Goal: Information Seeking & Learning: Learn about a topic

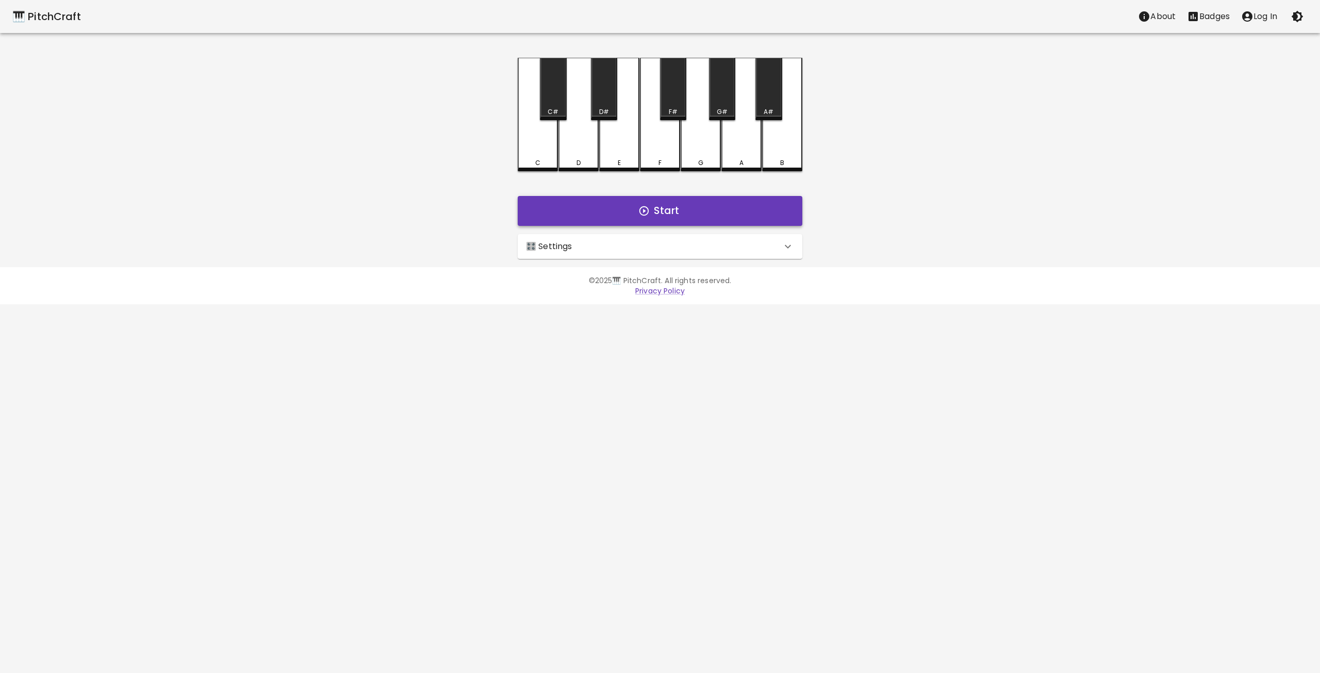
click at [599, 210] on button "Start" at bounding box center [660, 211] width 285 height 30
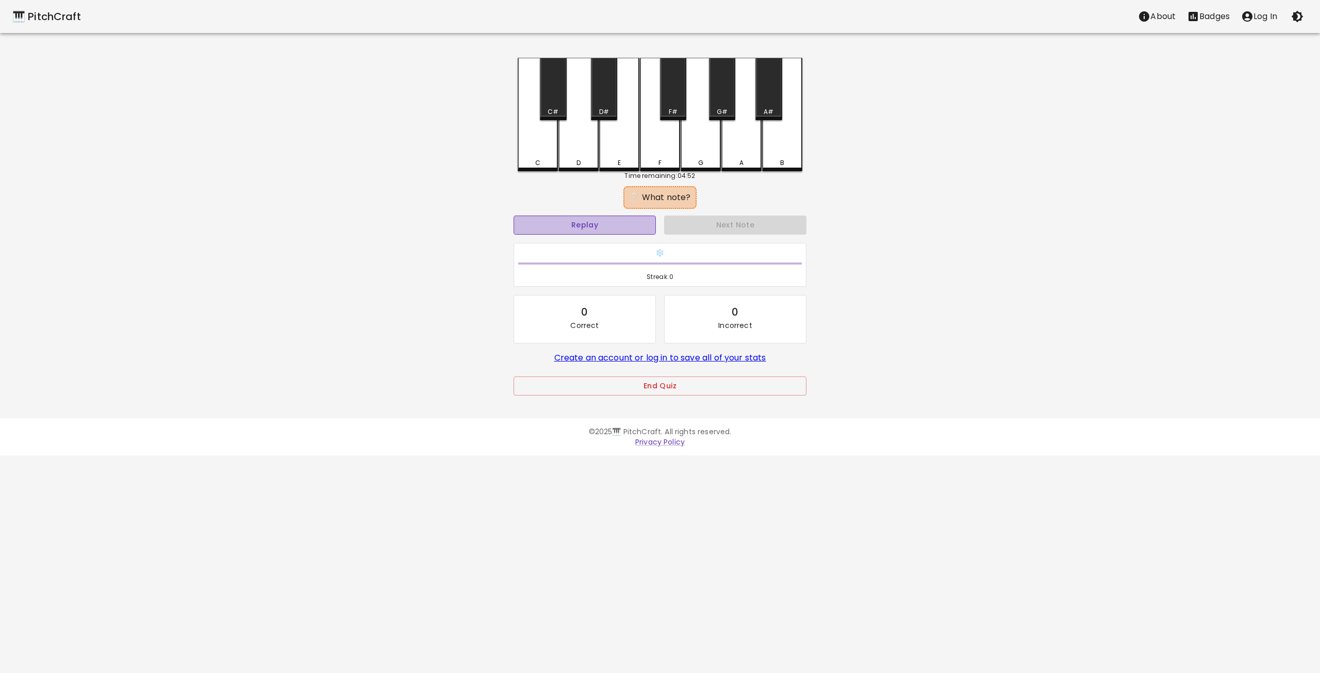
click at [612, 221] on button "Replay" at bounding box center [585, 225] width 142 height 19
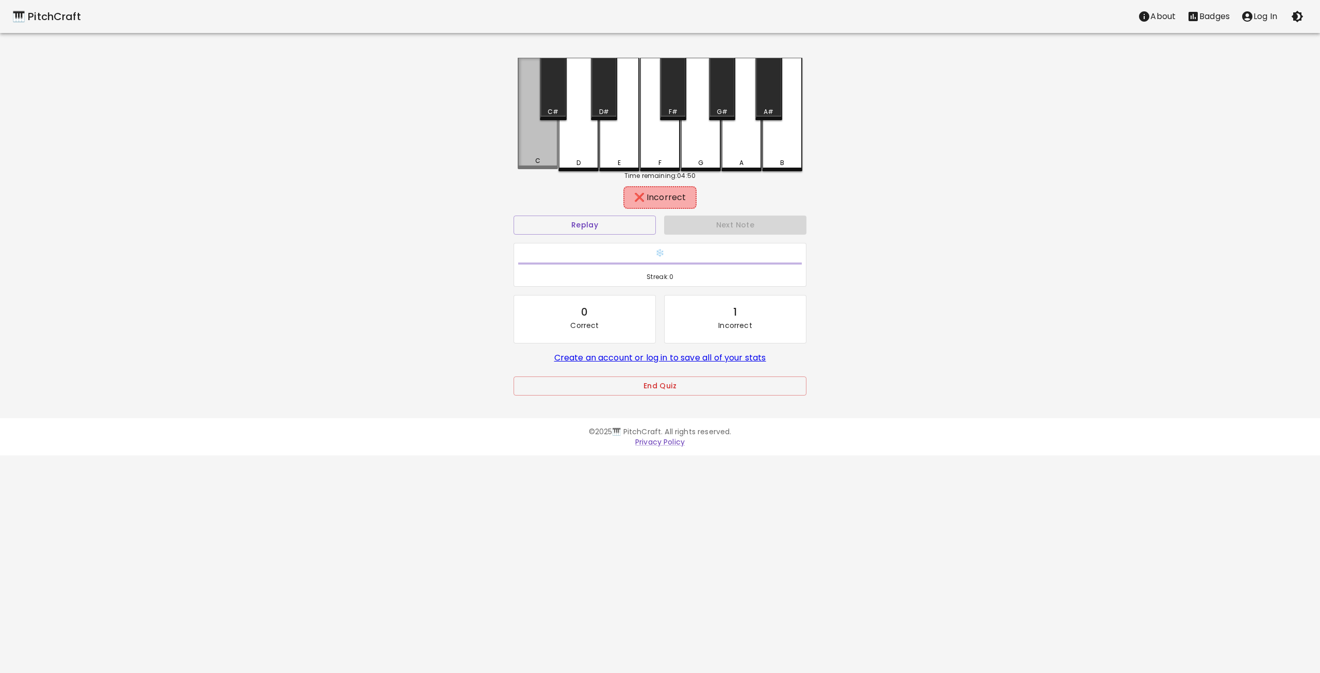
click at [548, 149] on div "C" at bounding box center [538, 113] width 40 height 111
click at [736, 163] on div "A" at bounding box center [741, 162] width 38 height 9
click at [705, 157] on div "G" at bounding box center [701, 113] width 40 height 111
click at [590, 223] on button "Replay" at bounding box center [585, 225] width 142 height 19
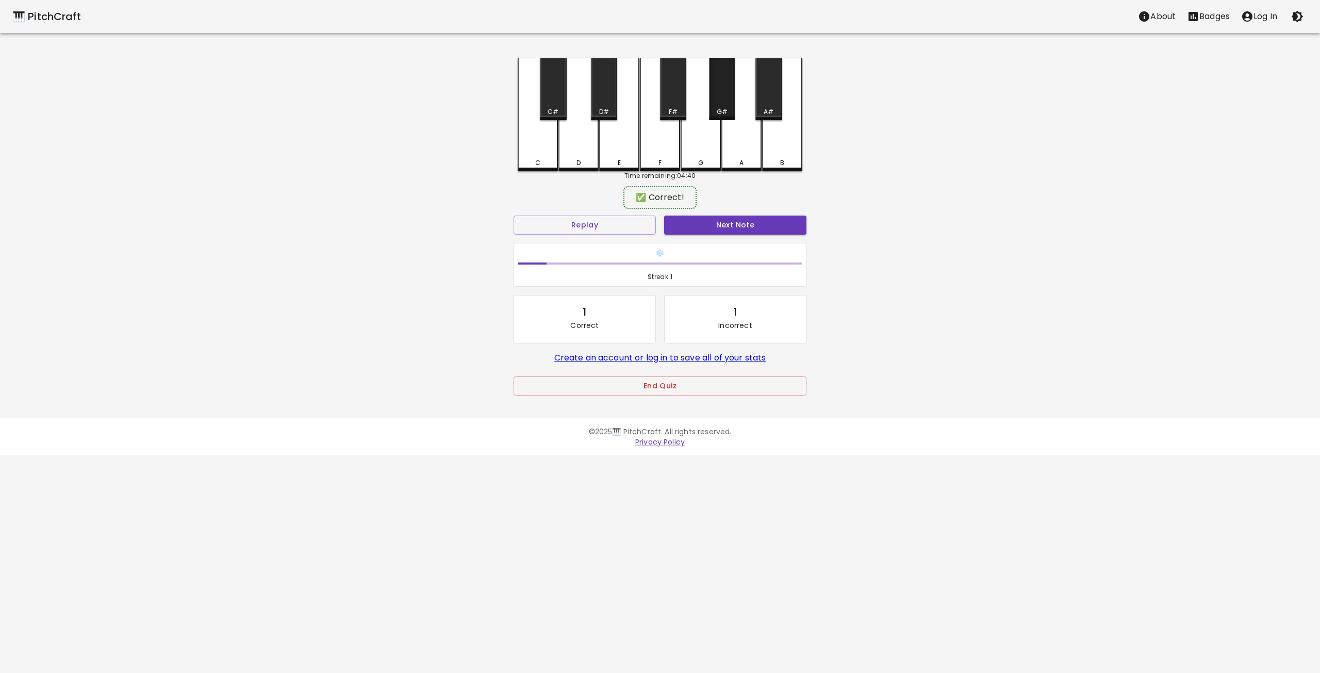
click at [728, 102] on div "G#" at bounding box center [722, 89] width 26 height 62
click at [710, 226] on button "Next Note" at bounding box center [735, 225] width 142 height 19
click at [536, 151] on div "C" at bounding box center [538, 114] width 40 height 113
click at [726, 224] on button "Next Note" at bounding box center [735, 225] width 142 height 19
click at [604, 229] on button "Replay" at bounding box center [585, 225] width 142 height 19
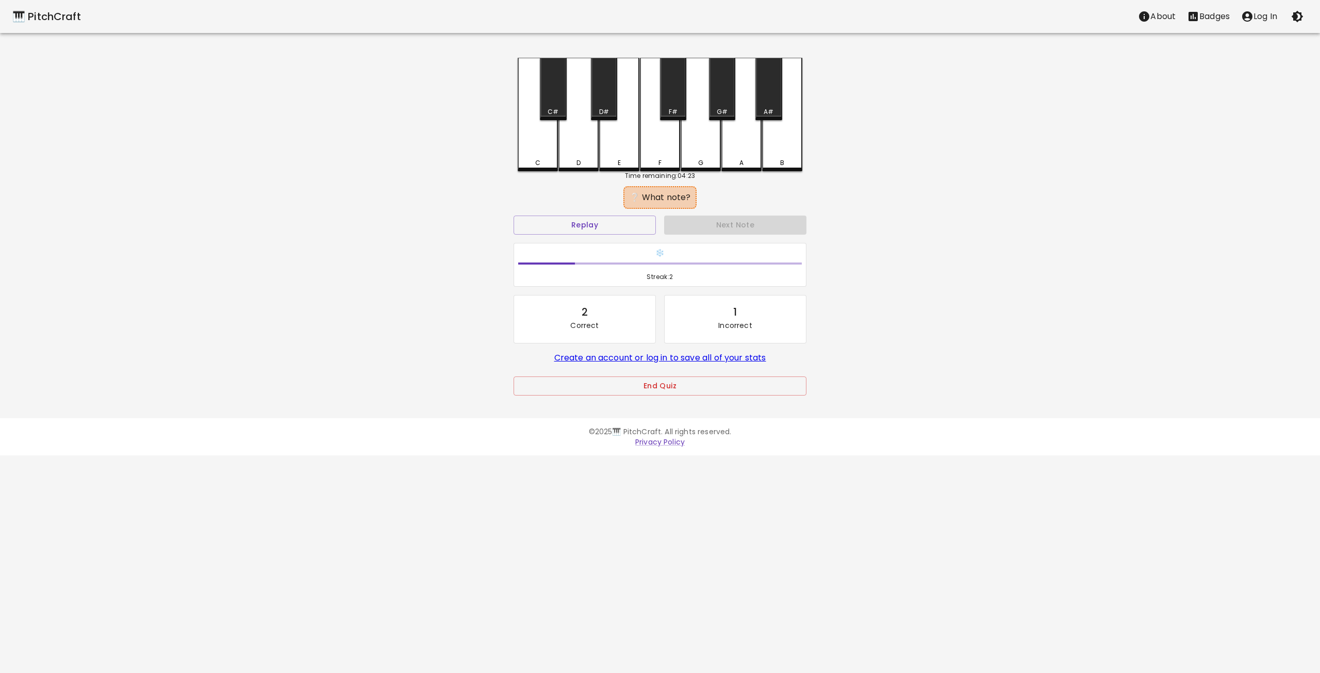
click at [621, 155] on div "E" at bounding box center [619, 114] width 40 height 113
click at [582, 157] on div "D" at bounding box center [578, 113] width 40 height 111
click at [603, 104] on div "D#" at bounding box center [604, 89] width 26 height 62
click at [709, 221] on button "Next Note" at bounding box center [735, 225] width 142 height 19
click at [601, 223] on button "Replay" at bounding box center [585, 225] width 142 height 19
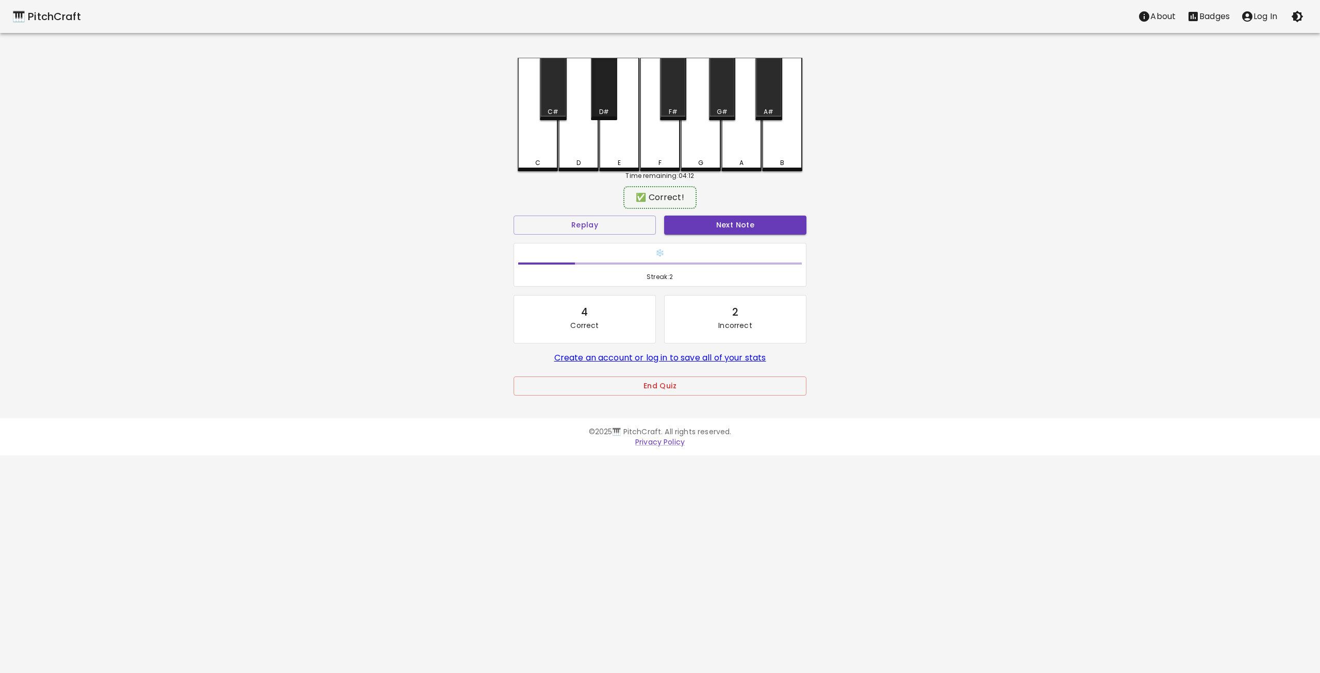
click at [604, 101] on div "D#" at bounding box center [604, 89] width 26 height 62
click at [707, 227] on button "Next Note" at bounding box center [735, 225] width 142 height 19
click at [615, 135] on div "E" at bounding box center [619, 113] width 40 height 111
click at [700, 227] on button "Next Note" at bounding box center [735, 225] width 142 height 19
click at [612, 132] on div "E" at bounding box center [619, 113] width 40 height 111
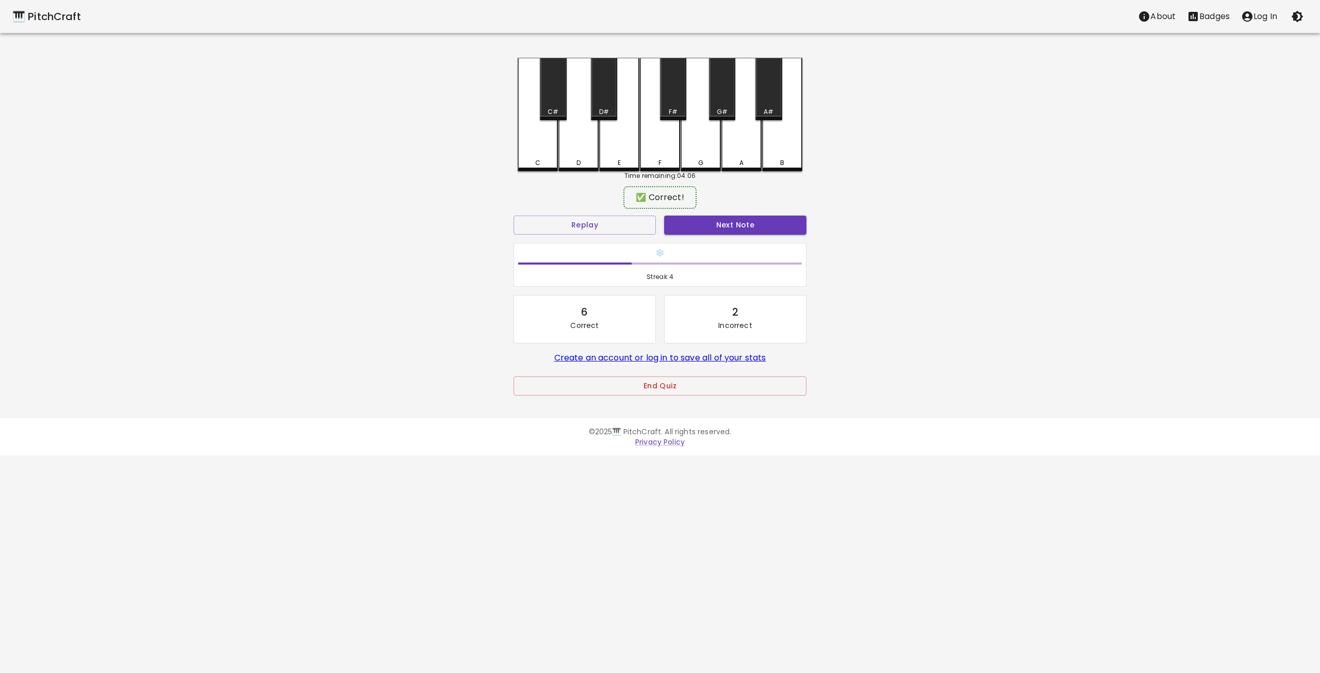
click at [718, 237] on div "Next Note" at bounding box center [735, 224] width 151 height 27
click at [715, 227] on button "Next Note" at bounding box center [735, 225] width 142 height 19
drag, startPoint x: 575, startPoint y: 150, endPoint x: 575, endPoint y: 155, distance: 5.2
click at [575, 155] on div "D" at bounding box center [578, 114] width 40 height 113
click at [712, 226] on button "Next Note" at bounding box center [735, 225] width 142 height 19
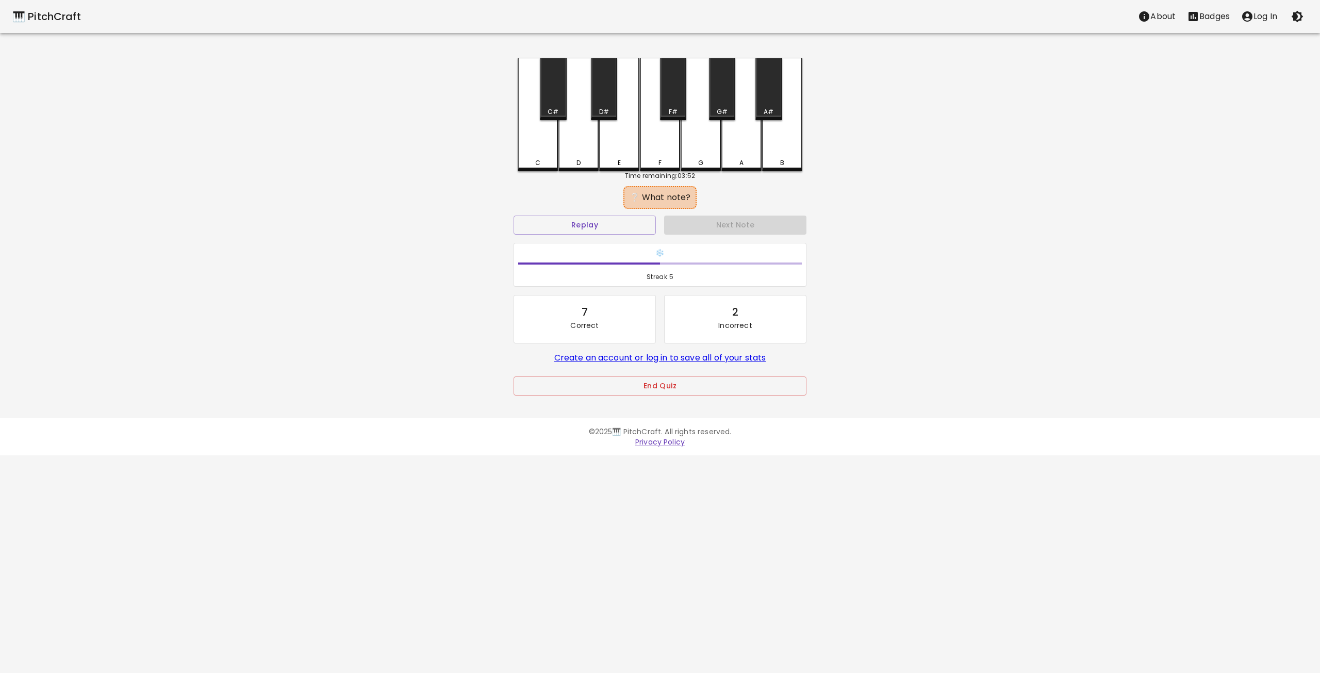
click at [786, 145] on div "B" at bounding box center [782, 114] width 40 height 113
click at [771, 102] on div "A#" at bounding box center [768, 89] width 26 height 62
click at [730, 223] on button "Next Note" at bounding box center [735, 225] width 142 height 19
click at [553, 103] on div "C#" at bounding box center [553, 89] width 26 height 62
click at [733, 229] on button "Next Note" at bounding box center [735, 225] width 142 height 19
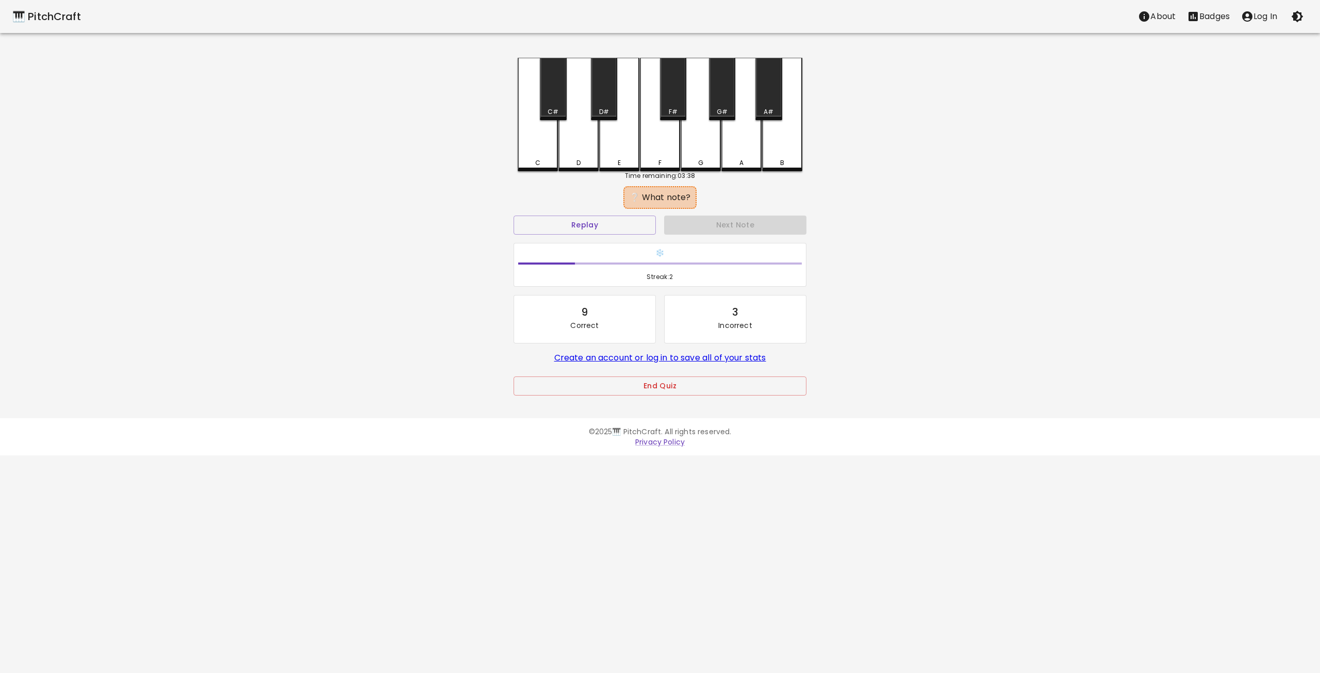
click at [600, 101] on div "D#" at bounding box center [604, 89] width 26 height 62
click at [579, 143] on div "D" at bounding box center [578, 114] width 40 height 113
click at [733, 219] on button "Next Note" at bounding box center [735, 225] width 142 height 19
click at [624, 221] on button "Replay" at bounding box center [585, 225] width 142 height 19
click at [740, 152] on div "A" at bounding box center [741, 114] width 40 height 113
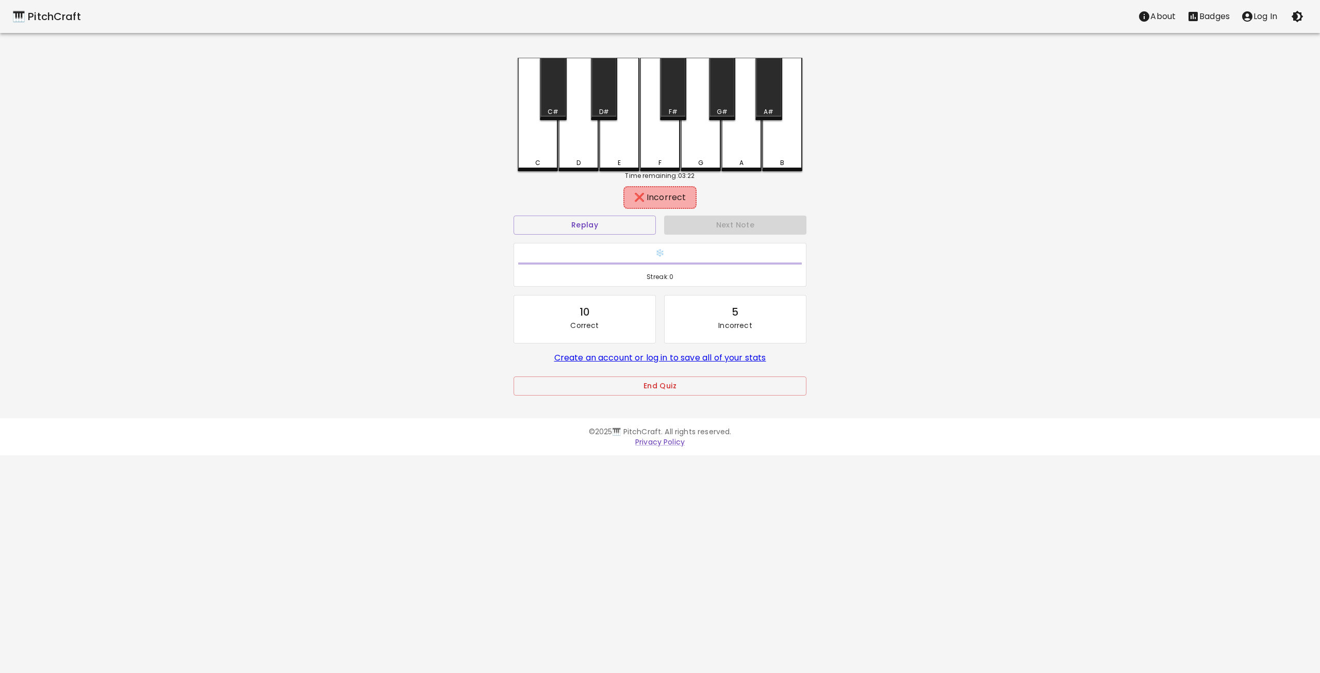
click at [769, 103] on div "A#" at bounding box center [768, 89] width 26 height 62
click at [726, 107] on div "G#" at bounding box center [722, 111] width 11 height 9
click at [778, 146] on div "B" at bounding box center [782, 114] width 40 height 113
click at [723, 226] on button "Next Note" at bounding box center [735, 225] width 142 height 19
click at [630, 226] on button "Replay" at bounding box center [585, 225] width 142 height 19
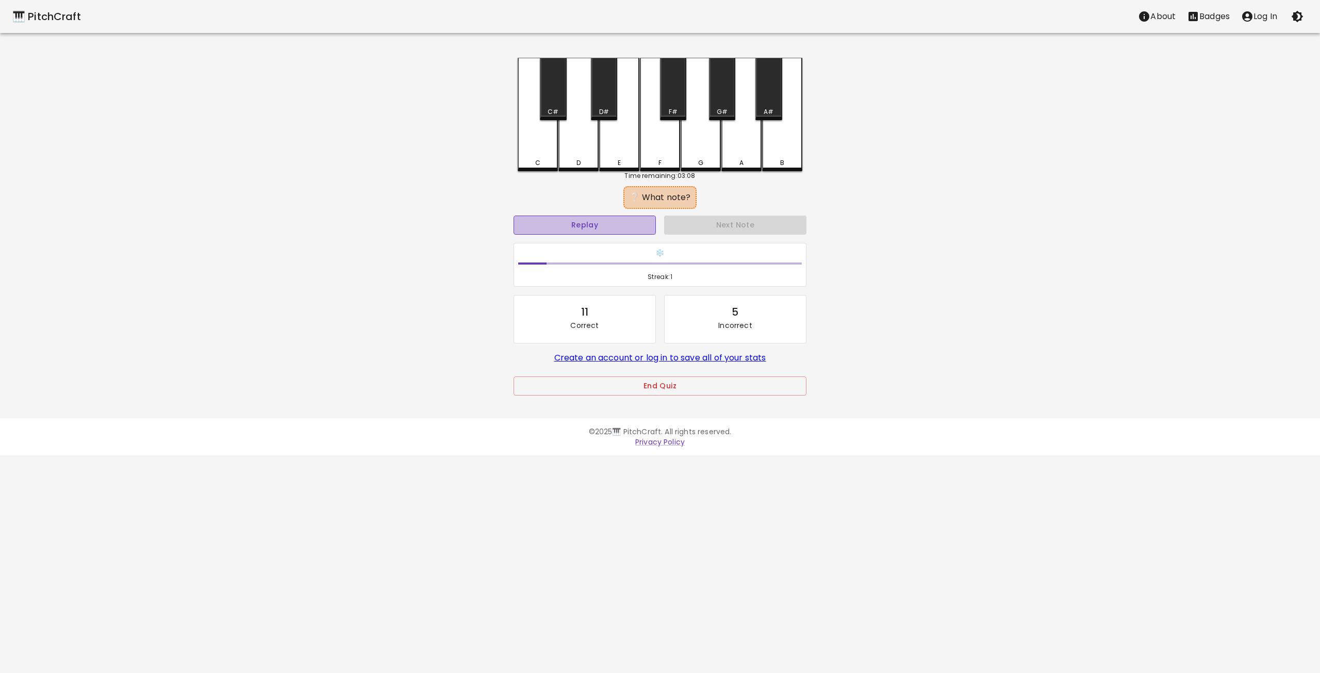
click at [604, 223] on button "Replay" at bounding box center [585, 225] width 142 height 19
click at [607, 224] on button "Replay" at bounding box center [585, 225] width 142 height 19
click at [699, 150] on div "G" at bounding box center [701, 114] width 40 height 113
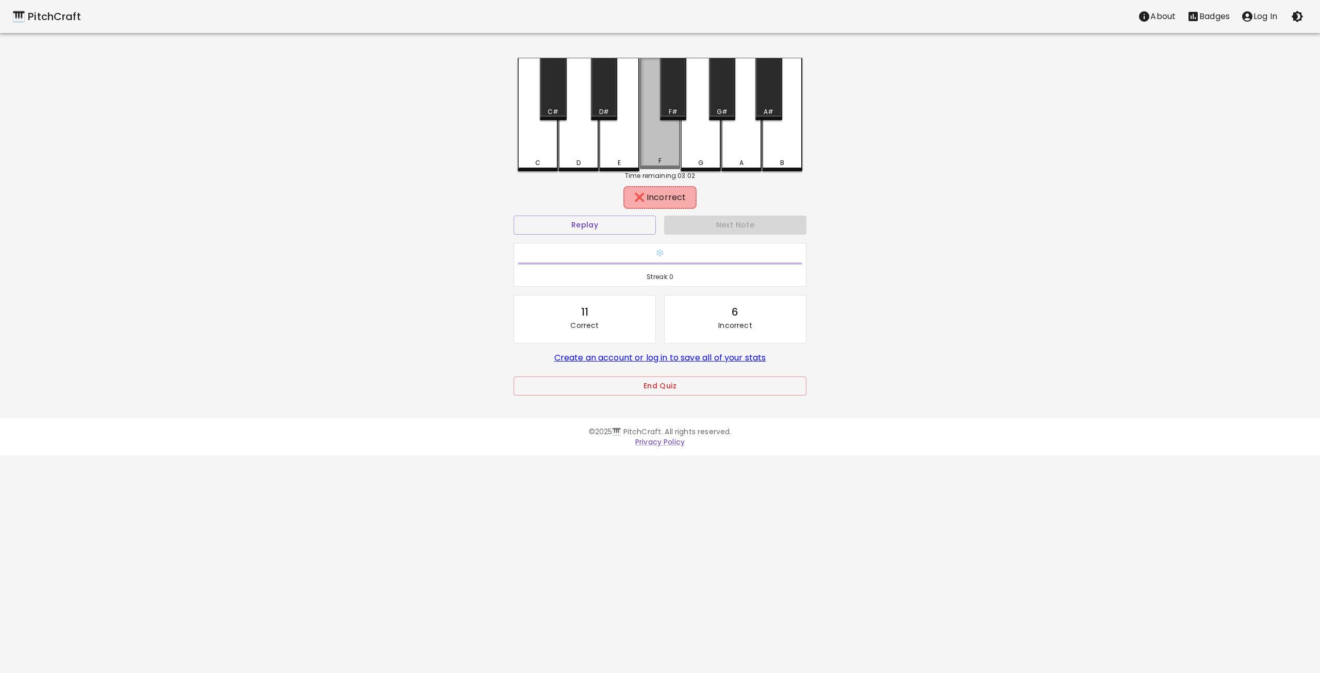
click at [659, 156] on div "F" at bounding box center [660, 113] width 40 height 111
click at [674, 94] on div "F#" at bounding box center [673, 89] width 26 height 62
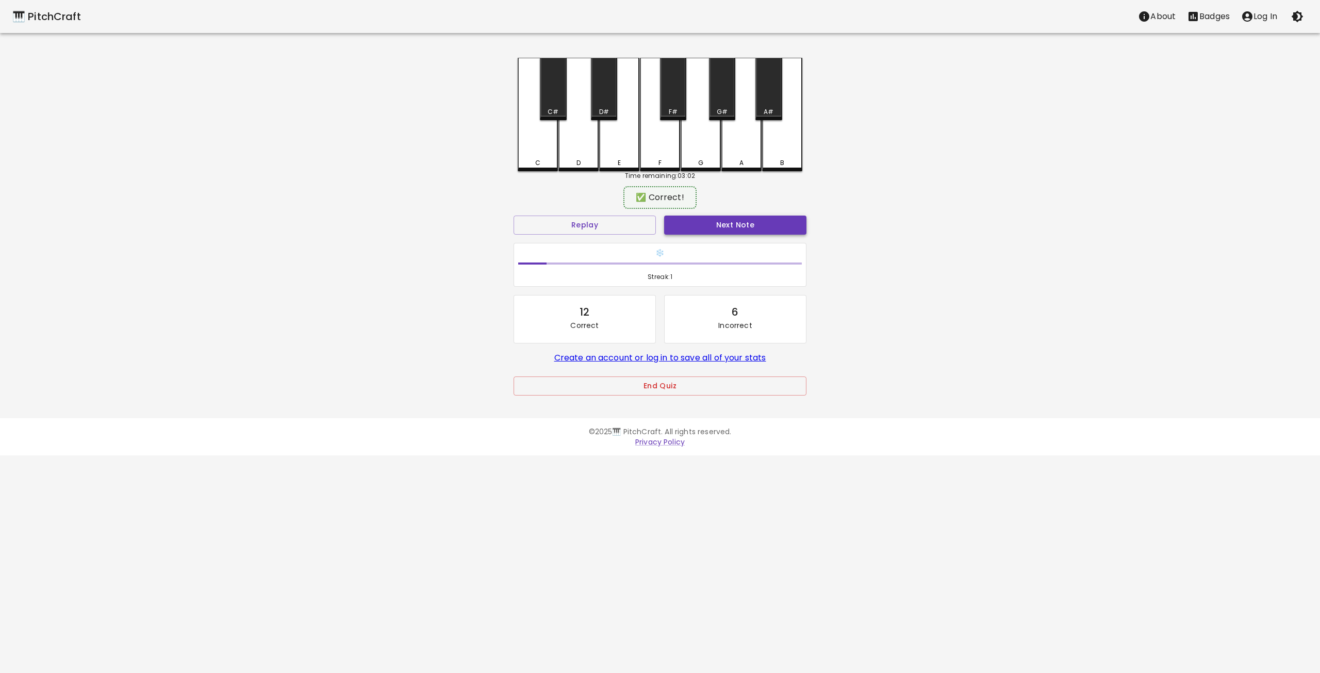
click at [707, 223] on button "Next Note" at bounding box center [735, 225] width 142 height 19
click at [578, 140] on div "D" at bounding box center [578, 114] width 40 height 113
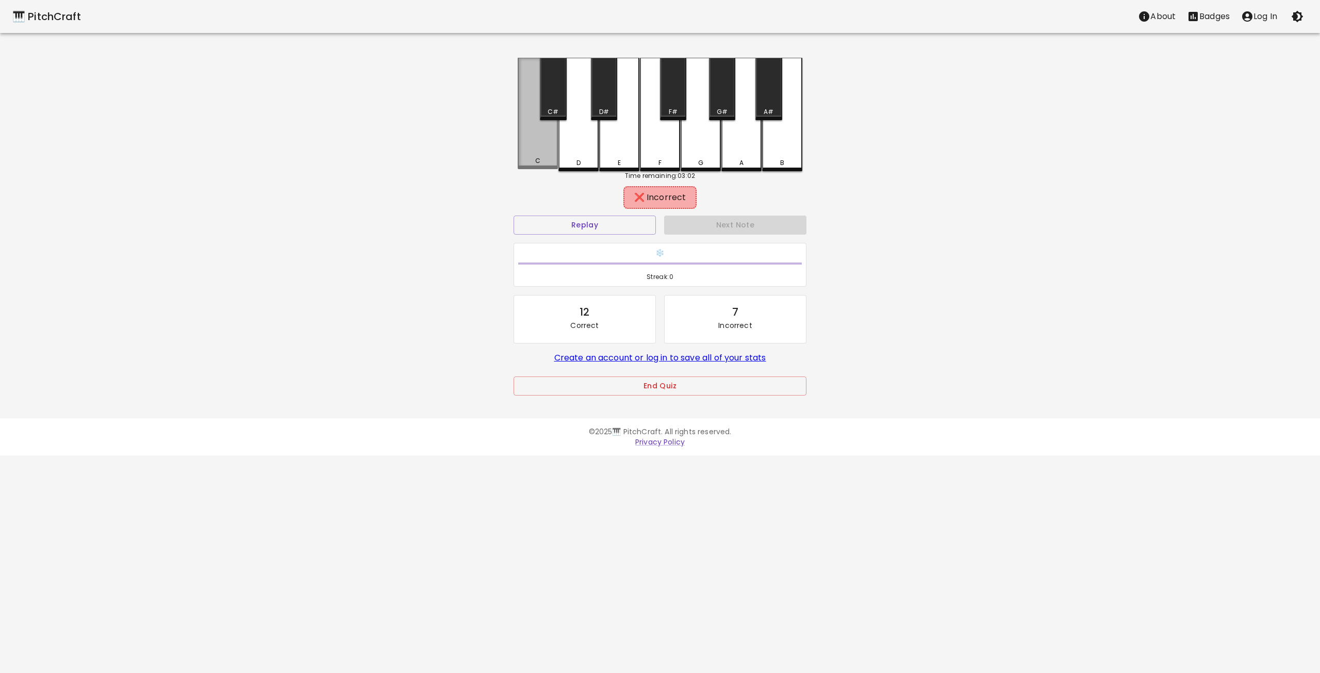
click at [536, 153] on div "C" at bounding box center [538, 113] width 40 height 111
click at [549, 96] on div "C#" at bounding box center [553, 89] width 26 height 62
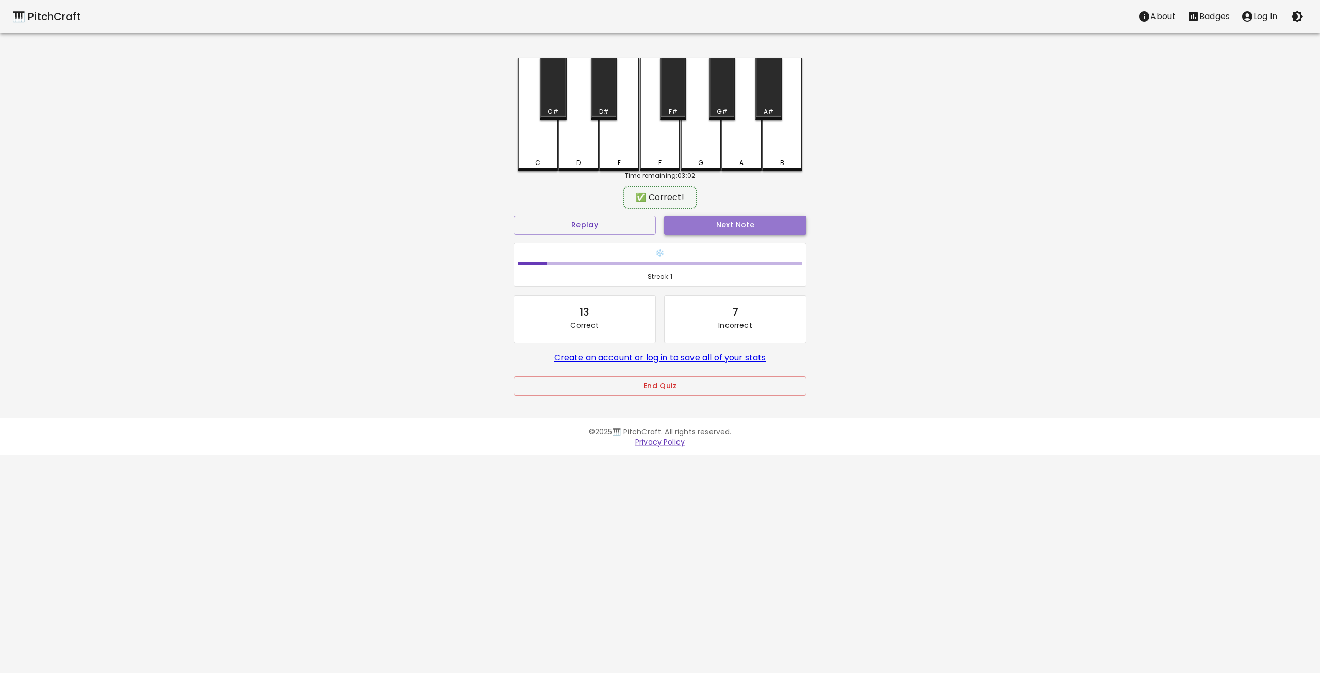
click at [731, 219] on button "Next Note" at bounding box center [735, 225] width 142 height 19
click at [627, 136] on div "E" at bounding box center [619, 114] width 40 height 113
click at [668, 145] on div "F" at bounding box center [660, 113] width 40 height 111
click at [715, 222] on button "Next Note" at bounding box center [735, 225] width 142 height 19
click at [674, 100] on div "F#" at bounding box center [673, 89] width 26 height 62
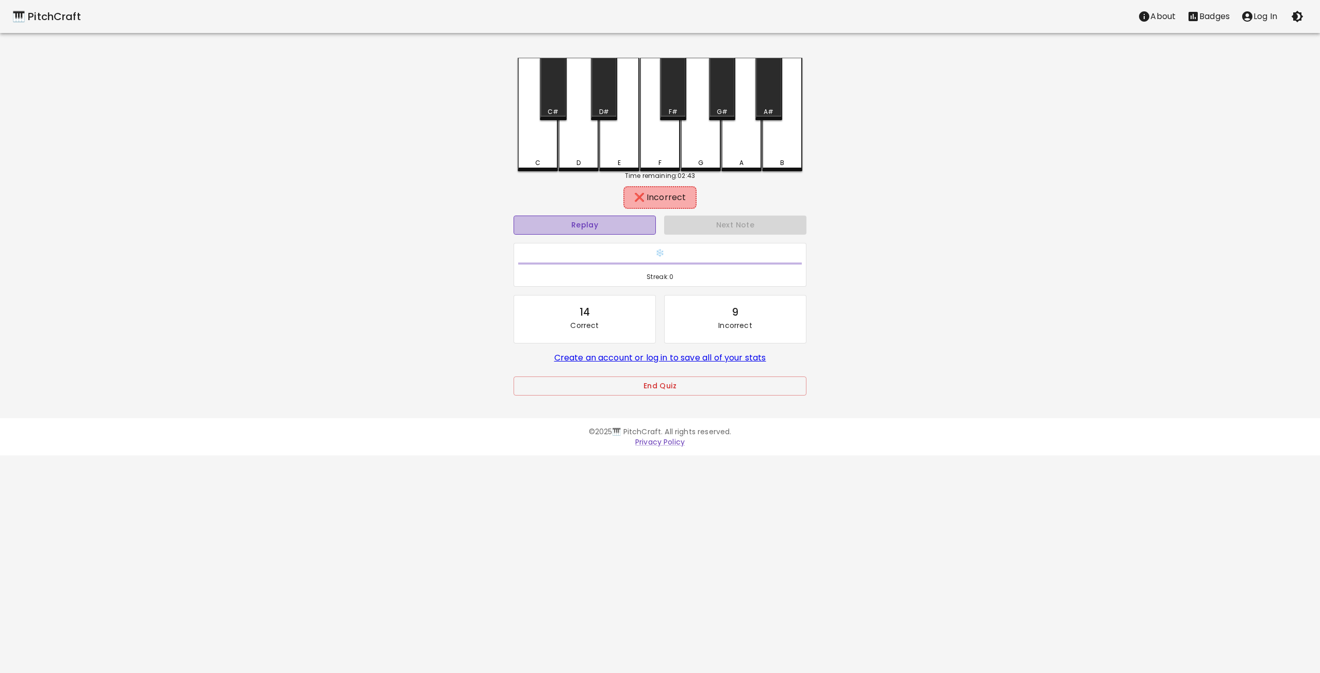
click at [642, 222] on button "Replay" at bounding box center [585, 225] width 142 height 19
click at [631, 151] on div "E" at bounding box center [619, 114] width 40 height 113
click at [584, 156] on div "D" at bounding box center [578, 113] width 40 height 111
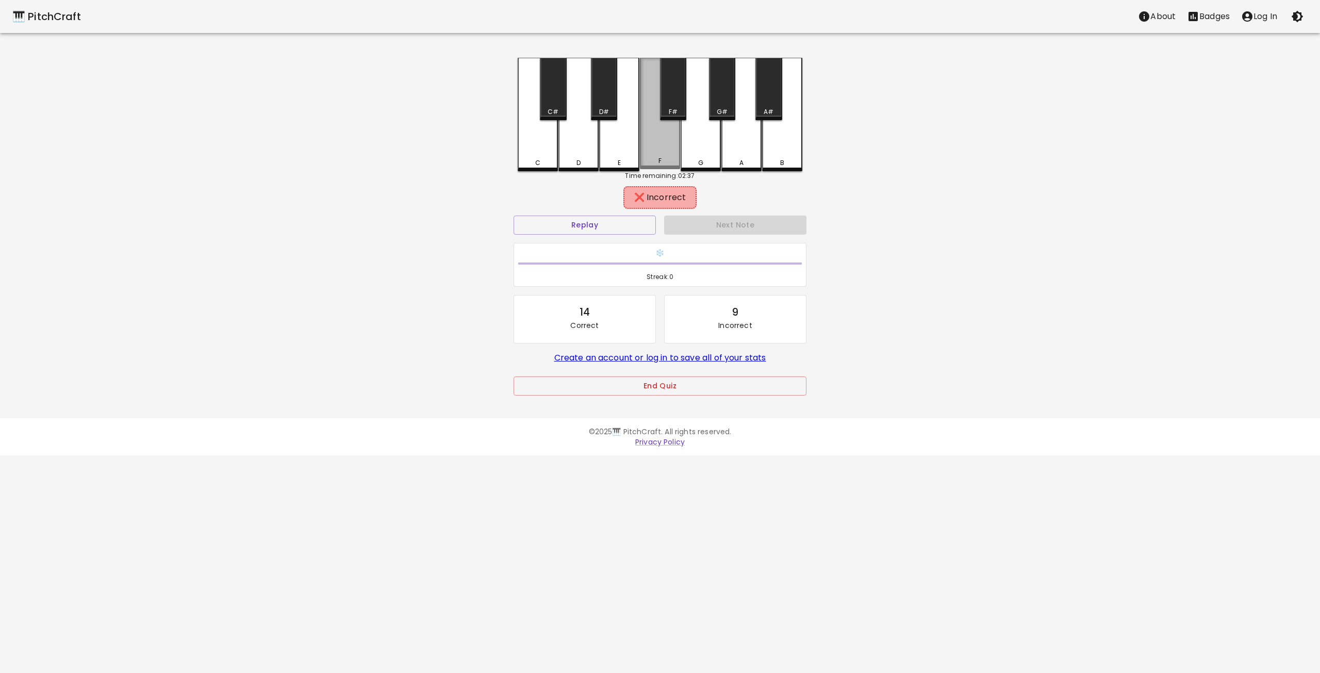
click at [646, 145] on div "F" at bounding box center [660, 113] width 40 height 111
click at [675, 100] on div "F#" at bounding box center [673, 89] width 26 height 62
click at [693, 136] on div "G" at bounding box center [701, 114] width 40 height 113
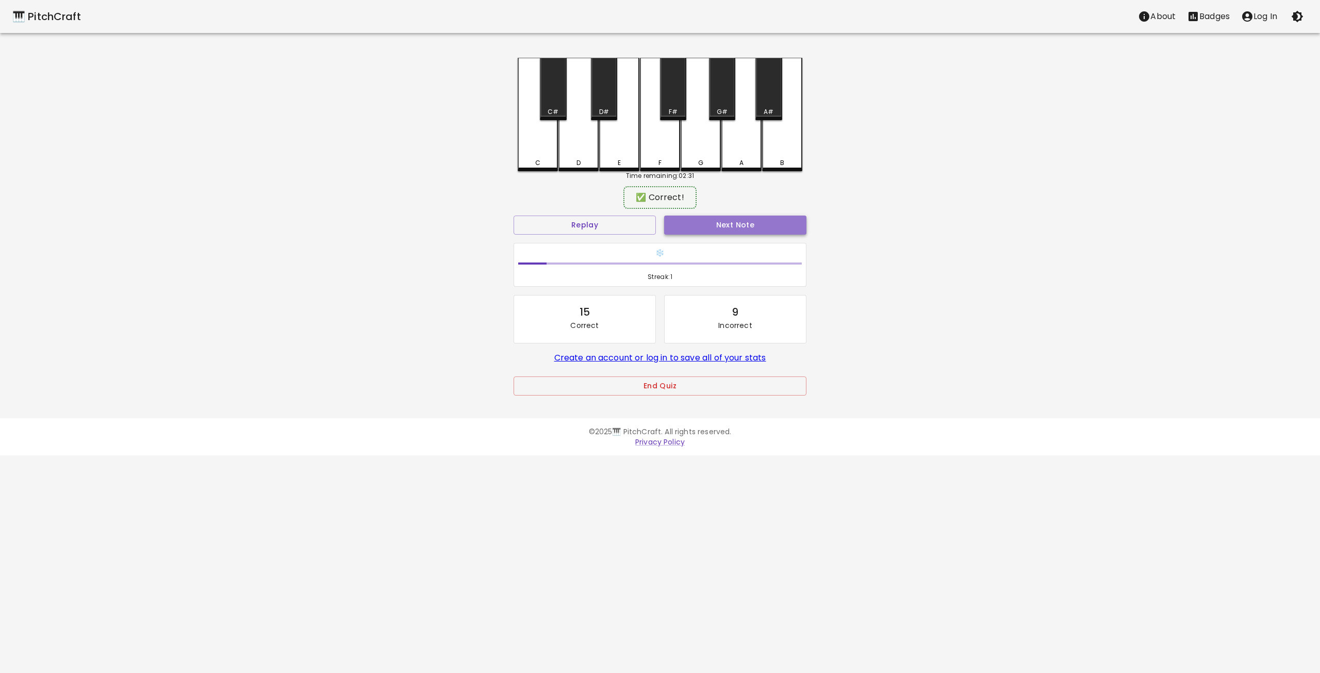
click at [714, 224] on button "Next Note" at bounding box center [735, 225] width 142 height 19
click at [630, 145] on div "E" at bounding box center [619, 114] width 40 height 113
click at [662, 158] on div "F" at bounding box center [660, 114] width 40 height 113
click at [712, 226] on button "Next Note" at bounding box center [735, 225] width 142 height 19
click at [623, 144] on div "E" at bounding box center [619, 114] width 40 height 113
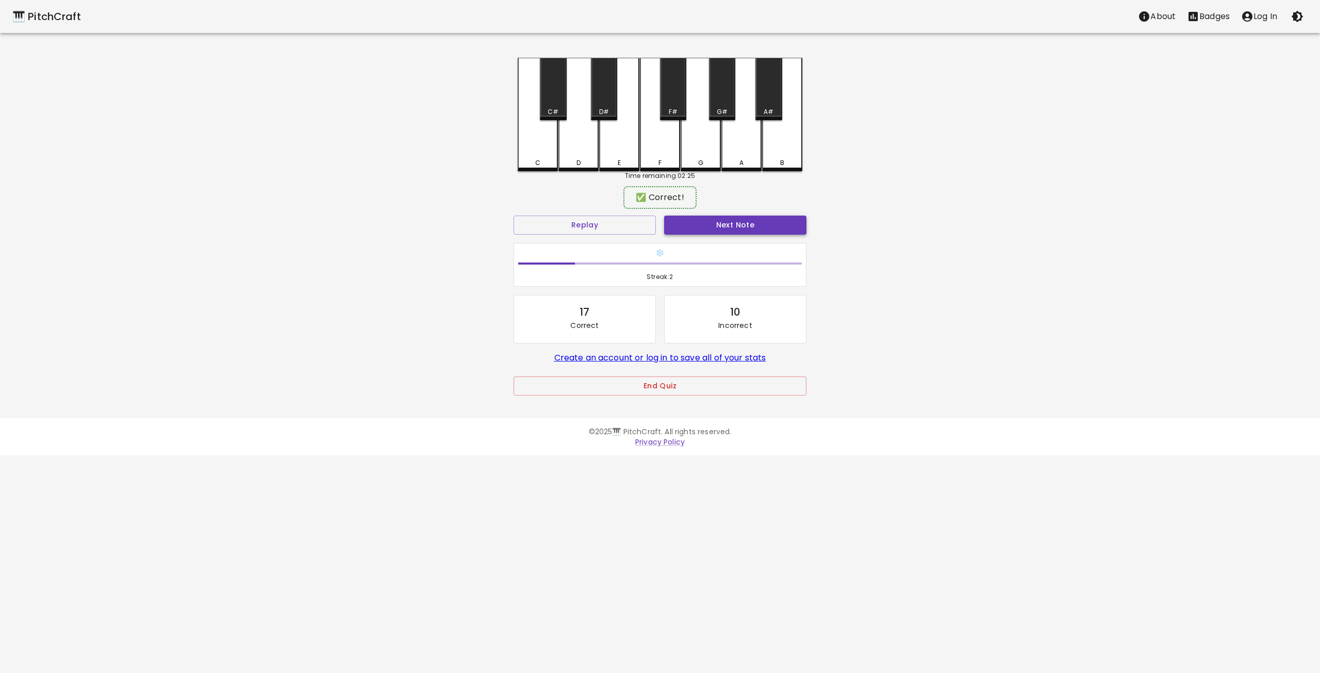
click at [721, 224] on button "Next Note" at bounding box center [735, 225] width 142 height 19
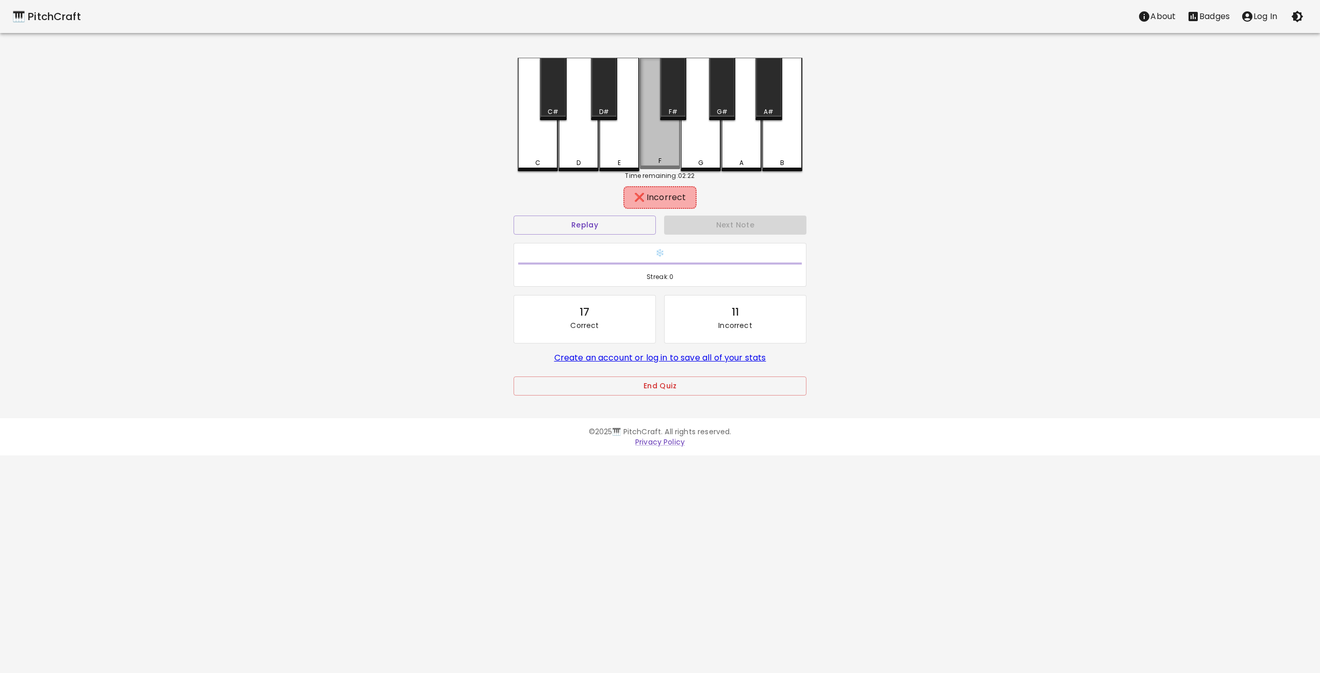
click at [662, 150] on div "F" at bounding box center [660, 113] width 40 height 111
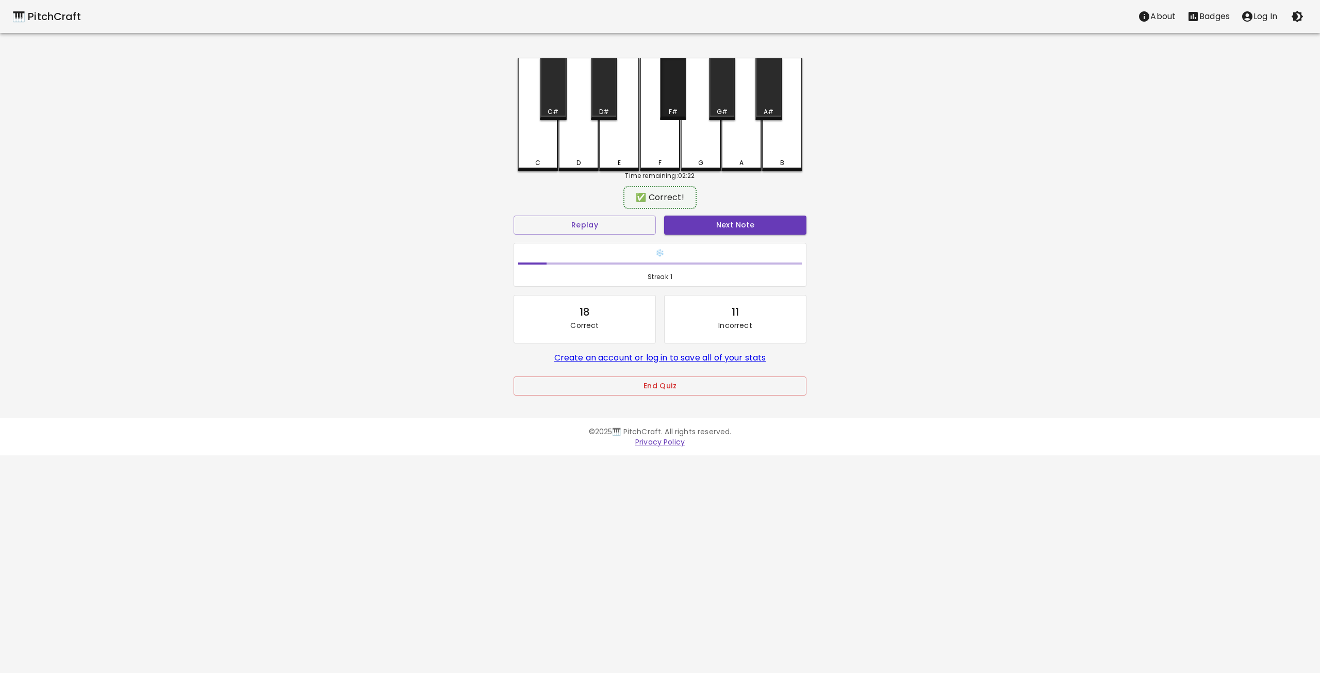
click at [667, 98] on div "F#" at bounding box center [673, 89] width 26 height 62
click at [720, 225] on button "Next Note" at bounding box center [735, 225] width 142 height 19
click at [578, 144] on div "D" at bounding box center [578, 114] width 40 height 113
click at [559, 159] on div "D" at bounding box center [578, 114] width 40 height 113
click at [548, 146] on div "C" at bounding box center [538, 114] width 40 height 113
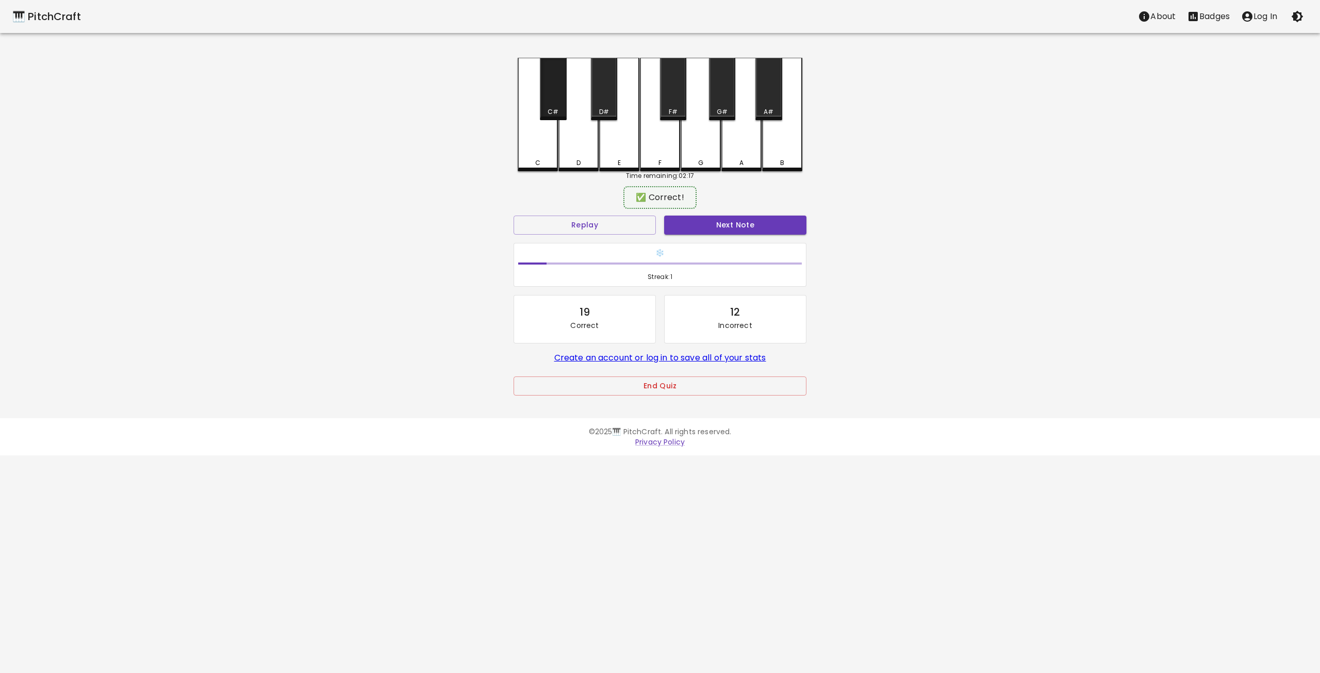
click at [555, 107] on div "C#" at bounding box center [553, 89] width 26 height 62
click at [712, 225] on button "Next Note" at bounding box center [735, 225] width 142 height 19
click at [708, 145] on div "G" at bounding box center [701, 114] width 40 height 113
click at [737, 146] on div "A" at bounding box center [741, 114] width 40 height 113
click at [720, 221] on button "Next Note" at bounding box center [735, 225] width 142 height 19
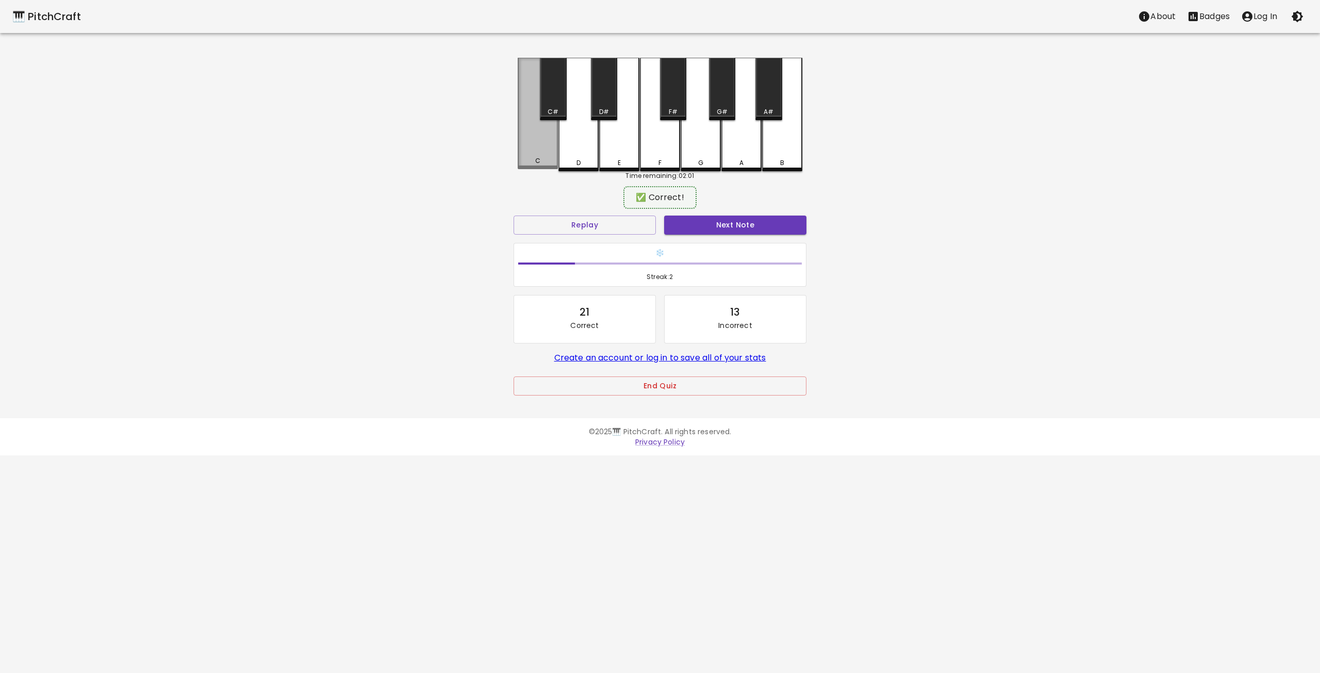
click at [551, 155] on div "C" at bounding box center [538, 113] width 40 height 111
click at [722, 221] on button "Next Note" at bounding box center [735, 225] width 142 height 19
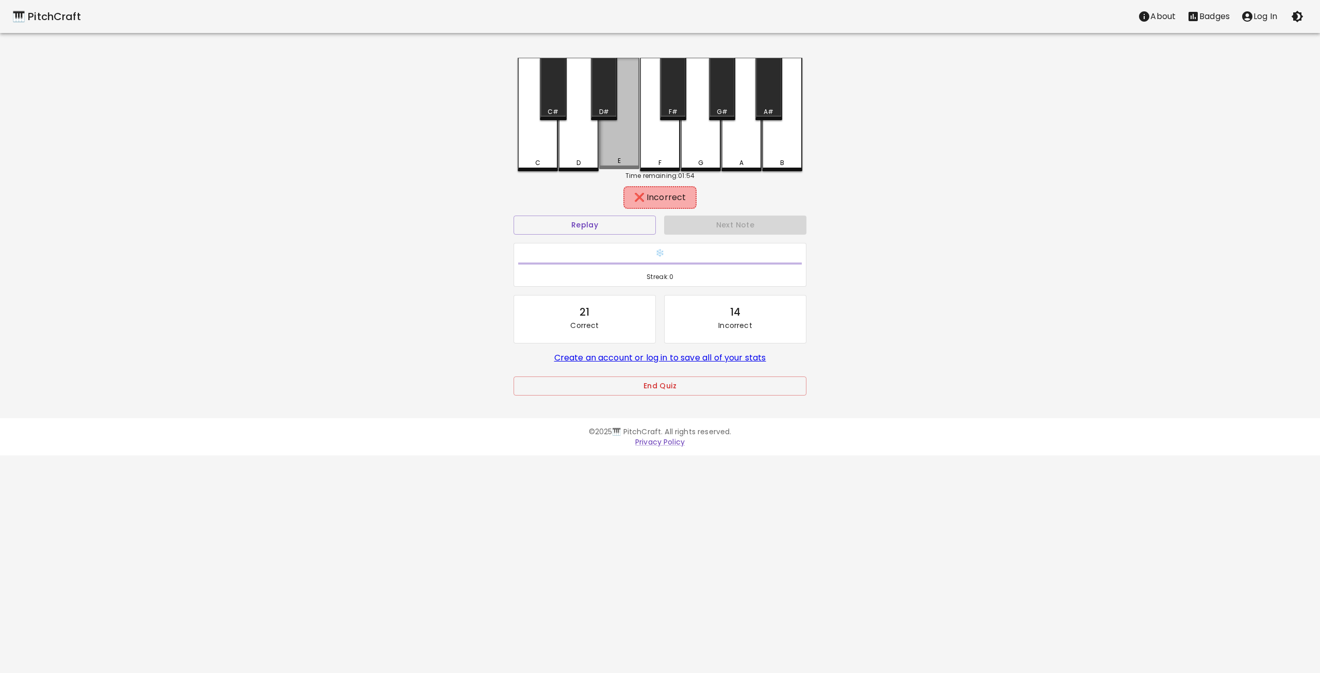
click at [614, 152] on div "E" at bounding box center [619, 113] width 40 height 111
click at [653, 155] on div "F" at bounding box center [660, 114] width 40 height 113
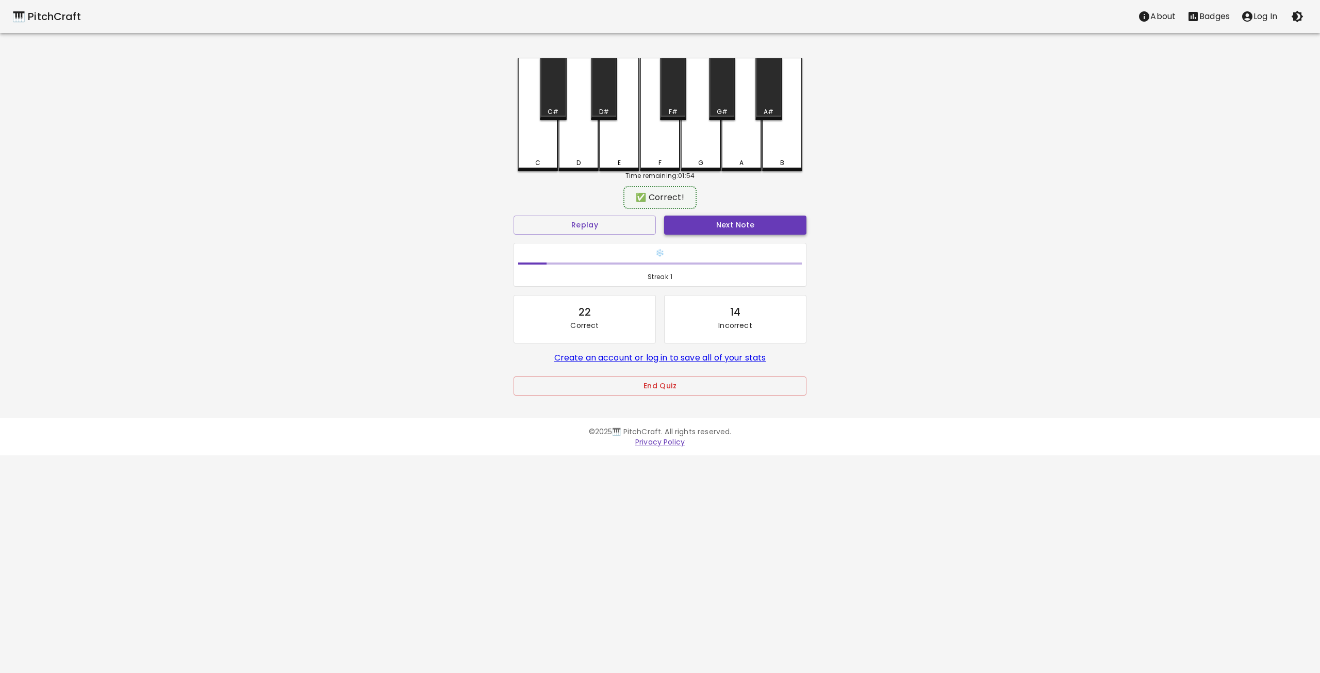
click at [729, 223] on button "Next Note" at bounding box center [735, 225] width 142 height 19
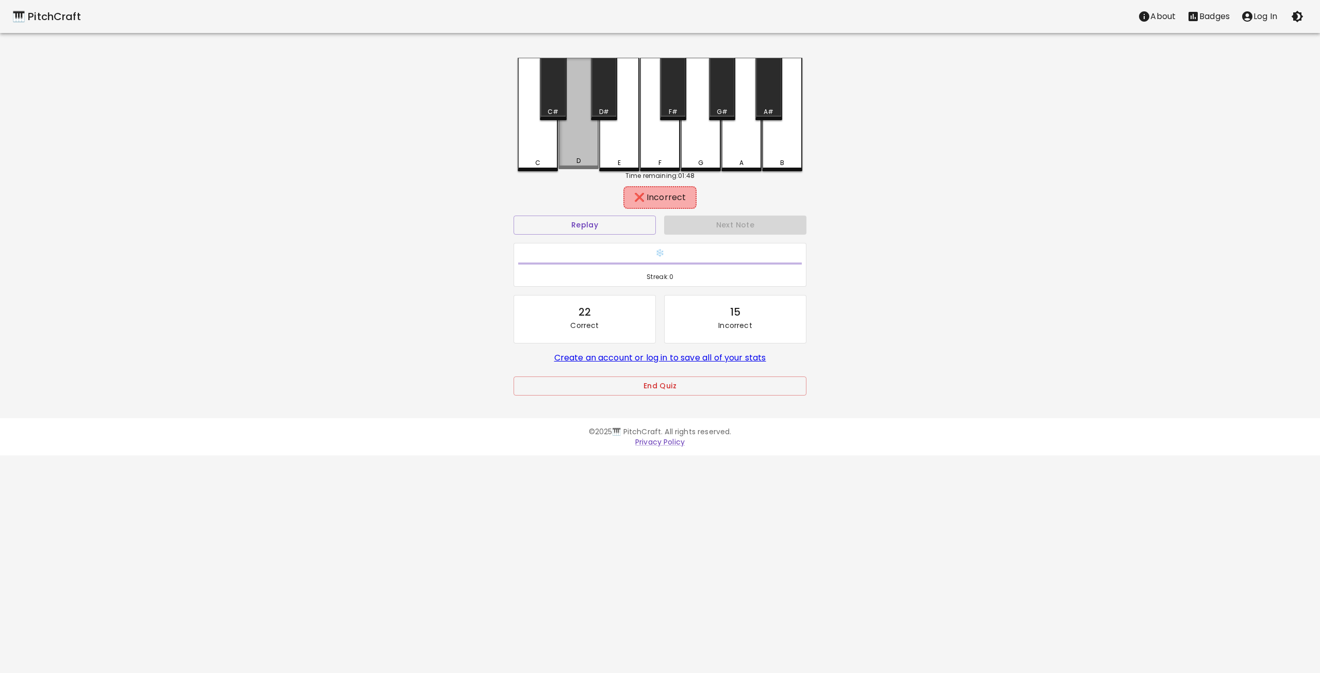
click at [577, 151] on div "D" at bounding box center [578, 113] width 40 height 111
click at [613, 161] on div "E" at bounding box center [619, 160] width 38 height 9
click at [599, 86] on div "D#" at bounding box center [604, 89] width 26 height 62
click at [549, 93] on div "C#" at bounding box center [553, 89] width 26 height 62
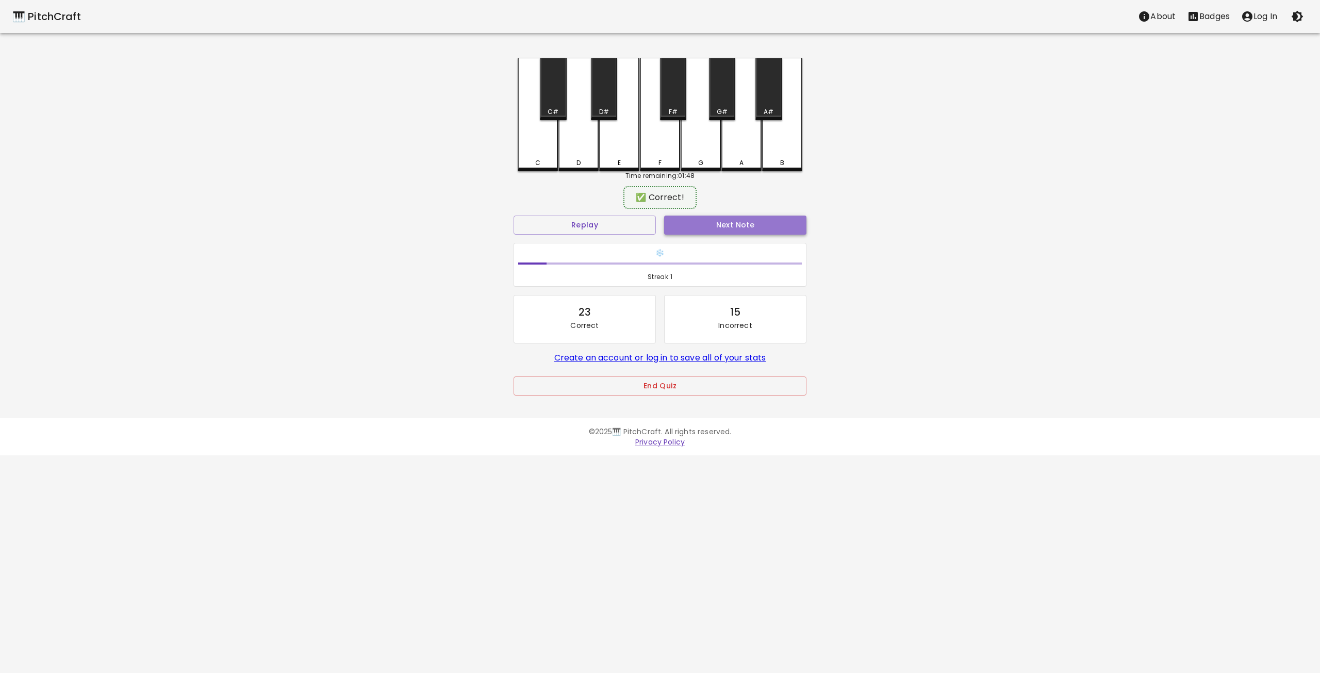
click at [730, 223] on button "Next Note" at bounding box center [735, 225] width 142 height 19
click at [534, 147] on div "C" at bounding box center [538, 114] width 40 height 113
click at [577, 154] on div "D" at bounding box center [578, 114] width 40 height 113
click at [550, 99] on div "C#" at bounding box center [553, 89] width 26 height 62
click at [610, 91] on div "D#" at bounding box center [604, 89] width 26 height 62
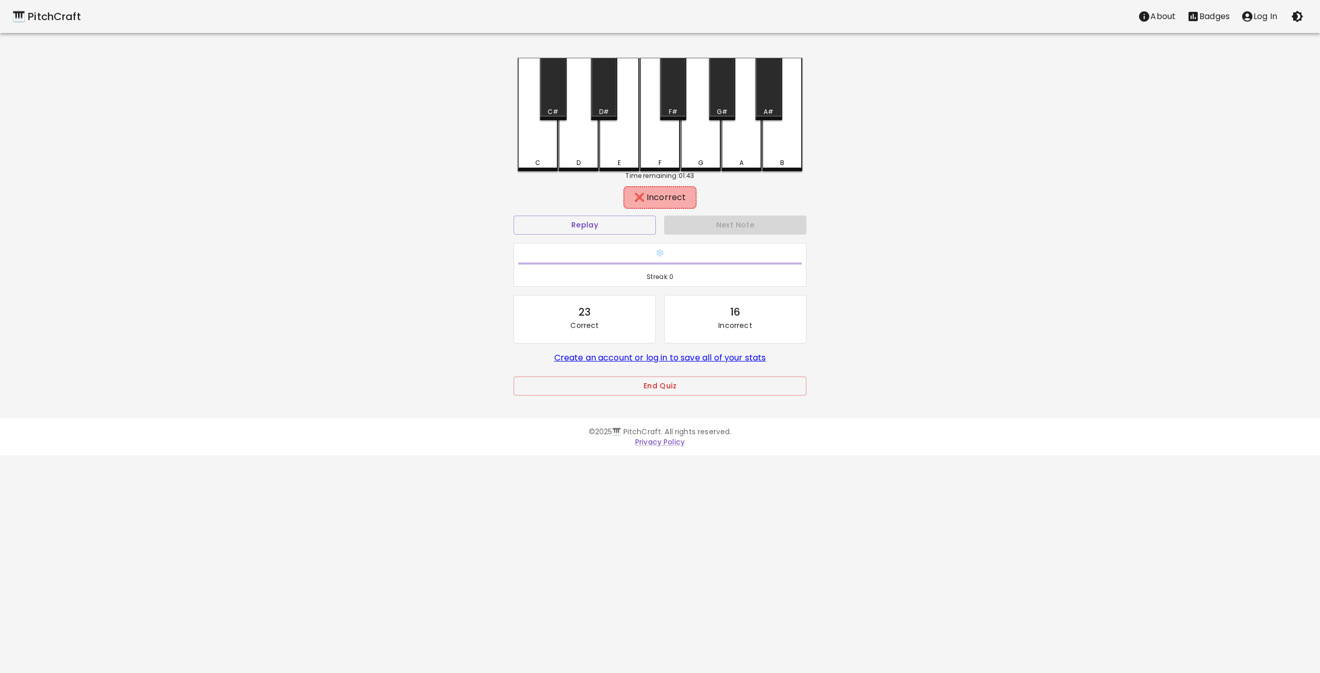
click at [608, 147] on div "E" at bounding box center [619, 114] width 40 height 113
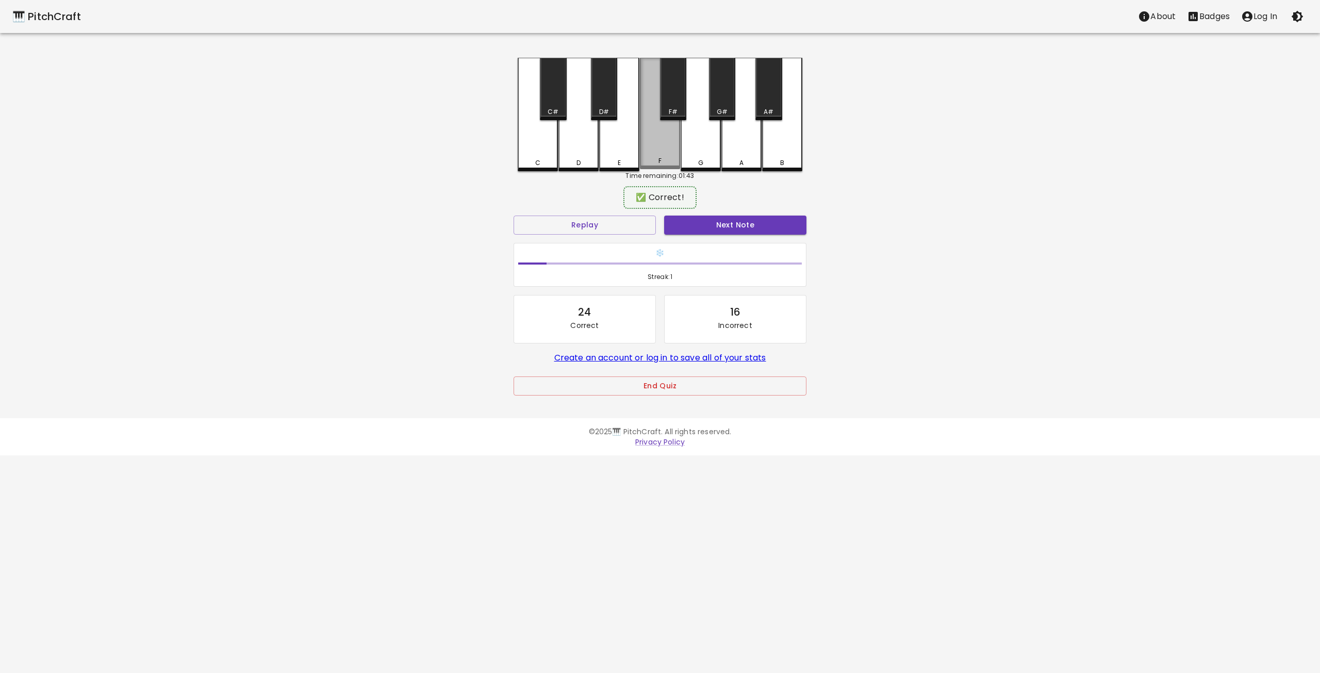
click at [660, 152] on div "F" at bounding box center [660, 113] width 40 height 111
click at [720, 220] on button "Next Note" at bounding box center [735, 225] width 142 height 19
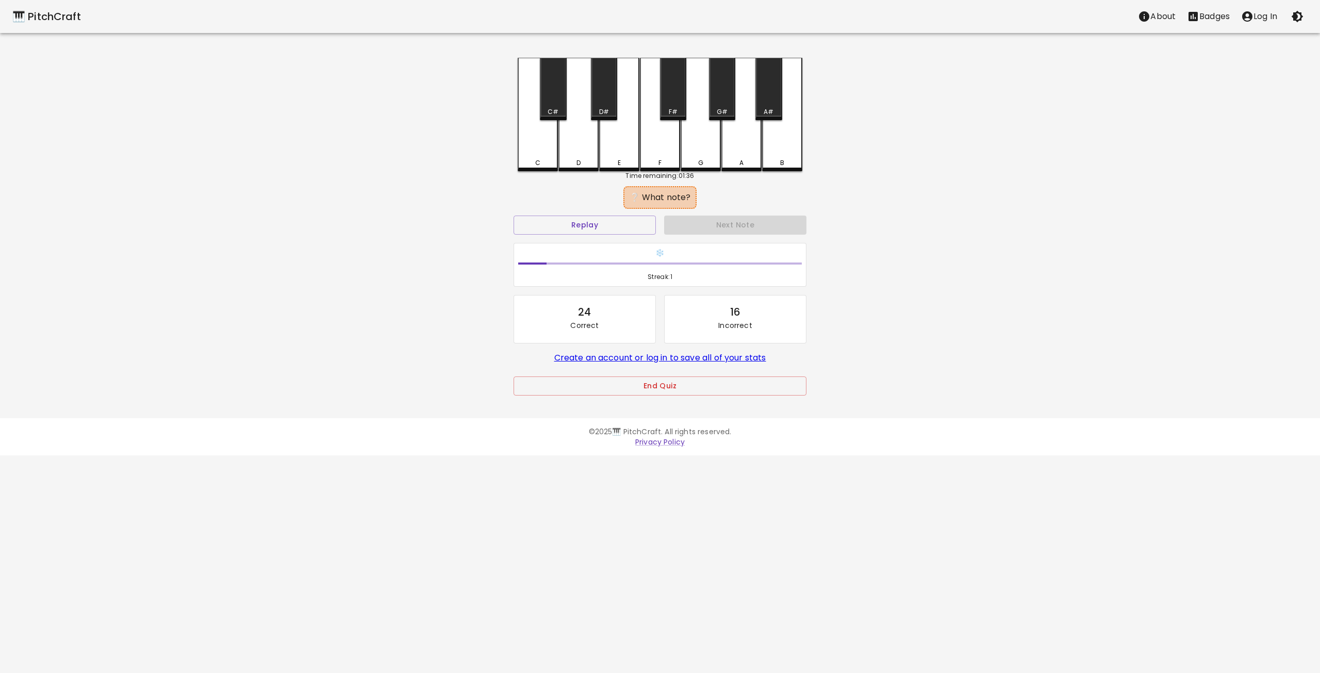
click at [613, 151] on div "E" at bounding box center [619, 114] width 40 height 113
click at [719, 227] on button "Next Note" at bounding box center [735, 225] width 142 height 19
click at [656, 150] on div "F" at bounding box center [660, 114] width 40 height 113
click at [710, 226] on button "Next Note" at bounding box center [735, 225] width 142 height 19
click at [738, 151] on div "A" at bounding box center [741, 113] width 40 height 111
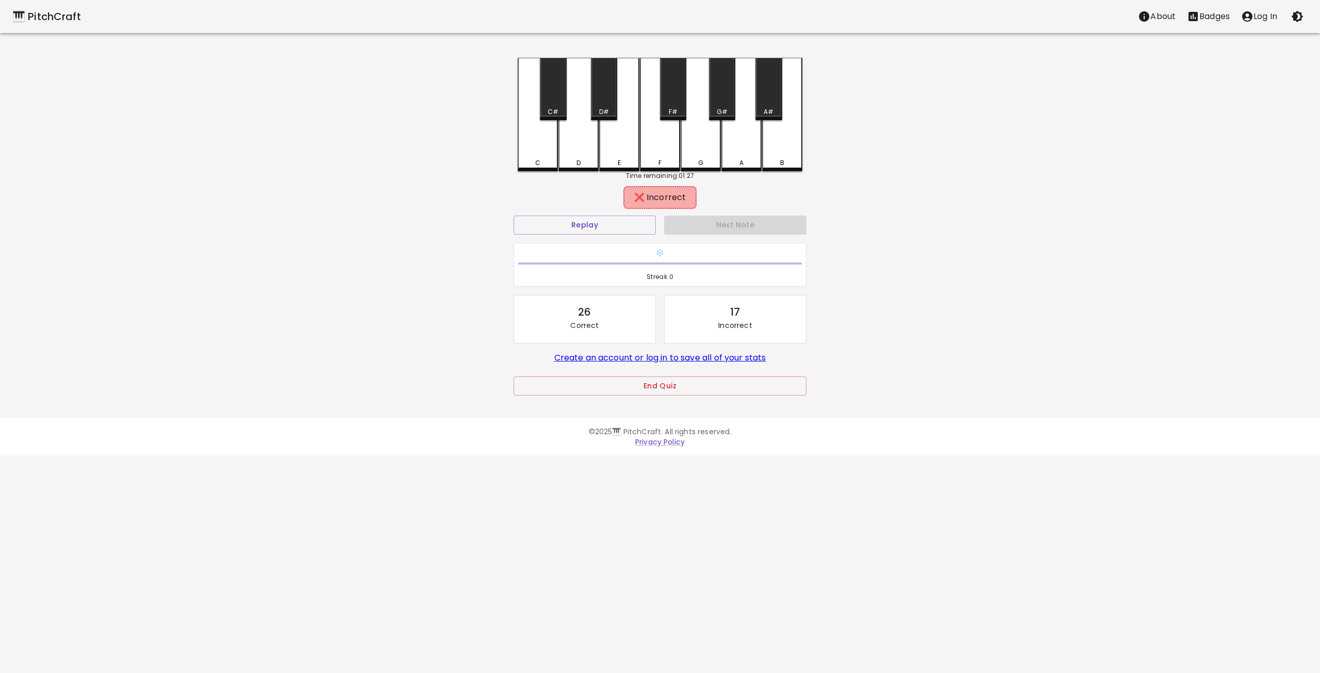
click at [706, 145] on div "G" at bounding box center [701, 114] width 40 height 113
click at [716, 98] on div "G#" at bounding box center [722, 89] width 26 height 62
click at [728, 219] on button "Next Note" at bounding box center [735, 225] width 142 height 19
click at [580, 153] on div "D" at bounding box center [578, 113] width 40 height 111
click at [598, 102] on div "D#" at bounding box center [604, 89] width 26 height 62
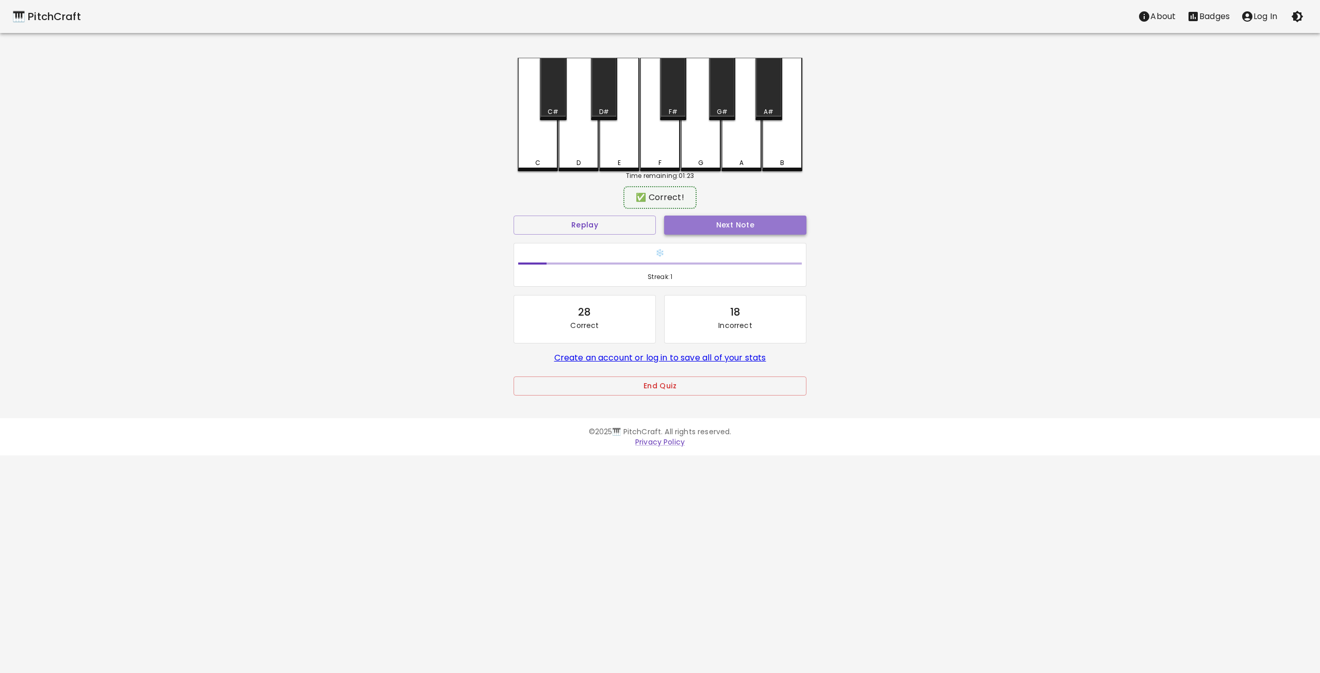
click at [711, 222] on button "Next Note" at bounding box center [735, 225] width 142 height 19
click at [537, 147] on div "C" at bounding box center [538, 114] width 40 height 113
click at [745, 227] on button "Next Note" at bounding box center [735, 225] width 142 height 19
click at [621, 151] on div "E" at bounding box center [619, 114] width 40 height 113
click at [653, 154] on div "F" at bounding box center [660, 113] width 40 height 111
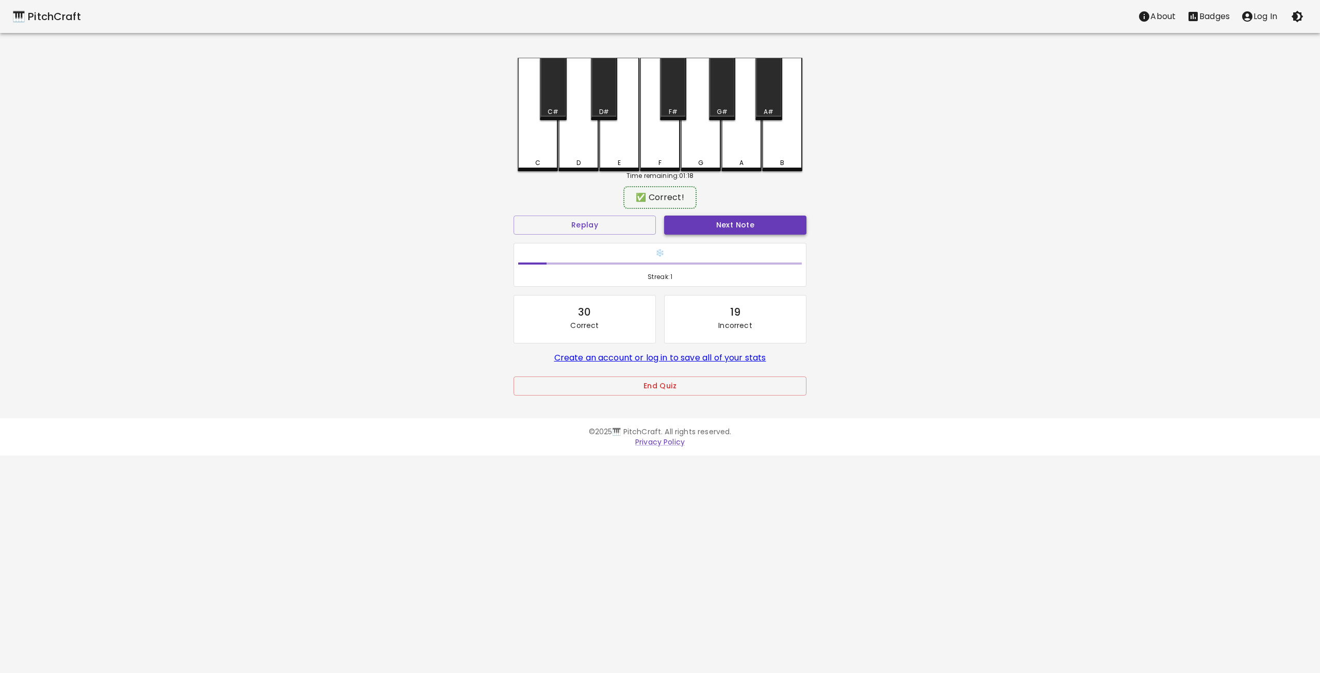
click at [729, 225] on button "Next Note" at bounding box center [735, 225] width 142 height 19
click at [602, 109] on div "D#" at bounding box center [604, 111] width 10 height 9
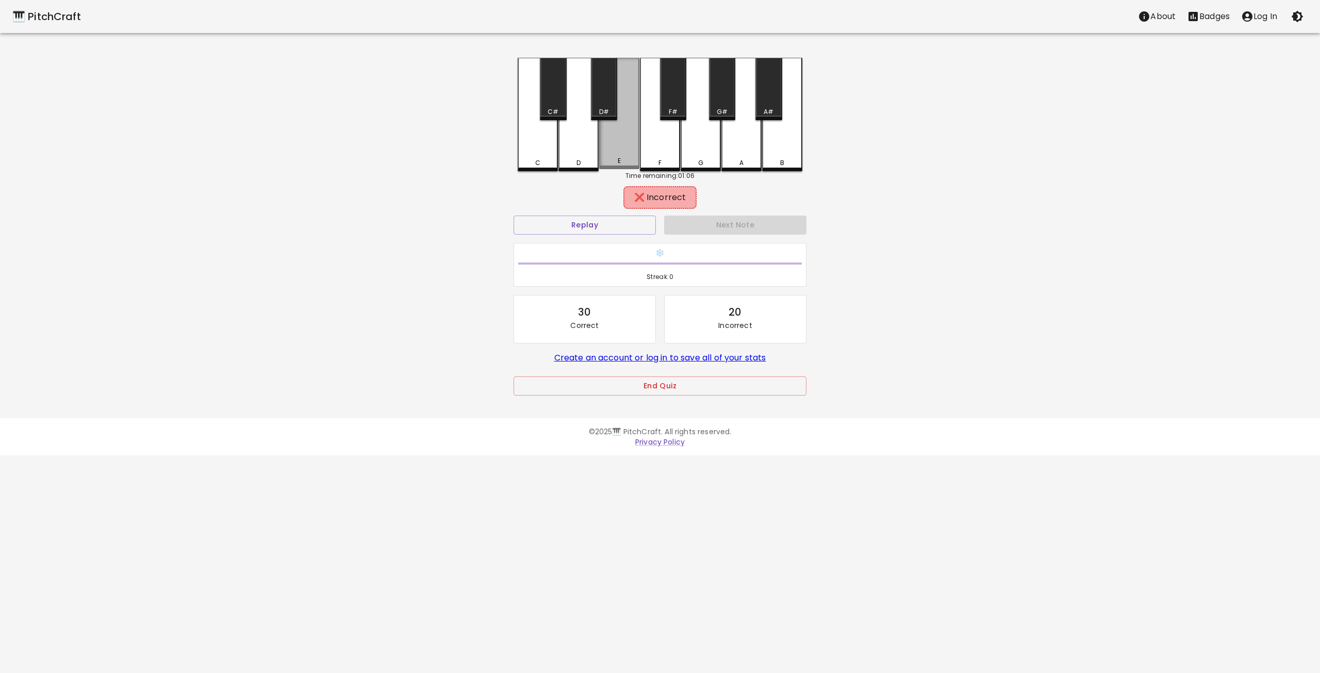
click at [616, 147] on div "E" at bounding box center [619, 113] width 40 height 111
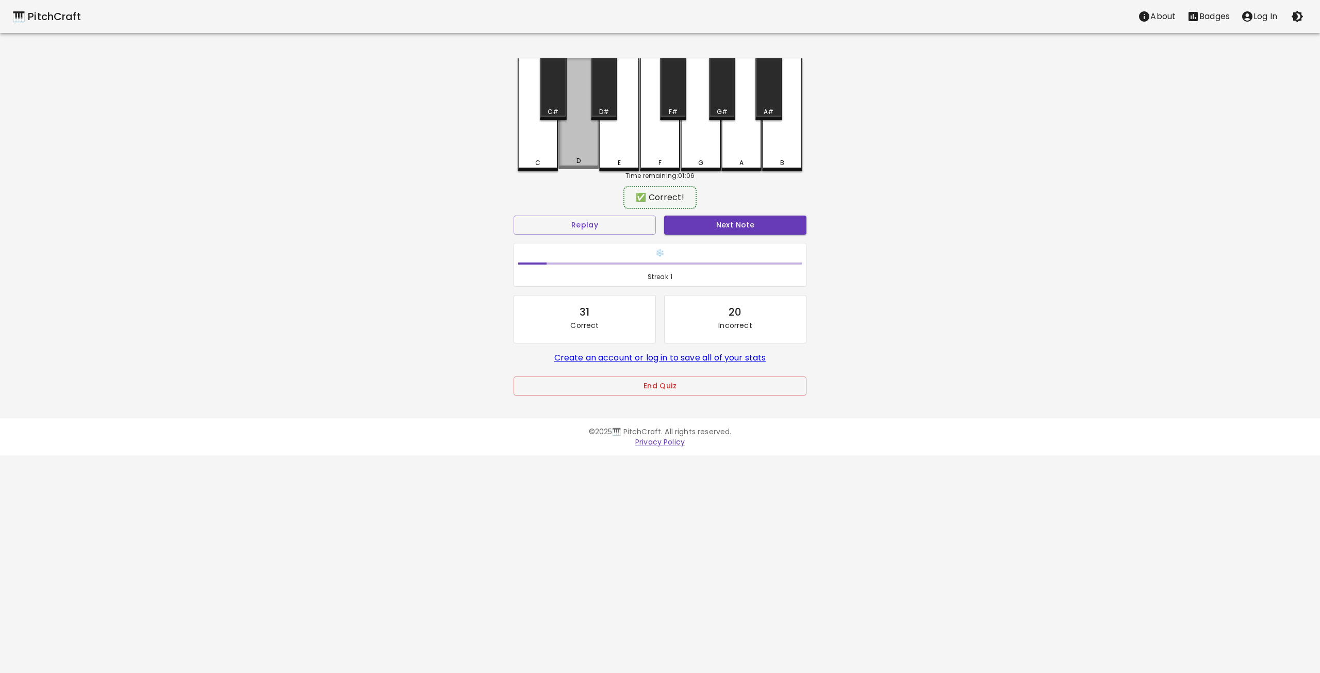
click at [562, 154] on div "D" at bounding box center [578, 113] width 40 height 111
click at [751, 221] on button "Next Note" at bounding box center [735, 225] width 142 height 19
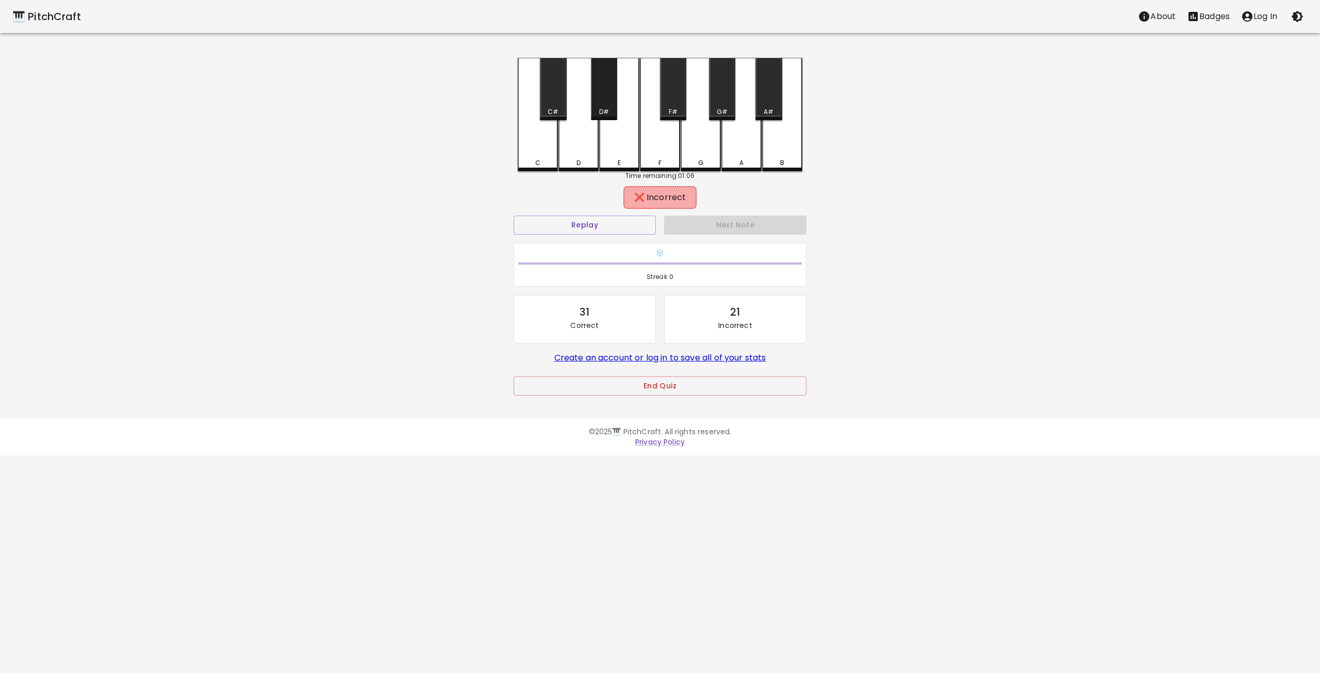
click at [604, 107] on div "D#" at bounding box center [604, 89] width 26 height 62
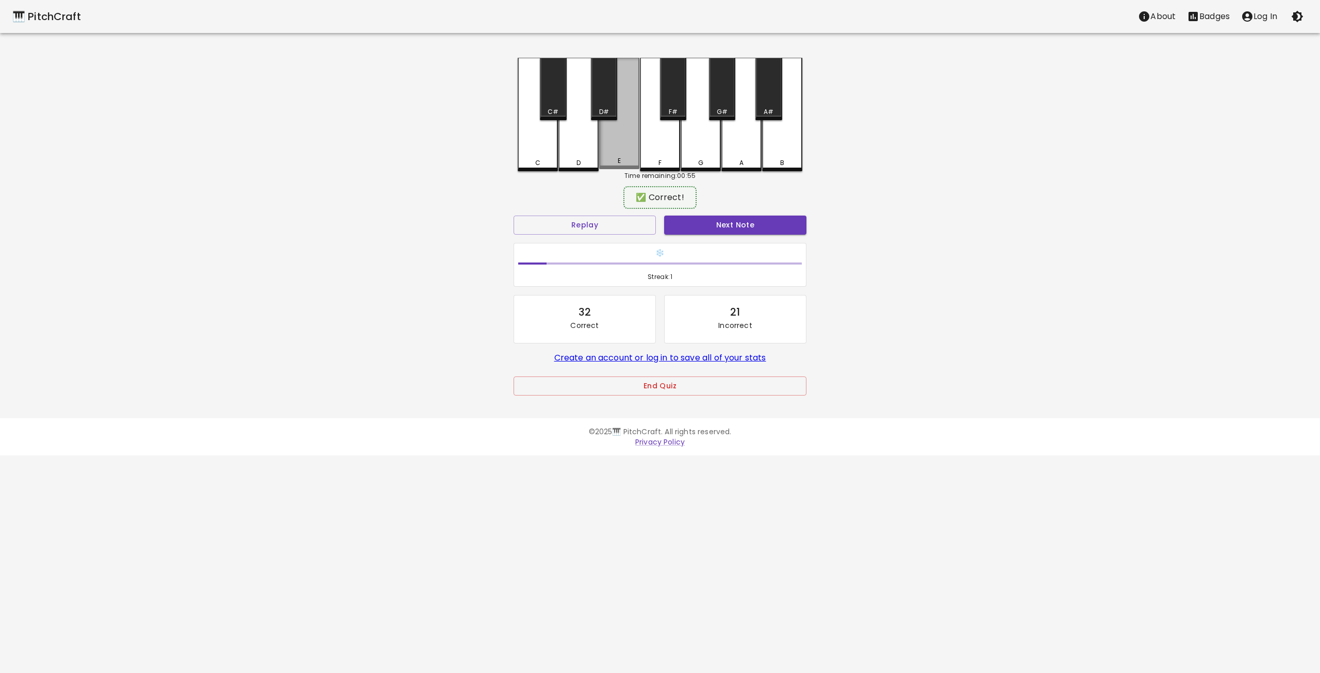
click at [615, 145] on div "E" at bounding box center [619, 113] width 40 height 111
click at [745, 224] on button "Next Note" at bounding box center [735, 225] width 142 height 19
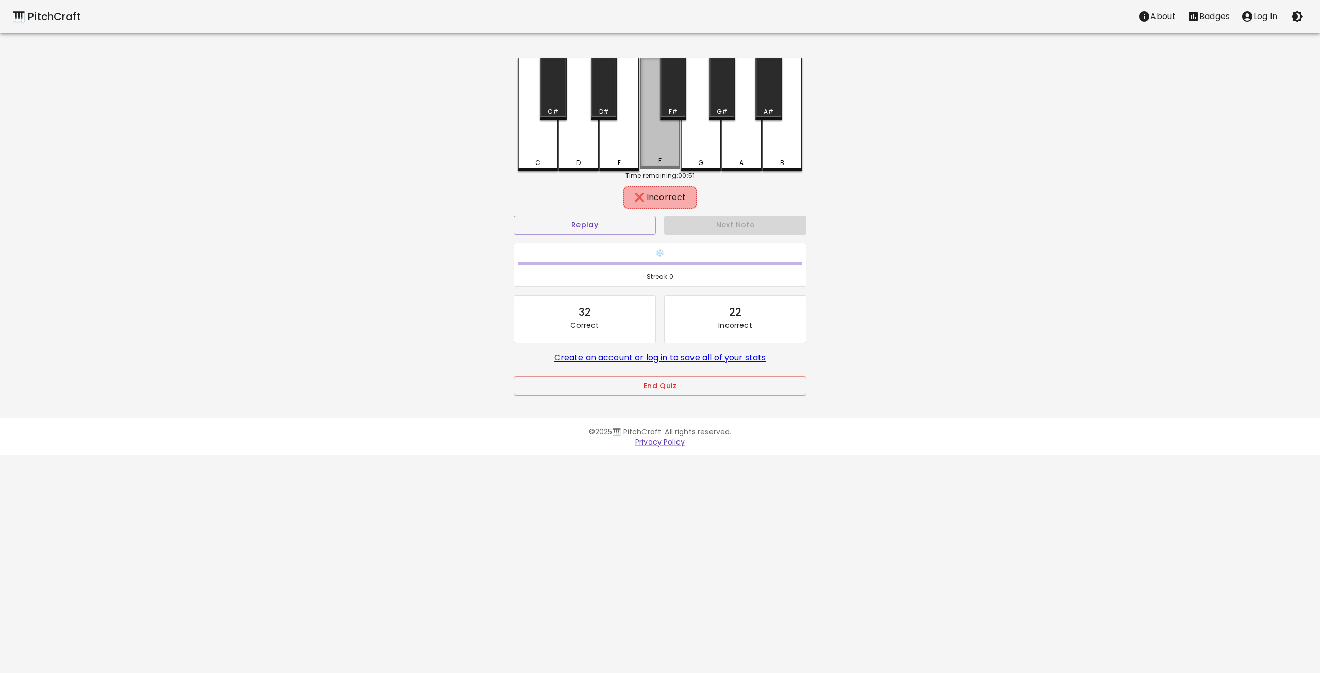
click at [657, 148] on div "F" at bounding box center [660, 113] width 40 height 111
click at [594, 221] on button "Replay" at bounding box center [585, 225] width 142 height 19
drag, startPoint x: 615, startPoint y: 137, endPoint x: 624, endPoint y: 149, distance: 15.8
click at [617, 139] on div "E" at bounding box center [619, 113] width 40 height 111
click at [601, 228] on button "Replay" at bounding box center [585, 225] width 142 height 19
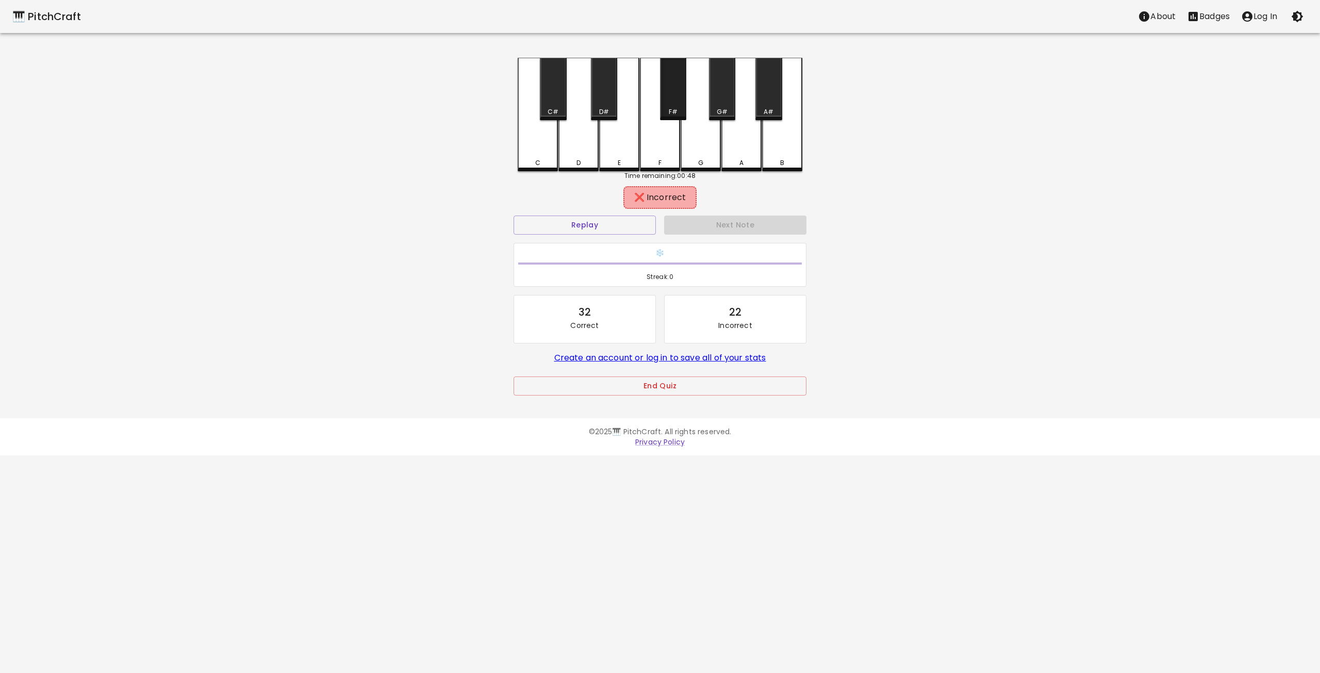
click at [669, 107] on div "F#" at bounding box center [673, 111] width 9 height 9
click at [602, 220] on button "Replay" at bounding box center [585, 225] width 142 height 19
drag, startPoint x: 652, startPoint y: 131, endPoint x: 603, endPoint y: 200, distance: 84.3
click at [652, 135] on div "F" at bounding box center [660, 113] width 40 height 111
click at [594, 217] on button "Replay" at bounding box center [585, 225] width 142 height 19
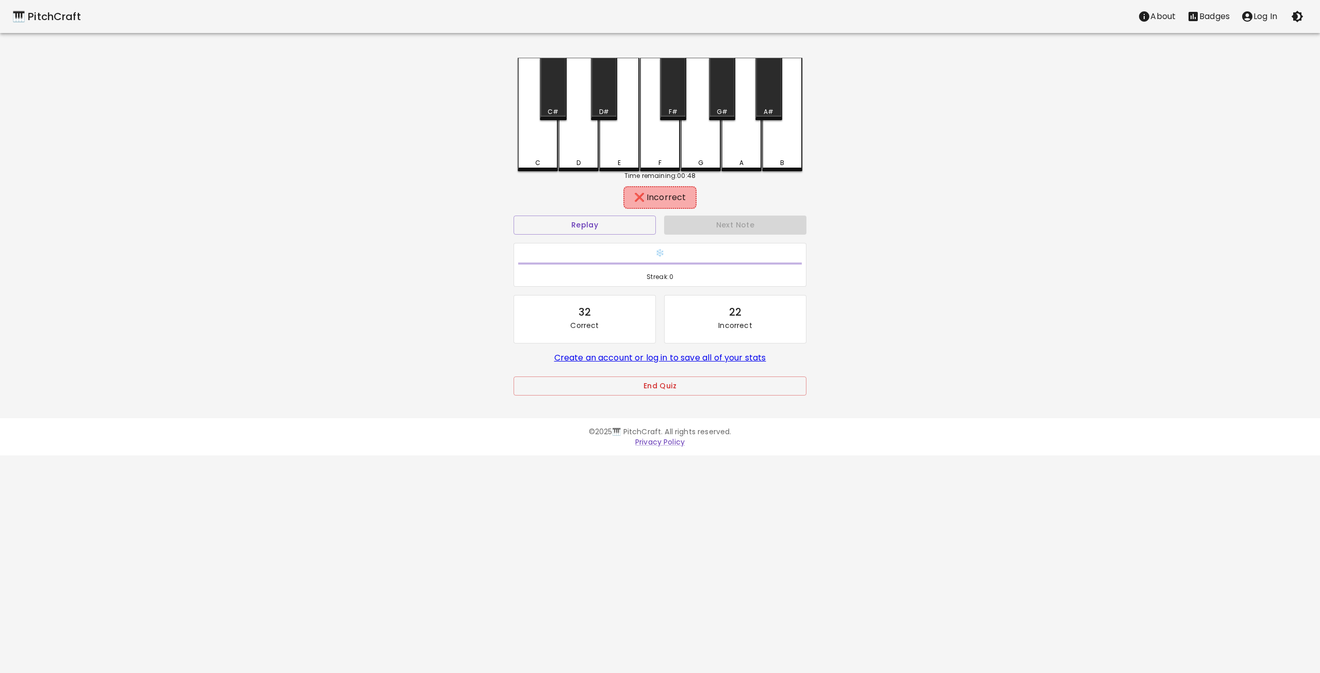
click at [613, 142] on div "E" at bounding box center [619, 114] width 40 height 113
click at [576, 216] on div "Replay" at bounding box center [584, 224] width 151 height 27
click at [575, 227] on button "Replay" at bounding box center [585, 225] width 142 height 19
click at [585, 144] on div "D" at bounding box center [578, 113] width 40 height 111
click at [584, 225] on button "Replay" at bounding box center [585, 225] width 142 height 19
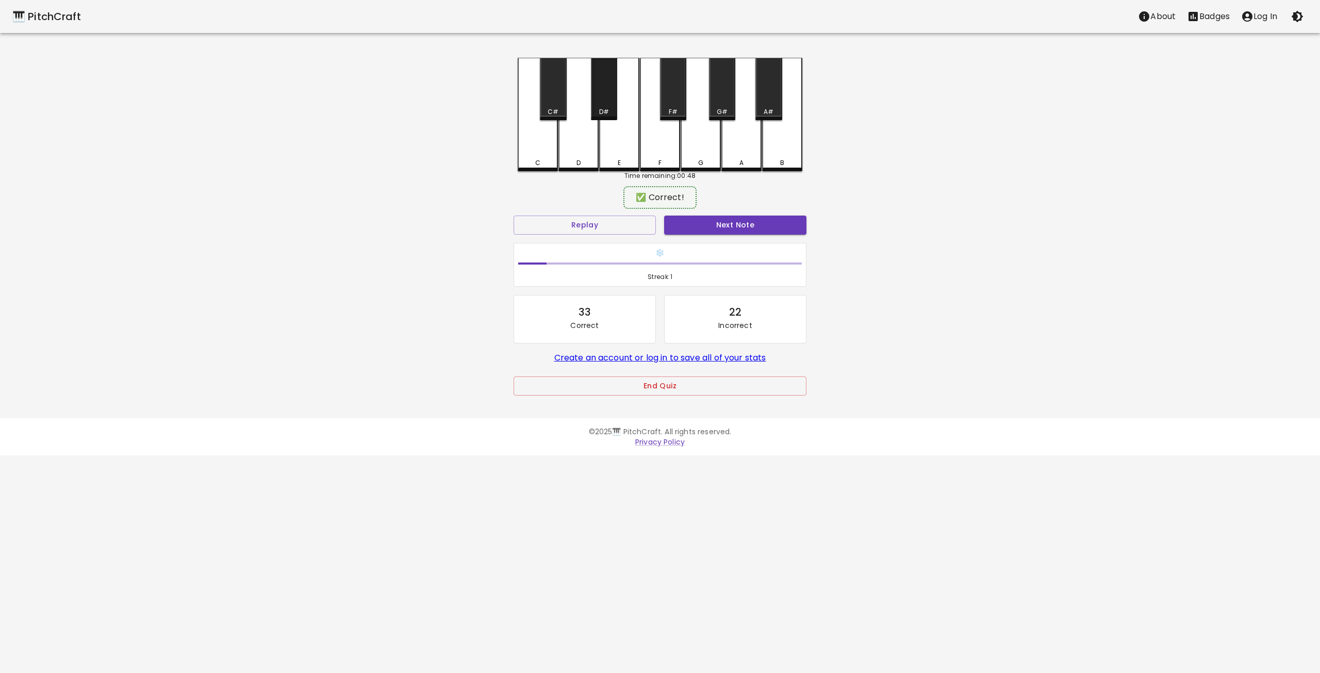
drag, startPoint x: 605, startPoint y: 104, endPoint x: 641, endPoint y: 164, distance: 69.6
click at [615, 126] on div "C C# D D# E F F# G G# A A# B" at bounding box center [660, 114] width 285 height 113
click at [697, 225] on button "Next Note" at bounding box center [735, 225] width 142 height 19
drag, startPoint x: 538, startPoint y: 151, endPoint x: 606, endPoint y: 209, distance: 89.2
click at [544, 161] on div "C" at bounding box center [538, 113] width 40 height 111
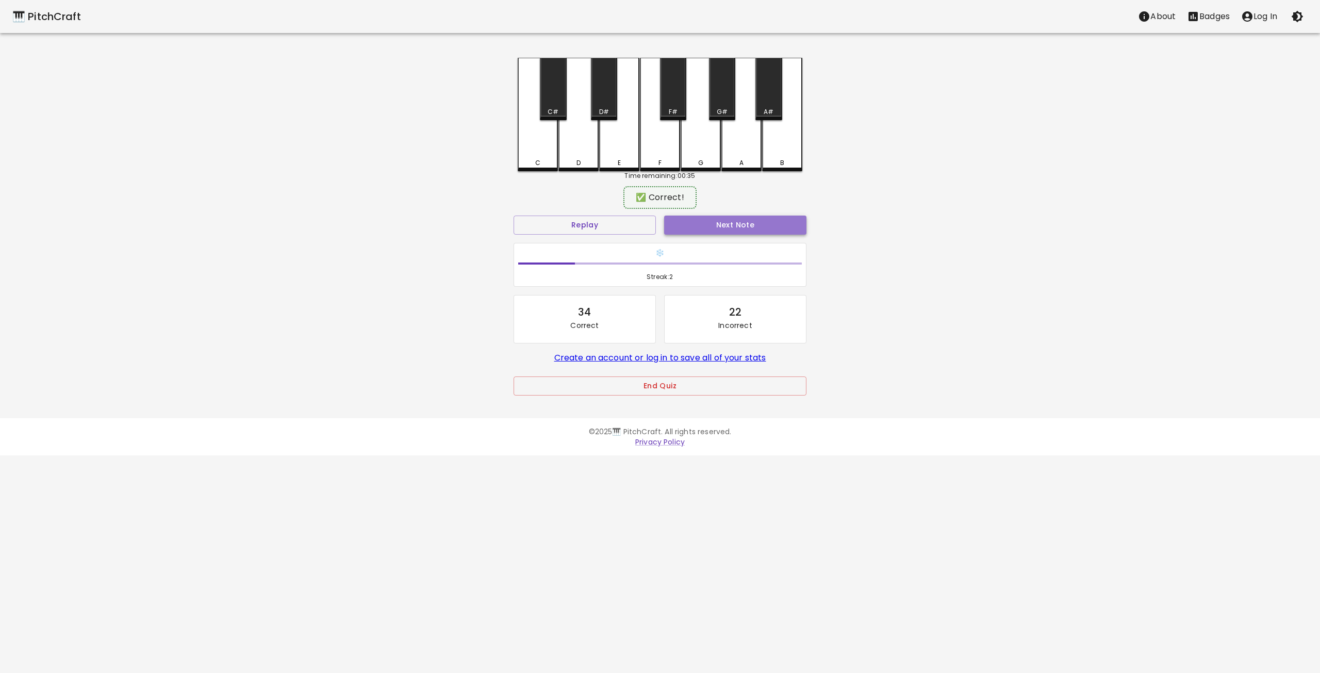
click at [740, 225] on button "Next Note" at bounding box center [735, 225] width 142 height 19
click at [717, 103] on div "G#" at bounding box center [722, 89] width 26 height 62
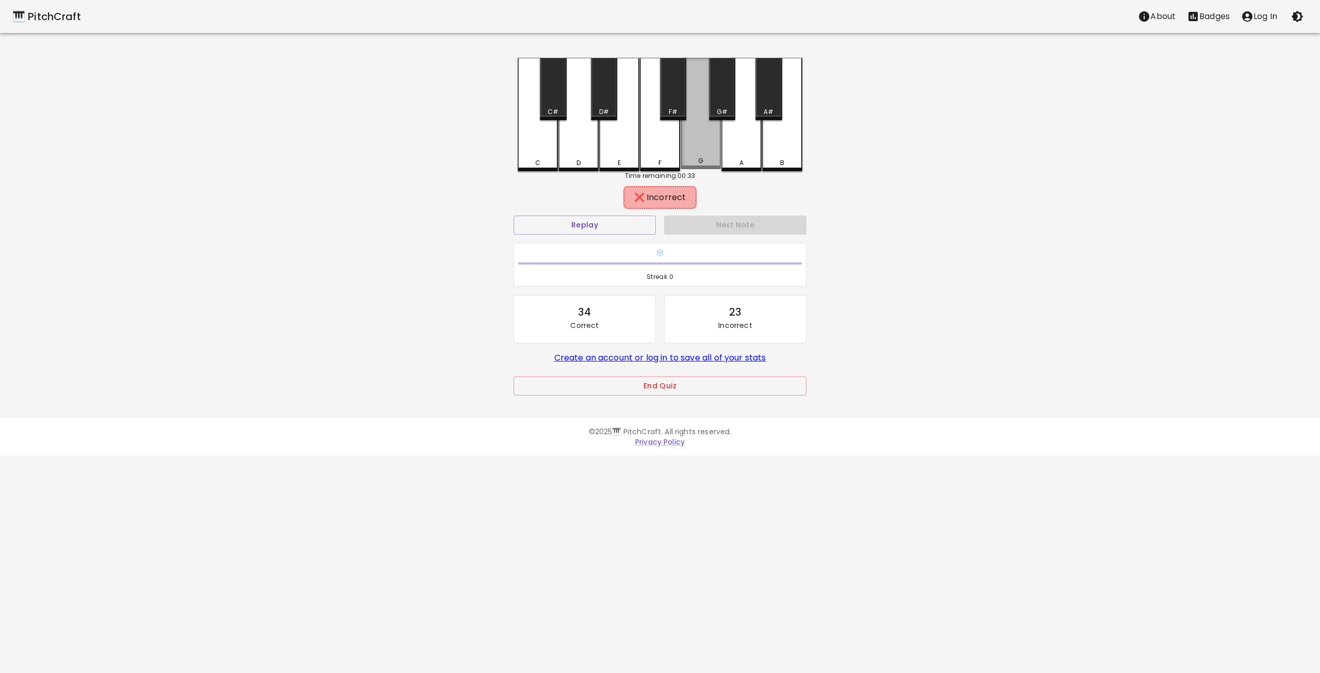
click at [701, 145] on div "G" at bounding box center [701, 113] width 40 height 111
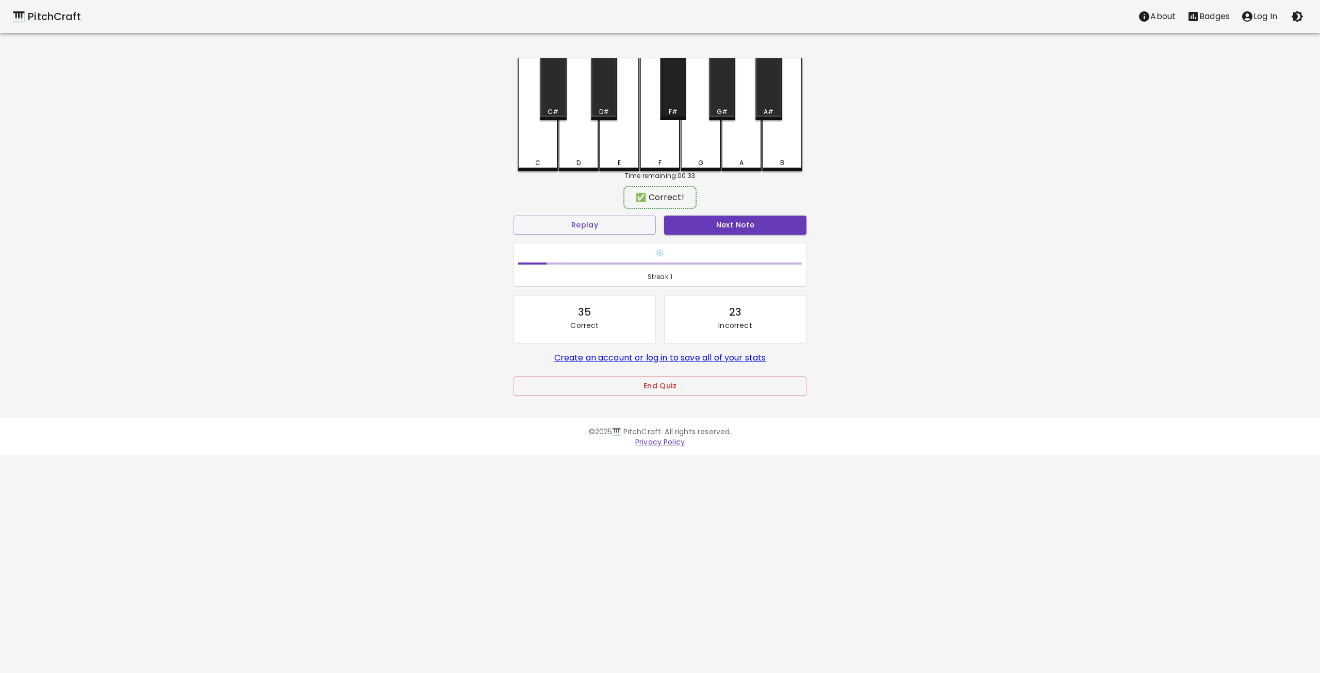
drag, startPoint x: 676, startPoint y: 106, endPoint x: 672, endPoint y: 127, distance: 21.4
click at [675, 107] on div "F#" at bounding box center [673, 89] width 26 height 62
click at [719, 227] on button "Next Note" at bounding box center [735, 225] width 142 height 19
drag, startPoint x: 778, startPoint y: 149, endPoint x: 780, endPoint y: 154, distance: 5.6
click at [780, 154] on div "B" at bounding box center [782, 113] width 40 height 111
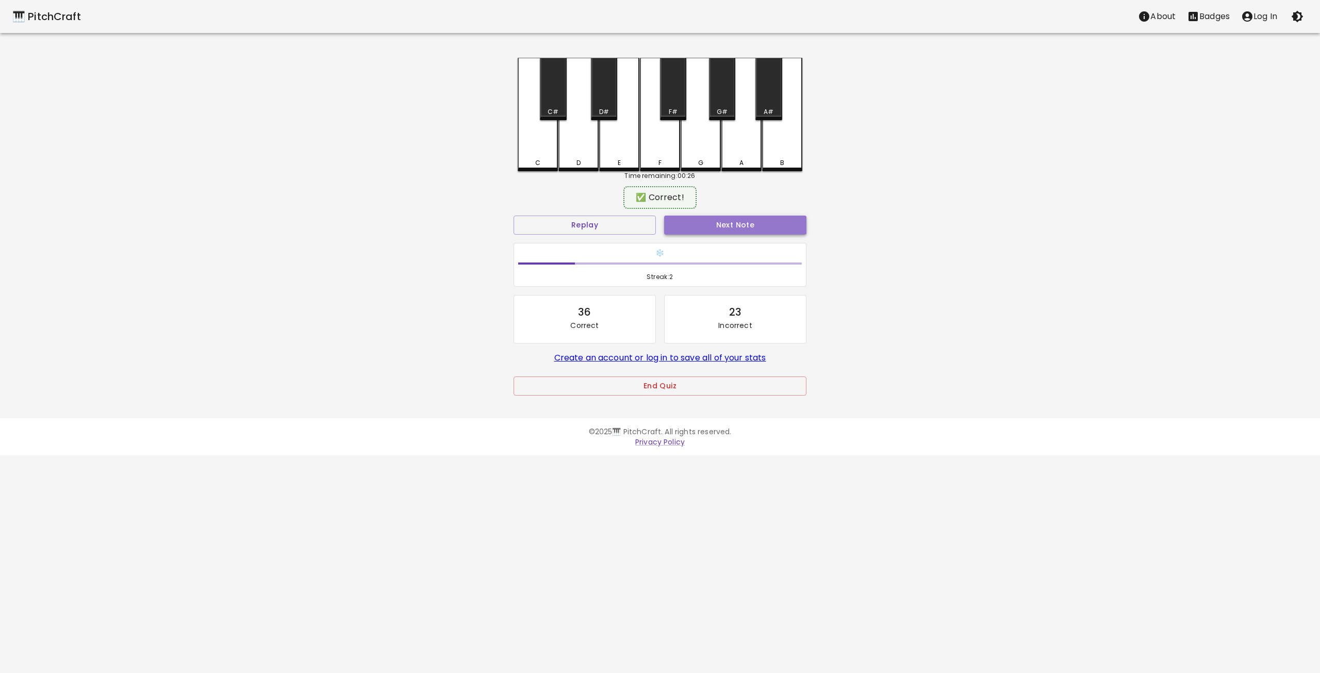
click at [721, 218] on button "Next Note" at bounding box center [735, 225] width 142 height 19
click at [613, 227] on button "Replay" at bounding box center [585, 225] width 142 height 19
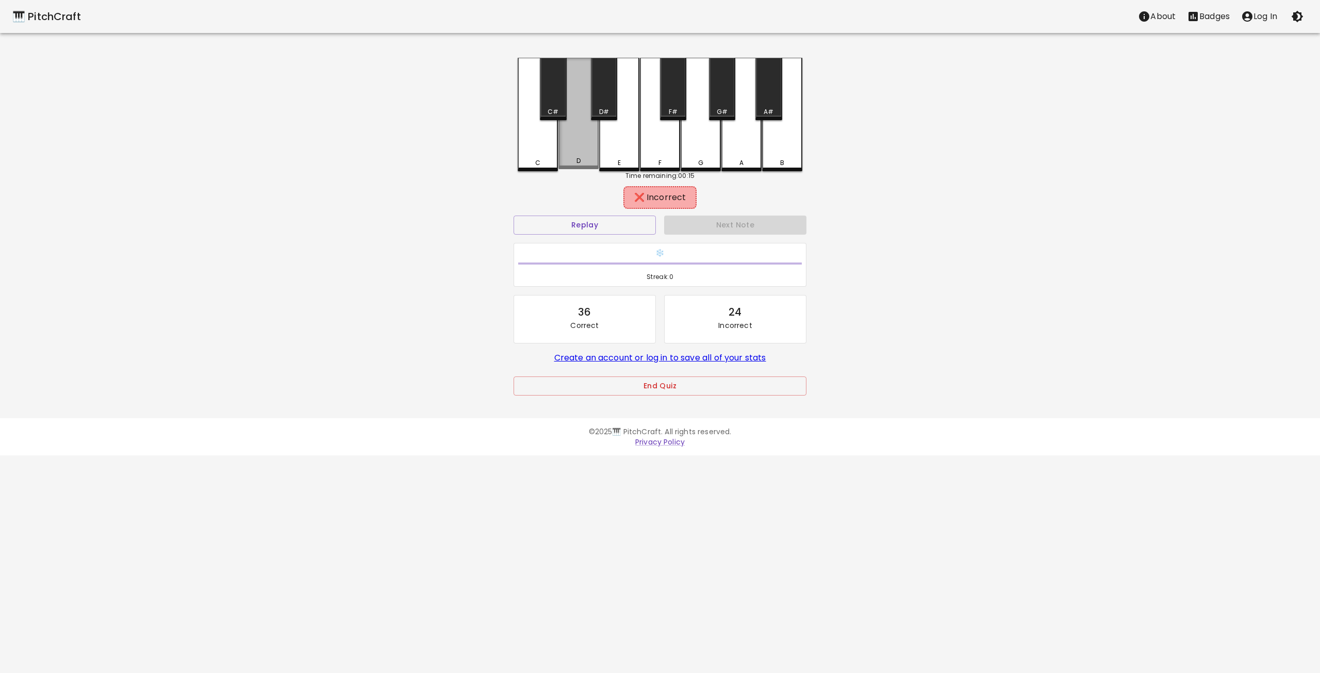
click at [581, 150] on div "D" at bounding box center [578, 113] width 40 height 111
click at [557, 111] on div "C#" at bounding box center [553, 111] width 11 height 9
click at [555, 97] on div "C#" at bounding box center [553, 89] width 26 height 62
drag, startPoint x: 612, startPoint y: 101, endPoint x: 619, endPoint y: 126, distance: 26.4
click at [613, 103] on div "D#" at bounding box center [604, 89] width 26 height 62
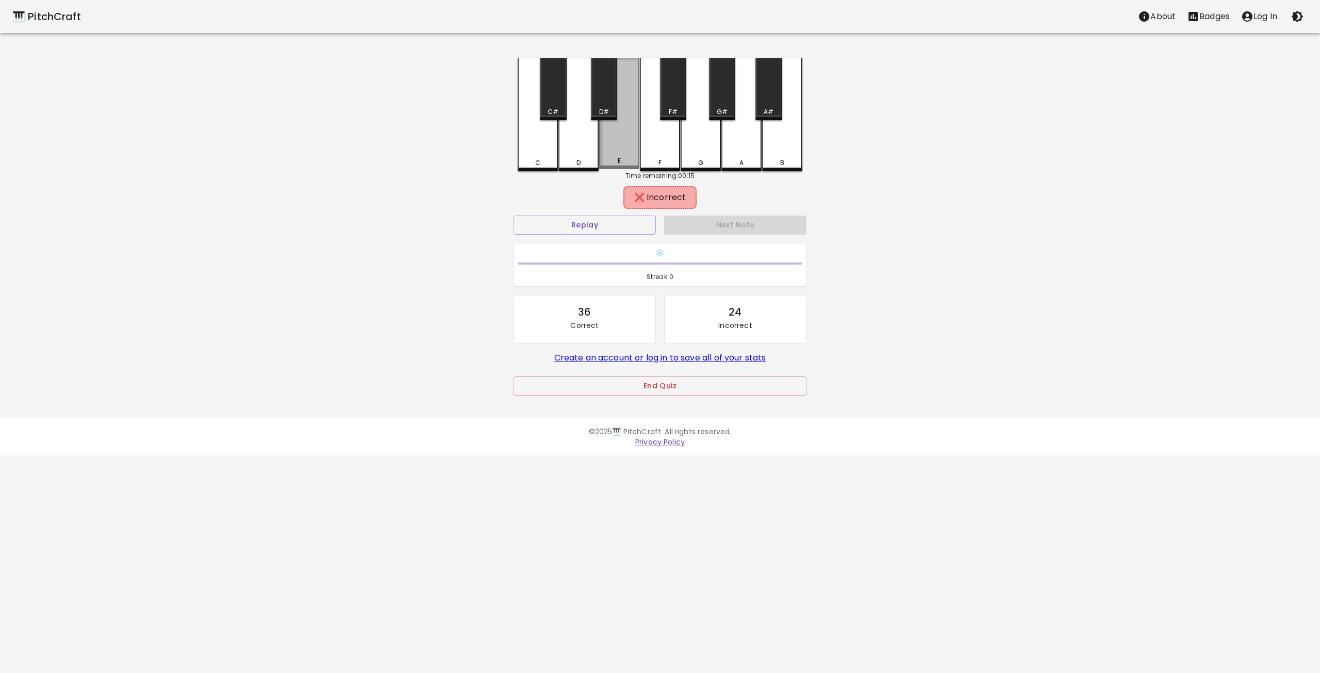
drag, startPoint x: 624, startPoint y: 159, endPoint x: 662, endPoint y: 159, distance: 37.6
click at [636, 161] on div "E" at bounding box center [619, 160] width 38 height 9
drag, startPoint x: 662, startPoint y: 159, endPoint x: 693, endPoint y: 157, distance: 31.0
click at [663, 159] on div "F" at bounding box center [660, 160] width 38 height 9
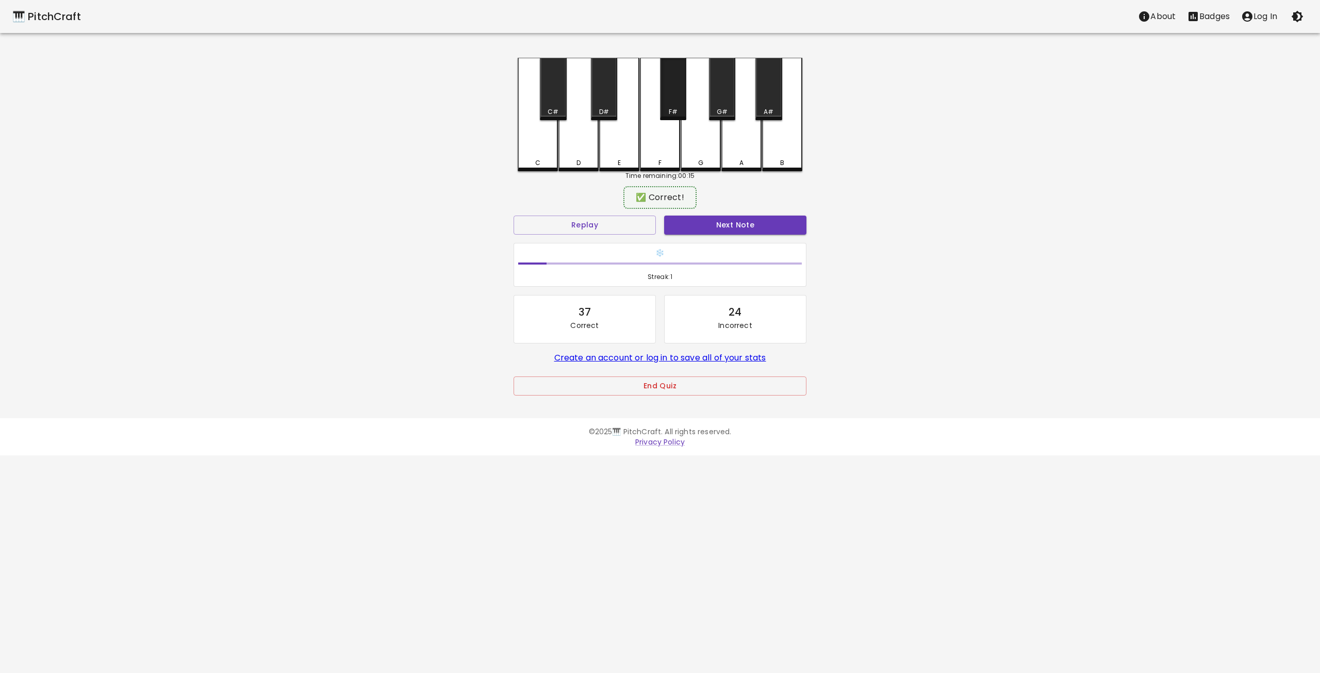
drag, startPoint x: 672, startPoint y: 103, endPoint x: 687, endPoint y: 175, distance: 73.3
click at [672, 104] on div "F#" at bounding box center [673, 89] width 26 height 62
click at [709, 223] on button "Next Note" at bounding box center [735, 225] width 142 height 19
click at [541, 153] on div "C" at bounding box center [538, 113] width 40 height 111
click at [714, 223] on button "Next Note" at bounding box center [735, 225] width 142 height 19
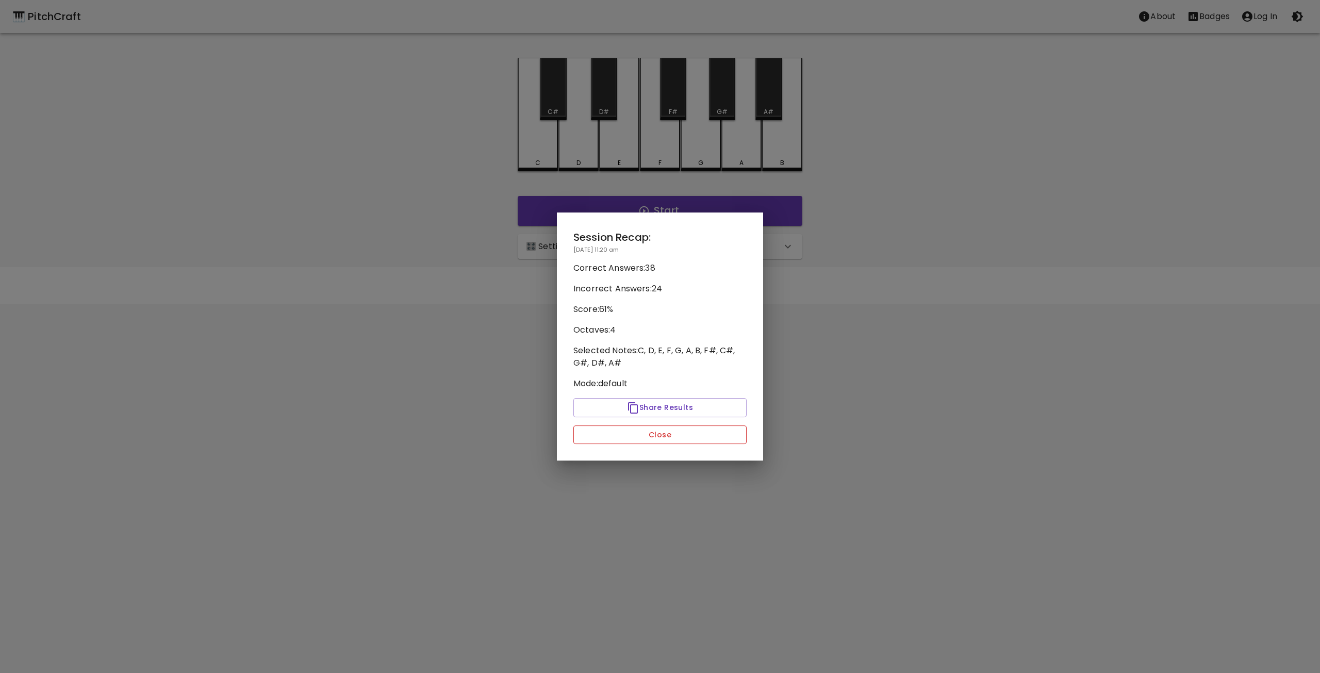
click at [675, 440] on button "Close" at bounding box center [659, 434] width 173 height 19
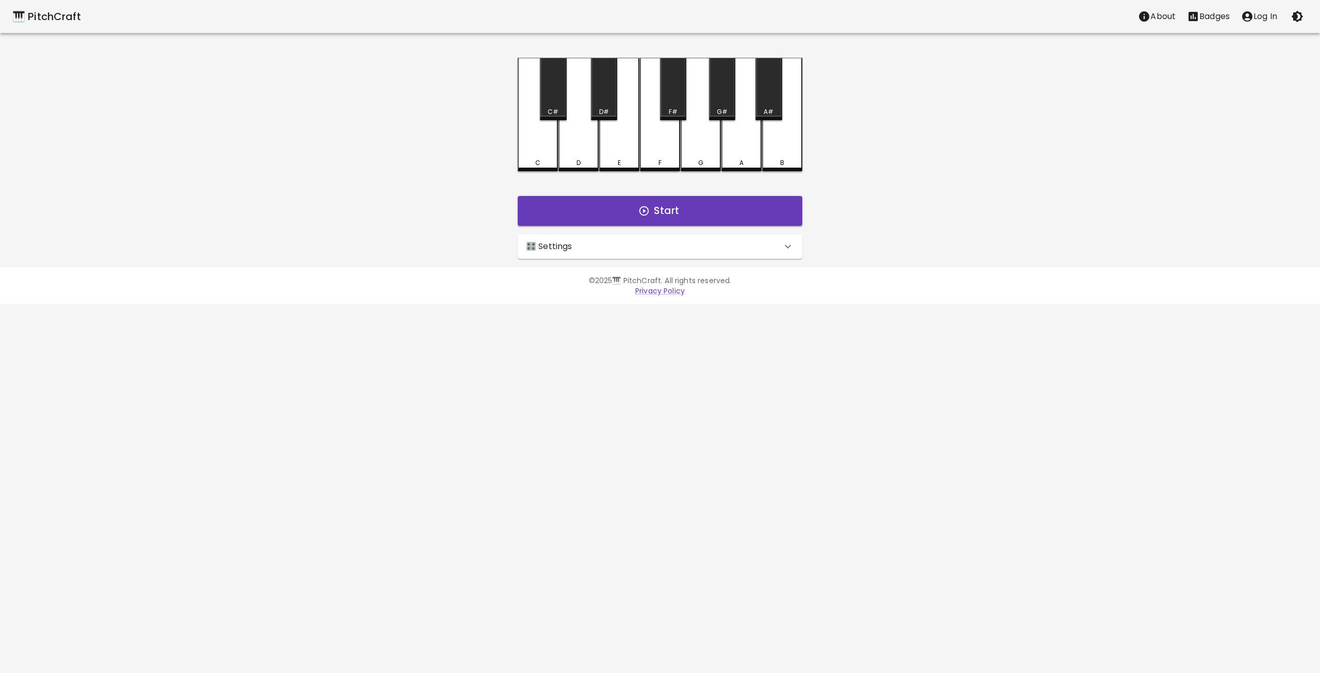
click at [603, 250] on div "🎛️ Settings" at bounding box center [654, 246] width 256 height 12
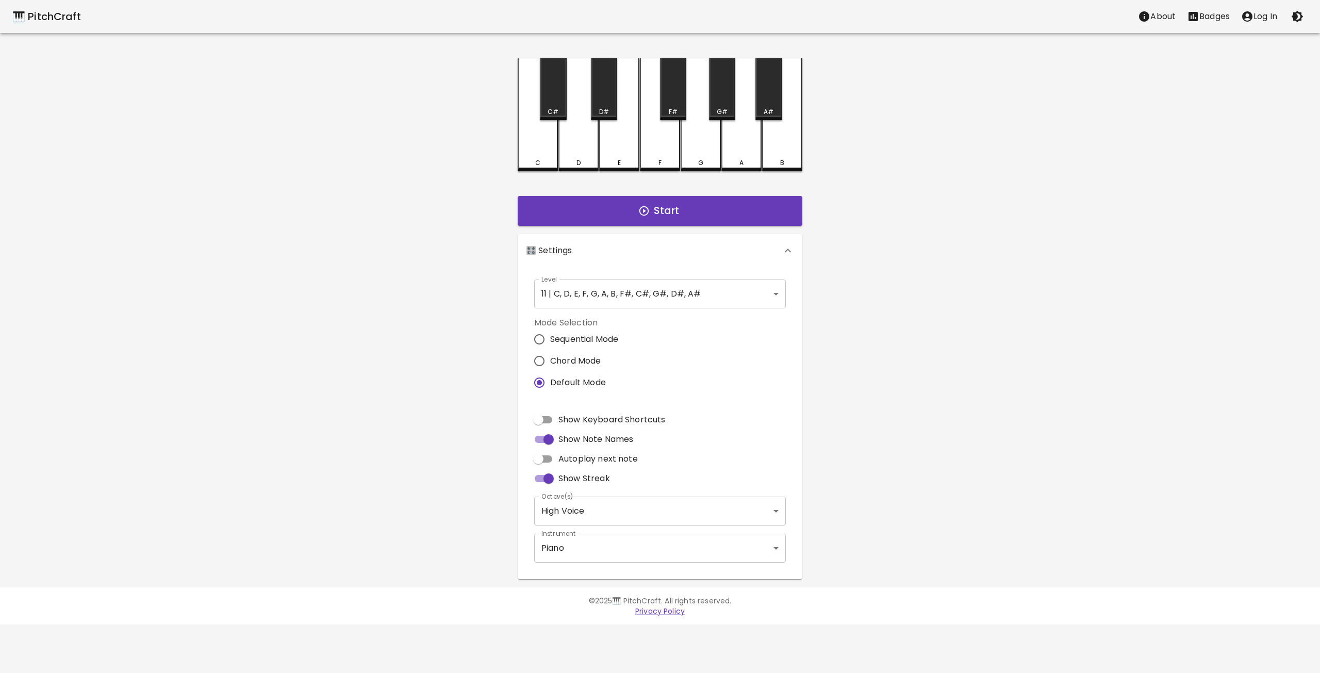
click at [612, 250] on div "🎛️ Settings" at bounding box center [654, 250] width 256 height 12
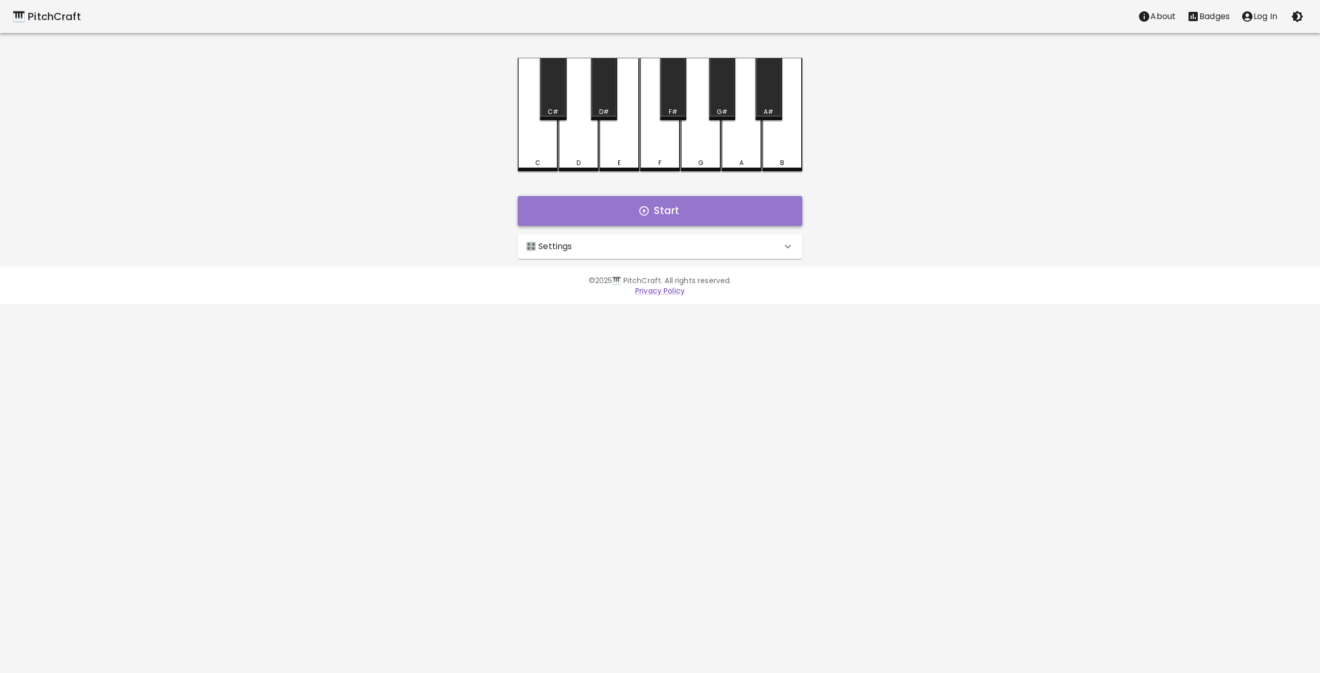
click at [617, 217] on button "Start" at bounding box center [660, 211] width 285 height 30
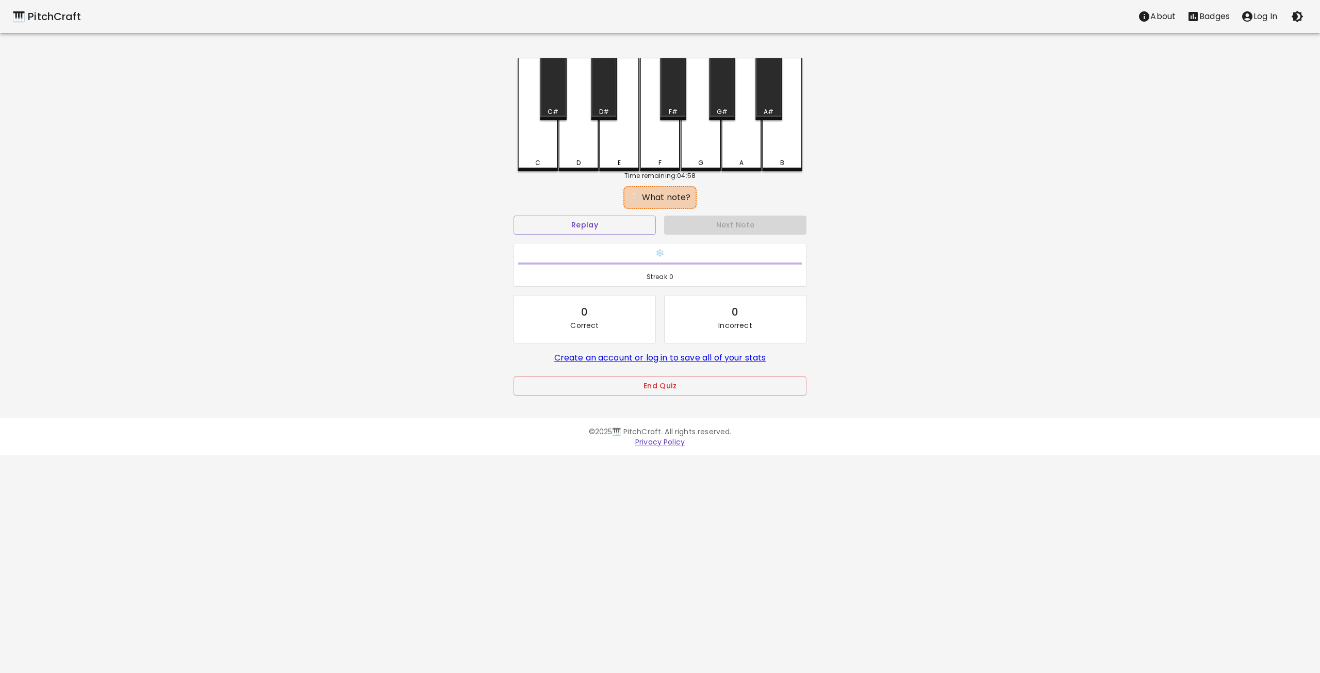
click at [781, 153] on div "B" at bounding box center [782, 114] width 40 height 113
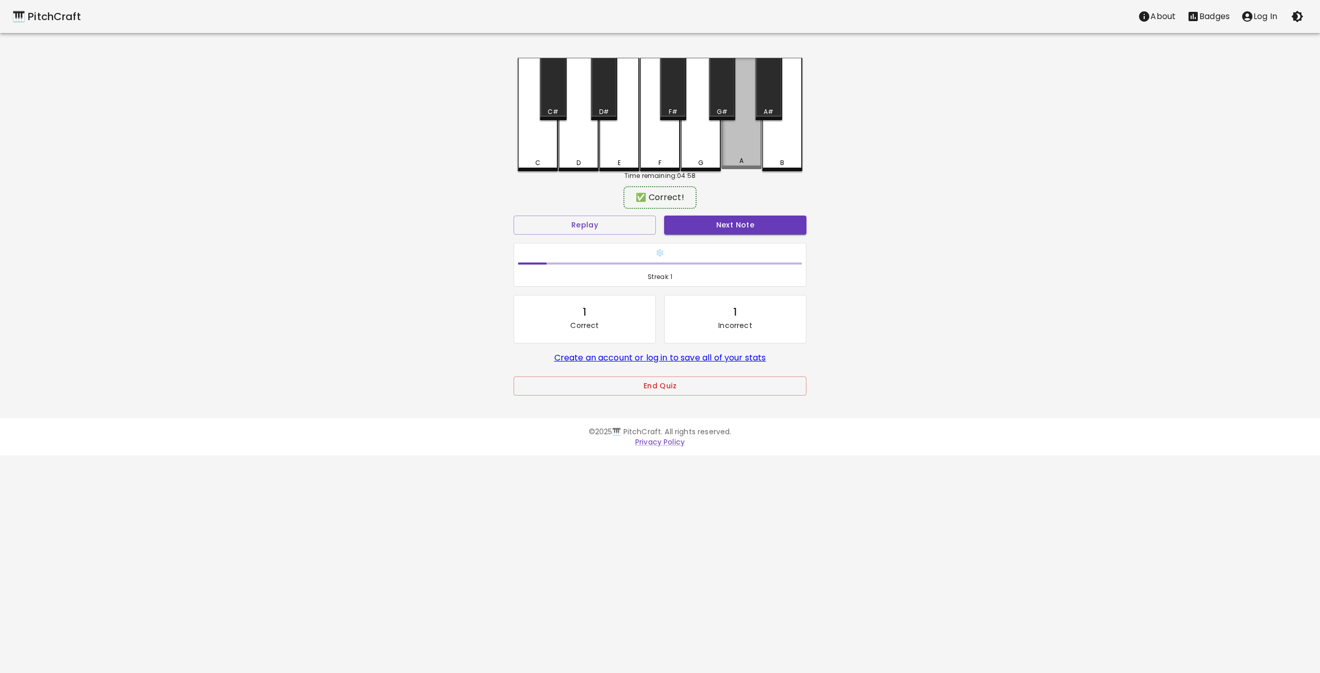
click at [741, 140] on div "A" at bounding box center [741, 113] width 40 height 111
drag, startPoint x: 747, startPoint y: 142, endPoint x: 747, endPoint y: 153, distance: 10.8
click at [747, 150] on div "A" at bounding box center [741, 113] width 40 height 111
click at [720, 231] on button "Next Note" at bounding box center [735, 225] width 142 height 19
drag, startPoint x: 744, startPoint y: 149, endPoint x: 750, endPoint y: 164, distance: 16.2
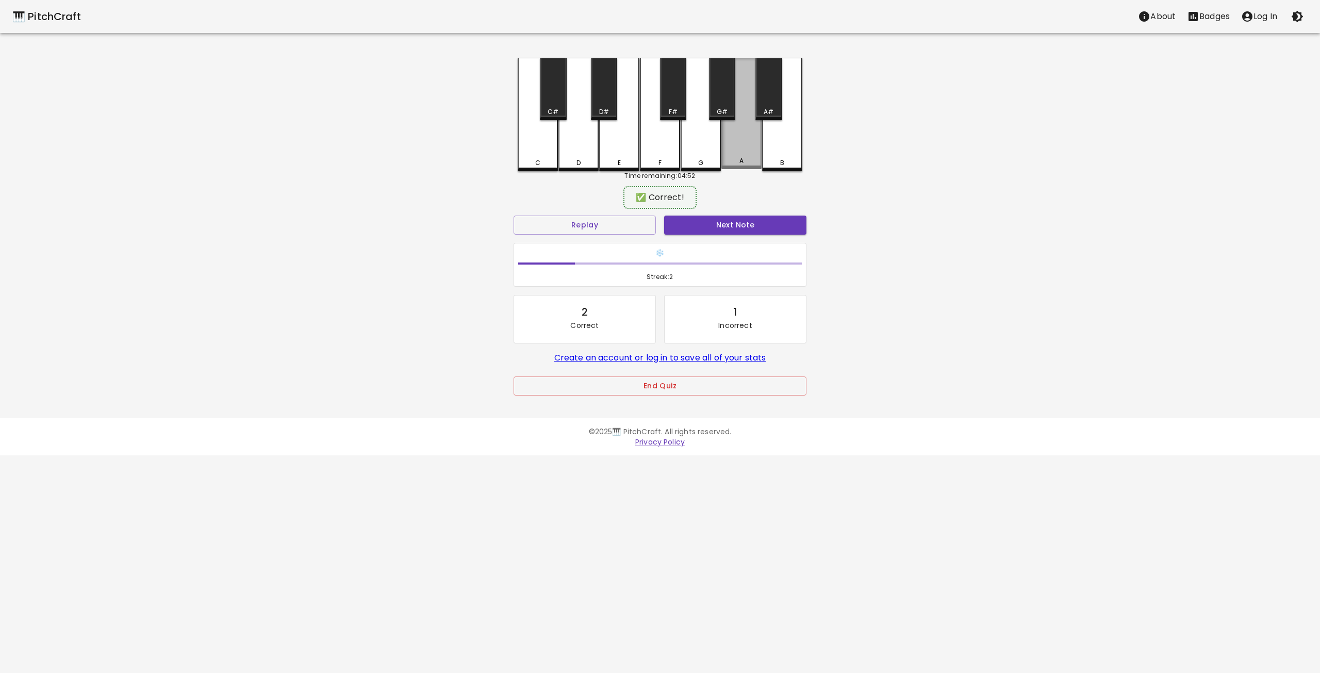
click at [749, 158] on div "A" at bounding box center [741, 113] width 40 height 111
click at [732, 223] on button "Next Note" at bounding box center [735, 225] width 142 height 19
drag, startPoint x: 536, startPoint y: 157, endPoint x: 586, endPoint y: 201, distance: 66.1
click at [537, 160] on div "C" at bounding box center [538, 113] width 40 height 111
click at [732, 229] on button "Next Note" at bounding box center [735, 225] width 142 height 19
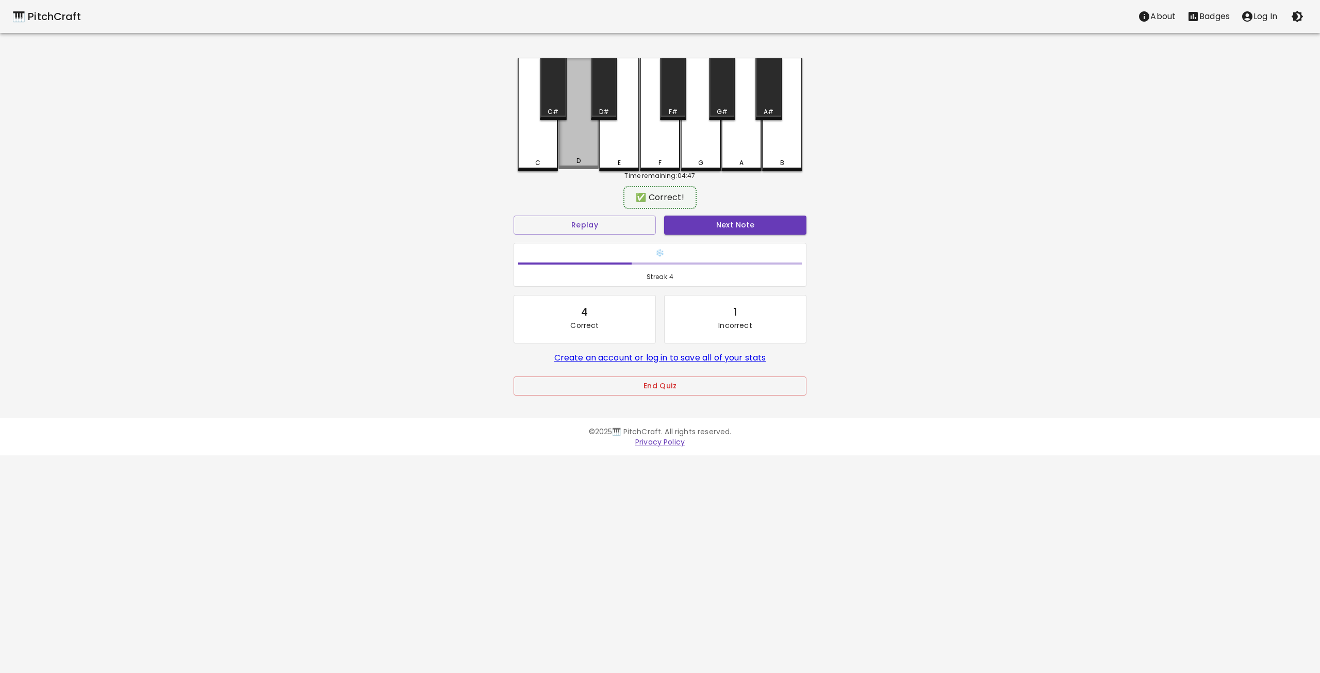
drag, startPoint x: 578, startPoint y: 145, endPoint x: 625, endPoint y: 191, distance: 66.0
click at [579, 147] on div "D" at bounding box center [578, 113] width 40 height 111
click at [730, 229] on button "Next Note" at bounding box center [735, 225] width 142 height 19
drag, startPoint x: 704, startPoint y: 158, endPoint x: 713, endPoint y: 200, distance: 42.7
click at [705, 159] on div "G" at bounding box center [701, 113] width 40 height 111
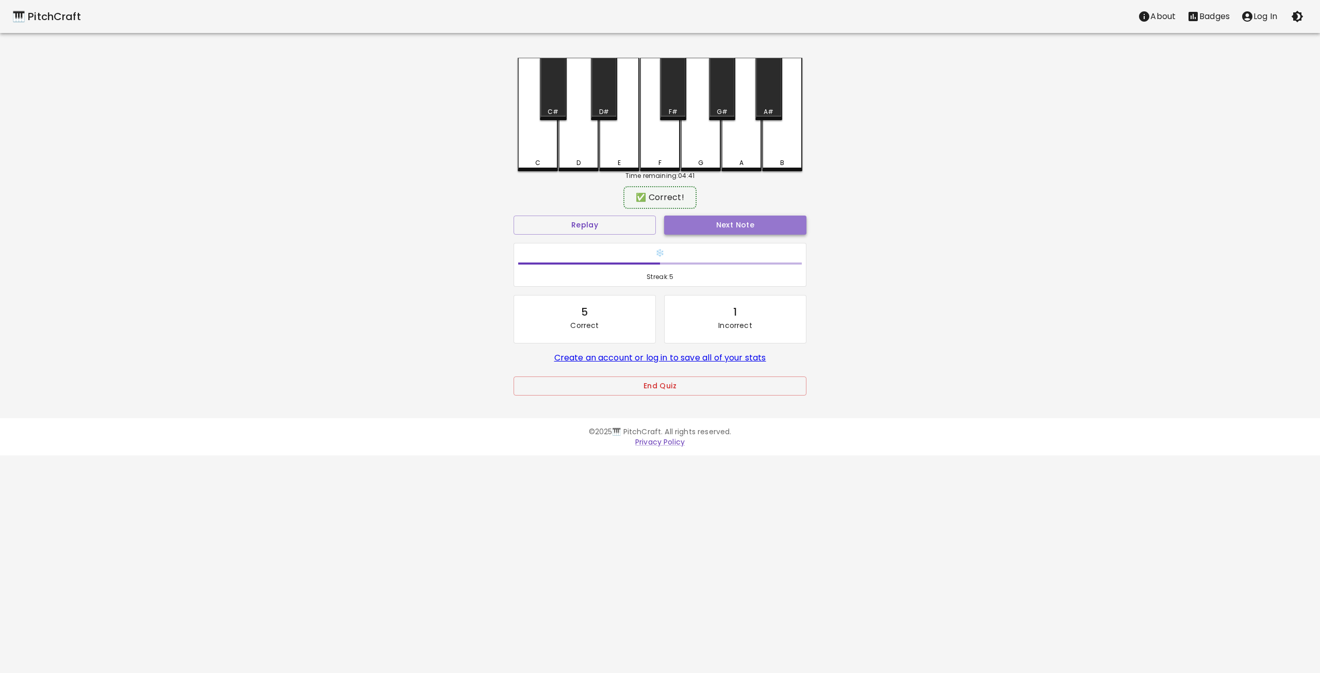
click at [729, 227] on button "Next Note" at bounding box center [735, 225] width 142 height 19
click at [613, 224] on button "Replay" at bounding box center [585, 225] width 142 height 19
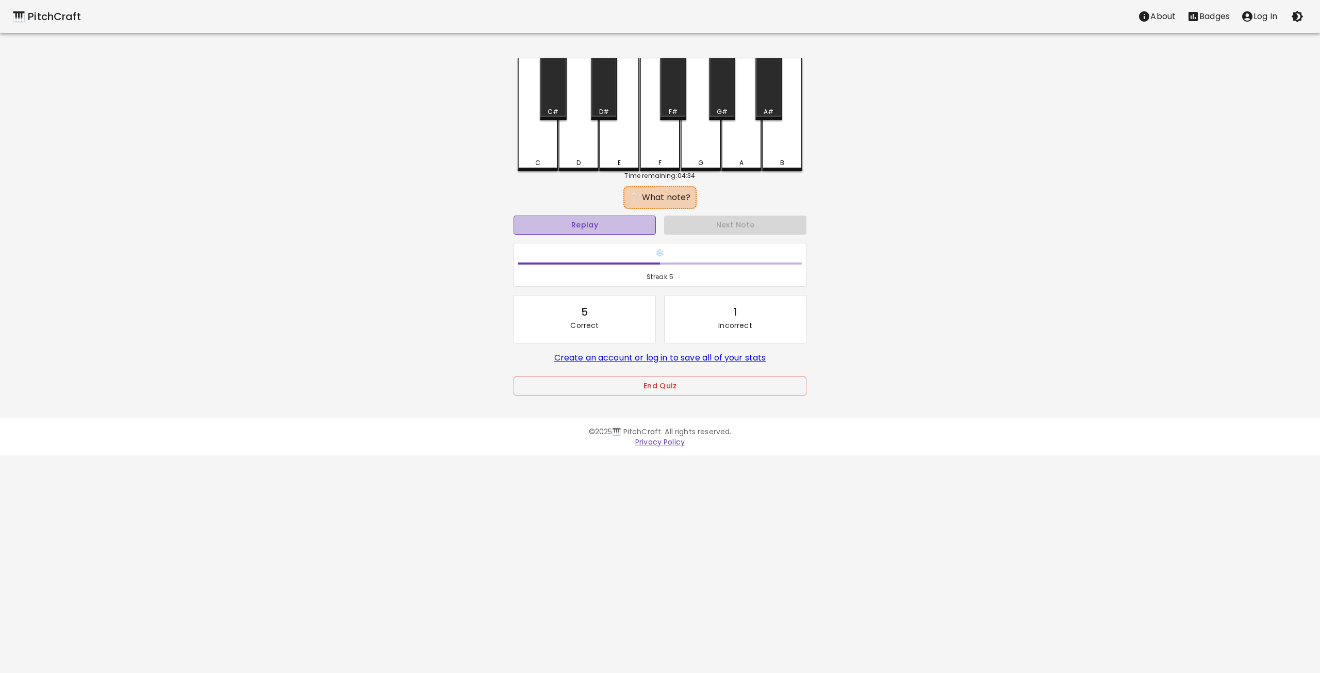
click at [627, 226] on button "Replay" at bounding box center [585, 225] width 142 height 19
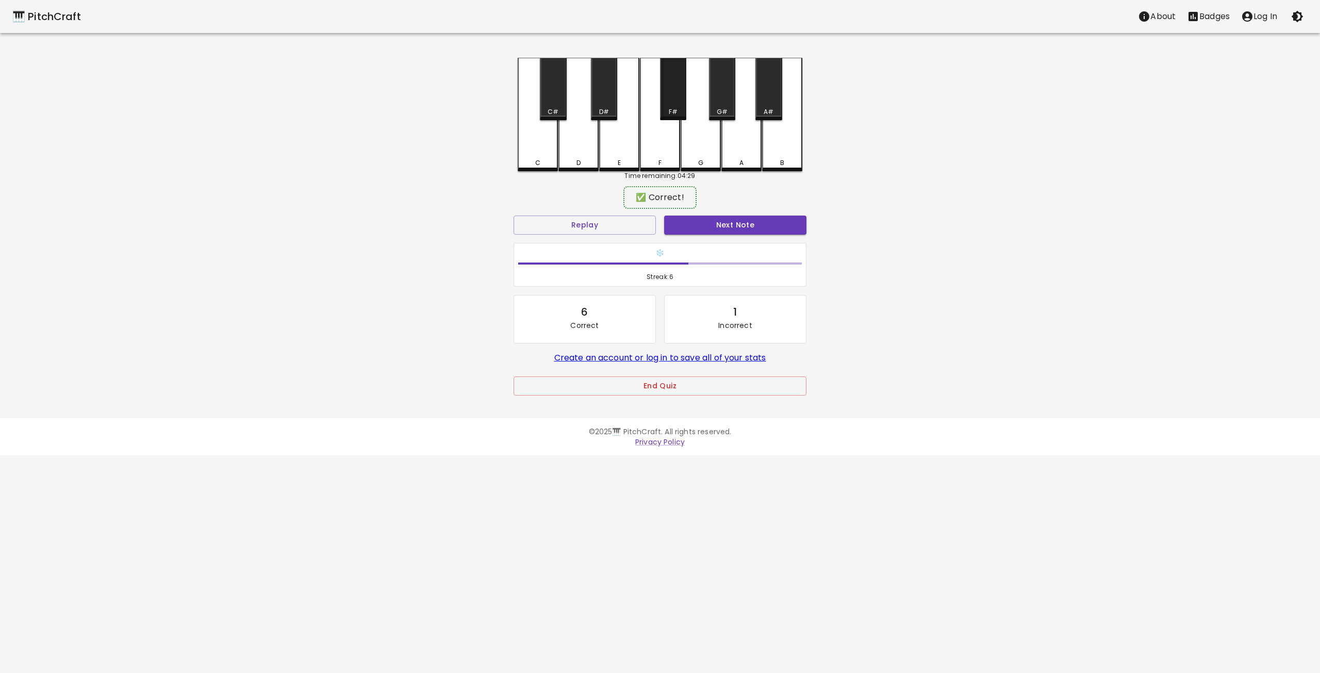
click at [674, 104] on div "F#" at bounding box center [673, 89] width 26 height 62
click at [718, 226] on button "Next Note" at bounding box center [735, 225] width 142 height 19
click at [672, 92] on div "F#" at bounding box center [673, 89] width 26 height 62
click at [718, 225] on button "Next Note" at bounding box center [735, 225] width 142 height 19
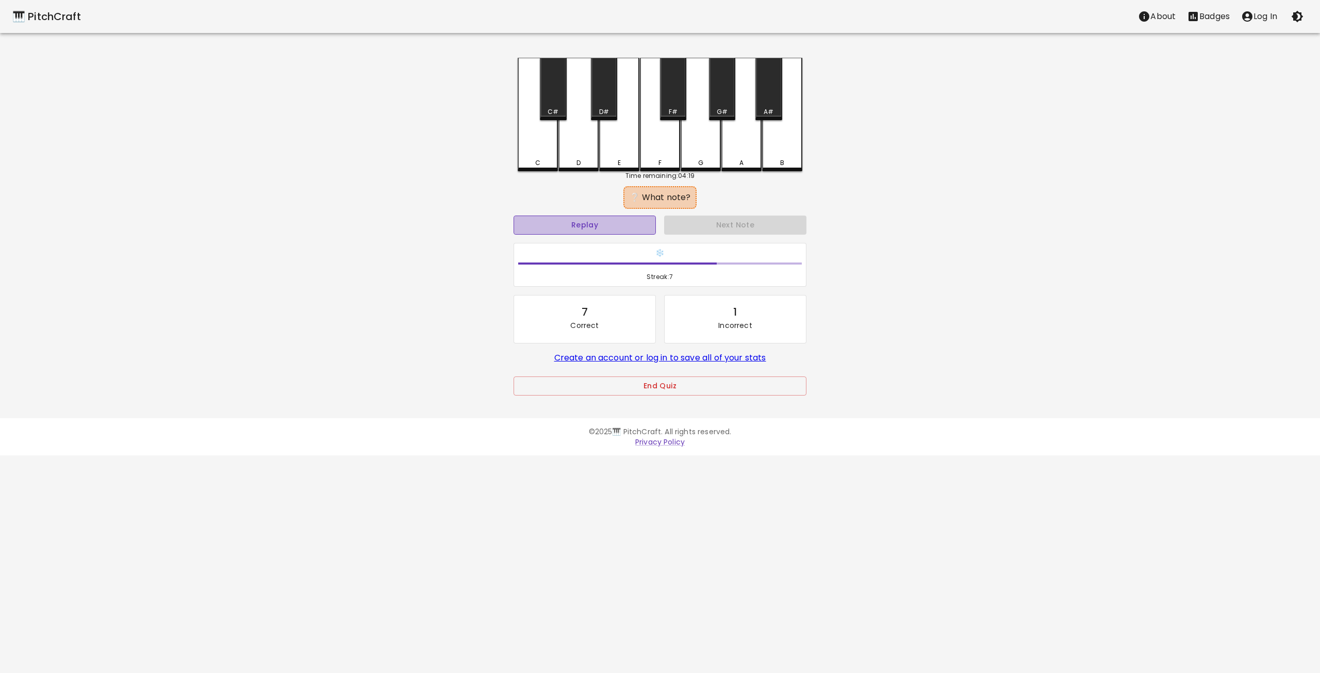
click at [614, 220] on button "Replay" at bounding box center [585, 225] width 142 height 19
click at [581, 225] on button "Replay" at bounding box center [585, 225] width 142 height 19
click at [604, 105] on div "D#" at bounding box center [604, 89] width 26 height 62
click at [613, 227] on button "Replay" at bounding box center [585, 225] width 142 height 19
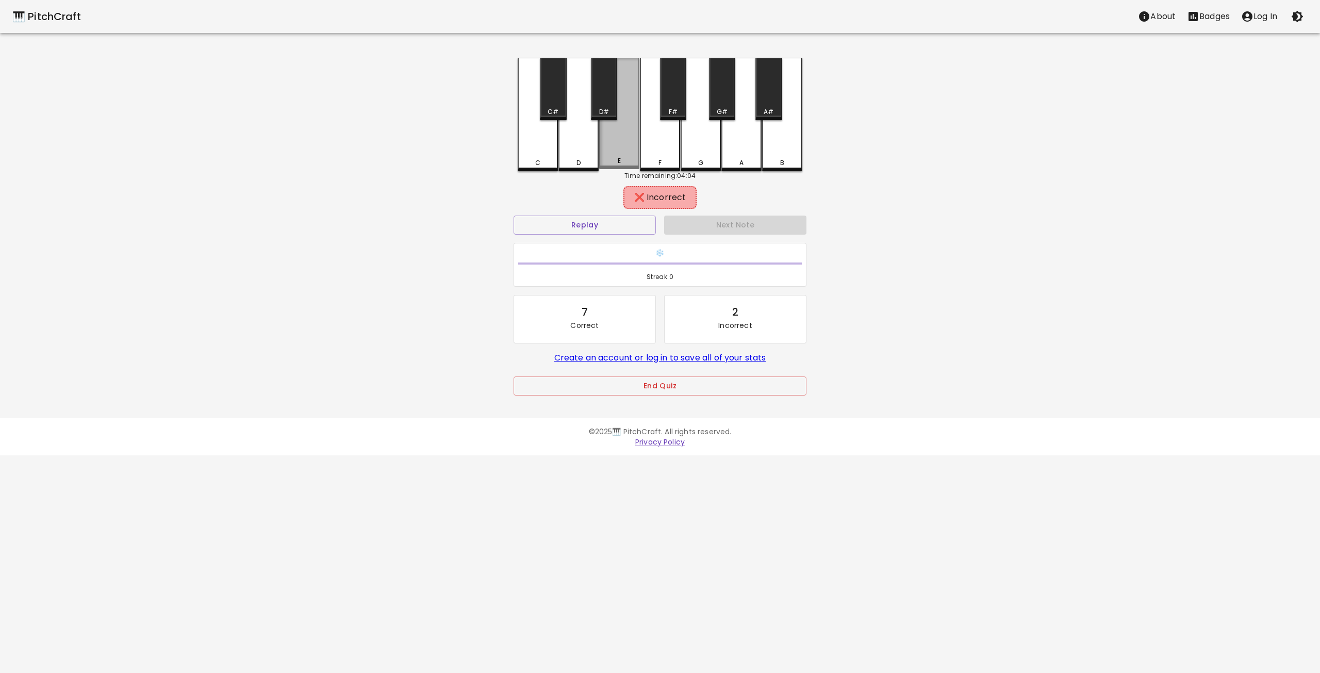
click at [611, 150] on div "E" at bounding box center [619, 113] width 40 height 111
click at [585, 148] on div "D" at bounding box center [578, 113] width 40 height 111
click at [556, 108] on div "C#" at bounding box center [553, 111] width 11 height 9
click at [533, 150] on div "C" at bounding box center [538, 113] width 40 height 111
click at [644, 147] on div "F" at bounding box center [660, 114] width 40 height 113
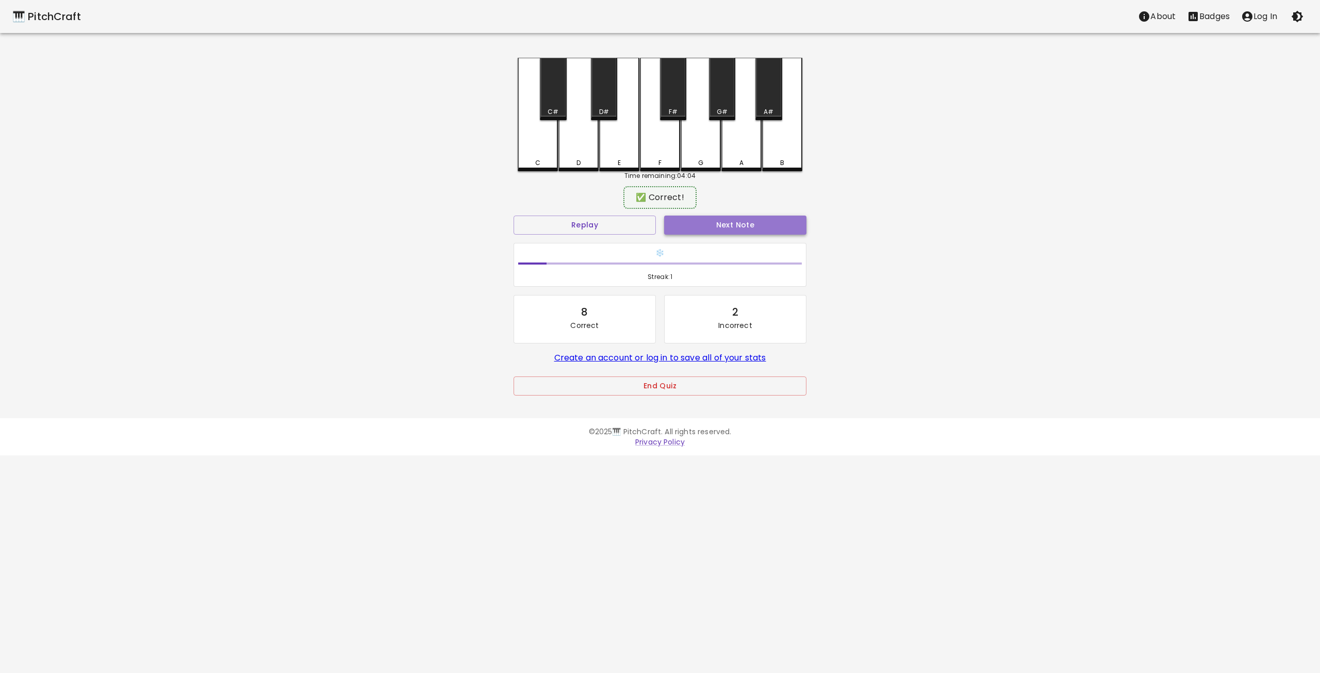
click at [724, 226] on button "Next Note" at bounding box center [735, 225] width 142 height 19
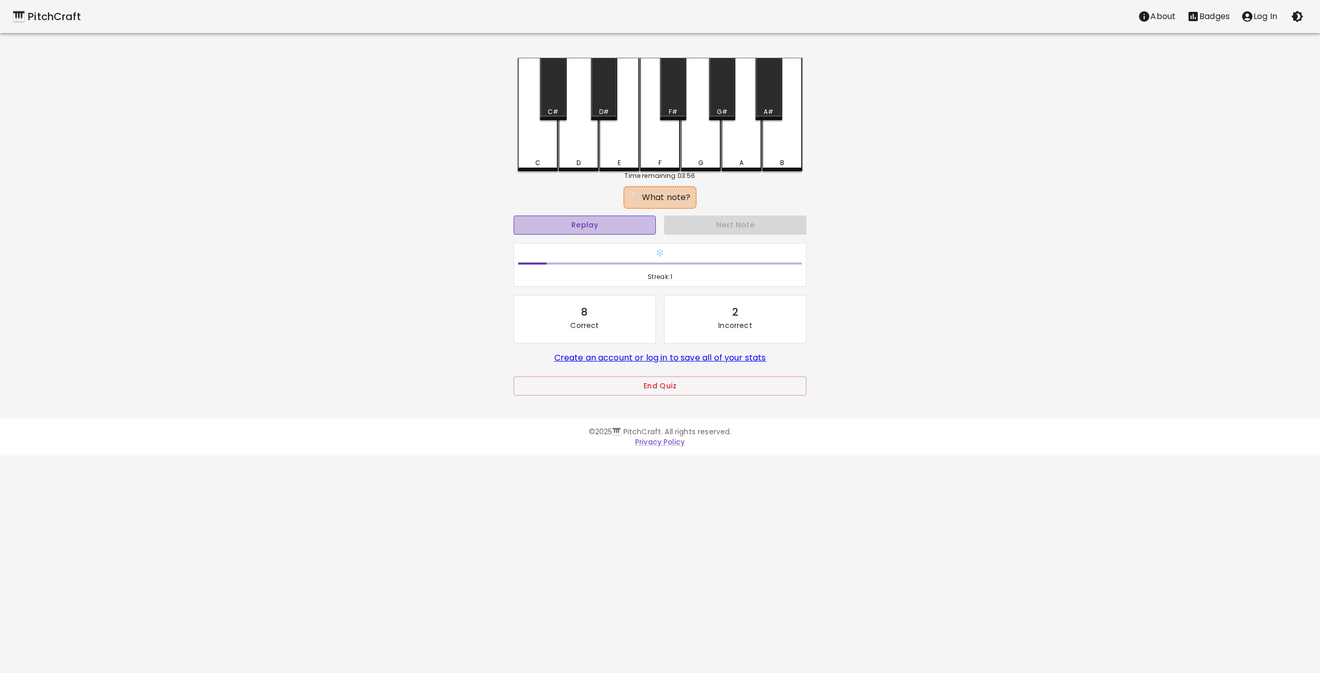
click at [621, 218] on button "Replay" at bounding box center [585, 225] width 142 height 19
click at [589, 214] on div "Replay" at bounding box center [584, 224] width 151 height 27
click at [589, 221] on button "Replay" at bounding box center [585, 225] width 142 height 19
click at [555, 110] on div "C#" at bounding box center [553, 111] width 11 height 9
click at [582, 137] on div "D" at bounding box center [578, 114] width 40 height 113
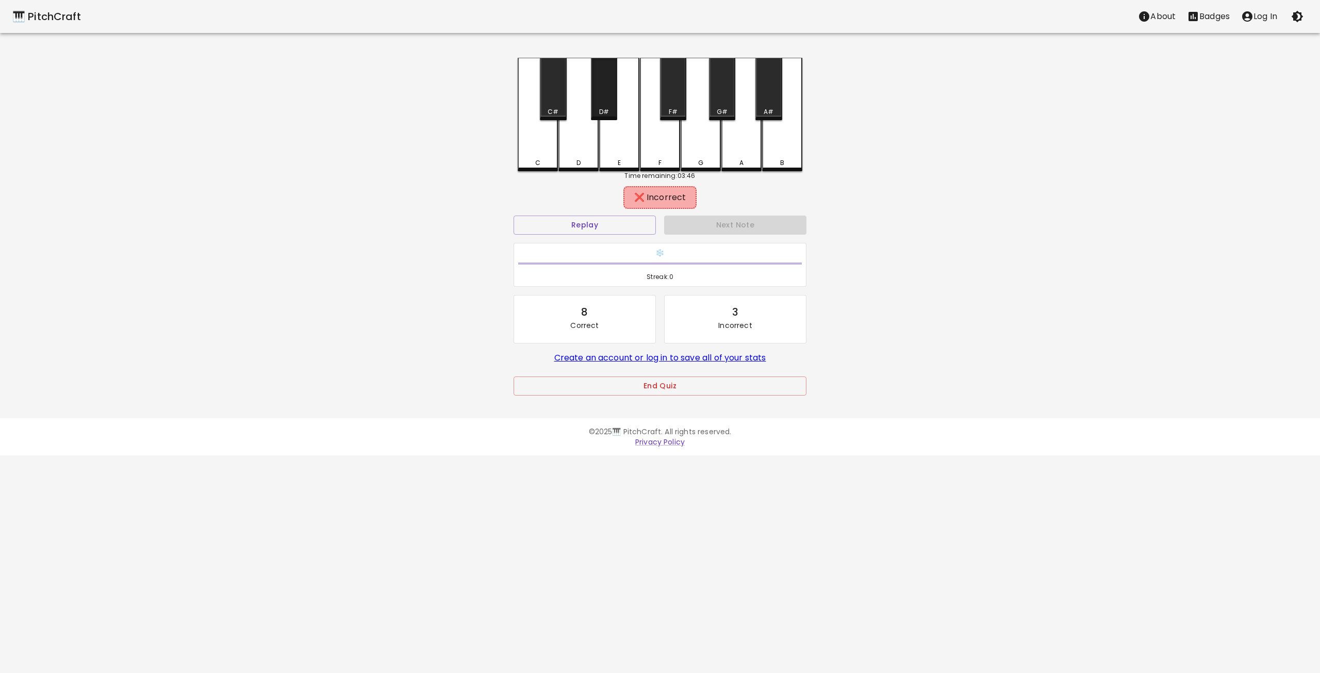
click at [611, 95] on div "D#" at bounding box center [604, 89] width 26 height 62
click at [620, 138] on div "E" at bounding box center [619, 114] width 40 height 113
click at [723, 225] on button "Next Note" at bounding box center [735, 225] width 142 height 19
click at [620, 225] on button "Replay" at bounding box center [585, 225] width 142 height 19
click at [586, 231] on button "Replay" at bounding box center [585, 225] width 142 height 19
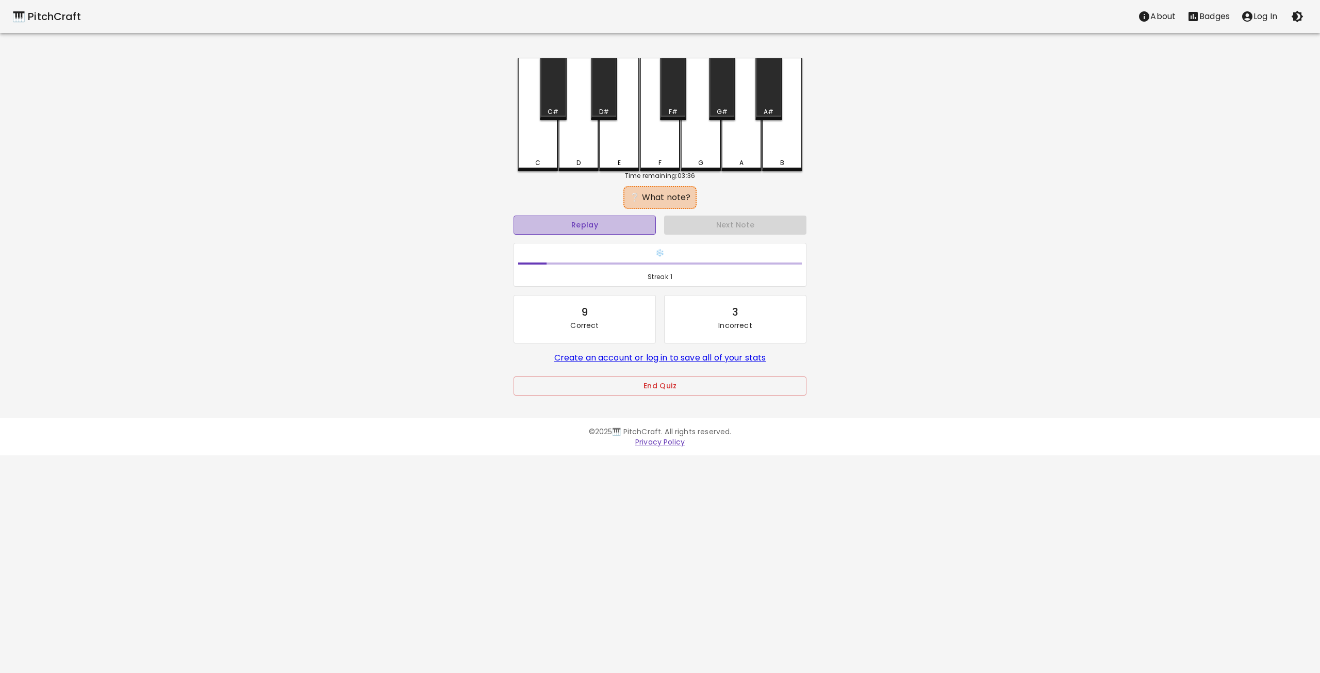
click at [589, 227] on button "Replay" at bounding box center [585, 225] width 142 height 19
click at [588, 227] on button "Replay" at bounding box center [585, 225] width 142 height 19
click at [548, 90] on div "C#" at bounding box center [553, 89] width 26 height 62
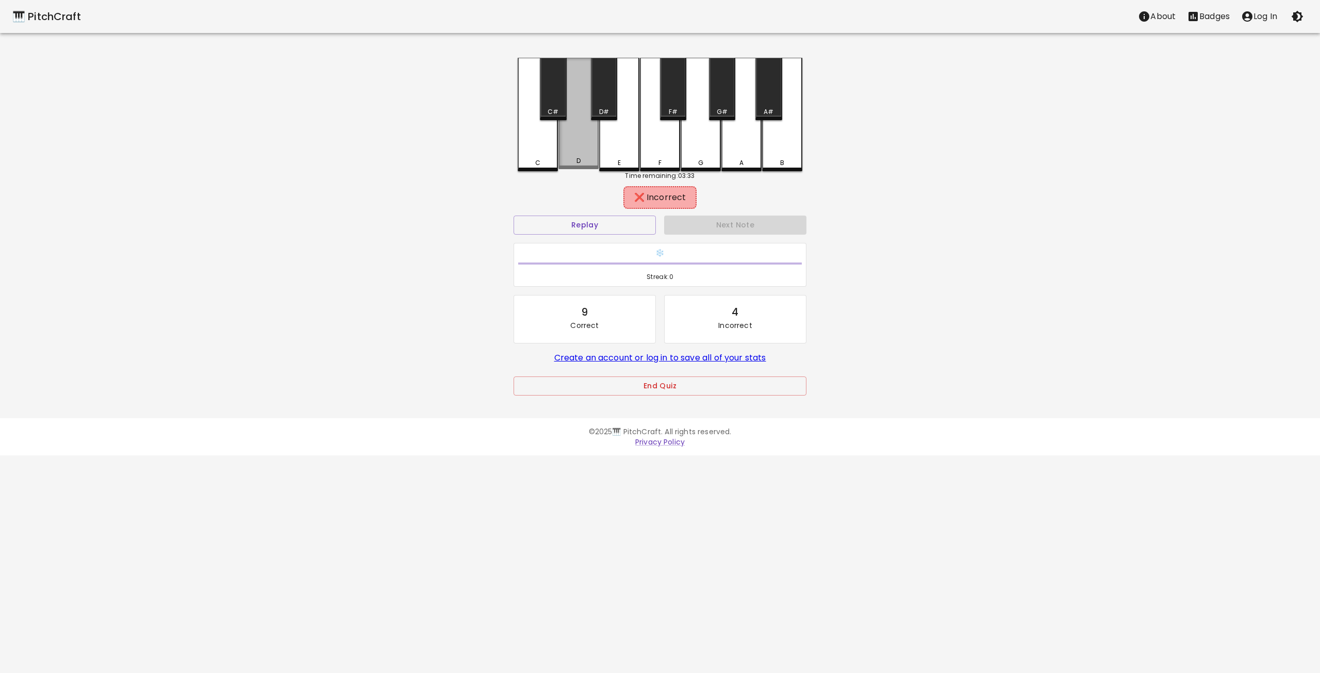
click at [573, 136] on div "D" at bounding box center [578, 113] width 40 height 111
click at [604, 100] on div "D#" at bounding box center [604, 89] width 26 height 62
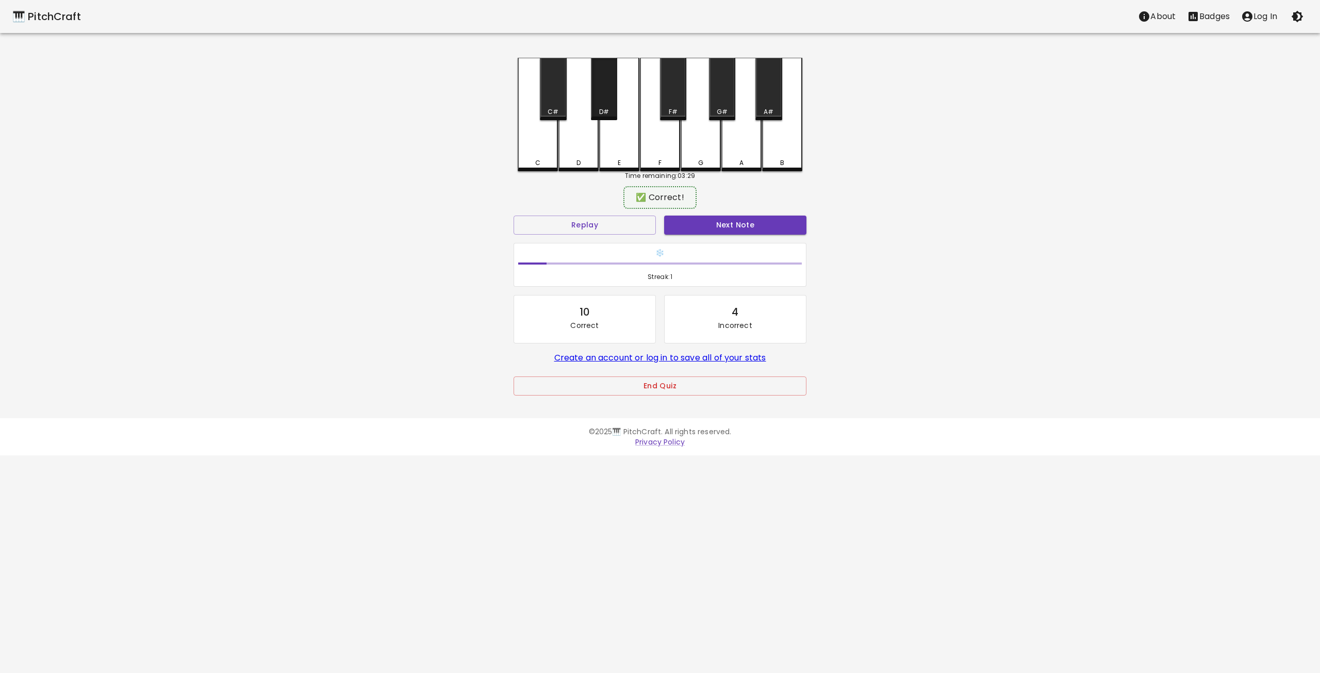
drag, startPoint x: 604, startPoint y: 100, endPoint x: 674, endPoint y: 183, distance: 108.7
click at [605, 100] on div "D#" at bounding box center [604, 89] width 26 height 62
click at [740, 227] on button "Next Note" at bounding box center [735, 225] width 142 height 19
click at [545, 149] on div "C" at bounding box center [538, 113] width 40 height 111
click at [728, 223] on button "Next Note" at bounding box center [735, 225] width 142 height 19
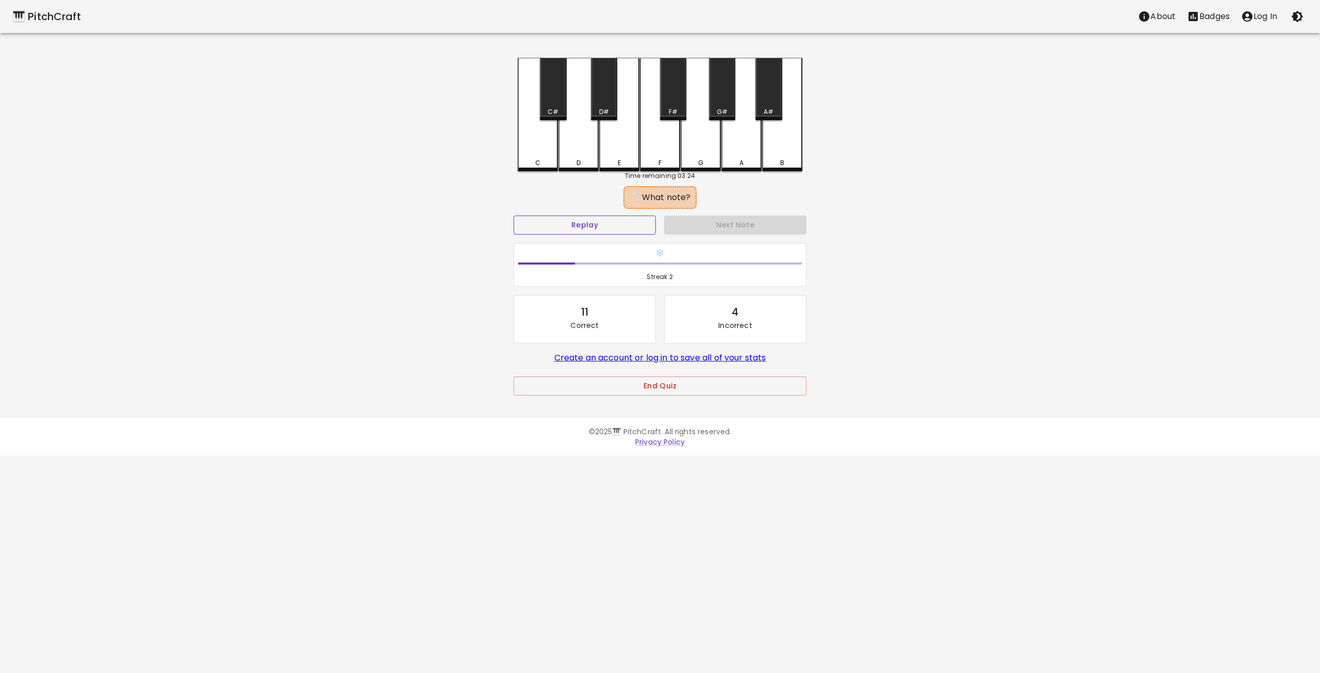
click at [591, 228] on button "Replay" at bounding box center [585, 225] width 142 height 19
click at [620, 218] on button "Replay" at bounding box center [585, 225] width 142 height 19
click at [784, 157] on div "B" at bounding box center [782, 113] width 40 height 111
click at [764, 100] on div "A#" at bounding box center [768, 89] width 26 height 62
click at [748, 145] on div "A" at bounding box center [741, 114] width 40 height 113
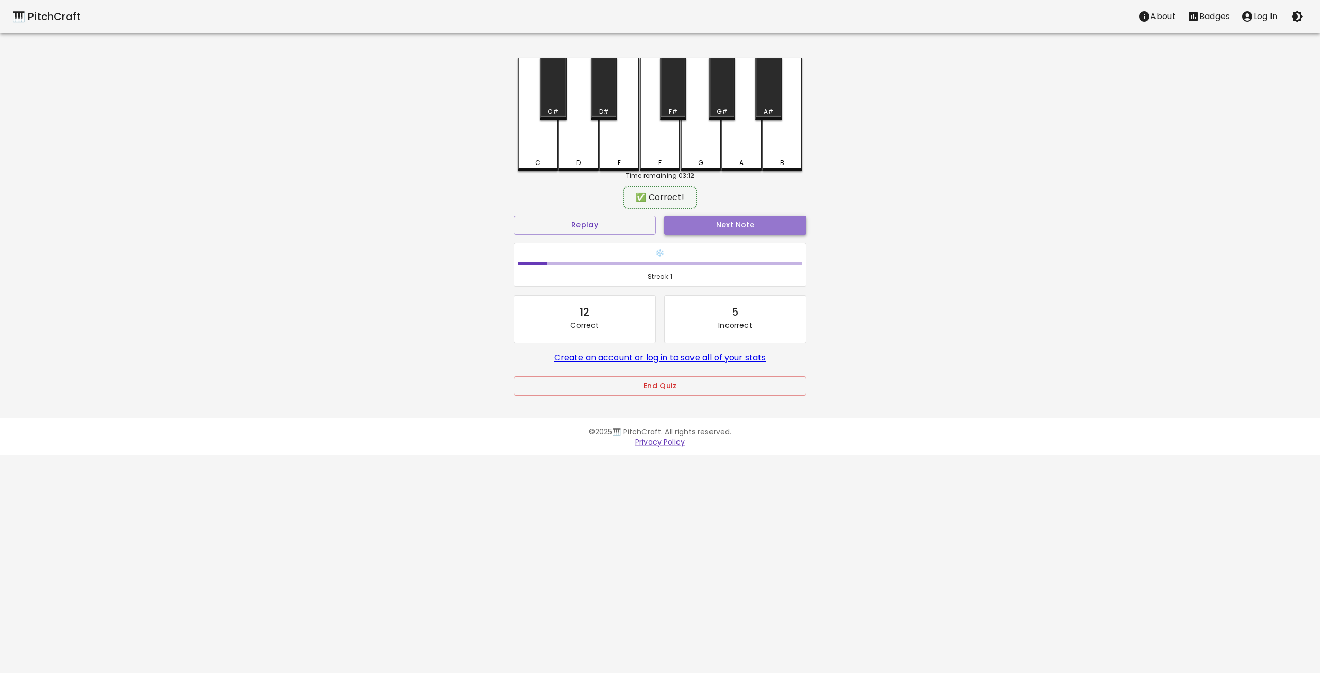
click at [728, 222] on button "Next Note" at bounding box center [735, 225] width 142 height 19
click at [536, 142] on div "C" at bounding box center [538, 113] width 40 height 111
click at [735, 221] on button "Next Note" at bounding box center [735, 225] width 142 height 19
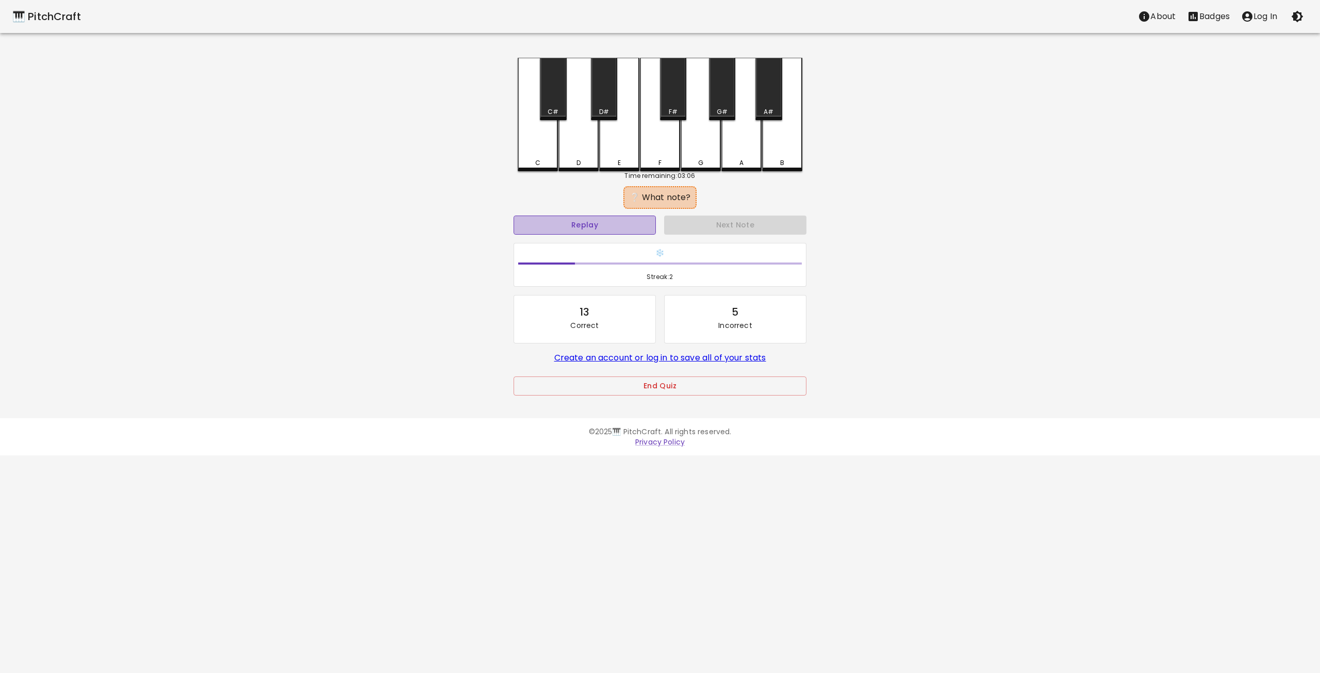
click at [614, 231] on button "Replay" at bounding box center [585, 225] width 142 height 19
click at [770, 106] on div "A#" at bounding box center [768, 89] width 26 height 62
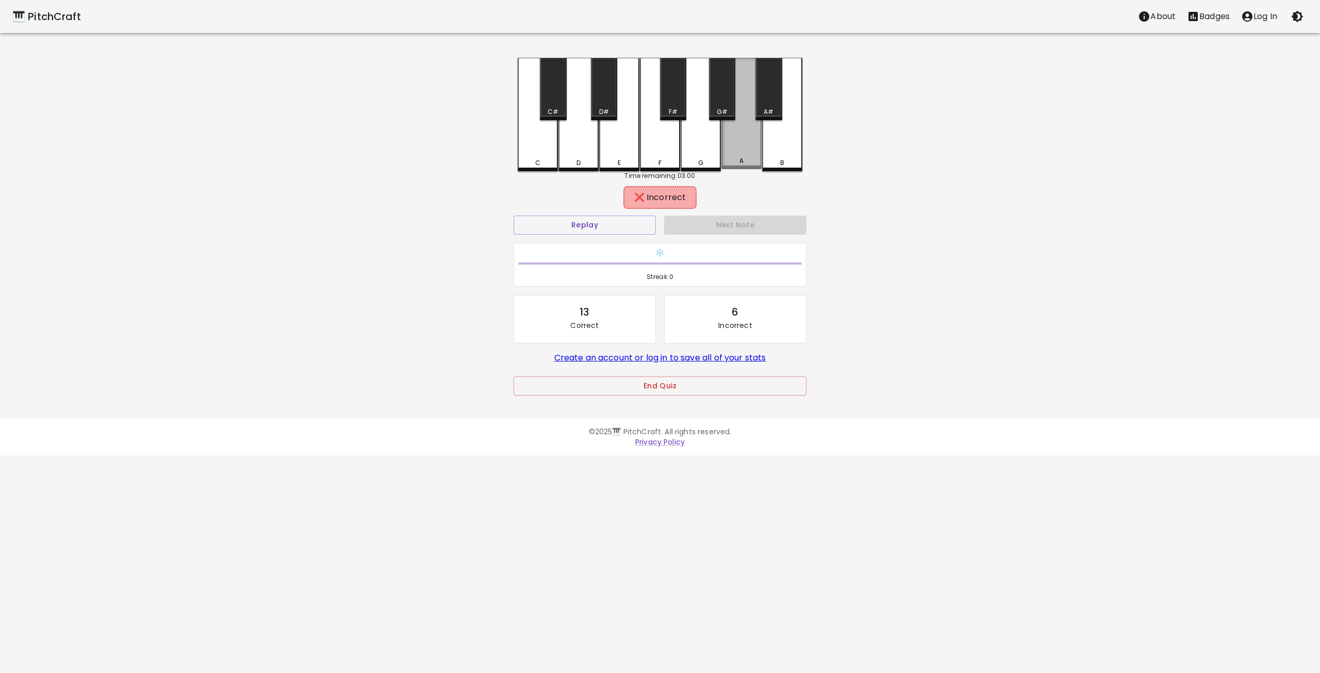
click at [743, 146] on div "A" at bounding box center [741, 113] width 40 height 111
click at [724, 103] on div "G#" at bounding box center [722, 89] width 26 height 62
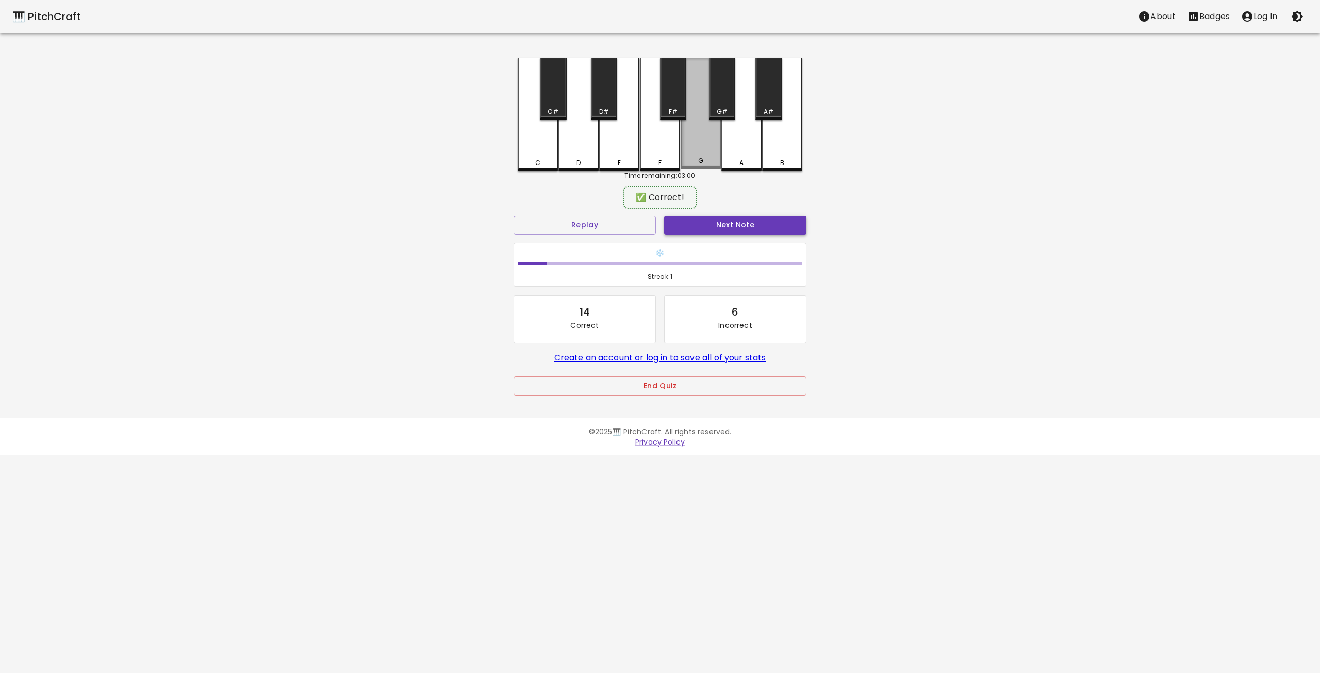
drag, startPoint x: 697, startPoint y: 144, endPoint x: 700, endPoint y: 219, distance: 74.9
click at [697, 146] on div "G" at bounding box center [701, 113] width 40 height 111
click at [702, 224] on button "Next Note" at bounding box center [735, 225] width 142 height 19
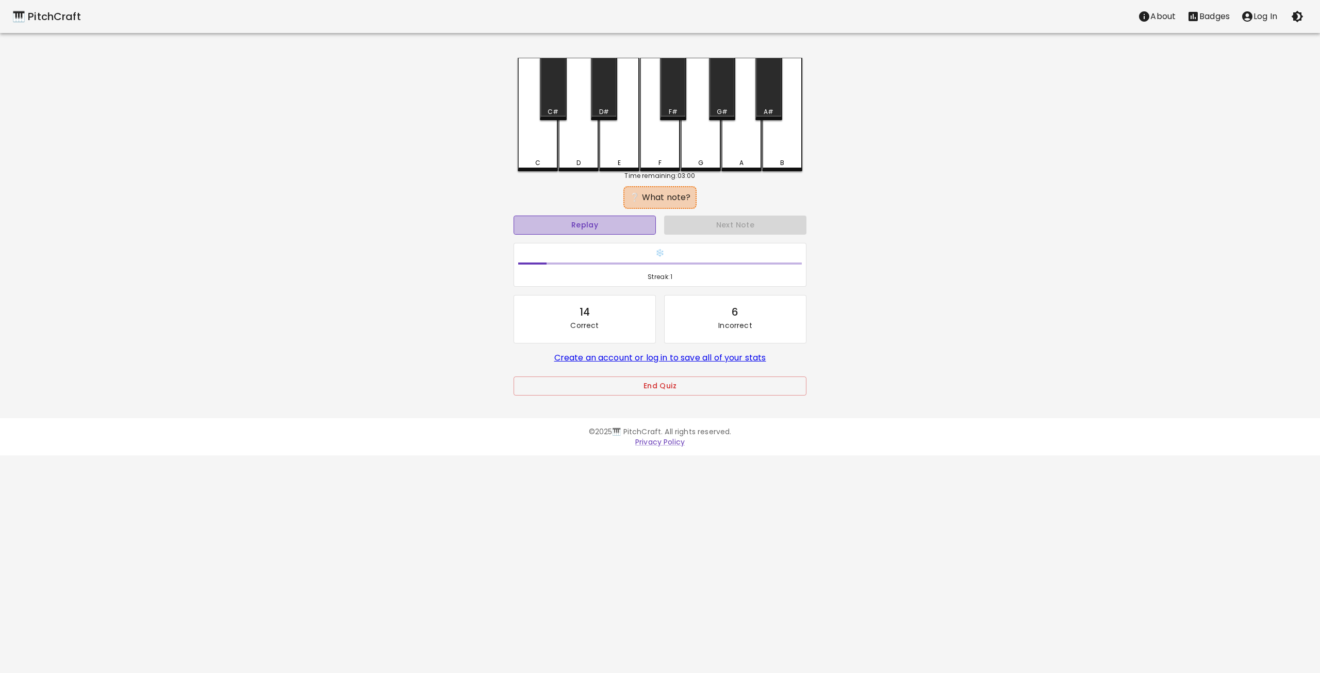
click at [604, 218] on button "Replay" at bounding box center [585, 225] width 142 height 19
click at [606, 92] on div "D#" at bounding box center [604, 89] width 26 height 62
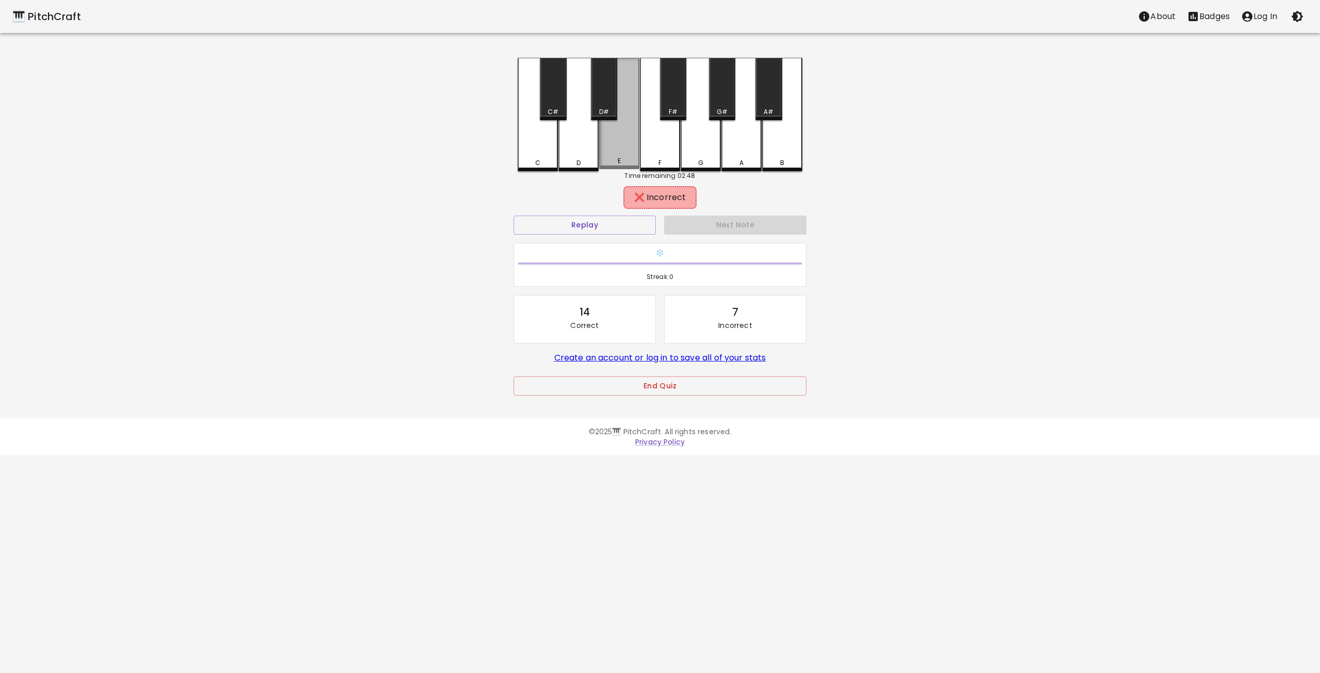
click at [616, 139] on div "E" at bounding box center [619, 113] width 40 height 111
click at [553, 95] on div "C#" at bounding box center [553, 89] width 26 height 62
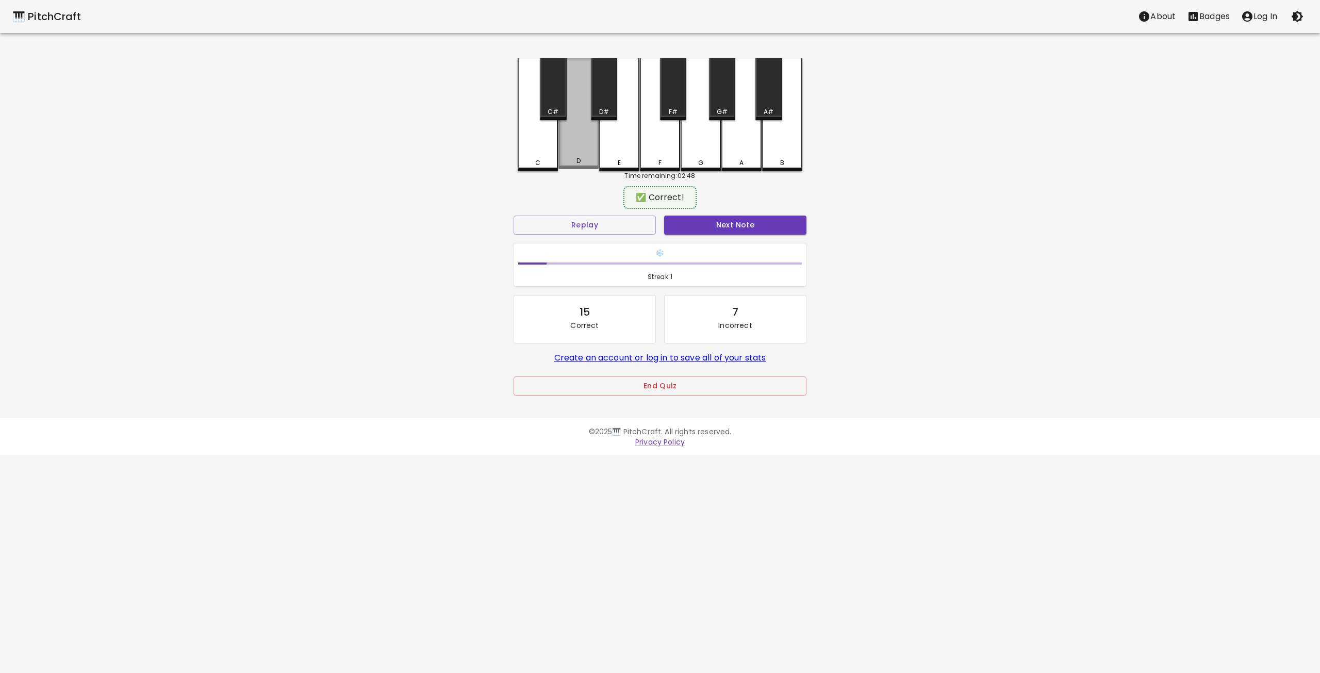
drag, startPoint x: 576, startPoint y: 147, endPoint x: 679, endPoint y: 211, distance: 120.6
click at [593, 167] on div "D" at bounding box center [578, 113] width 40 height 111
click at [730, 219] on button "Next Note" at bounding box center [735, 225] width 142 height 19
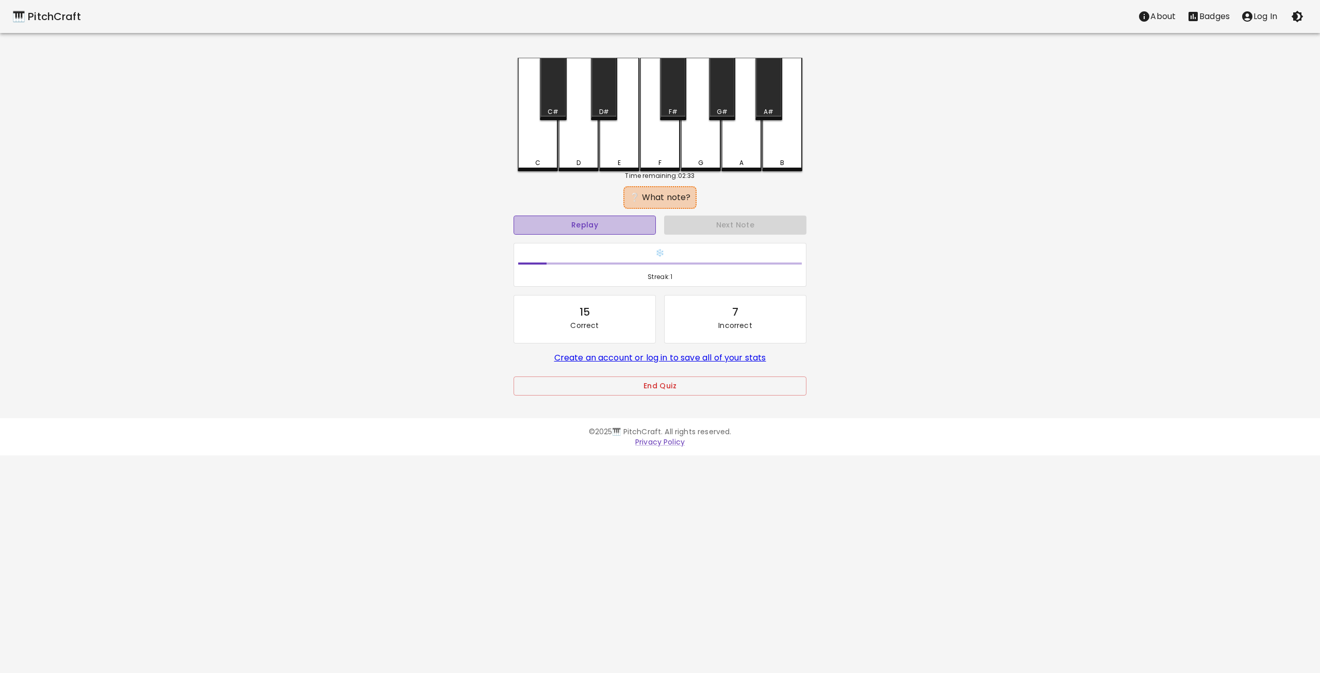
click at [593, 221] on button "Replay" at bounding box center [585, 225] width 142 height 19
click at [567, 261] on div "❄️ Streak: 1" at bounding box center [660, 264] width 292 height 43
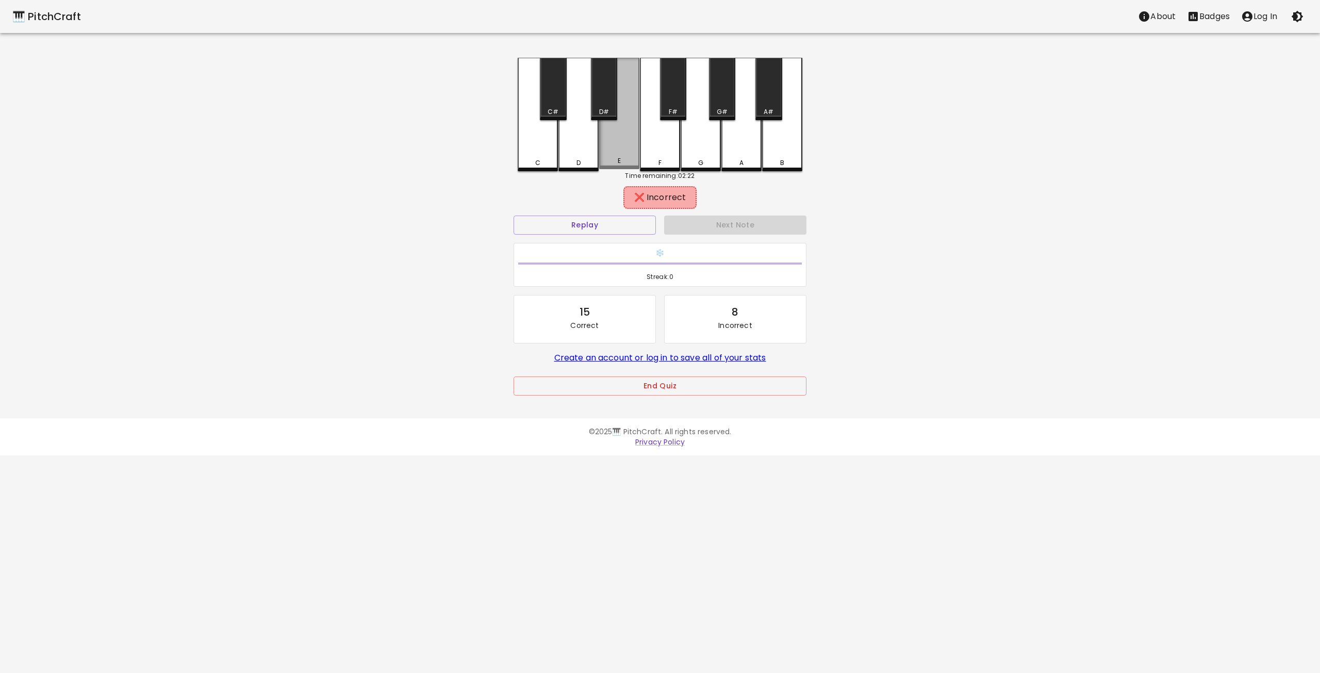
click at [623, 144] on div "E" at bounding box center [619, 113] width 40 height 111
click at [600, 96] on div "D#" at bounding box center [604, 89] width 26 height 62
click at [579, 144] on div "D" at bounding box center [578, 113] width 40 height 111
click at [657, 147] on div "F" at bounding box center [660, 113] width 40 height 111
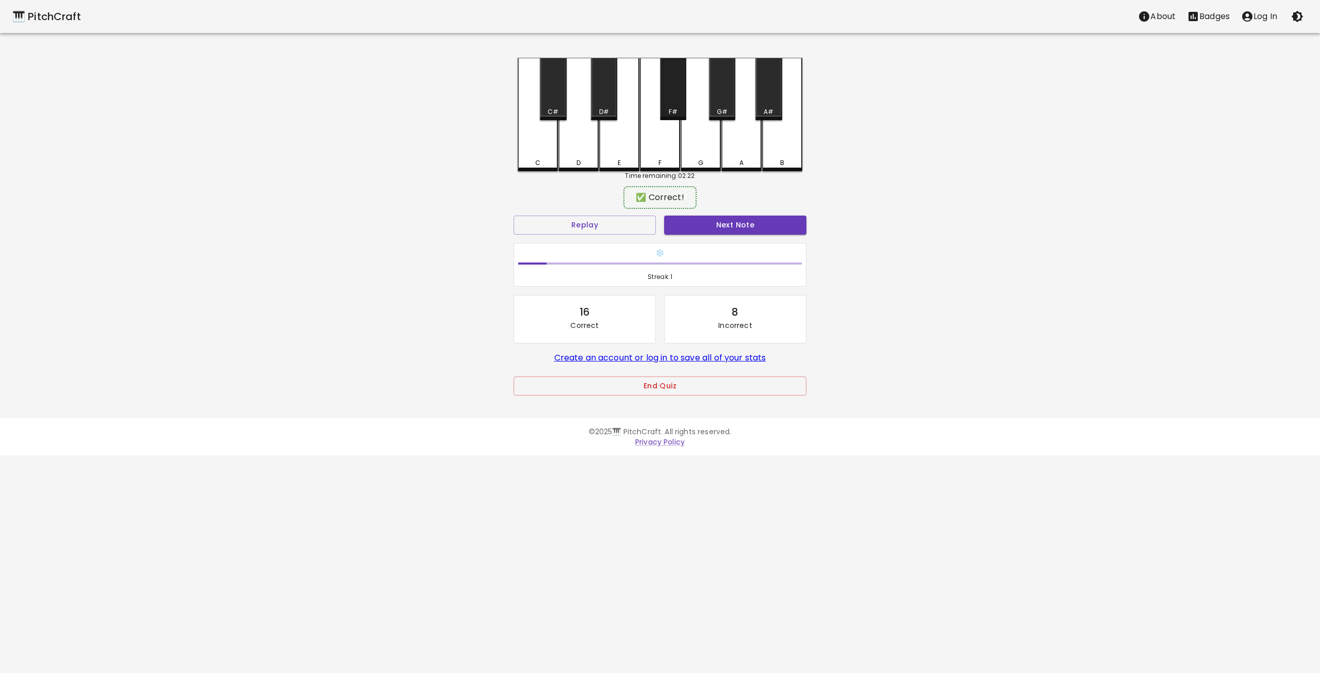
click at [670, 103] on div "F#" at bounding box center [673, 89] width 26 height 62
click at [717, 222] on button "Next Note" at bounding box center [735, 225] width 142 height 19
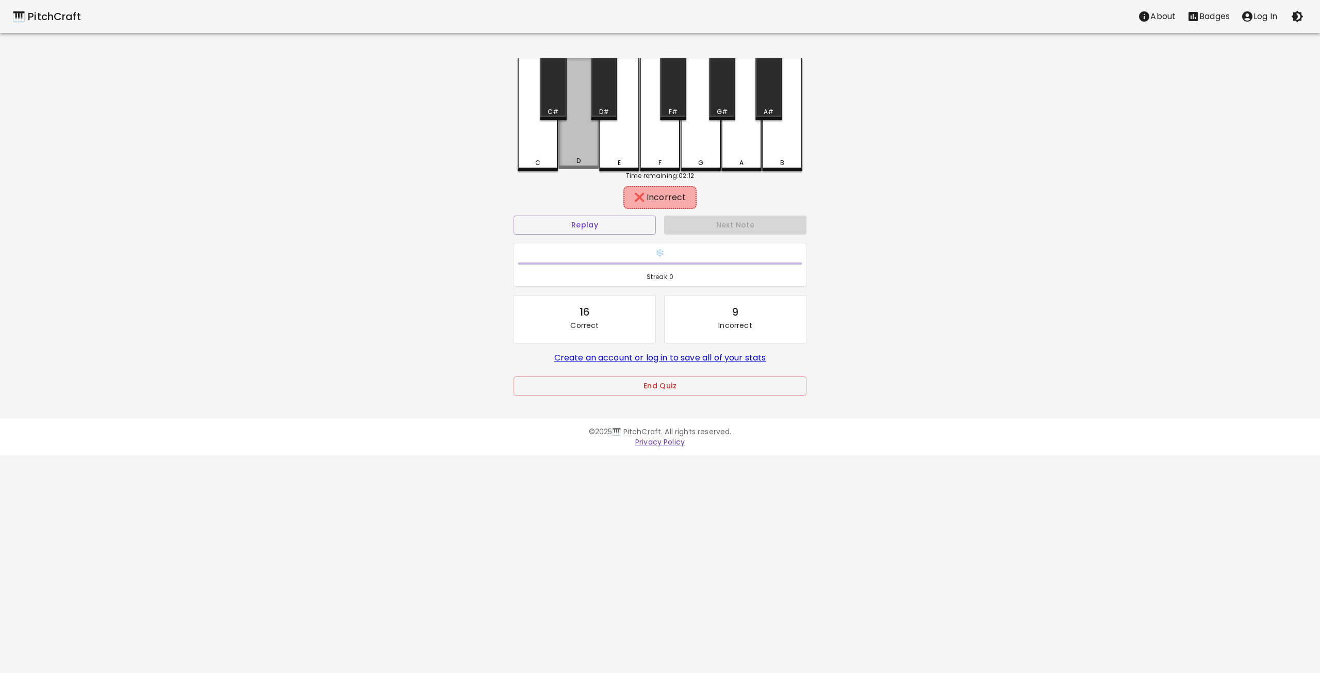
click at [577, 144] on div "D" at bounding box center [578, 113] width 40 height 111
click at [554, 108] on div "C#" at bounding box center [553, 111] width 11 height 9
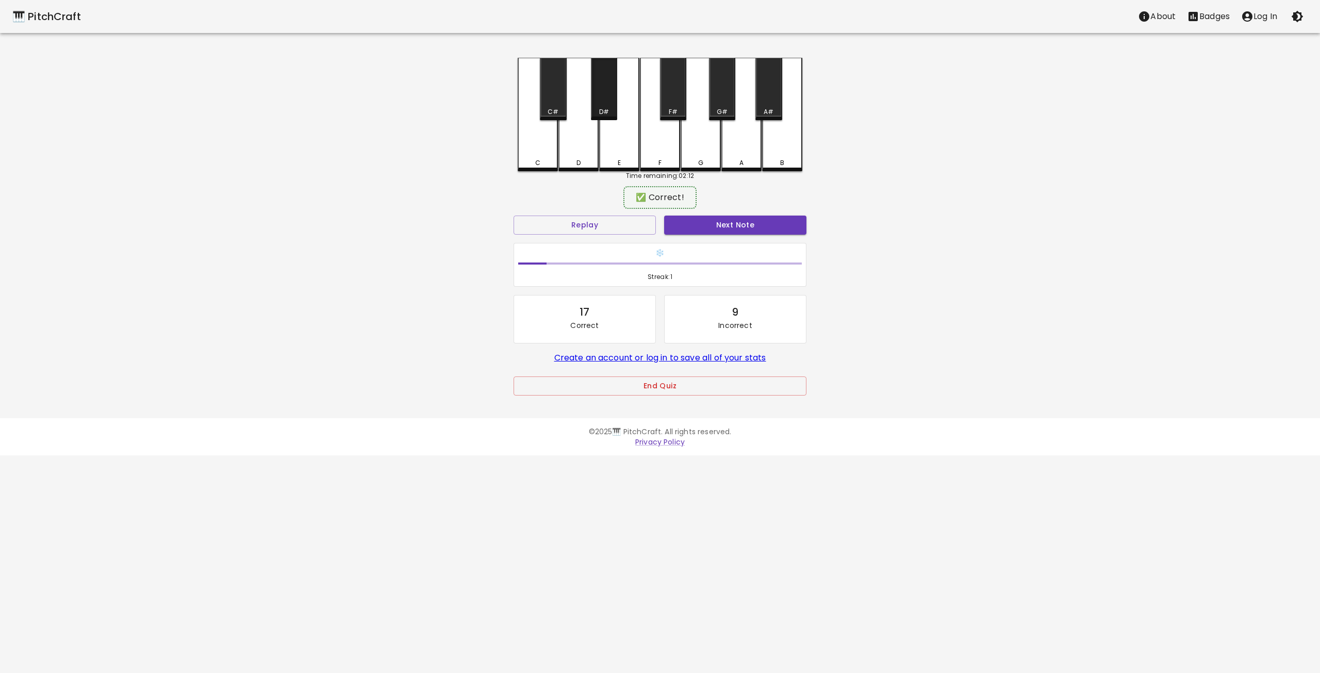
drag, startPoint x: 602, startPoint y: 107, endPoint x: 611, endPoint y: 120, distance: 15.9
click at [610, 118] on div "D#" at bounding box center [604, 89] width 26 height 62
click at [712, 223] on button "Next Note" at bounding box center [735, 225] width 142 height 19
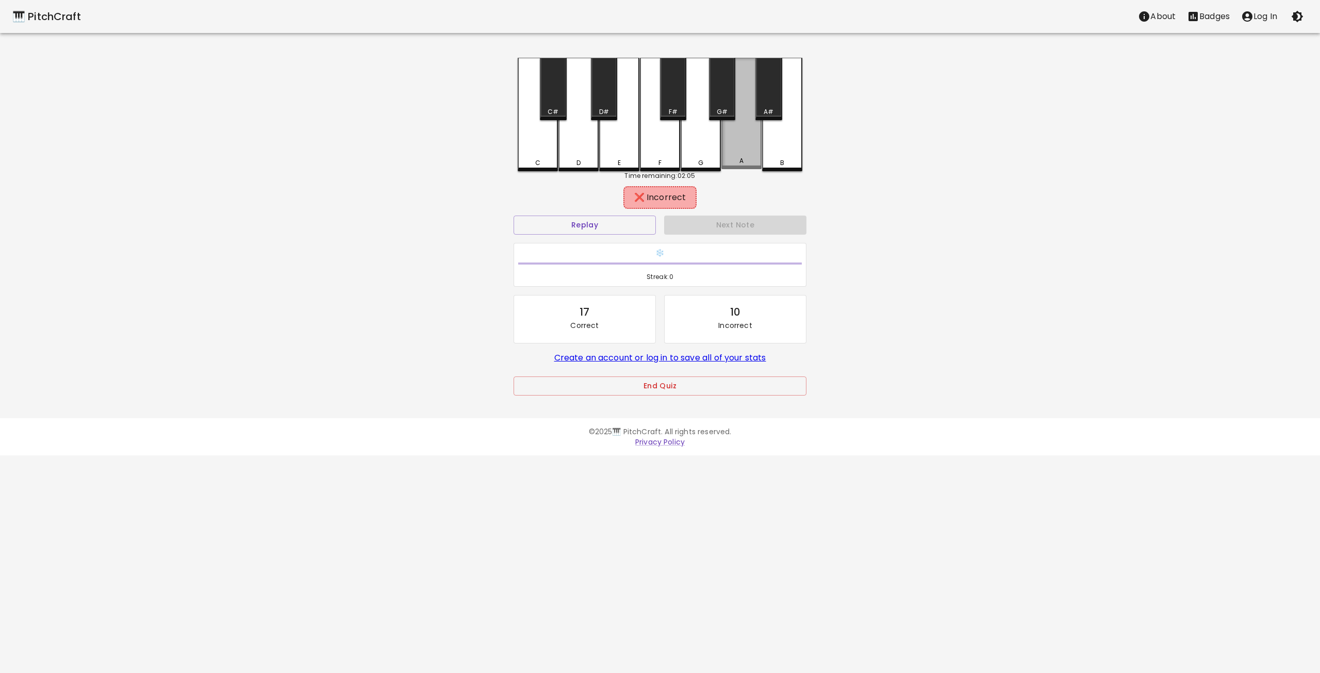
click at [738, 145] on div "A" at bounding box center [741, 113] width 40 height 111
drag, startPoint x: 711, startPoint y: 135, endPoint x: 721, endPoint y: 110, distance: 27.3
click at [711, 134] on div "G" at bounding box center [701, 113] width 40 height 111
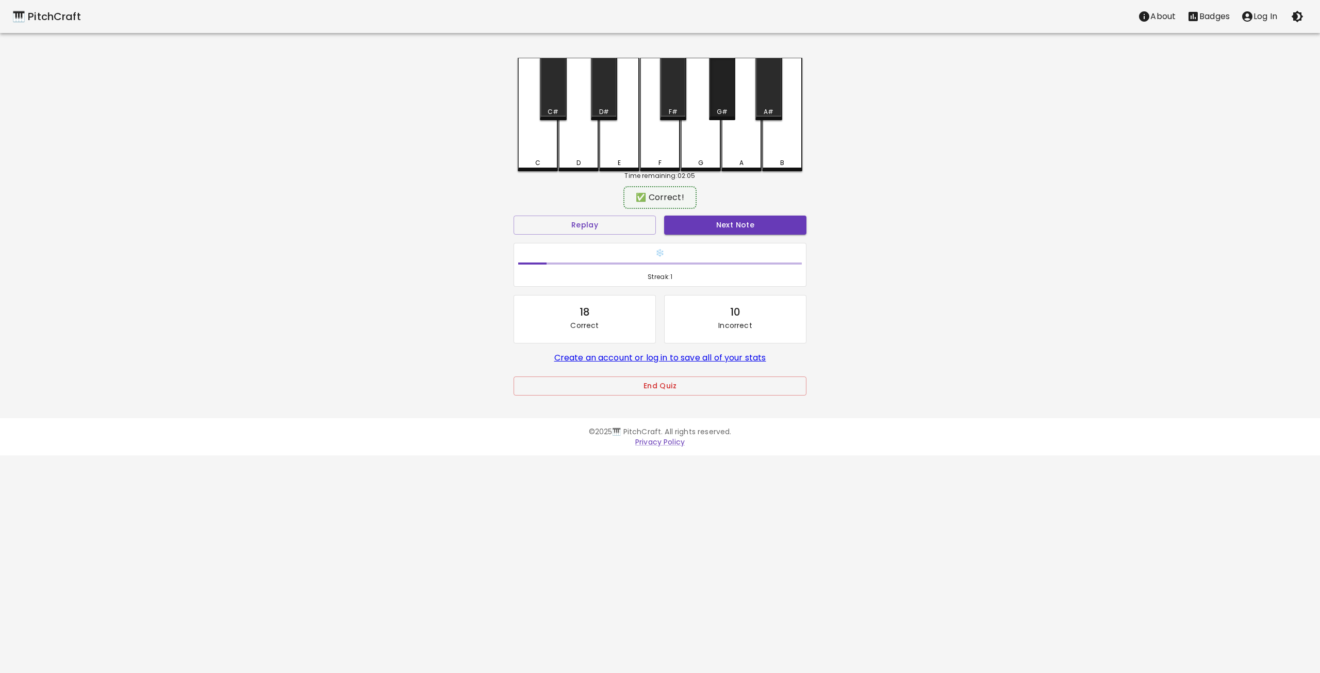
click at [723, 104] on div "G#" at bounding box center [722, 89] width 26 height 62
click at [719, 219] on button "Next Note" at bounding box center [735, 225] width 142 height 19
click at [771, 151] on div "B" at bounding box center [782, 113] width 40 height 111
click at [726, 223] on button "Next Note" at bounding box center [735, 225] width 142 height 19
click at [786, 155] on div "B" at bounding box center [782, 113] width 40 height 111
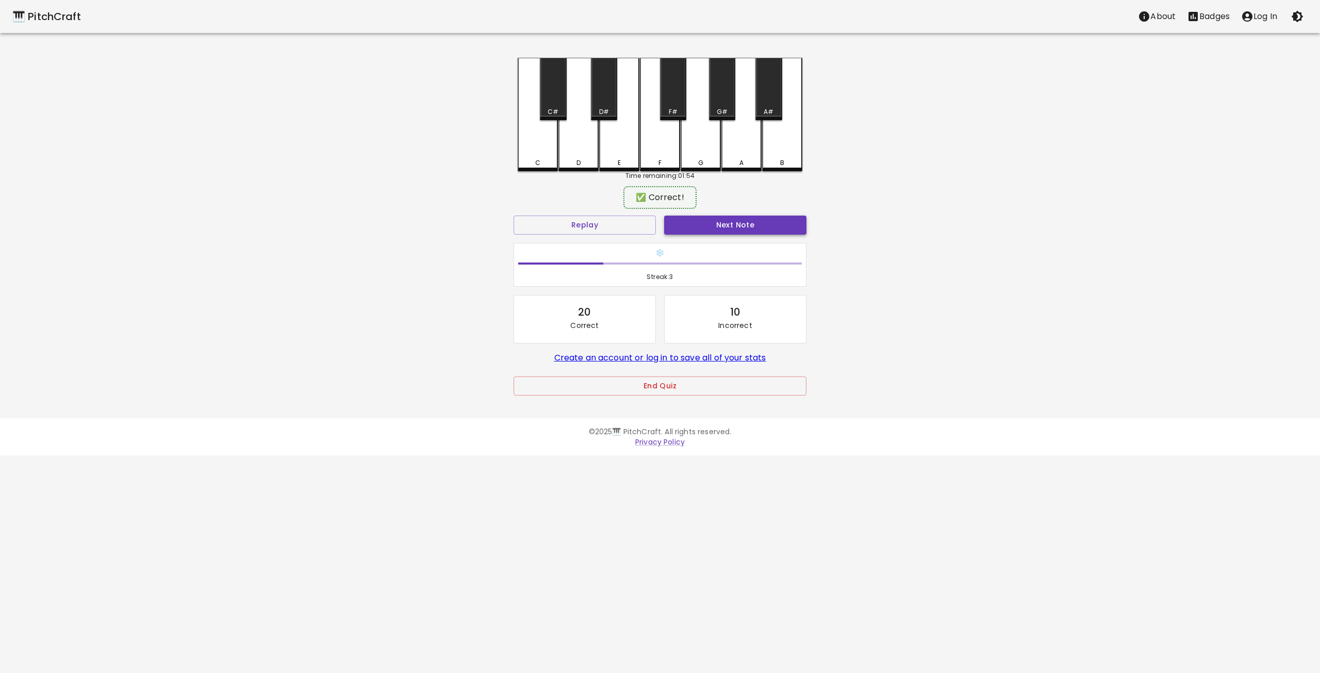
click at [732, 227] on button "Next Note" at bounding box center [735, 225] width 142 height 19
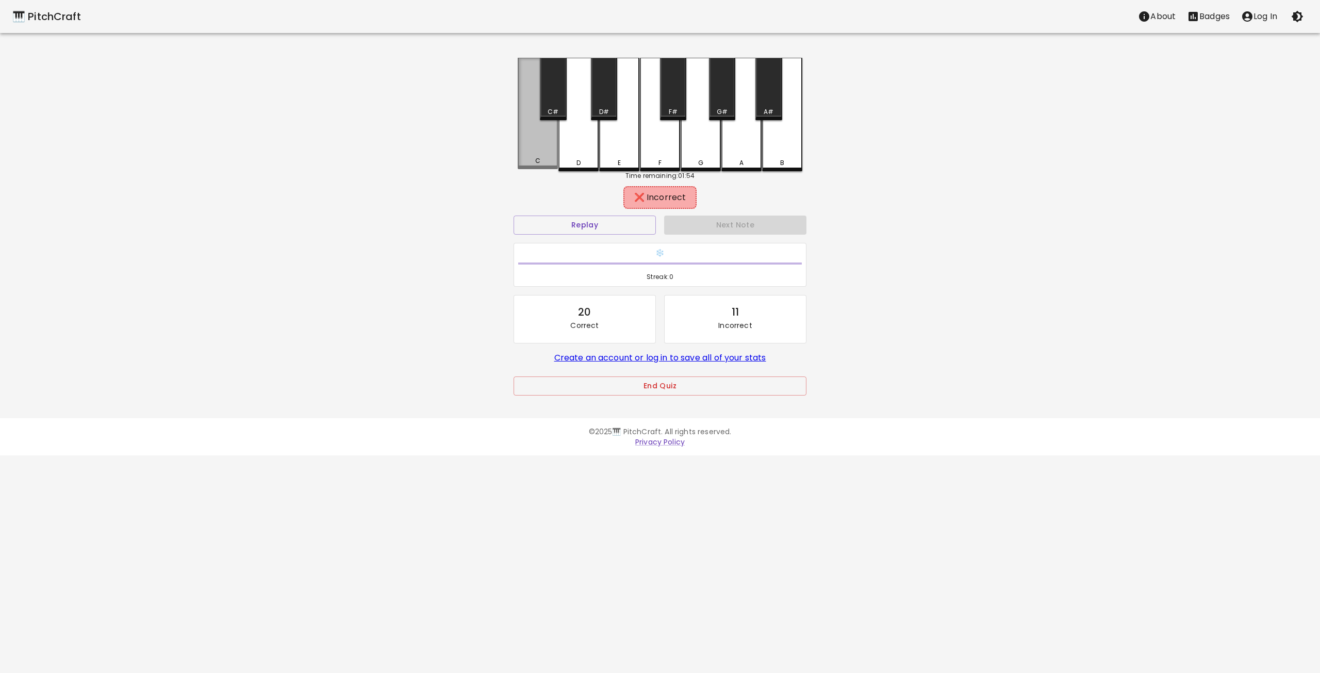
click at [546, 153] on div "C" at bounding box center [538, 113] width 40 height 111
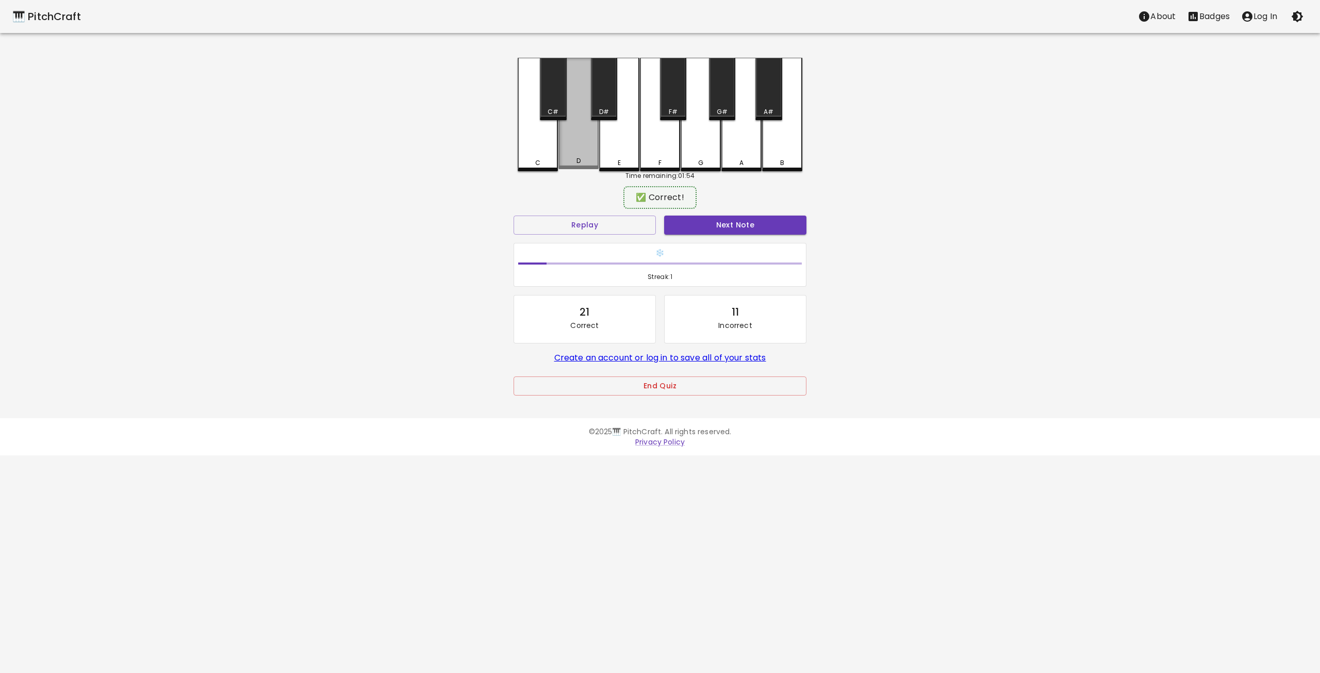
drag, startPoint x: 587, startPoint y: 151, endPoint x: 591, endPoint y: 156, distance: 7.0
click at [589, 154] on div "D" at bounding box center [578, 113] width 40 height 111
click at [732, 224] on button "Next Note" at bounding box center [735, 225] width 142 height 19
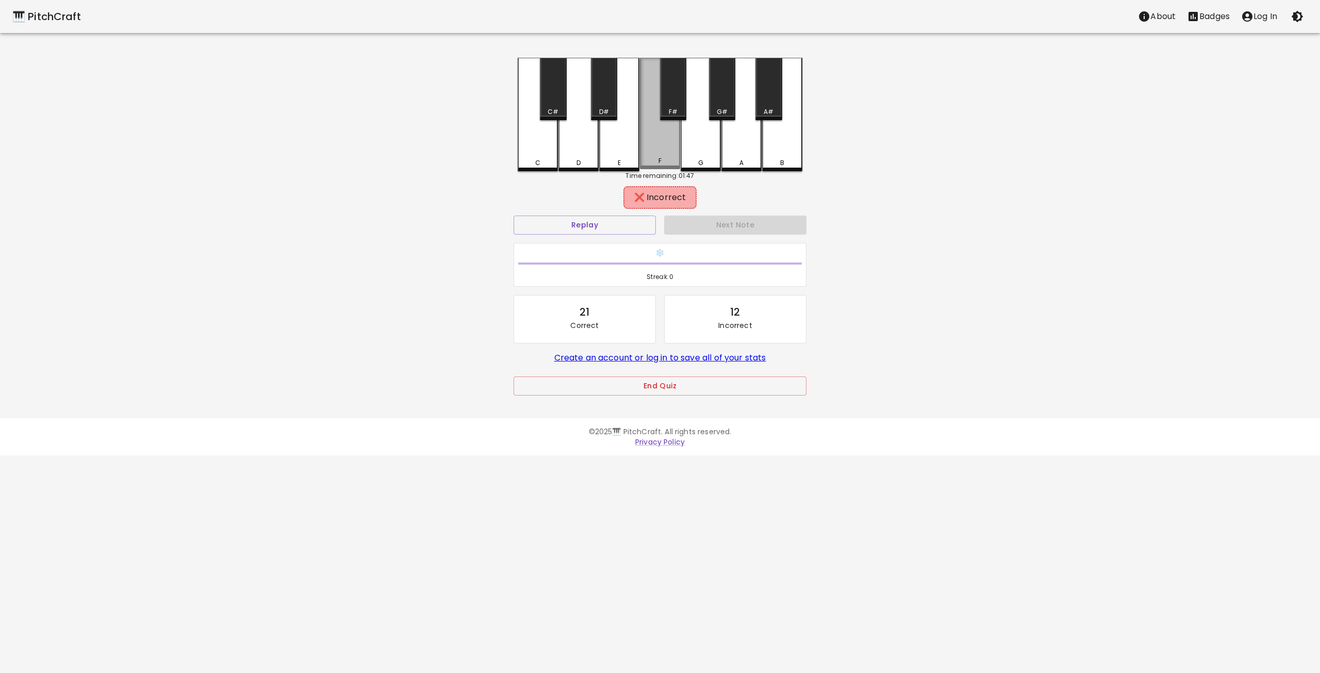
click at [648, 148] on div "F" at bounding box center [660, 113] width 40 height 111
click at [680, 109] on div "F#" at bounding box center [673, 111] width 24 height 9
drag, startPoint x: 694, startPoint y: 139, endPoint x: 734, endPoint y: 146, distance: 41.4
click at [697, 140] on div "G" at bounding box center [701, 113] width 40 height 111
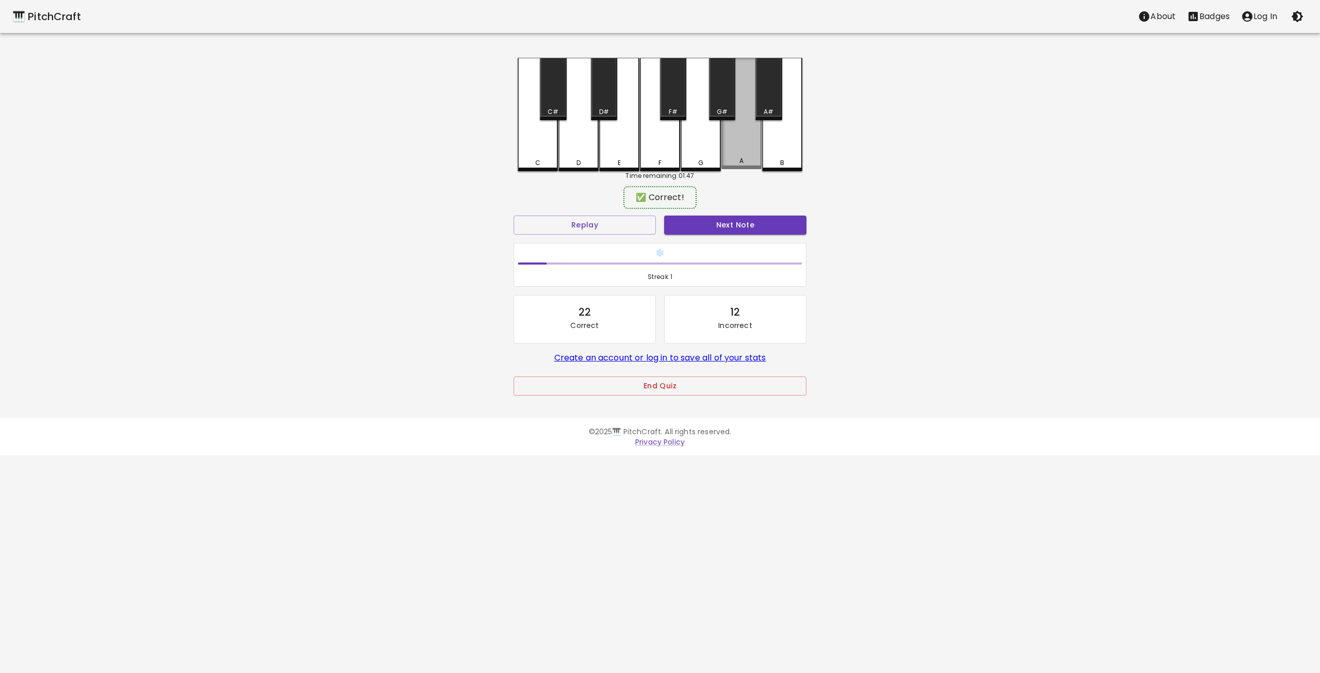
drag, startPoint x: 734, startPoint y: 146, endPoint x: 707, endPoint y: 214, distance: 72.7
click at [733, 149] on div "A" at bounding box center [741, 113] width 40 height 111
click at [702, 226] on button "Next Note" at bounding box center [735, 225] width 142 height 19
drag, startPoint x: 773, startPoint y: 152, endPoint x: 755, endPoint y: 182, distance: 34.5
click at [773, 153] on div "B" at bounding box center [782, 113] width 40 height 111
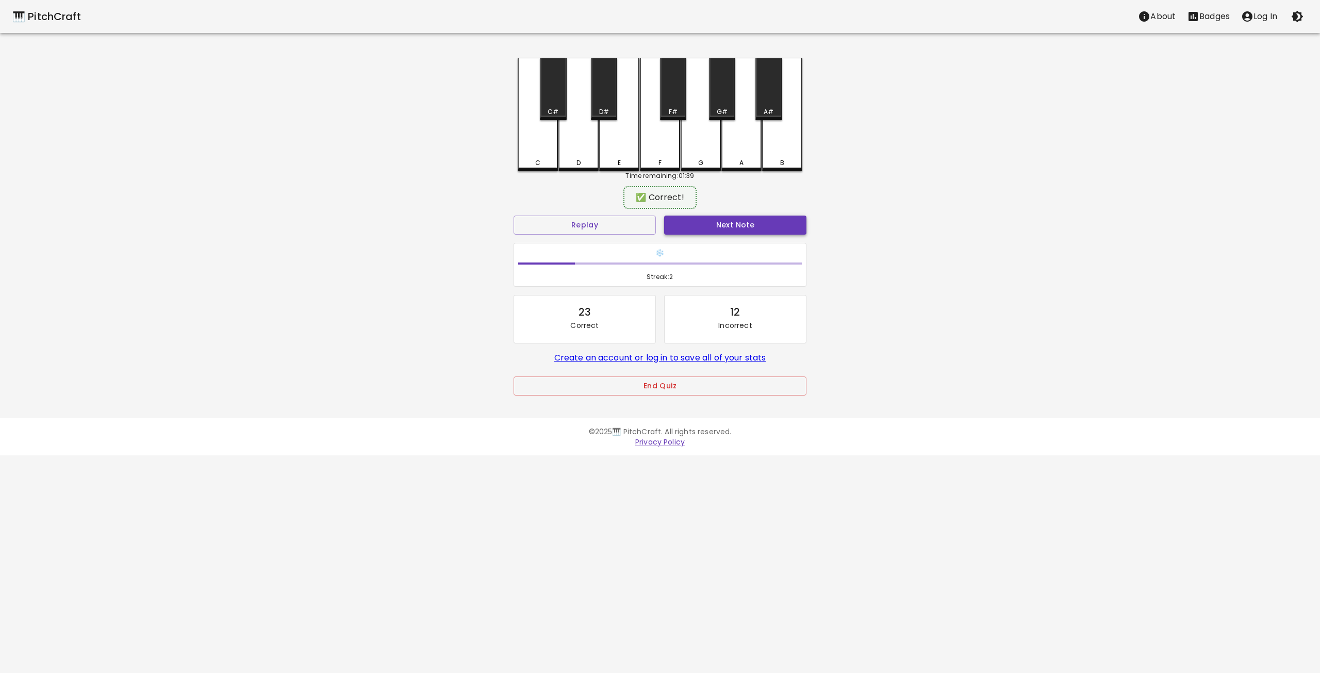
click at [722, 232] on button "Next Note" at bounding box center [735, 225] width 142 height 19
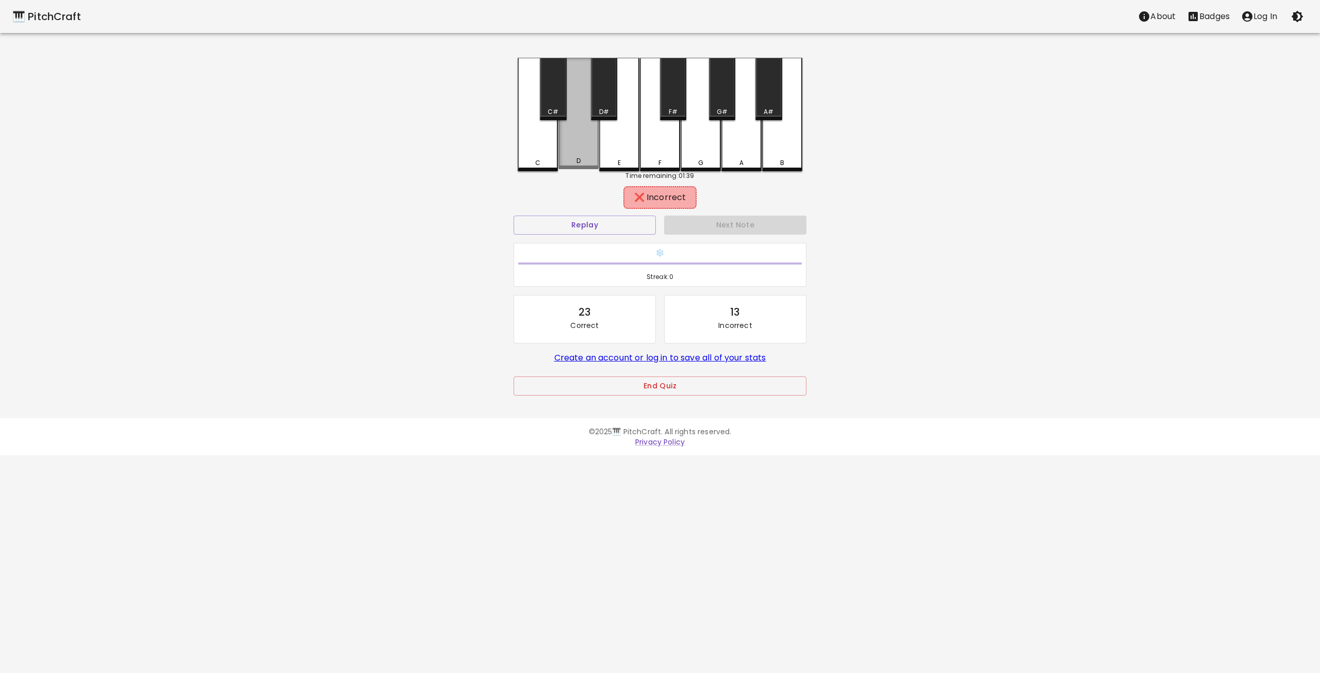
click at [578, 161] on div "D" at bounding box center [579, 160] width 4 height 9
drag, startPoint x: 548, startPoint y: 156, endPoint x: 606, endPoint y: 157, distance: 58.3
click at [549, 156] on div "C" at bounding box center [538, 113] width 40 height 111
click at [615, 153] on div "E" at bounding box center [619, 113] width 40 height 111
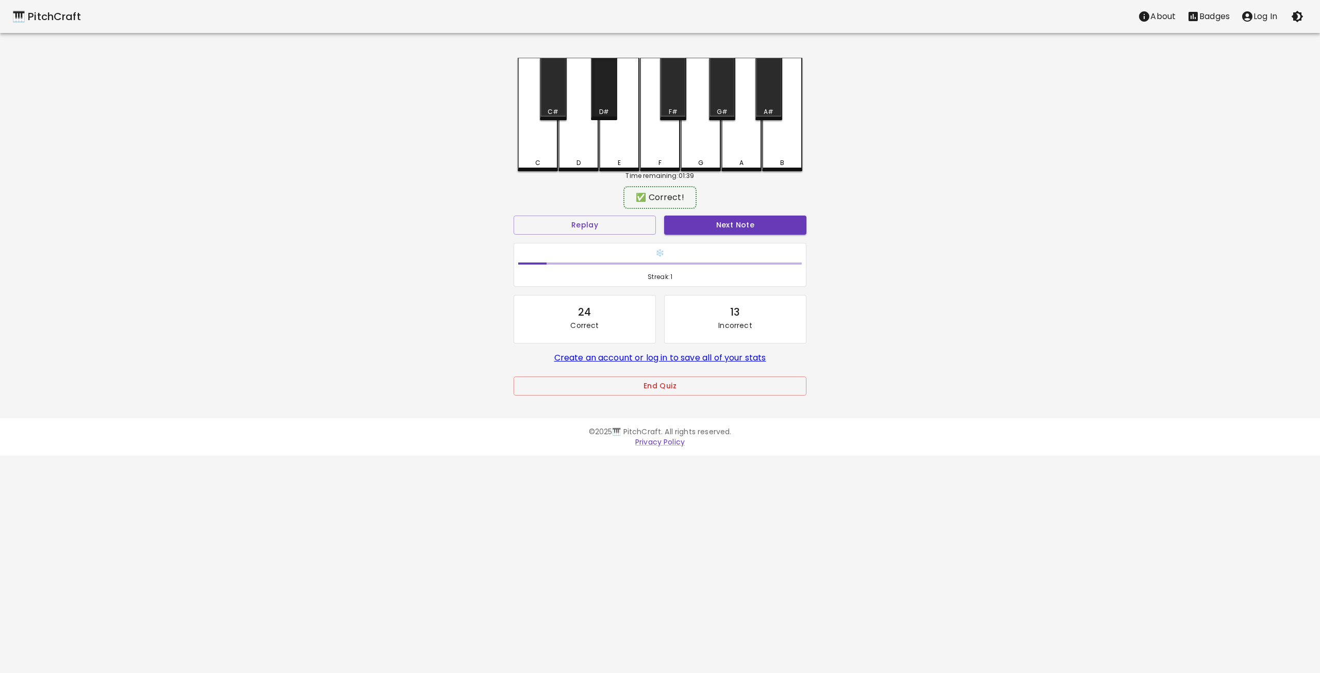
drag, startPoint x: 606, startPoint y: 104, endPoint x: 676, endPoint y: 182, distance: 104.4
click at [609, 110] on div "D#" at bounding box center [604, 89] width 26 height 62
click at [731, 222] on button "Next Note" at bounding box center [735, 225] width 142 height 19
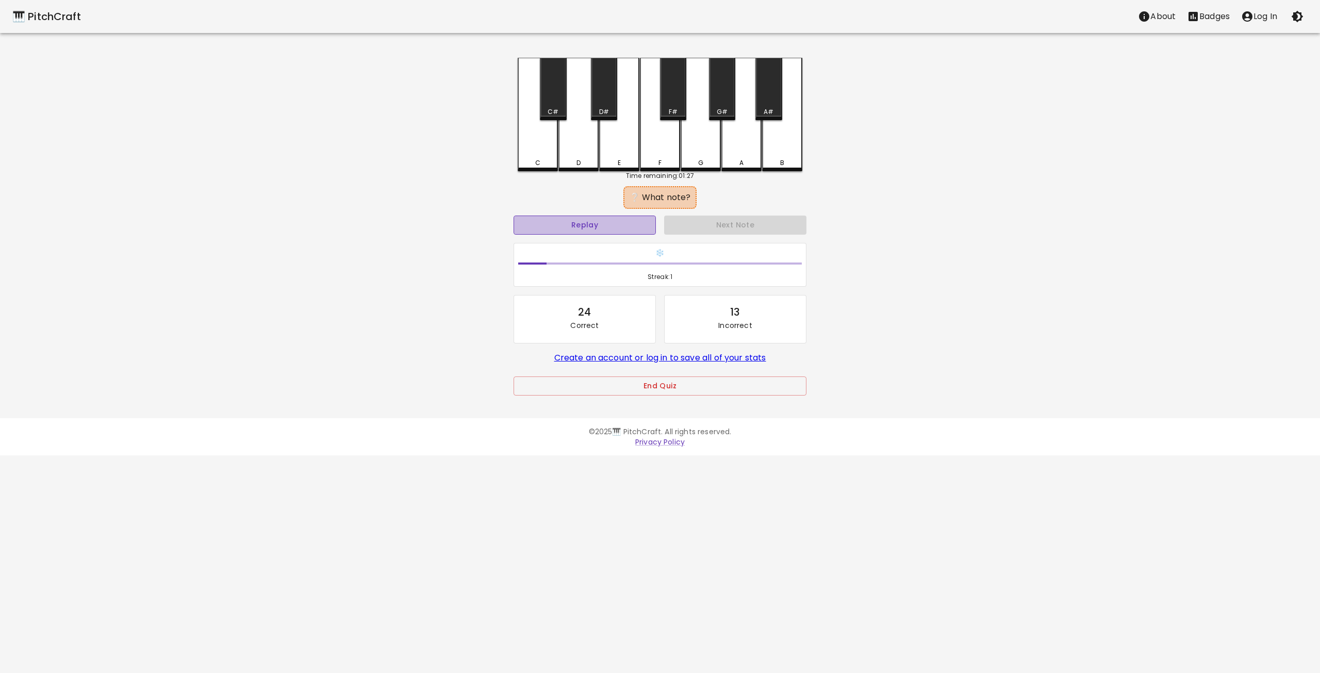
click at [607, 221] on button "Replay" at bounding box center [585, 225] width 142 height 19
click at [678, 98] on div "F#" at bounding box center [673, 89] width 26 height 62
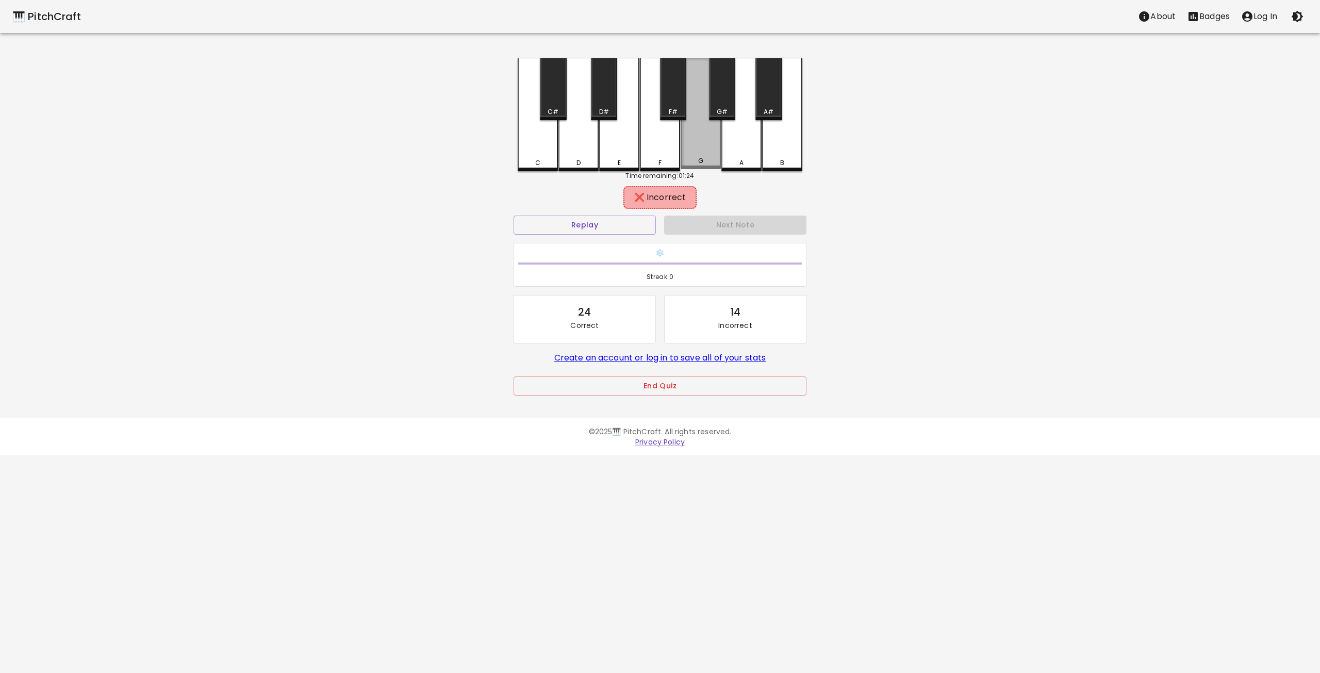
click at [693, 136] on div "G" at bounding box center [701, 113] width 40 height 111
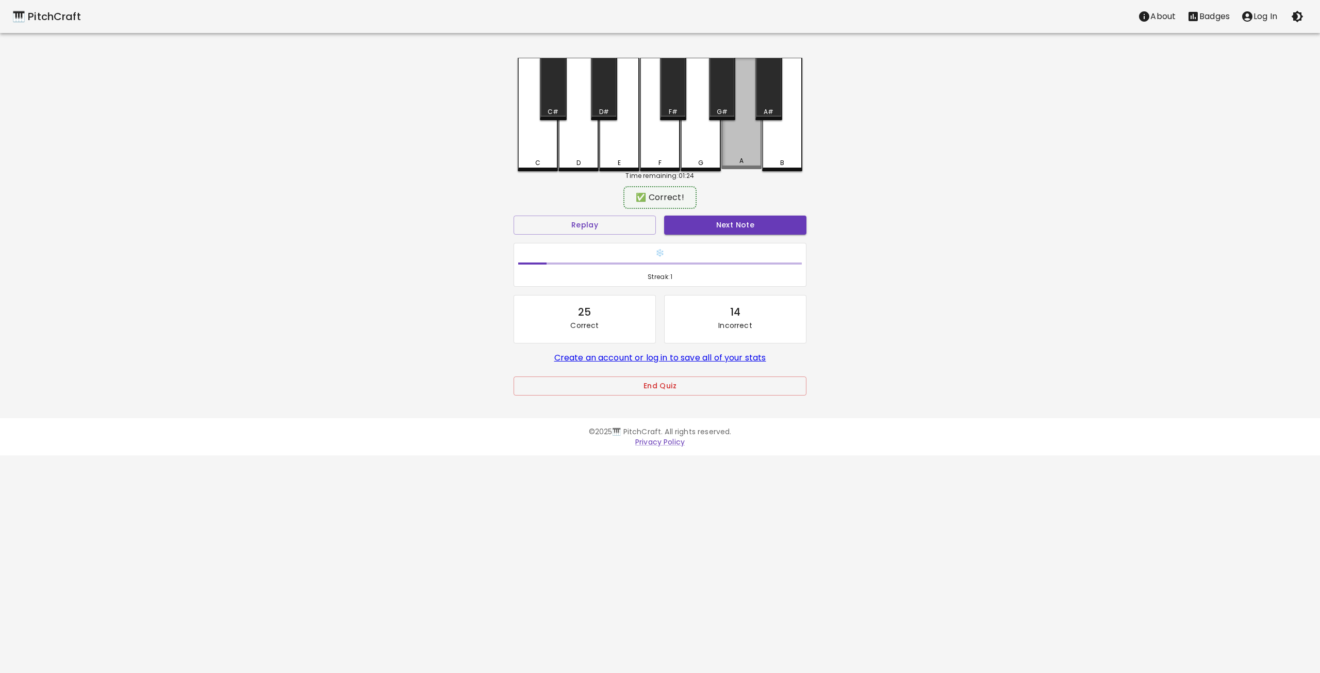
click at [744, 149] on div "A" at bounding box center [741, 113] width 40 height 111
click at [730, 223] on button "Next Note" at bounding box center [735, 225] width 142 height 19
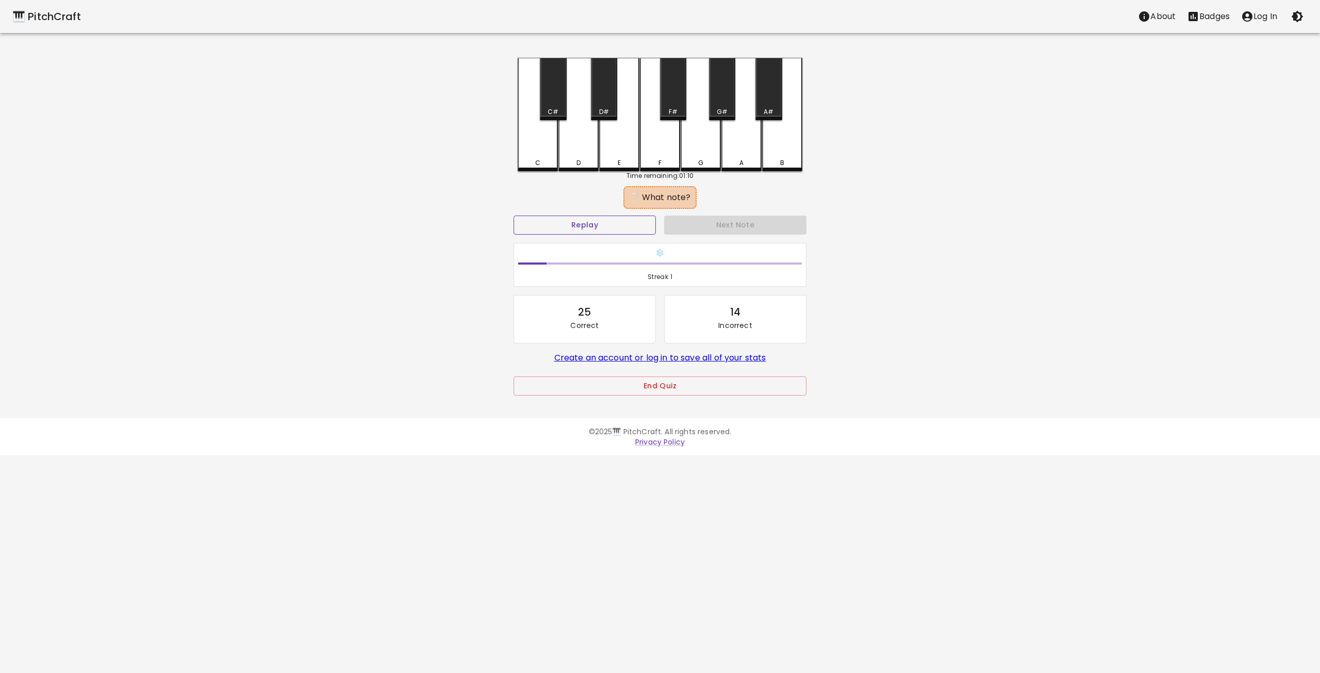
click at [595, 223] on button "Replay" at bounding box center [585, 225] width 142 height 19
click at [594, 223] on button "Replay" at bounding box center [585, 225] width 142 height 19
click at [679, 109] on div "F#" at bounding box center [673, 111] width 24 height 9
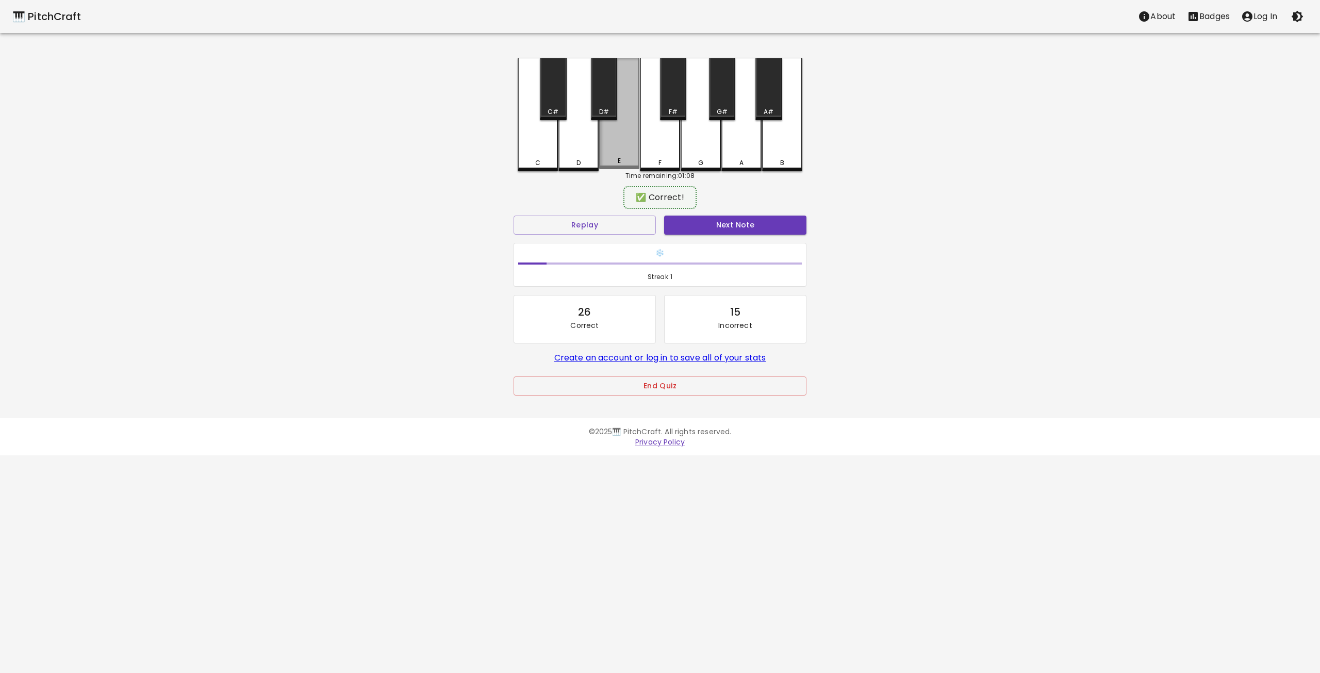
click at [624, 153] on div "E" at bounding box center [619, 113] width 40 height 111
click at [712, 218] on button "Next Note" at bounding box center [735, 225] width 142 height 19
click at [776, 147] on div "B" at bounding box center [782, 113] width 40 height 111
click at [746, 218] on button "Next Note" at bounding box center [735, 225] width 142 height 19
click at [532, 150] on div "C" at bounding box center [538, 113] width 40 height 111
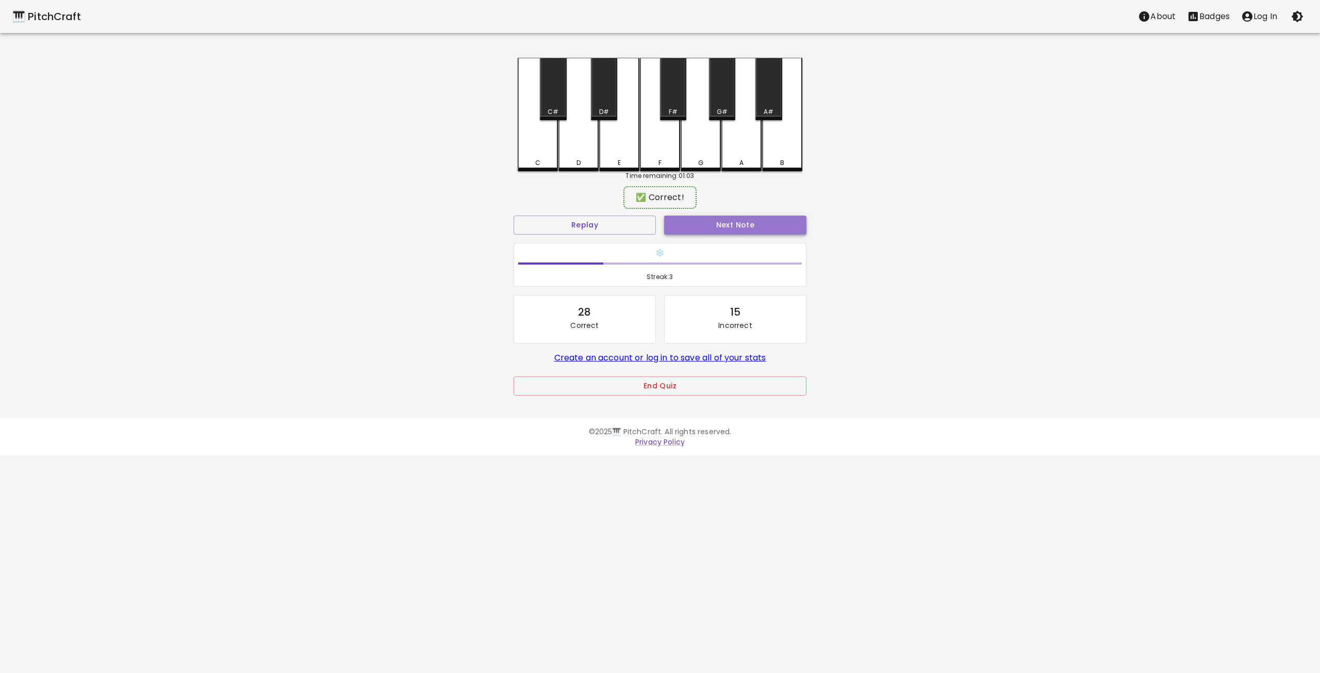
click at [761, 225] on button "Next Note" at bounding box center [735, 225] width 142 height 19
click at [793, 159] on div "B" at bounding box center [782, 160] width 38 height 9
click at [754, 223] on button "Next Note" at bounding box center [735, 225] width 142 height 19
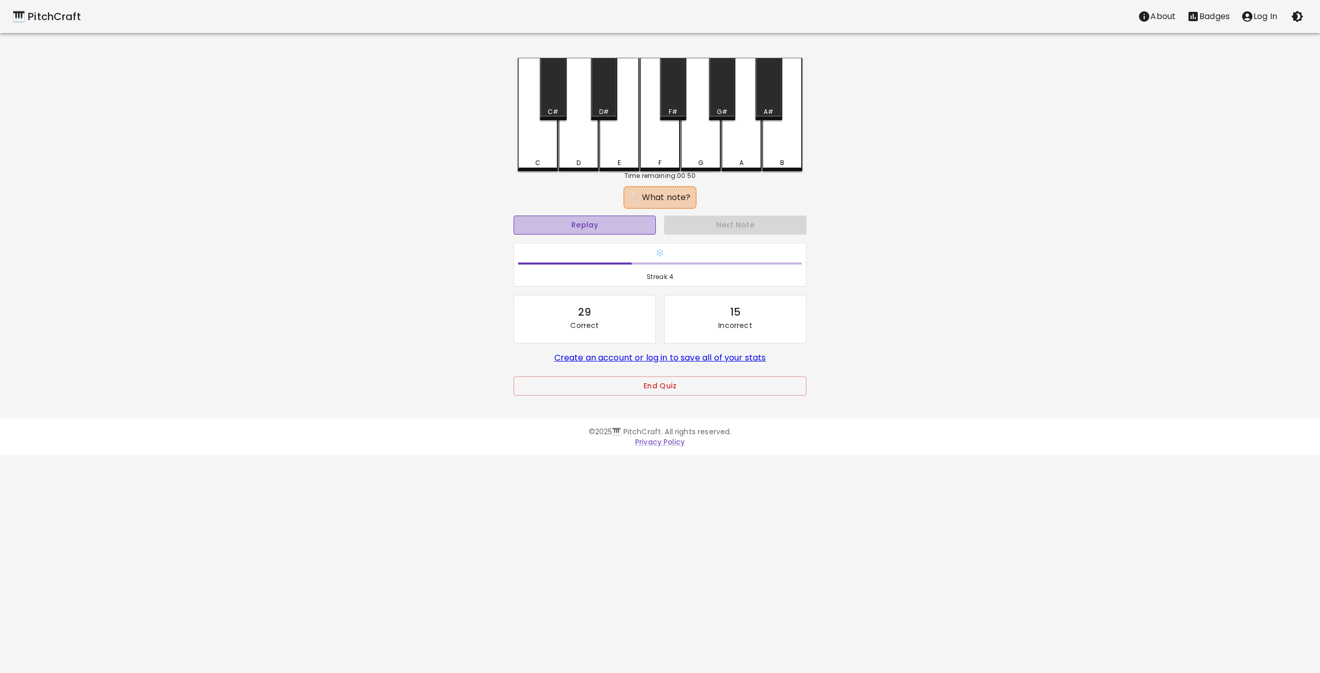
click at [601, 222] on button "Replay" at bounding box center [585, 225] width 142 height 19
click at [597, 233] on button "Replay" at bounding box center [585, 225] width 142 height 19
click at [606, 229] on button "Replay" at bounding box center [585, 225] width 142 height 19
click at [587, 234] on button "Replay" at bounding box center [585, 225] width 142 height 19
click at [676, 102] on div "F#" at bounding box center [673, 89] width 26 height 62
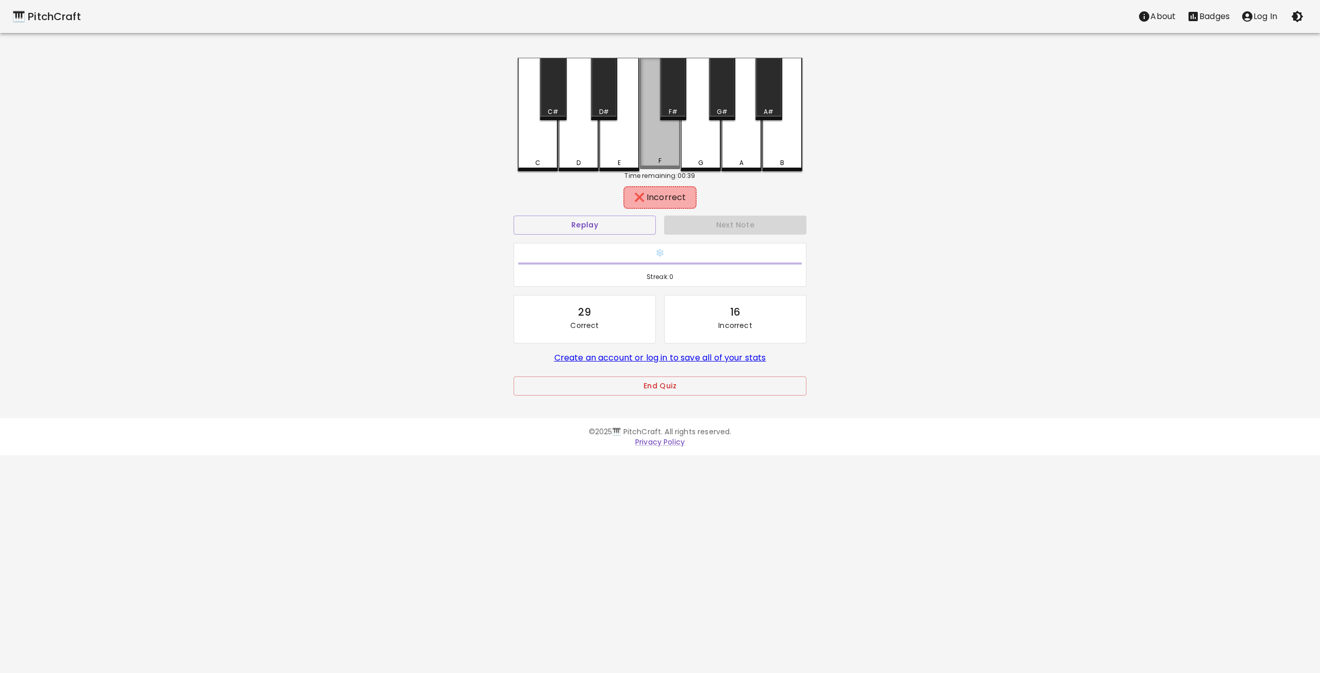
click at [663, 149] on div "F" at bounding box center [660, 113] width 40 height 111
click at [697, 148] on div "G" at bounding box center [701, 113] width 40 height 111
click at [720, 104] on div "G#" at bounding box center [722, 89] width 26 height 62
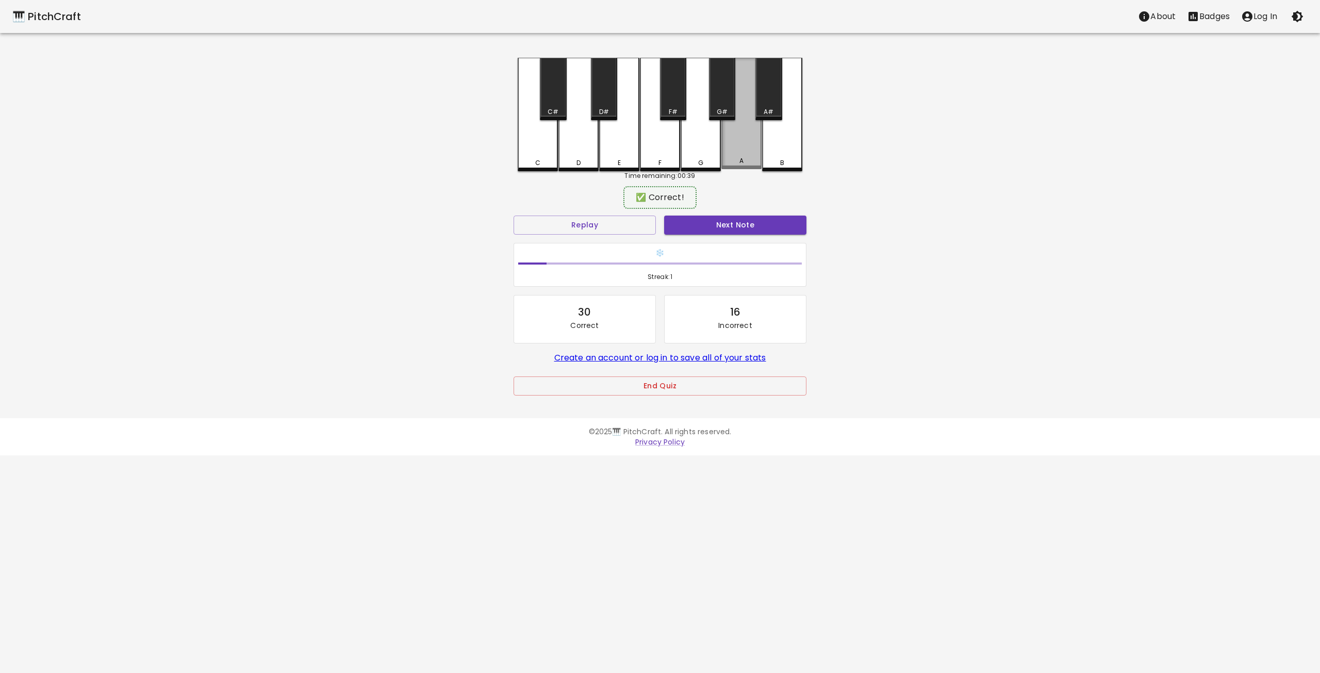
drag, startPoint x: 734, startPoint y: 146, endPoint x: 742, endPoint y: 182, distance: 36.8
click at [734, 146] on div "A" at bounding box center [741, 113] width 40 height 111
click at [726, 226] on button "Next Note" at bounding box center [735, 225] width 142 height 19
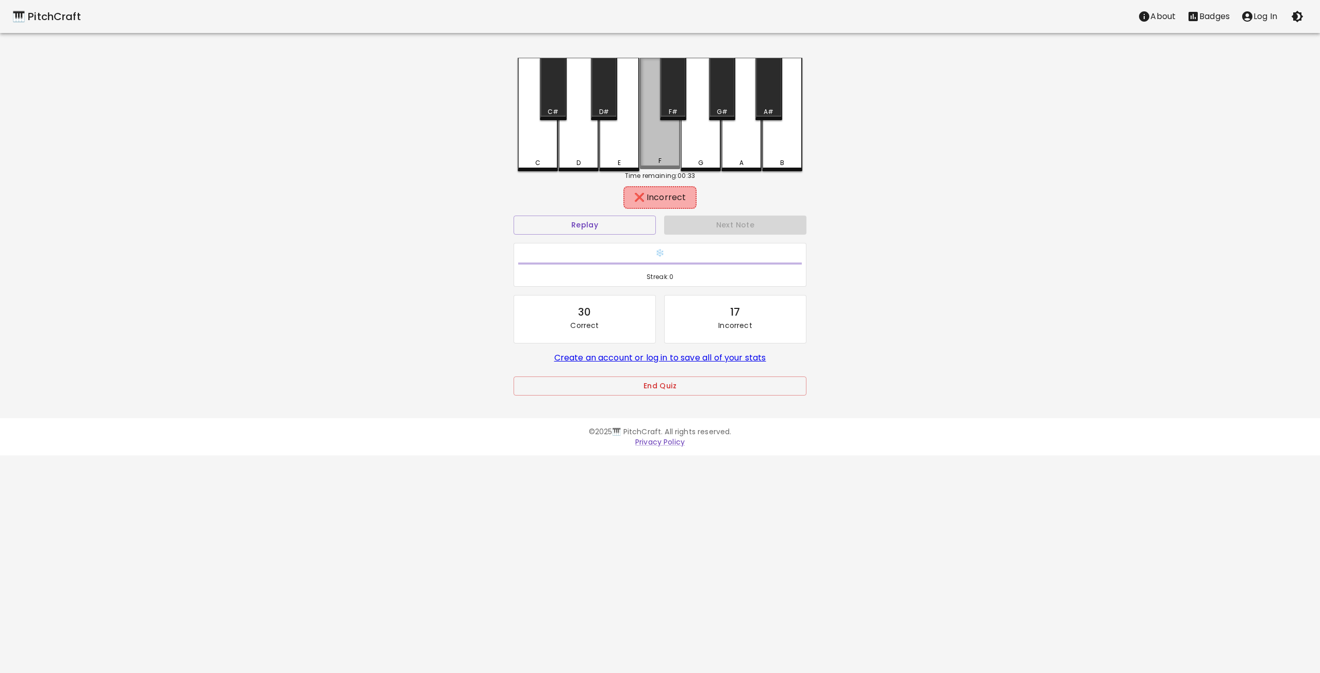
click at [665, 147] on div "F" at bounding box center [660, 113] width 40 height 111
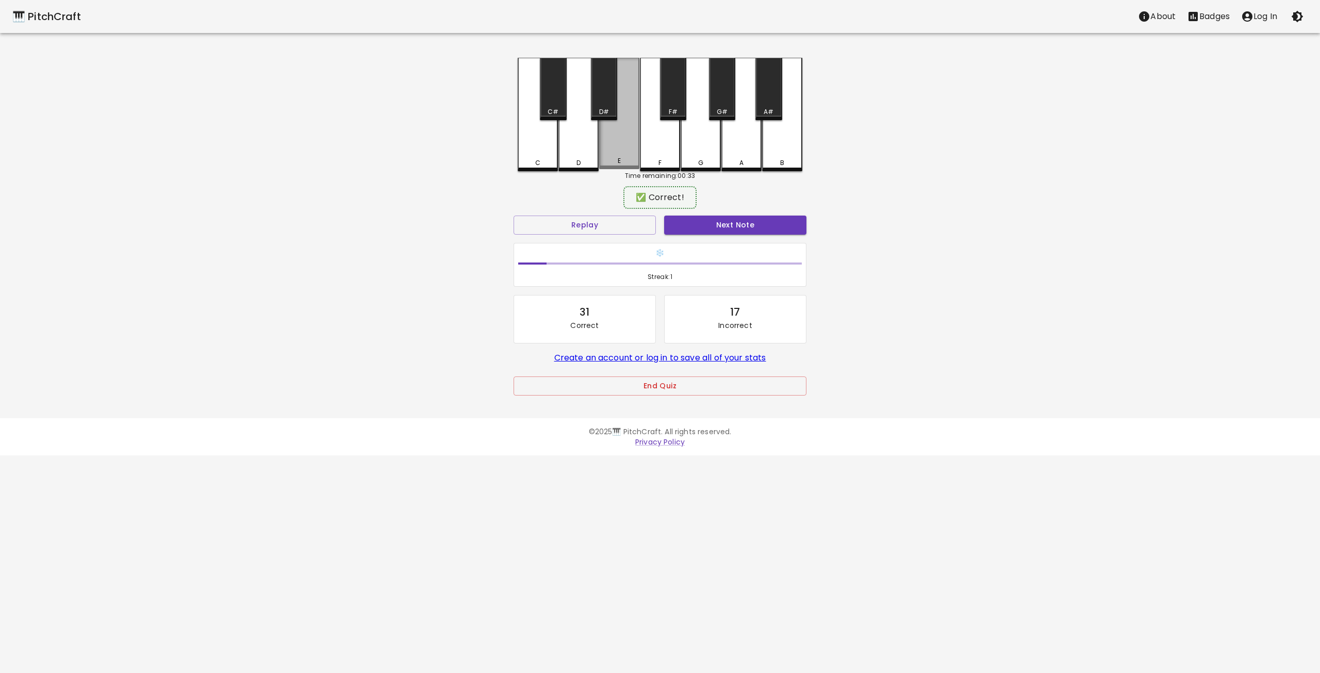
click at [632, 150] on div "E" at bounding box center [619, 113] width 40 height 111
click at [717, 227] on button "Next Note" at bounding box center [735, 225] width 142 height 19
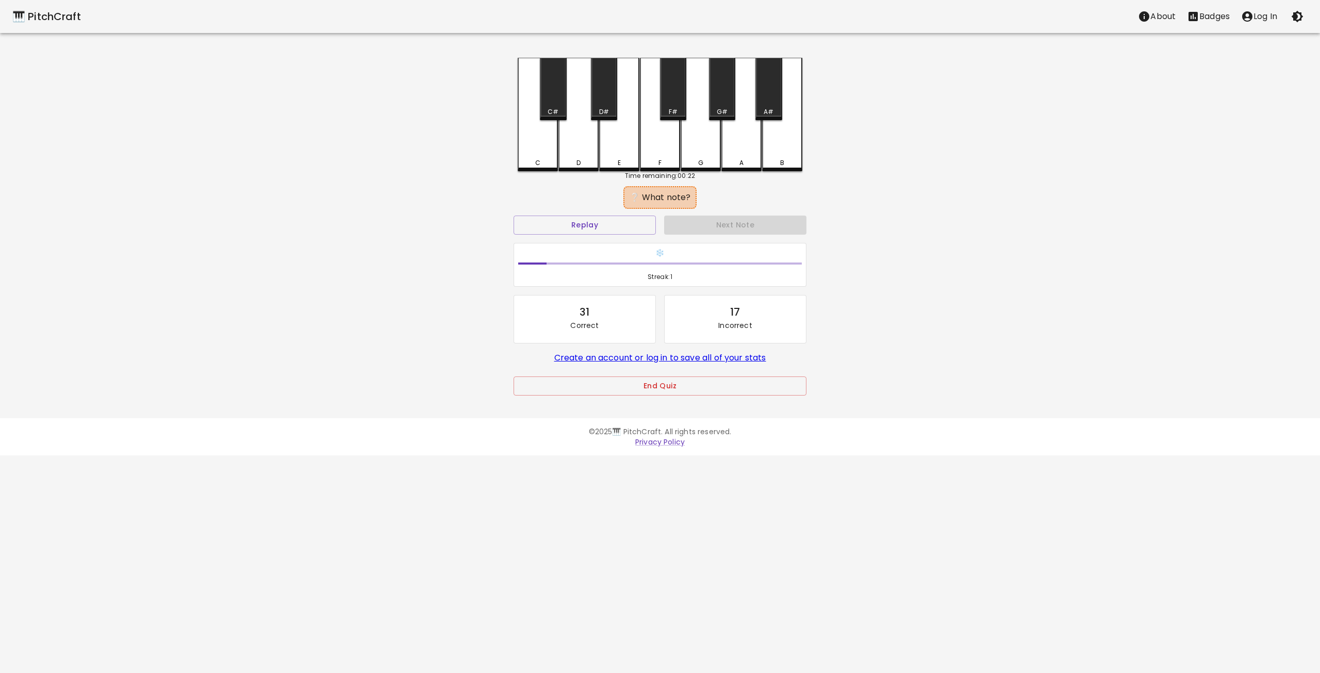
click at [618, 236] on div "Replay" at bounding box center [584, 224] width 151 height 27
click at [620, 222] on button "Replay" at bounding box center [585, 225] width 142 height 19
click at [606, 225] on button "Replay" at bounding box center [585, 225] width 142 height 19
click at [619, 227] on button "Replay" at bounding box center [585, 225] width 142 height 19
click at [630, 227] on button "Replay" at bounding box center [585, 225] width 142 height 19
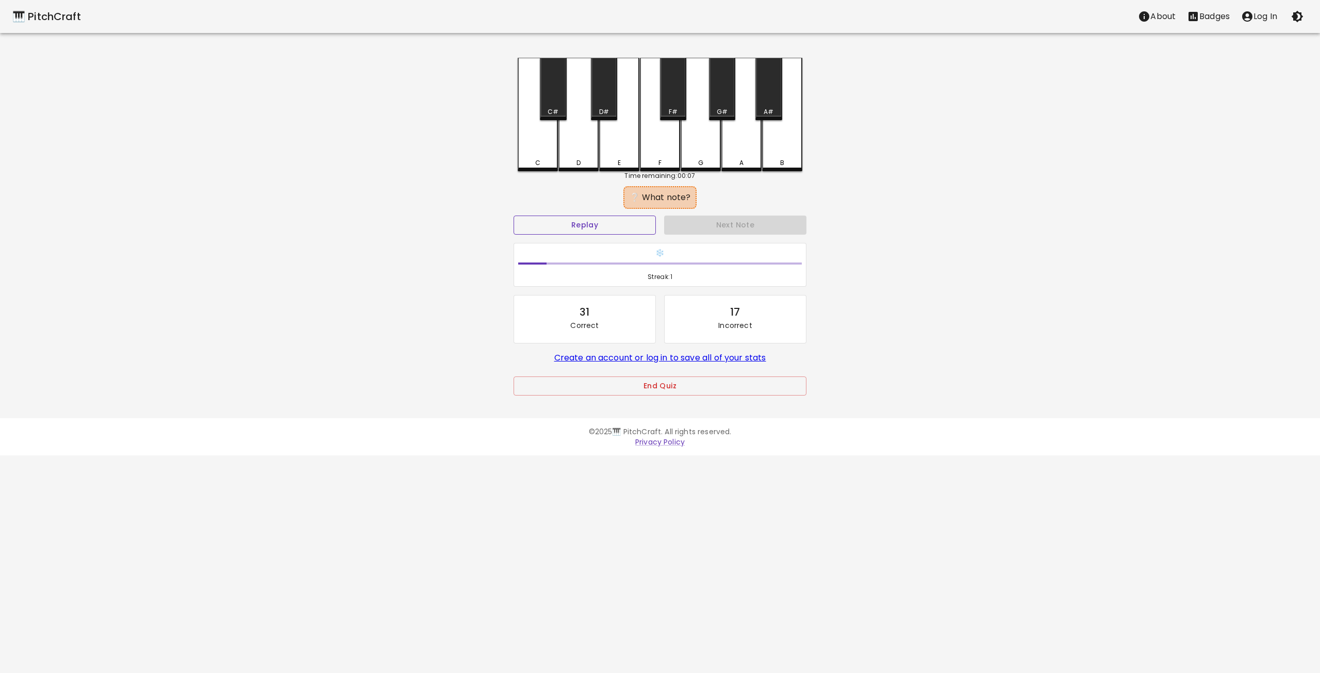
click at [631, 227] on button "Replay" at bounding box center [585, 225] width 142 height 19
click at [723, 105] on div "G#" at bounding box center [722, 89] width 26 height 62
click at [716, 223] on button "Next Note" at bounding box center [735, 225] width 142 height 19
click at [629, 224] on button "Replay" at bounding box center [585, 225] width 142 height 19
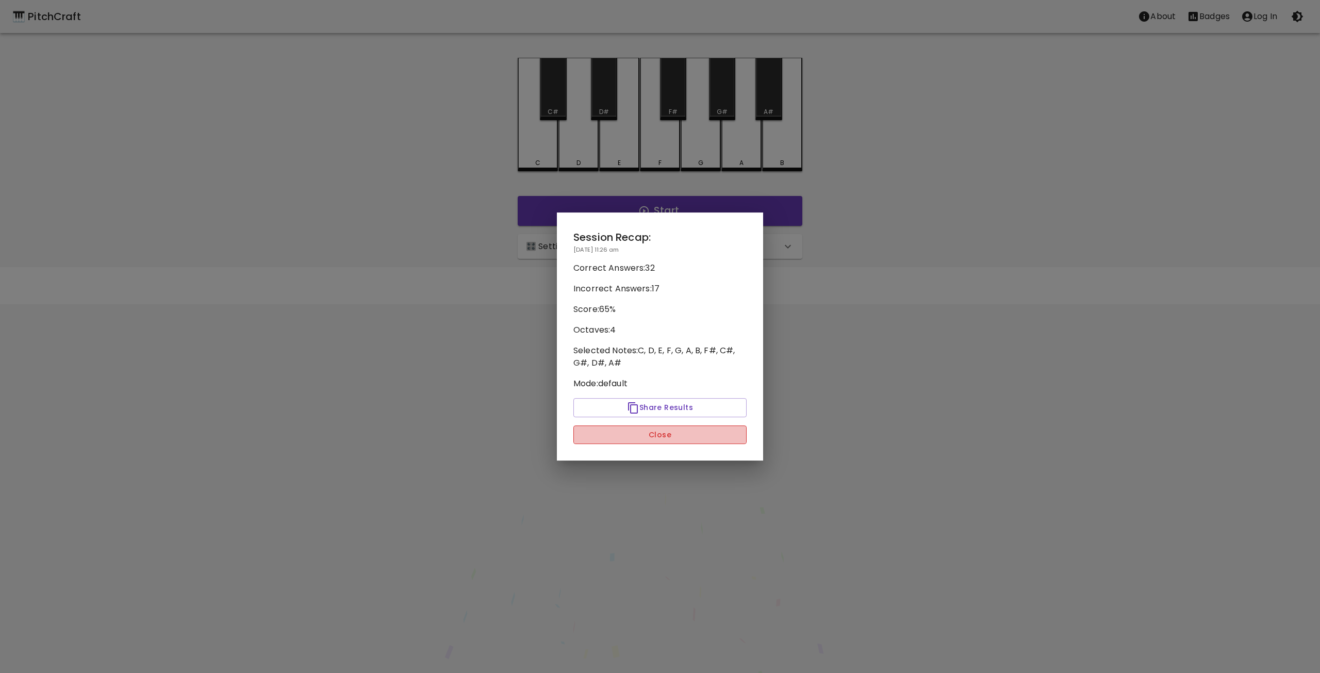
click at [683, 437] on button "Close" at bounding box center [659, 434] width 173 height 19
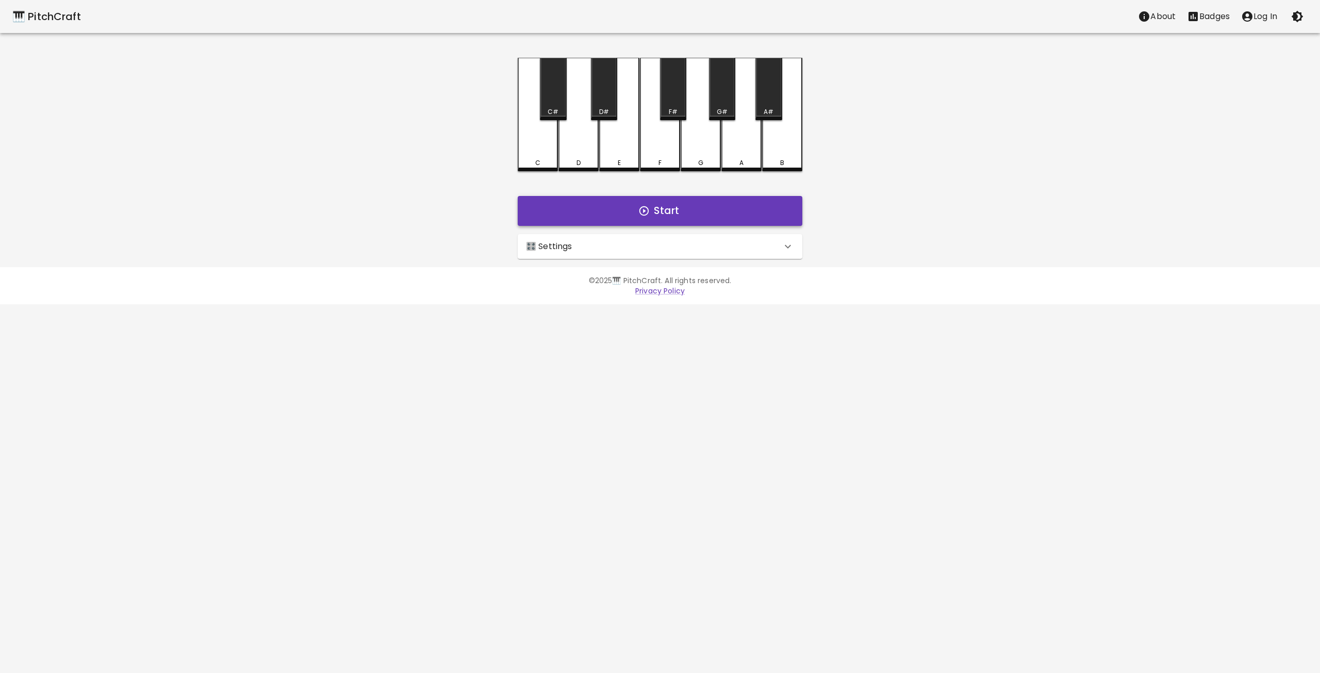
click at [636, 213] on button "Start" at bounding box center [660, 211] width 285 height 30
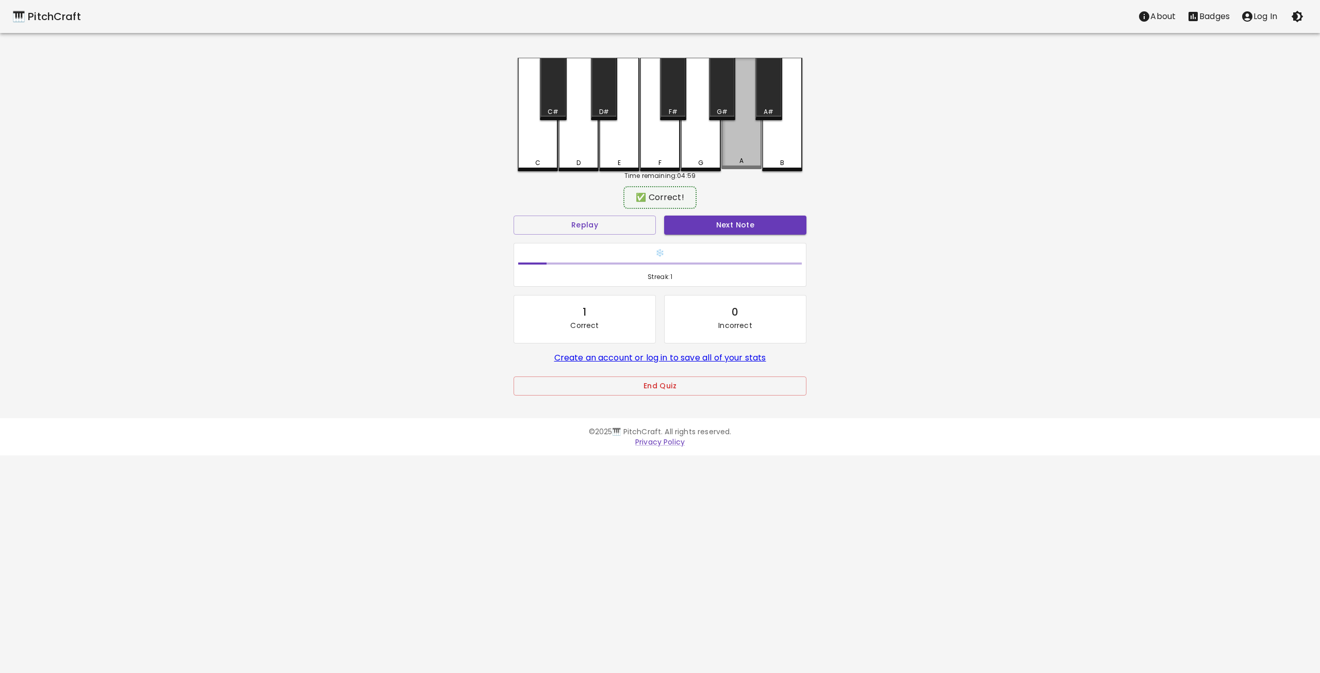
click at [739, 144] on div "A" at bounding box center [741, 113] width 40 height 111
click at [731, 227] on button "Next Note" at bounding box center [735, 225] width 142 height 19
drag, startPoint x: 743, startPoint y: 144, endPoint x: 744, endPoint y: 150, distance: 5.8
click at [744, 150] on div "A" at bounding box center [741, 113] width 40 height 111
click at [722, 227] on button "Next Note" at bounding box center [735, 225] width 142 height 19
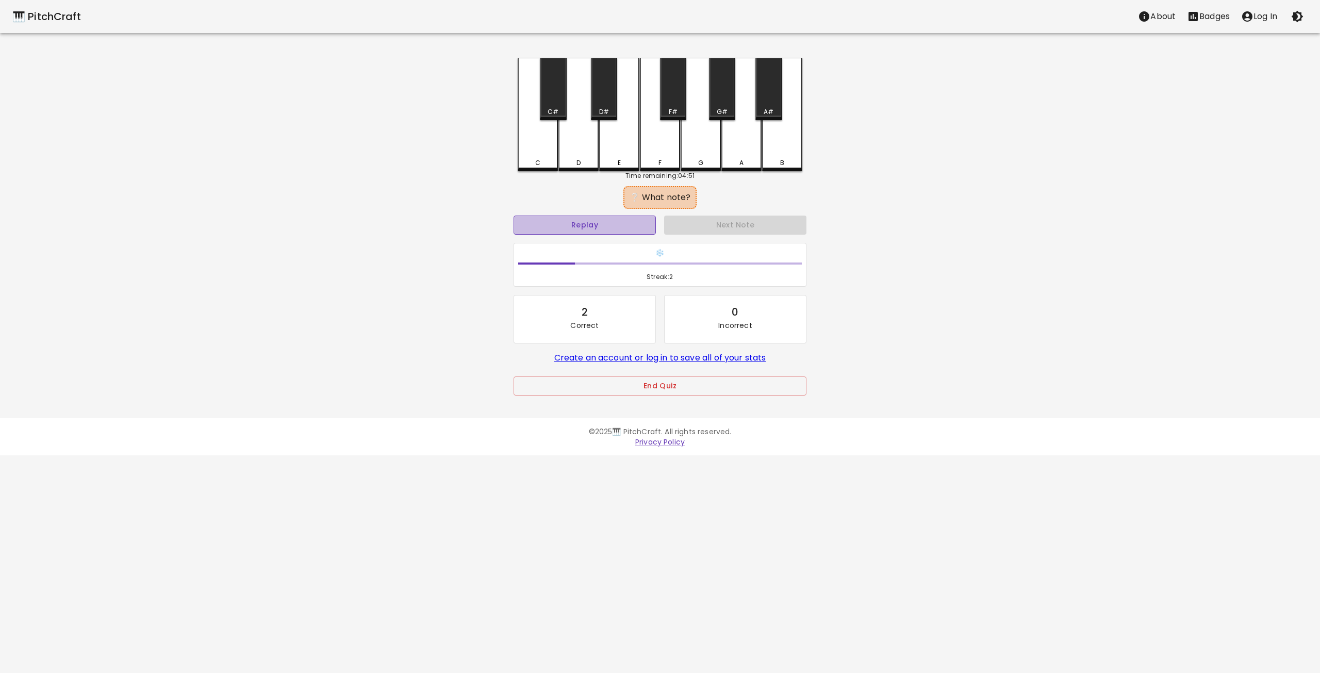
click at [584, 227] on button "Replay" at bounding box center [585, 225] width 142 height 19
click at [600, 101] on div "D#" at bounding box center [604, 89] width 26 height 62
click at [557, 100] on div "C#" at bounding box center [553, 89] width 26 height 62
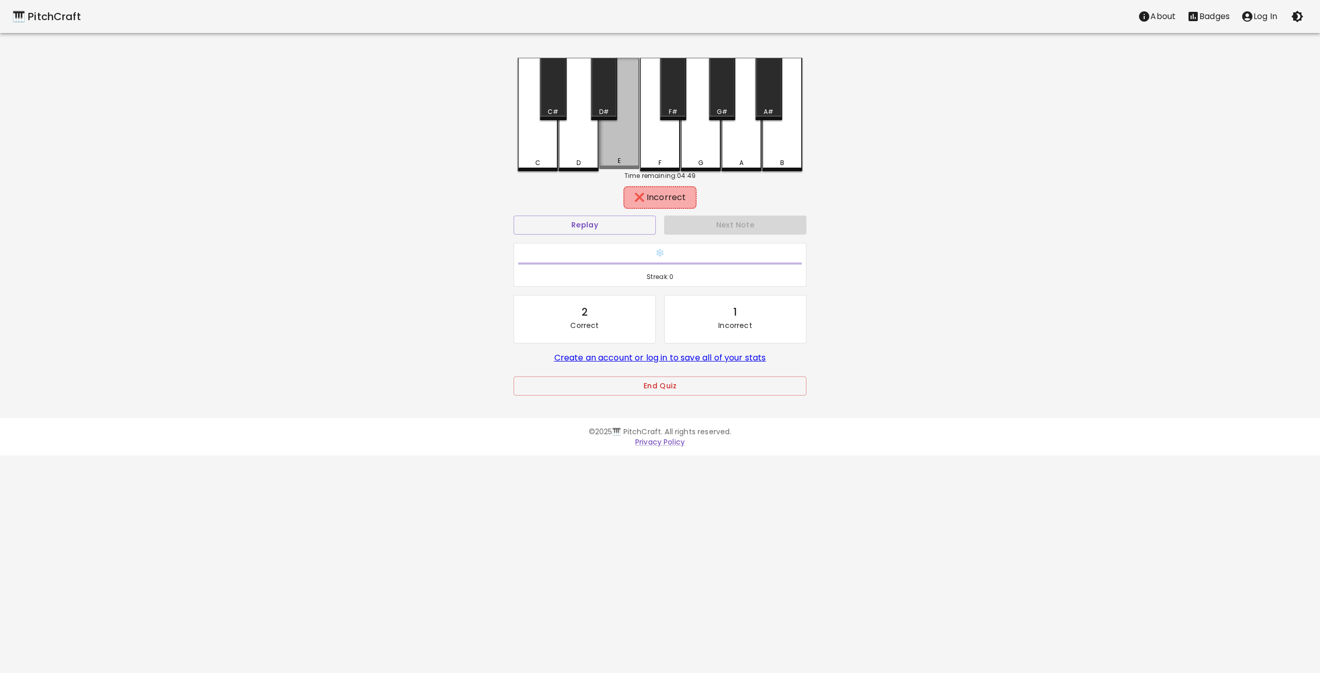
click at [631, 146] on div "E" at bounding box center [619, 113] width 40 height 111
click at [661, 150] on div "F" at bounding box center [660, 113] width 40 height 111
click at [672, 107] on div "F#" at bounding box center [673, 89] width 26 height 62
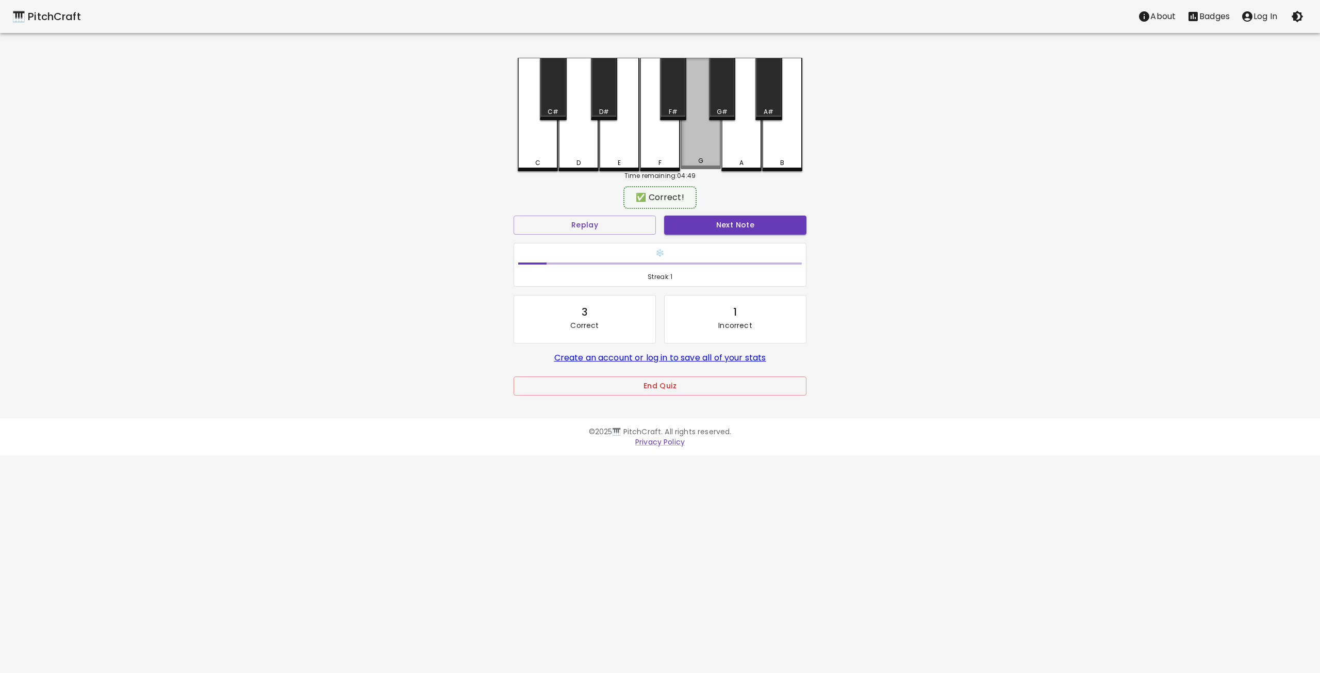
drag, startPoint x: 693, startPoint y: 138, endPoint x: 697, endPoint y: 151, distance: 13.4
click at [694, 139] on div "G" at bounding box center [701, 113] width 40 height 111
click at [707, 222] on button "Next Note" at bounding box center [735, 225] width 142 height 19
click at [672, 100] on div "F#" at bounding box center [673, 89] width 26 height 62
click at [707, 226] on button "Next Note" at bounding box center [735, 225] width 142 height 19
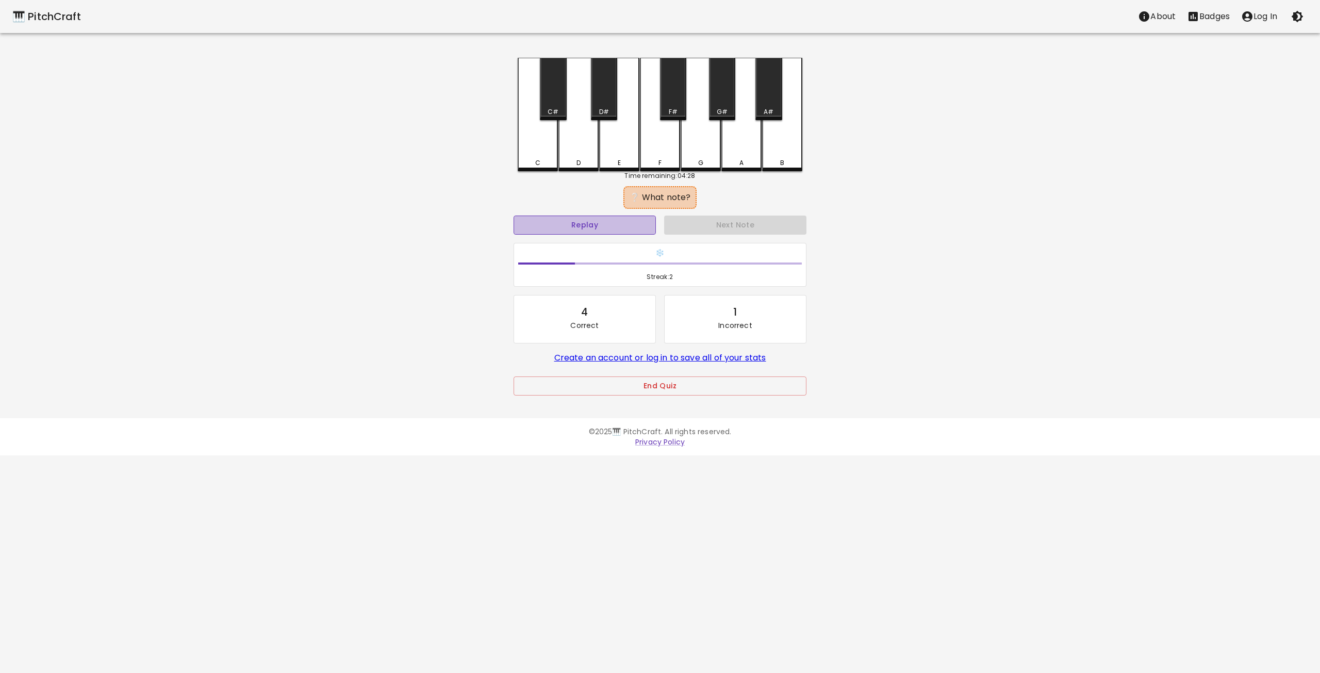
click at [601, 222] on button "Replay" at bounding box center [585, 225] width 142 height 19
click at [594, 223] on button "Replay" at bounding box center [585, 225] width 142 height 19
click at [723, 106] on div "G#" at bounding box center [722, 89] width 26 height 62
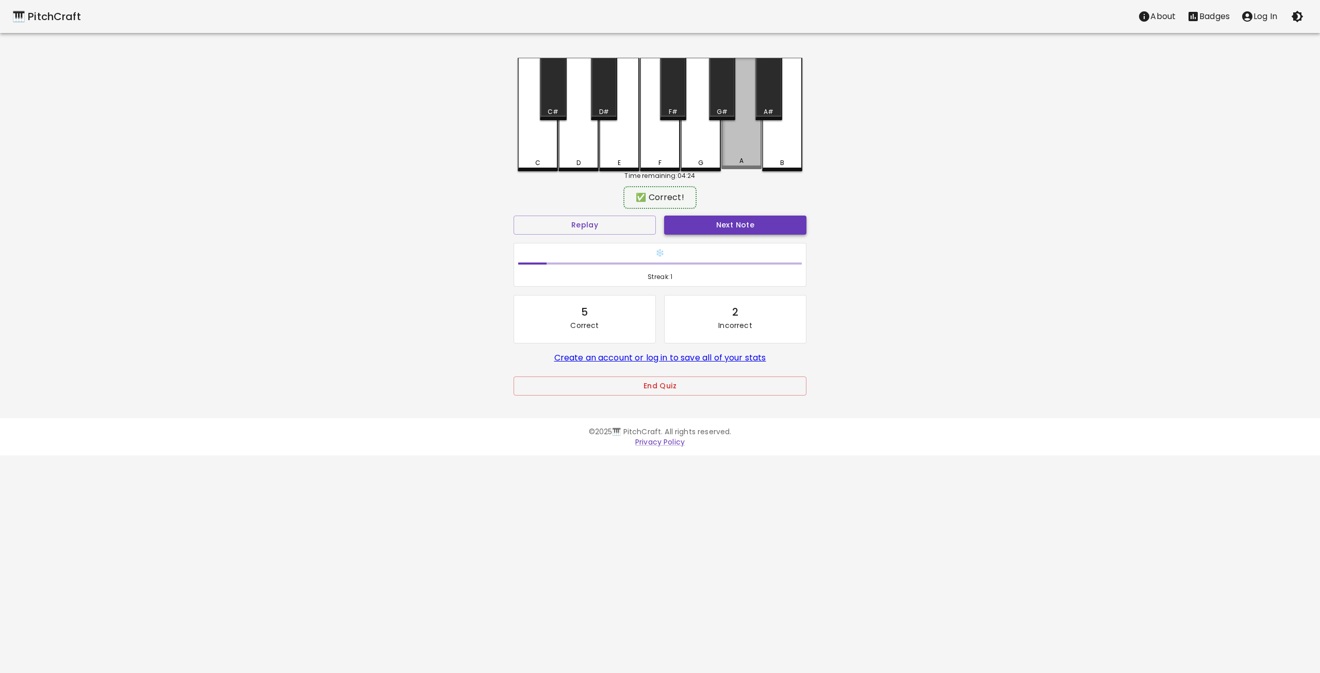
drag, startPoint x: 738, startPoint y: 157, endPoint x: 725, endPoint y: 216, distance: 60.3
click at [738, 159] on div "A" at bounding box center [741, 113] width 40 height 111
click at [723, 223] on button "Next Note" at bounding box center [735, 225] width 142 height 19
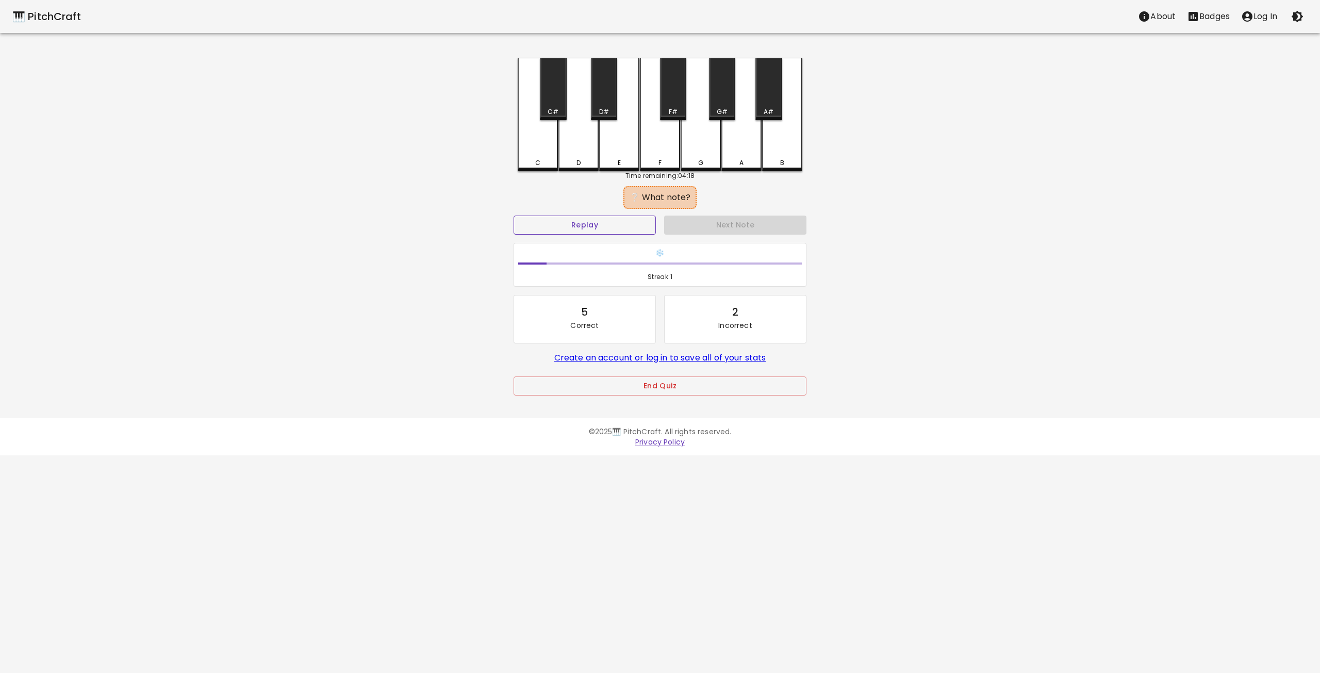
click at [581, 226] on button "Replay" at bounding box center [585, 225] width 142 height 19
click at [589, 227] on button "Replay" at bounding box center [585, 225] width 142 height 19
click at [588, 227] on button "Replay" at bounding box center [585, 225] width 142 height 19
click at [595, 225] on button "Replay" at bounding box center [585, 225] width 142 height 19
click at [584, 224] on button "Replay" at bounding box center [585, 225] width 142 height 19
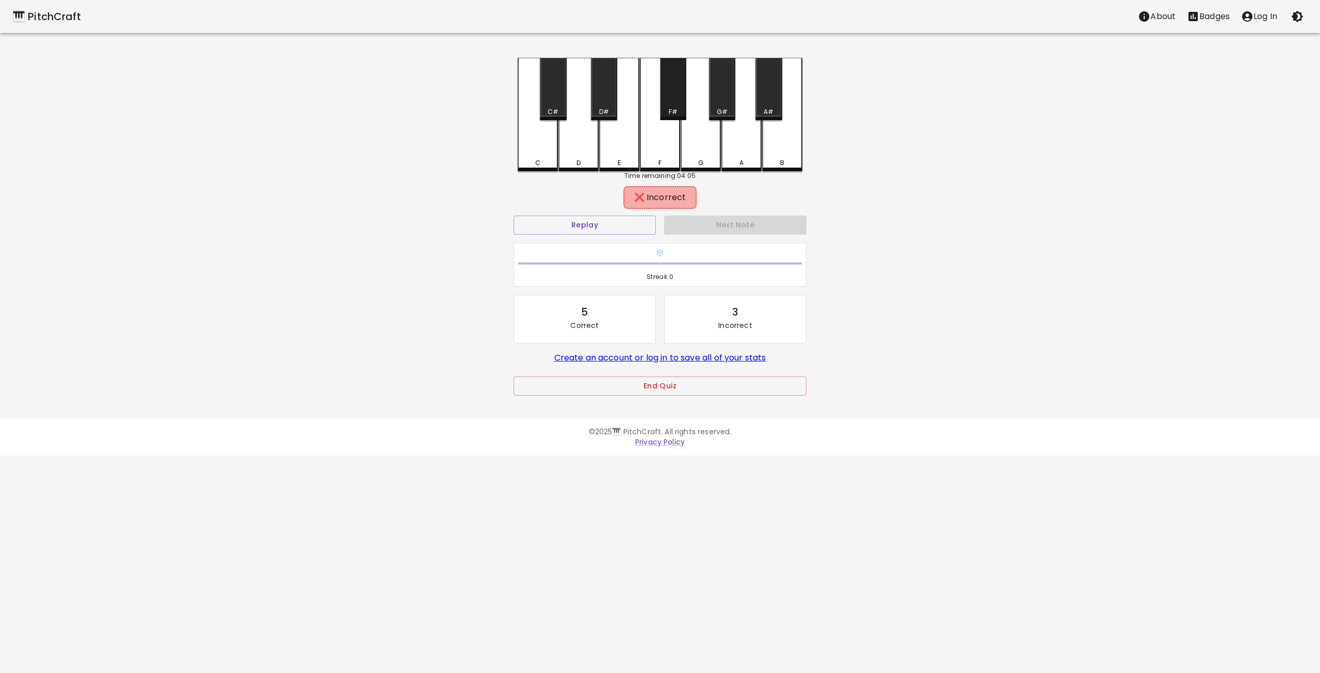
drag, startPoint x: 677, startPoint y: 90, endPoint x: 658, endPoint y: 143, distance: 55.8
click at [677, 93] on div "F#" at bounding box center [673, 89] width 26 height 62
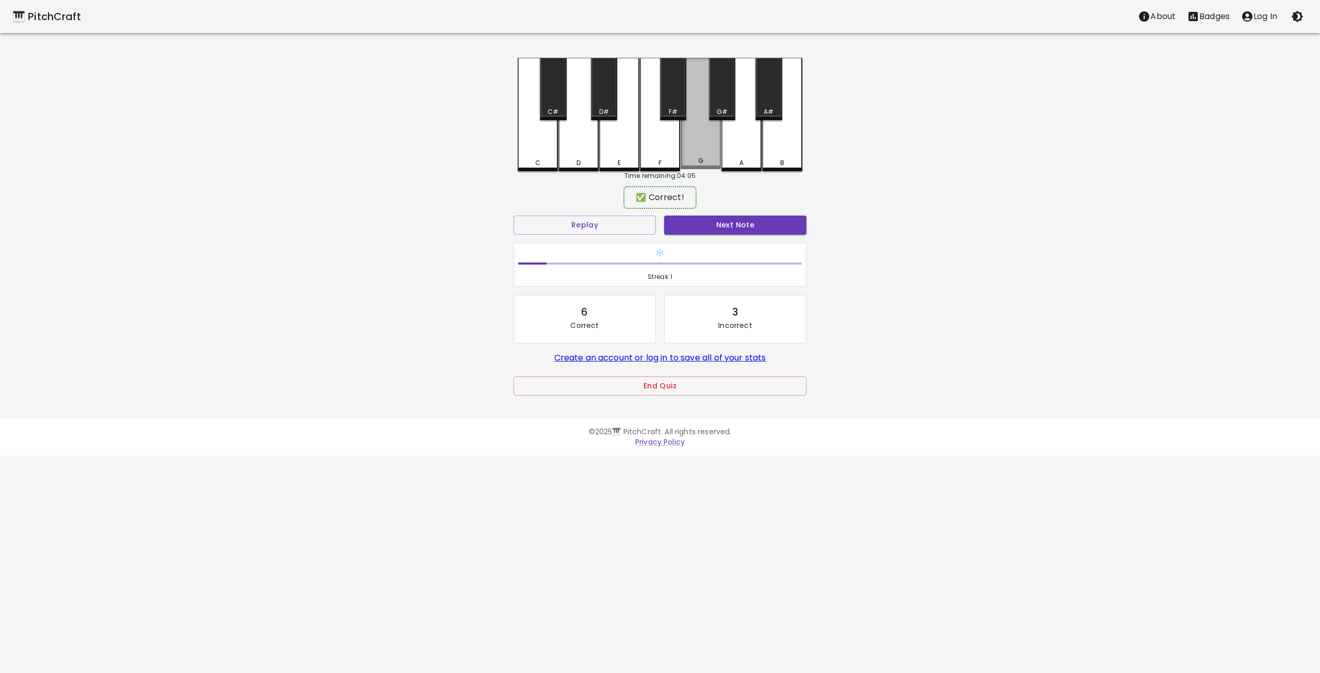
drag, startPoint x: 685, startPoint y: 134, endPoint x: 692, endPoint y: 154, distance: 21.4
click at [690, 142] on div "G" at bounding box center [701, 113] width 40 height 111
click at [717, 226] on button "Next Note" at bounding box center [735, 225] width 142 height 19
drag, startPoint x: 710, startPoint y: 157, endPoint x: 713, endPoint y: 182, distance: 25.5
click at [711, 163] on div "G" at bounding box center [701, 113] width 40 height 111
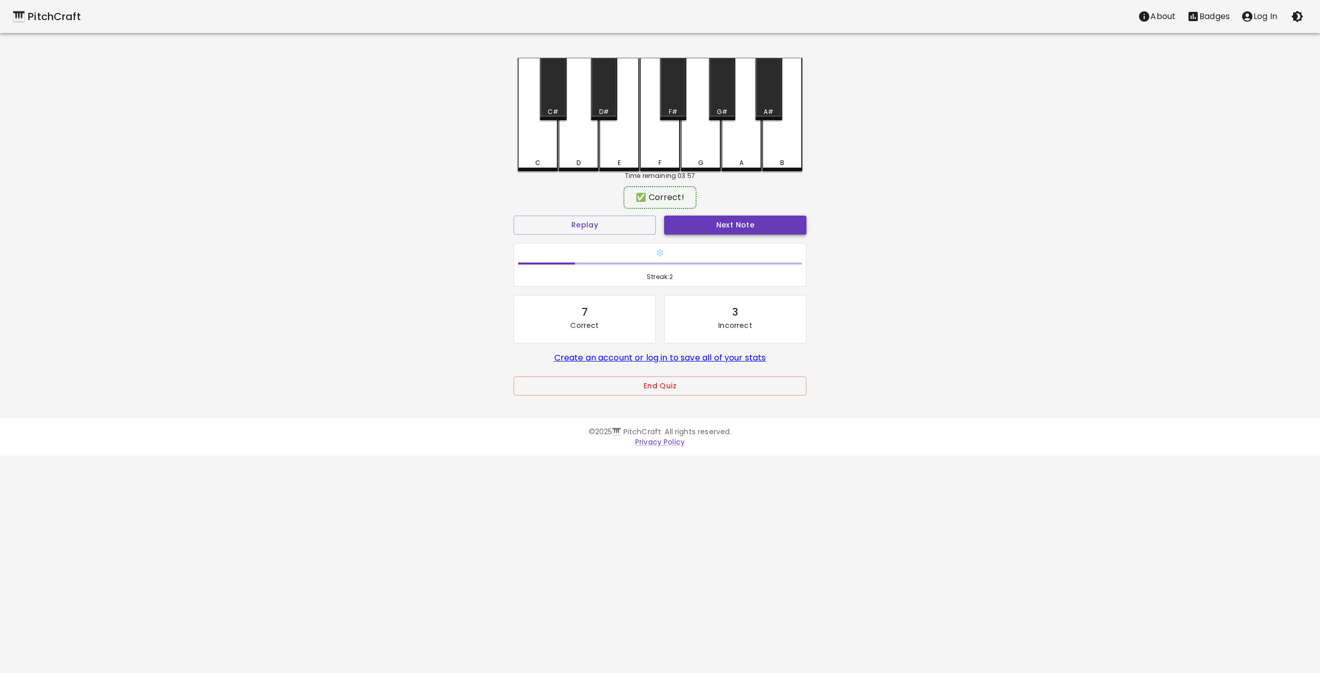
click at [716, 224] on button "Next Note" at bounding box center [735, 225] width 142 height 19
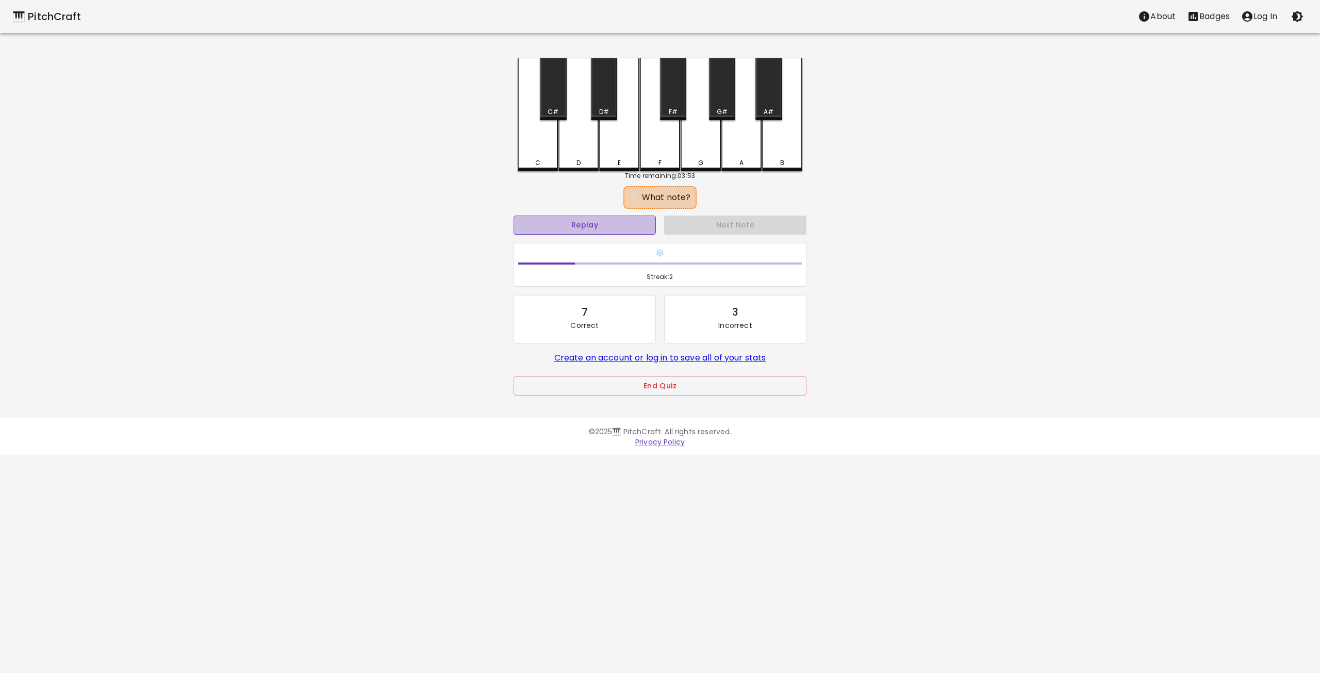
click at [597, 224] on button "Replay" at bounding box center [585, 225] width 142 height 19
click at [575, 230] on button "Replay" at bounding box center [585, 225] width 142 height 19
click at [562, 237] on div "Replay" at bounding box center [584, 224] width 151 height 27
click at [569, 218] on button "Replay" at bounding box center [585, 225] width 142 height 19
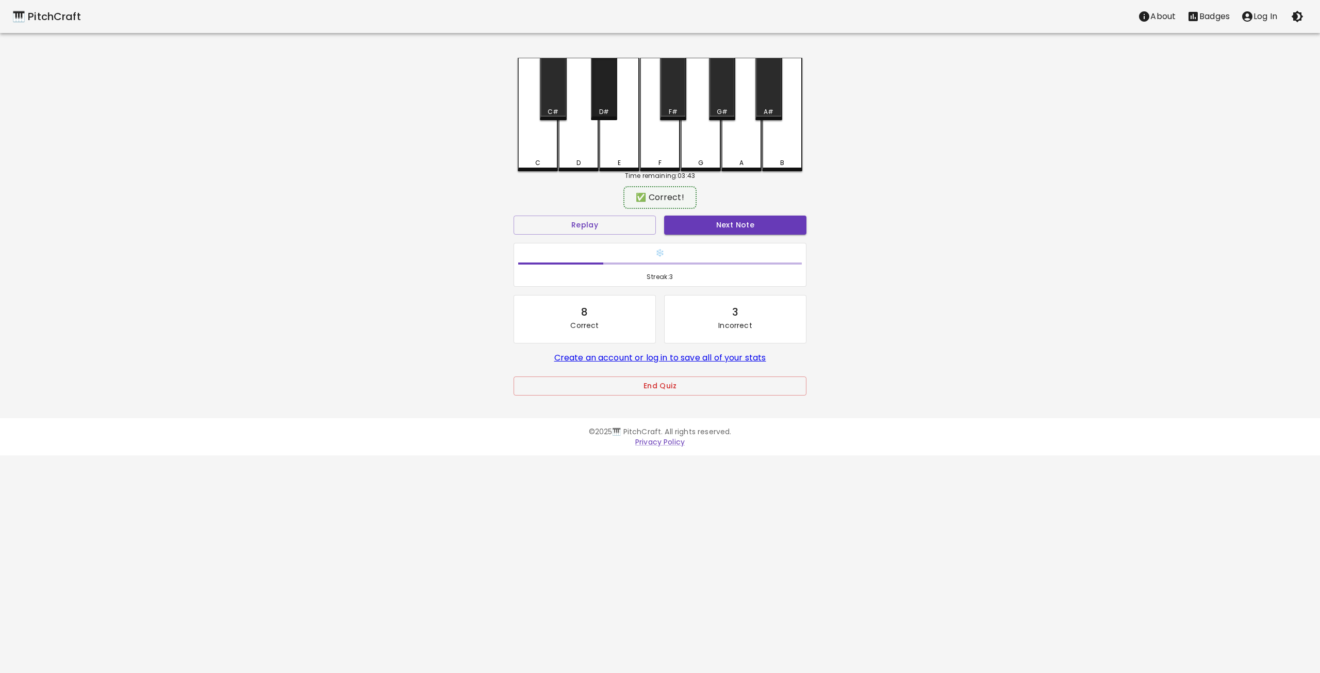
click at [608, 105] on div "D#" at bounding box center [604, 89] width 26 height 62
click at [722, 224] on button "Next Note" at bounding box center [735, 225] width 142 height 19
click at [580, 159] on div "D" at bounding box center [579, 160] width 4 height 9
click at [719, 223] on button "Next Note" at bounding box center [735, 225] width 142 height 19
click at [572, 153] on div "D" at bounding box center [578, 113] width 40 height 111
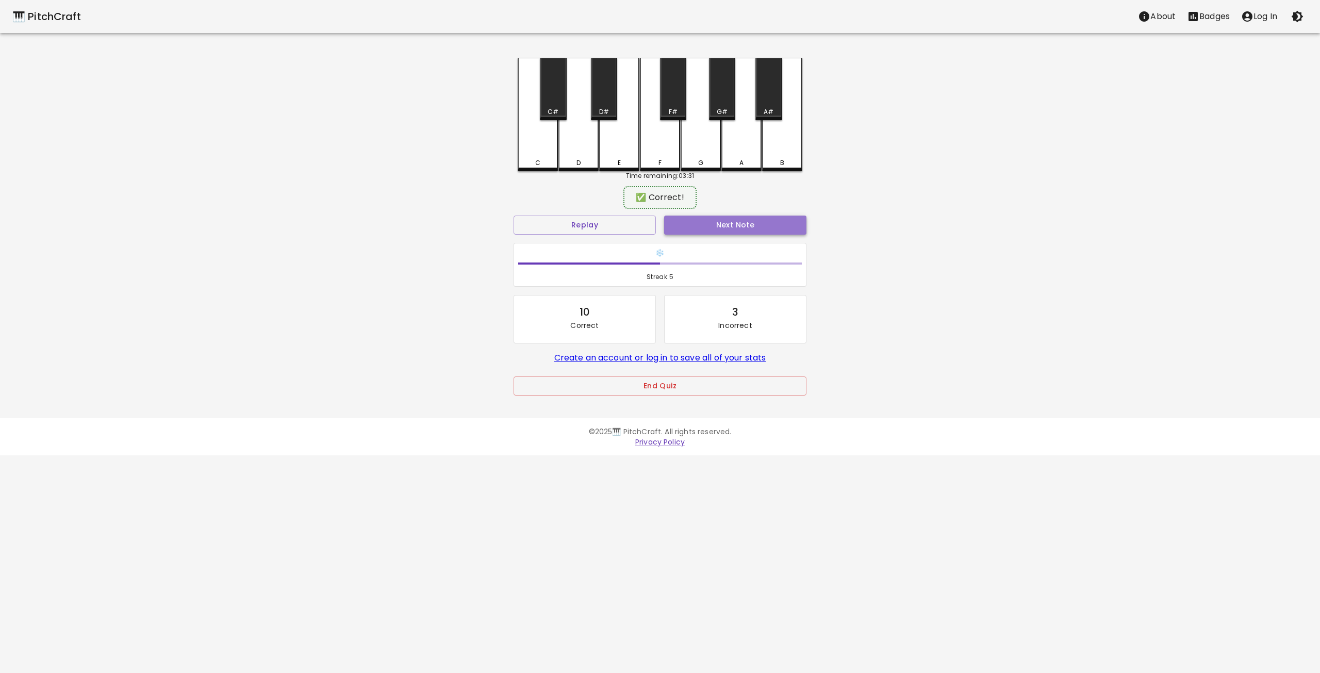
click at [727, 224] on button "Next Note" at bounding box center [735, 225] width 142 height 19
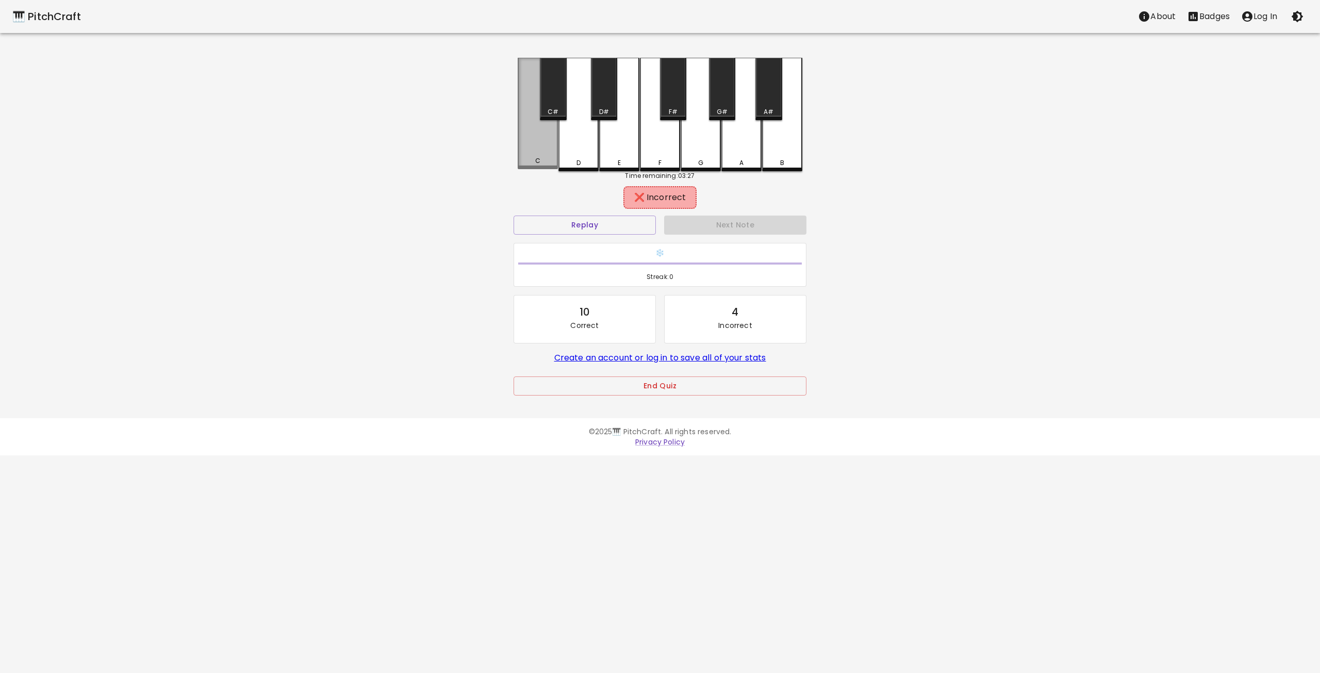
drag, startPoint x: 536, startPoint y: 156, endPoint x: 545, endPoint y: 146, distance: 12.8
click at [537, 156] on div "C" at bounding box center [538, 113] width 40 height 111
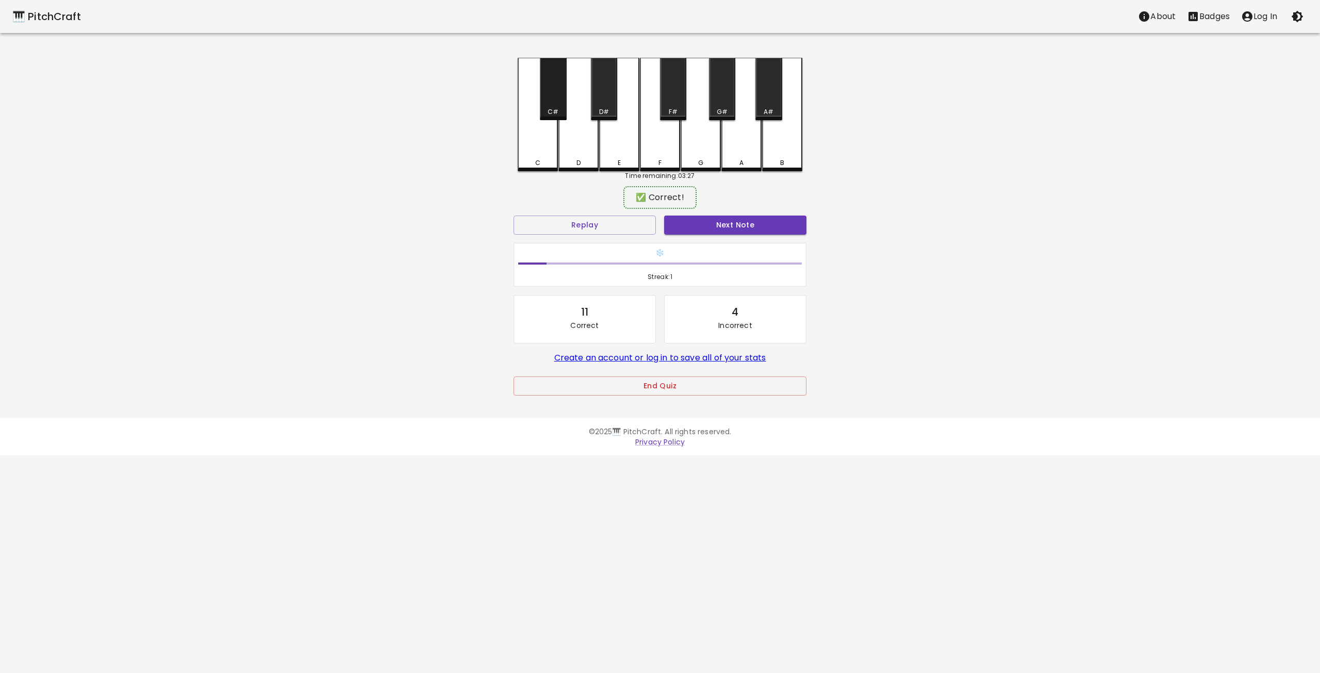
click at [556, 102] on div "C#" at bounding box center [553, 89] width 26 height 62
click at [746, 227] on button "Next Note" at bounding box center [735, 225] width 142 height 19
click at [784, 160] on div "B" at bounding box center [782, 160] width 38 height 9
click at [719, 220] on button "Next Note" at bounding box center [735, 225] width 142 height 19
drag, startPoint x: 788, startPoint y: 138, endPoint x: 751, endPoint y: 204, distance: 75.0
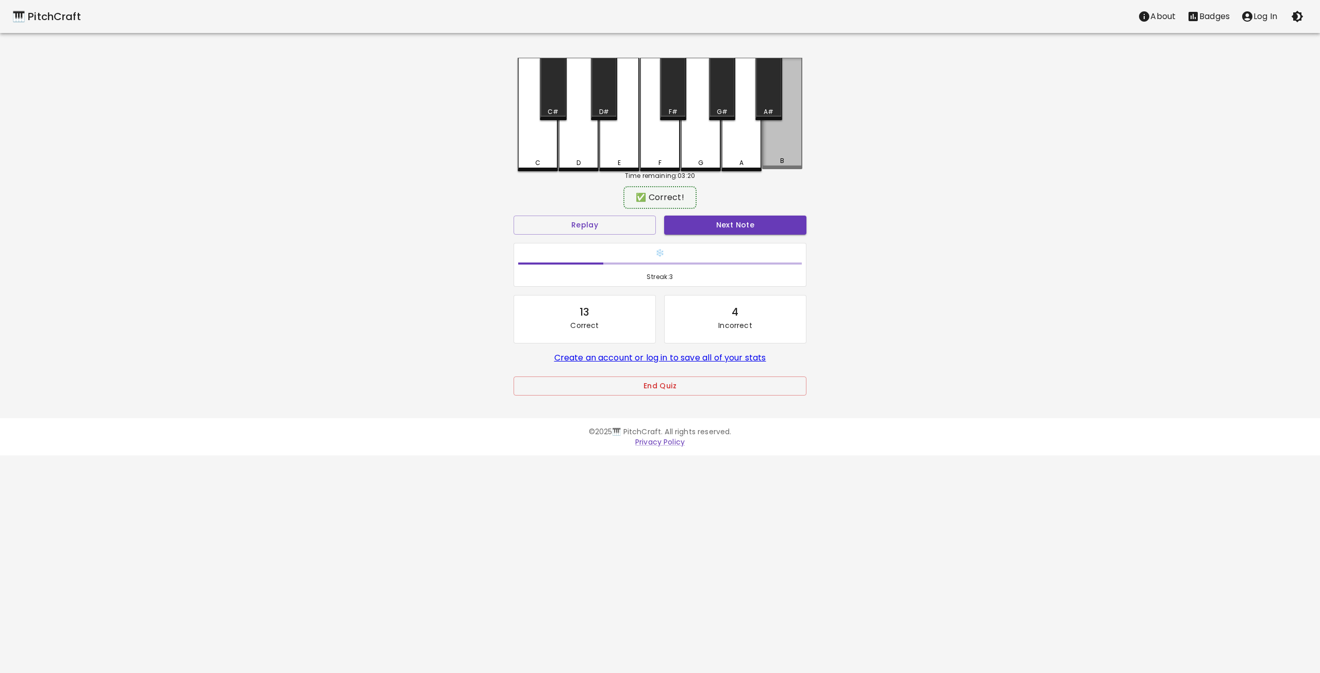
click at [788, 139] on div "B" at bounding box center [782, 113] width 40 height 111
click at [730, 218] on button "Next Note" at bounding box center [735, 225] width 142 height 19
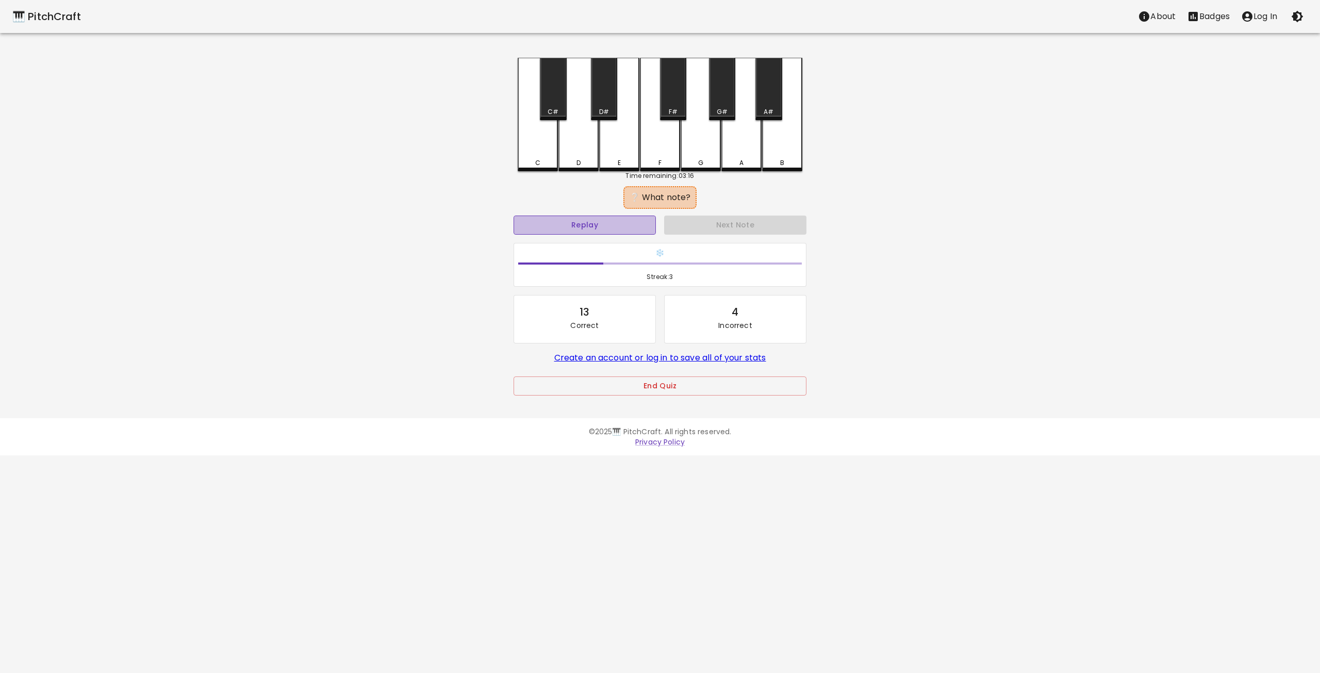
click at [605, 227] on button "Replay" at bounding box center [585, 225] width 142 height 19
click at [603, 223] on button "Replay" at bounding box center [585, 225] width 142 height 19
click at [670, 105] on div "F#" at bounding box center [673, 89] width 26 height 62
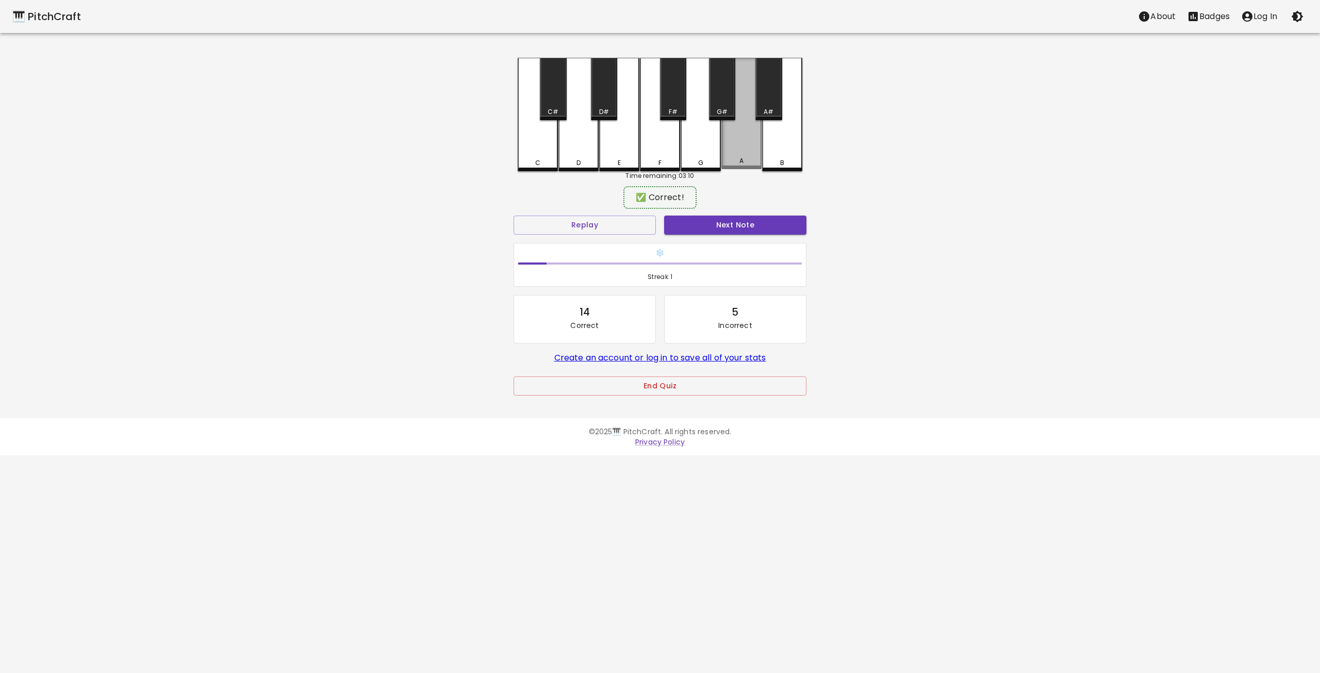
click at [736, 147] on div "A" at bounding box center [741, 113] width 40 height 111
click at [720, 225] on button "Next Note" at bounding box center [735, 225] width 142 height 19
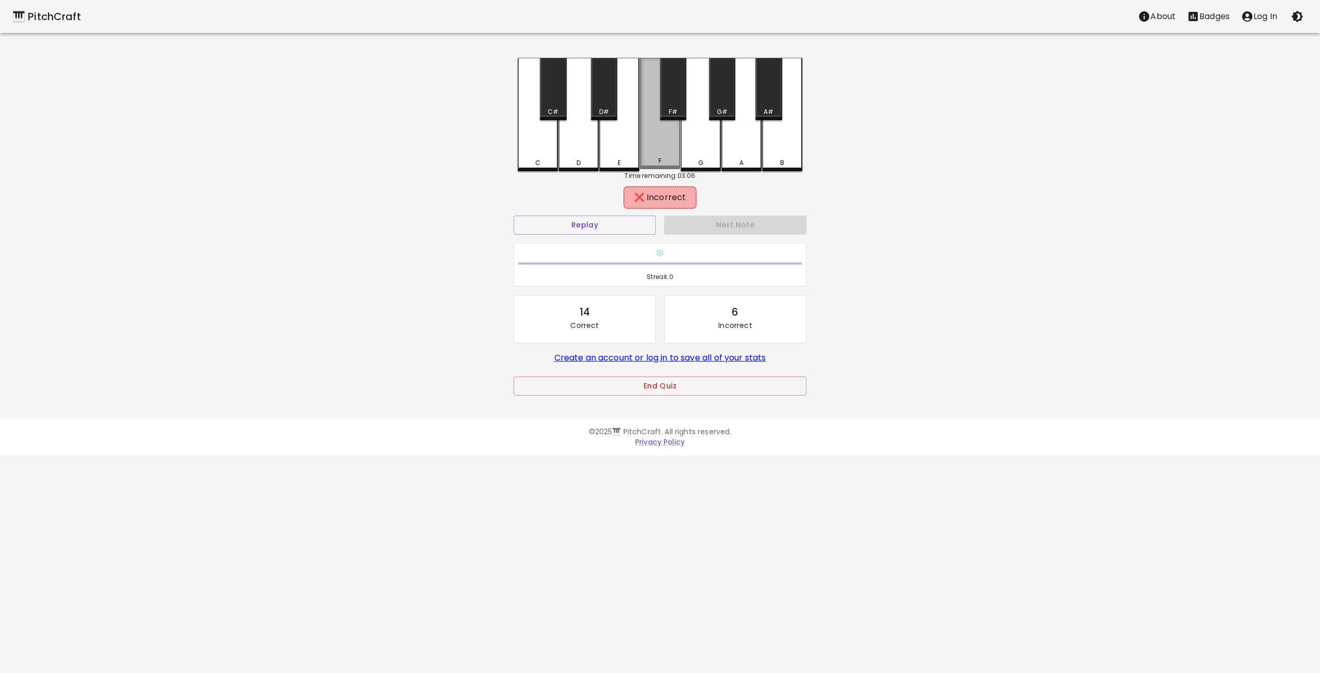
click at [667, 154] on div "F" at bounding box center [660, 113] width 40 height 111
click at [701, 149] on div "G" at bounding box center [701, 113] width 40 height 111
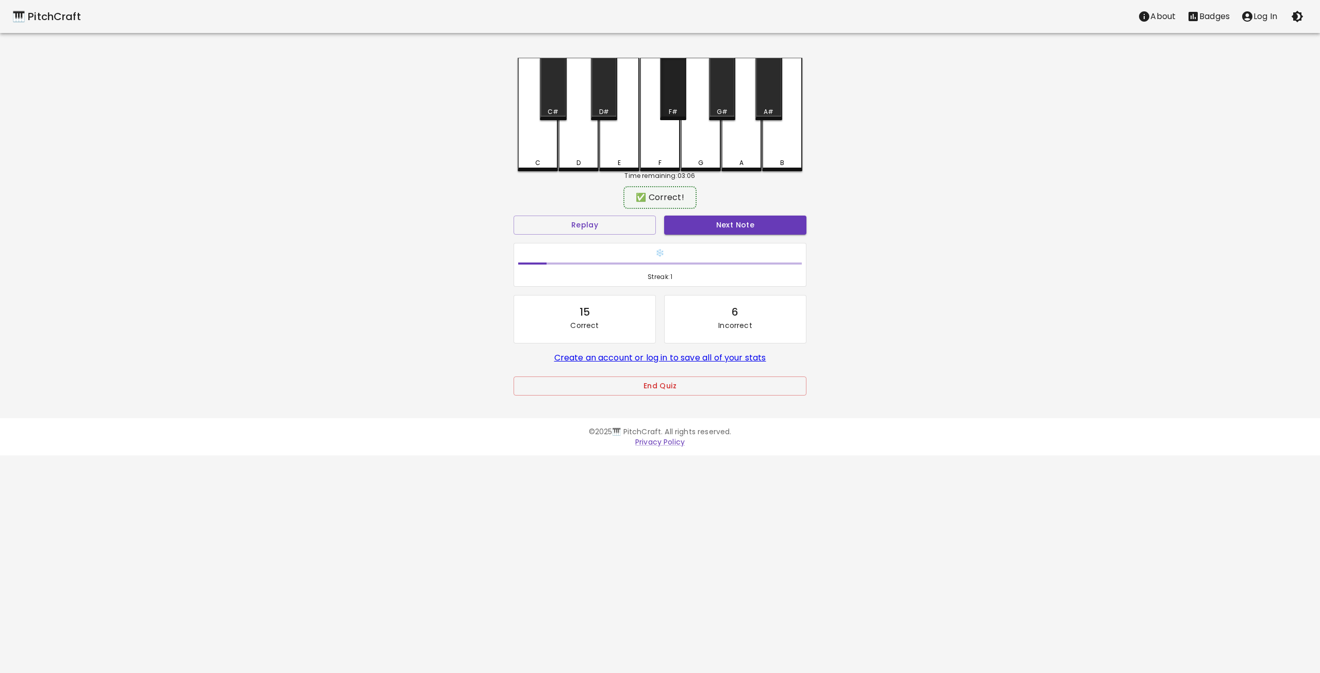
drag, startPoint x: 677, startPoint y: 103, endPoint x: 689, endPoint y: 204, distance: 102.4
click at [678, 106] on div "F#" at bounding box center [673, 89] width 26 height 62
click at [720, 226] on button "Next Note" at bounding box center [735, 225] width 142 height 19
drag, startPoint x: 656, startPoint y: 150, endPoint x: 666, endPoint y: 167, distance: 19.6
click at [658, 154] on div "F" at bounding box center [660, 113] width 40 height 111
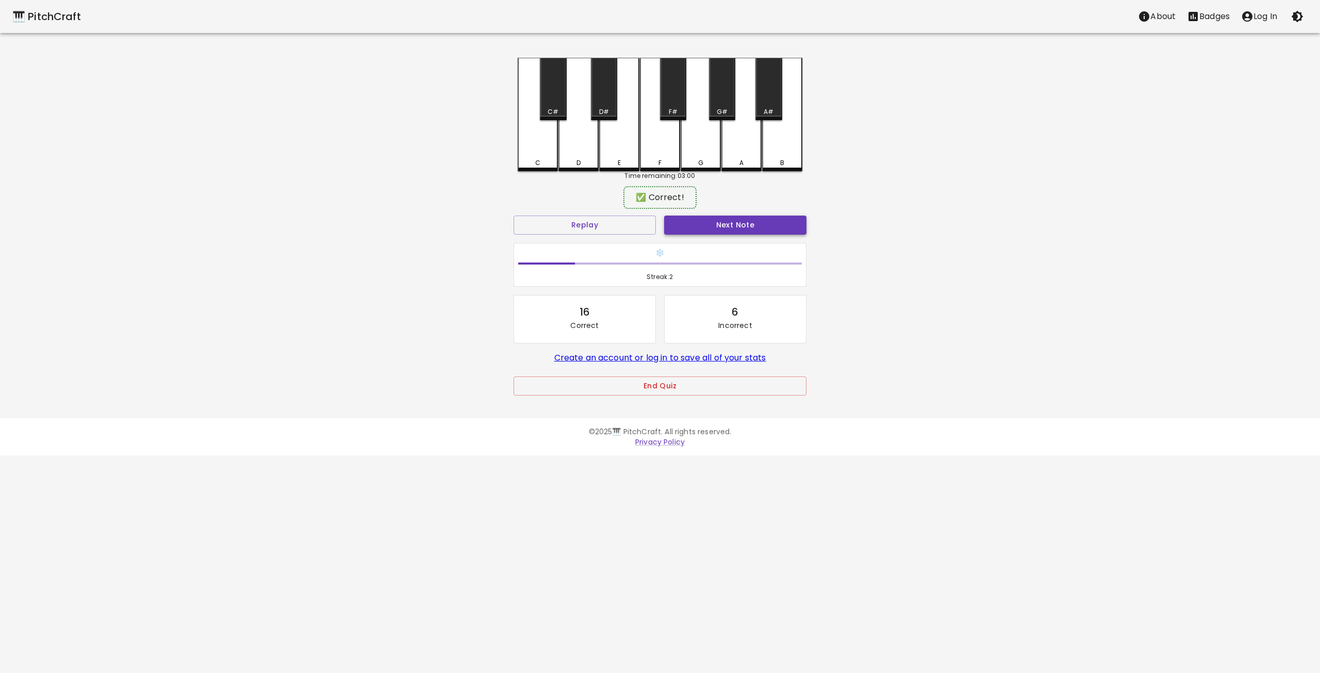
click at [719, 227] on button "Next Note" at bounding box center [735, 225] width 142 height 19
click at [674, 98] on div "F#" at bounding box center [673, 89] width 26 height 62
click at [713, 225] on button "Next Note" at bounding box center [735, 225] width 142 height 19
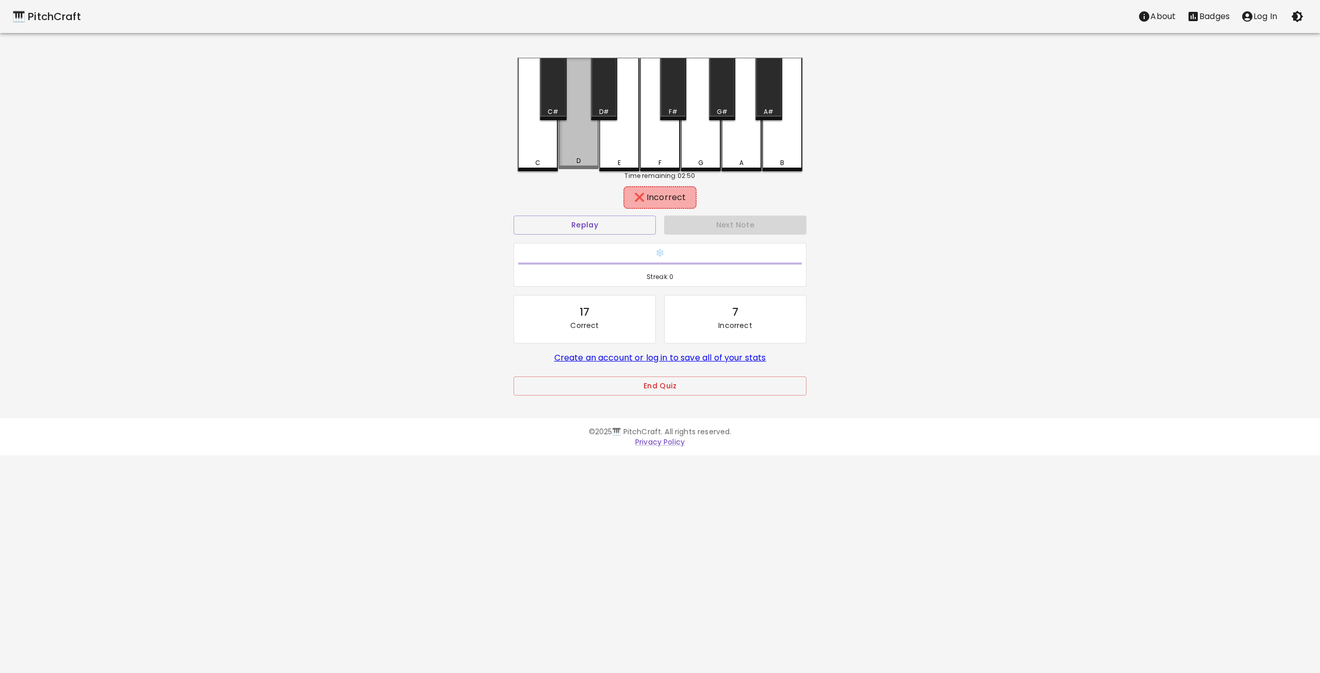
click at [579, 160] on div "D" at bounding box center [579, 160] width 4 height 9
click at [603, 110] on div "D#" at bounding box center [604, 111] width 10 height 9
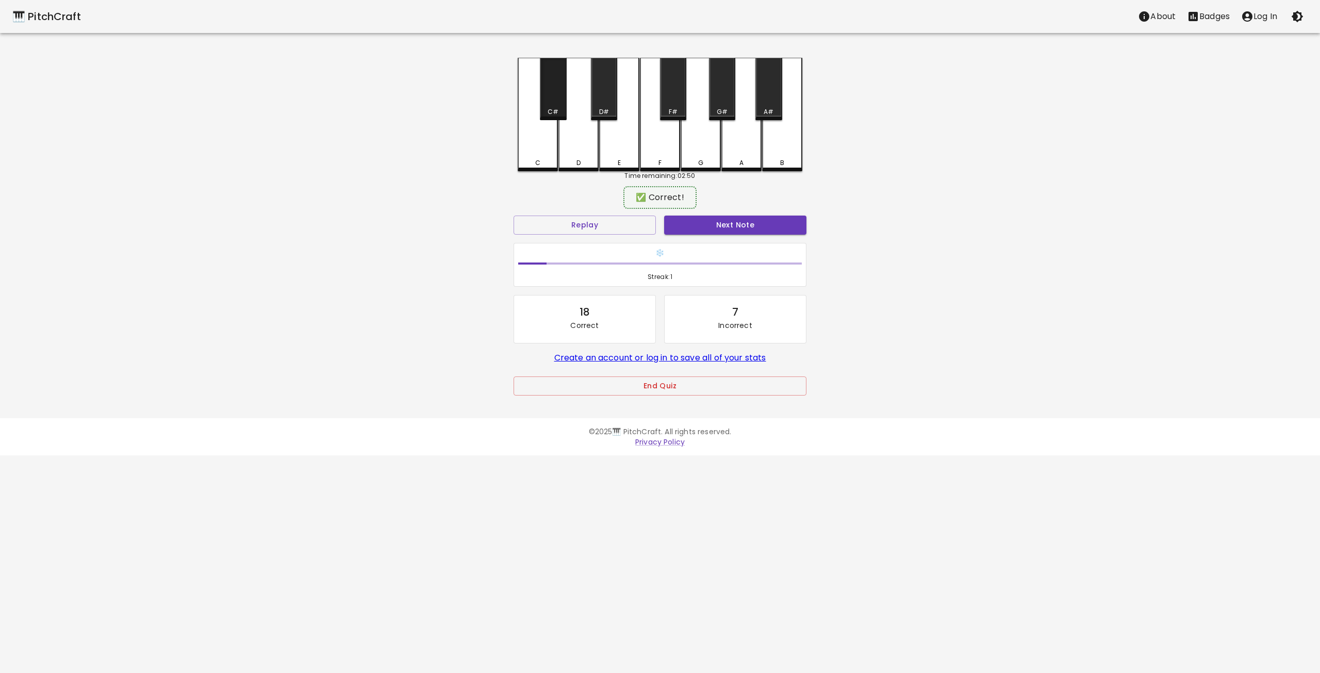
drag, startPoint x: 549, startPoint y: 99, endPoint x: 551, endPoint y: 107, distance: 8.0
click at [550, 106] on div "C#" at bounding box center [553, 89] width 26 height 62
click at [727, 222] on button "Next Note" at bounding box center [735, 225] width 142 height 19
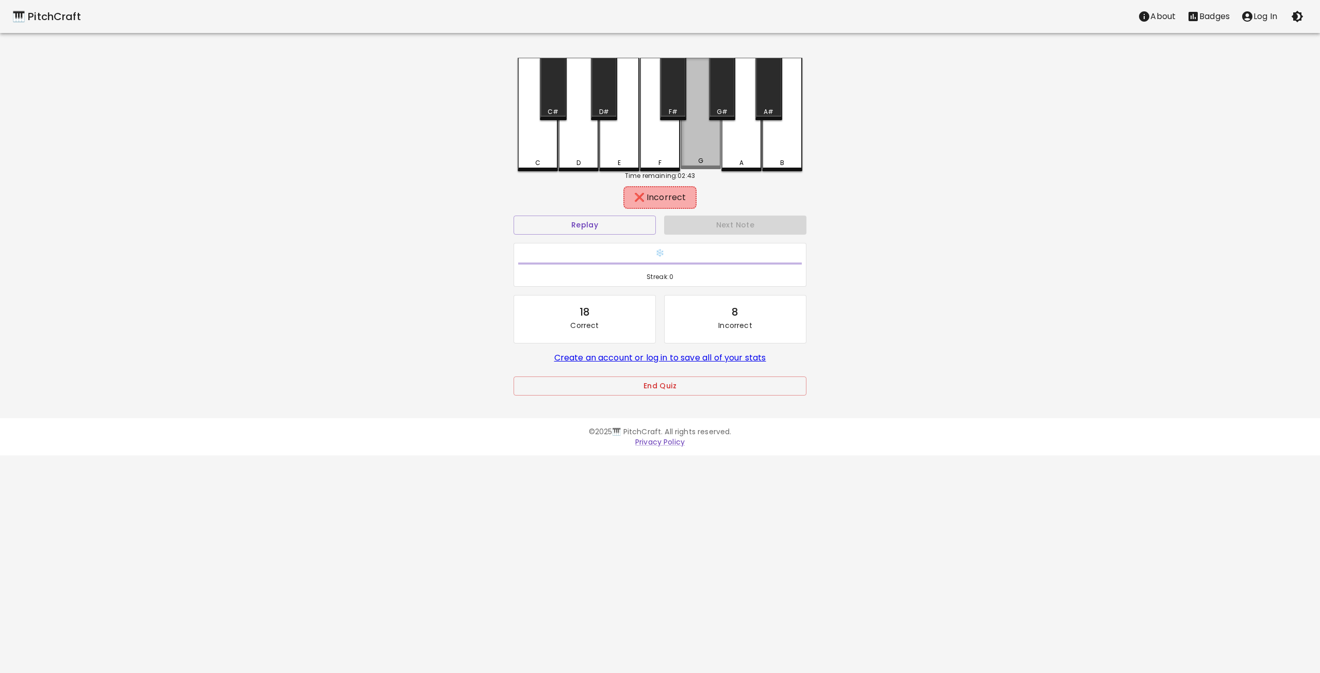
click at [702, 151] on div "G" at bounding box center [701, 113] width 40 height 111
click at [661, 147] on div "F" at bounding box center [660, 113] width 40 height 111
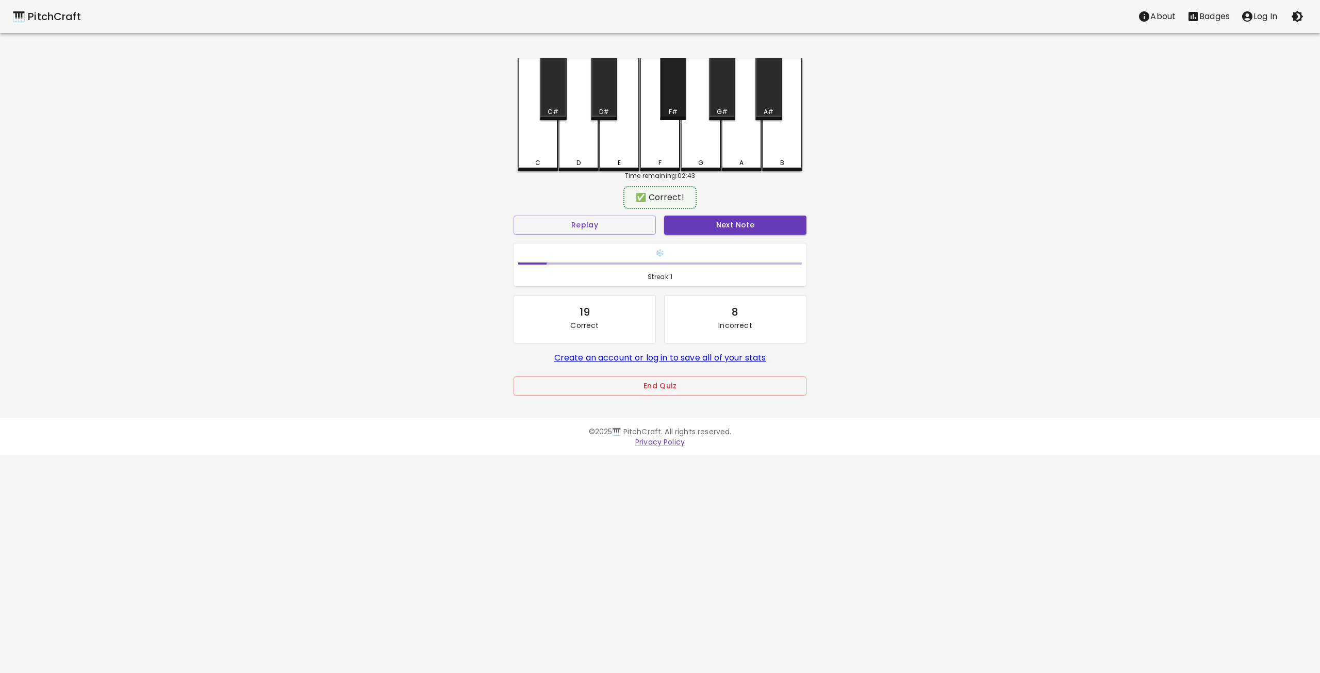
drag, startPoint x: 679, startPoint y: 103, endPoint x: 683, endPoint y: 139, distance: 36.4
click at [682, 113] on div "F#" at bounding box center [673, 89] width 26 height 62
click at [700, 219] on button "Next Note" at bounding box center [735, 225] width 142 height 19
click at [784, 156] on div "B" at bounding box center [782, 113] width 40 height 111
click at [729, 222] on button "Next Note" at bounding box center [735, 225] width 142 height 19
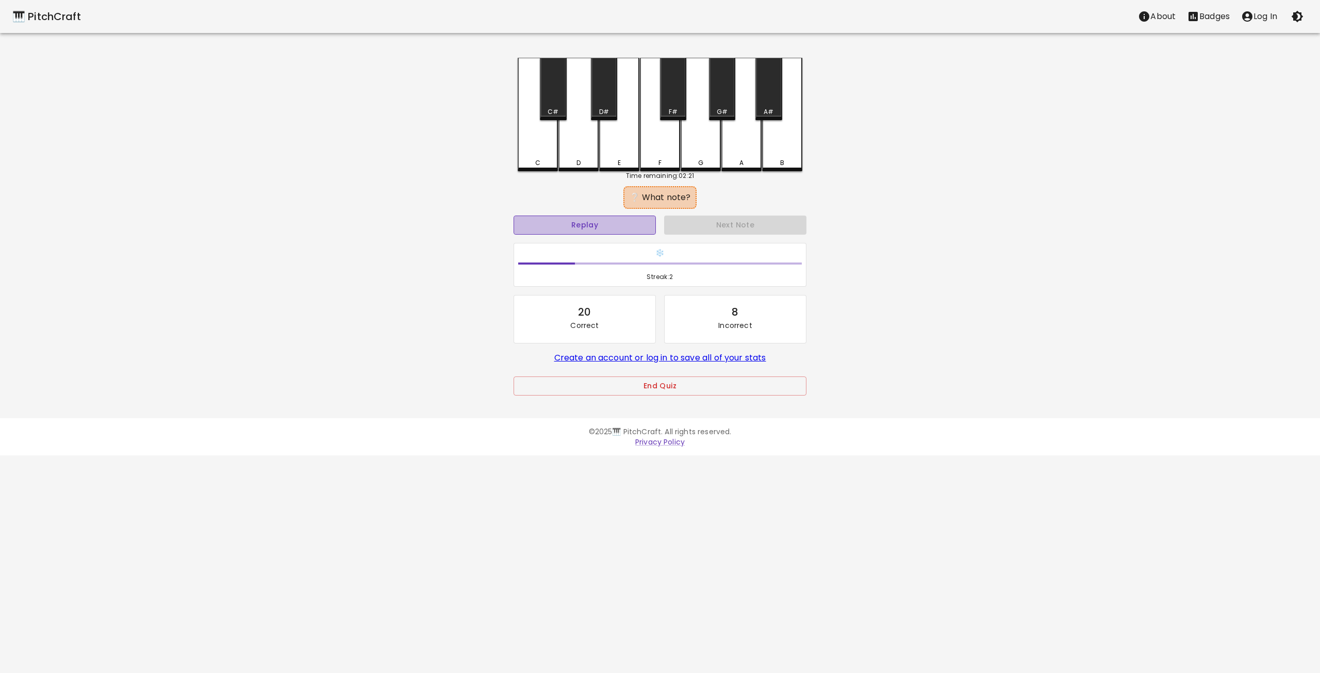
click at [585, 221] on button "Replay" at bounding box center [585, 225] width 142 height 19
click at [588, 222] on button "Replay" at bounding box center [585, 225] width 142 height 19
click at [606, 225] on button "Replay" at bounding box center [585, 225] width 142 height 19
click at [602, 226] on button "Replay" at bounding box center [585, 225] width 142 height 19
click at [598, 228] on button "Replay" at bounding box center [585, 225] width 142 height 19
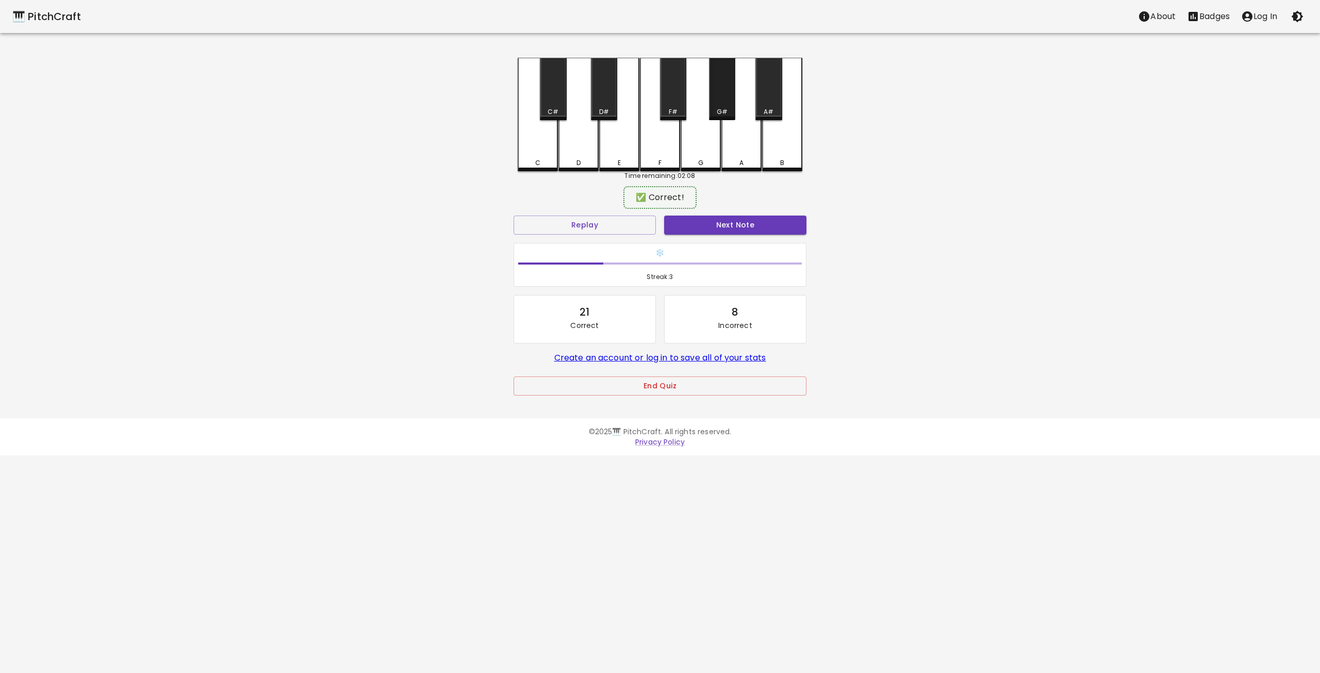
drag, startPoint x: 721, startPoint y: 101, endPoint x: 719, endPoint y: 110, distance: 9.6
click at [721, 101] on div "G#" at bounding box center [722, 89] width 26 height 62
click at [719, 220] on button "Next Note" at bounding box center [735, 225] width 142 height 19
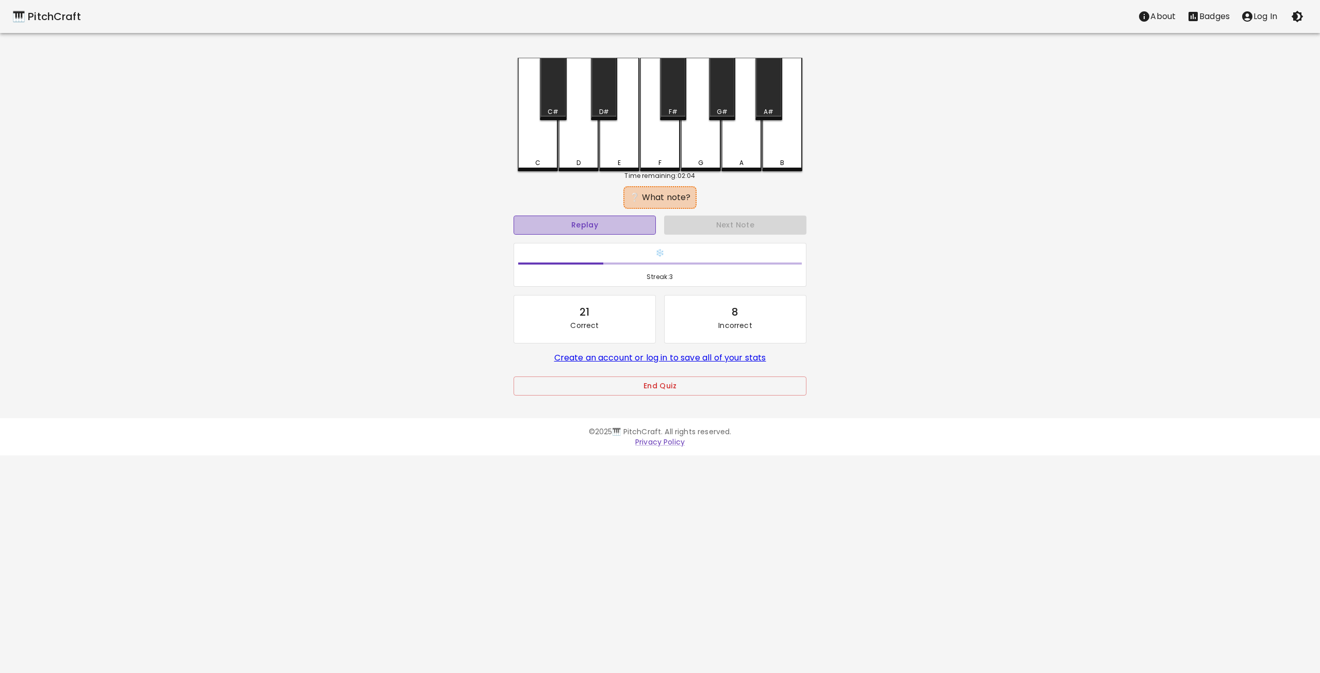
click at [574, 220] on button "Replay" at bounding box center [585, 225] width 142 height 19
click at [588, 223] on button "Replay" at bounding box center [585, 225] width 142 height 19
click at [599, 219] on button "Replay" at bounding box center [585, 225] width 142 height 19
click at [591, 224] on button "Replay" at bounding box center [585, 225] width 142 height 19
click at [583, 221] on button "Replay" at bounding box center [585, 225] width 142 height 19
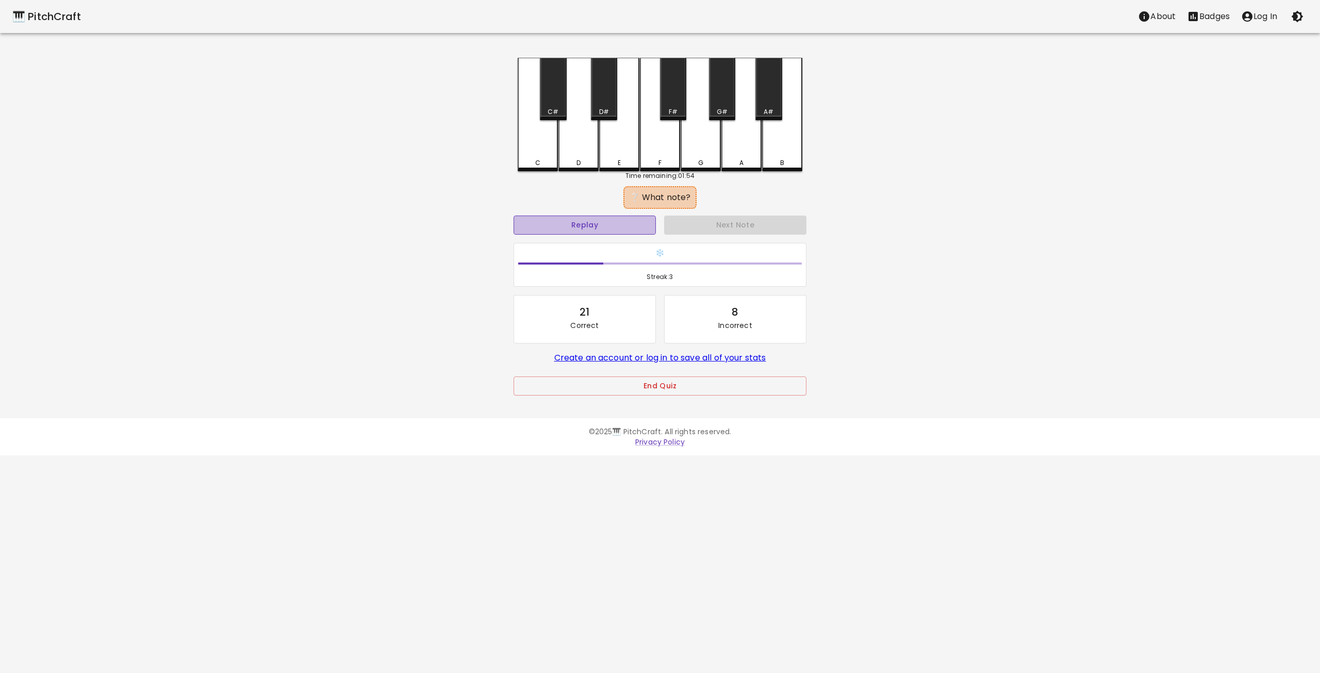
click at [582, 231] on button "Replay" at bounding box center [585, 225] width 142 height 19
click at [566, 225] on button "Replay" at bounding box center [585, 225] width 142 height 19
click at [607, 97] on div "D#" at bounding box center [604, 89] width 26 height 62
click at [554, 103] on div "C#" at bounding box center [553, 89] width 26 height 62
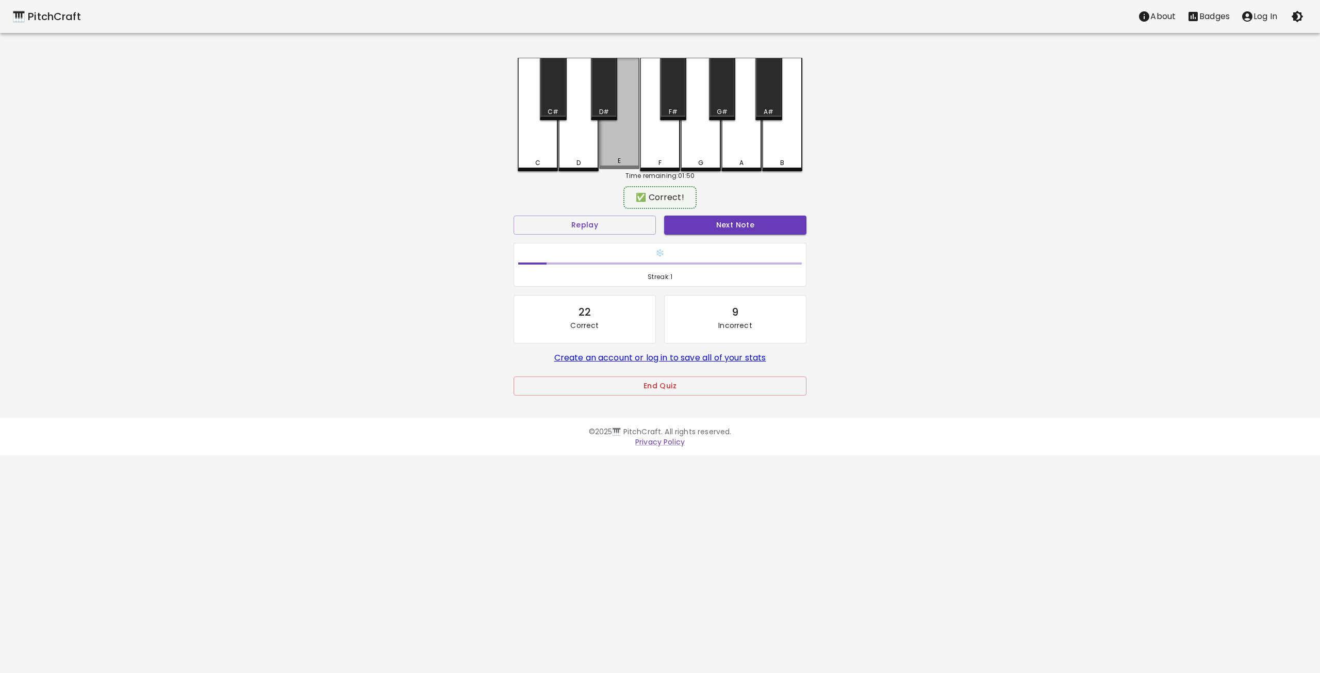
drag, startPoint x: 624, startPoint y: 140, endPoint x: 653, endPoint y: 177, distance: 47.0
click at [630, 149] on div "E" at bounding box center [619, 113] width 40 height 111
click at [732, 226] on button "Next Note" at bounding box center [735, 225] width 142 height 19
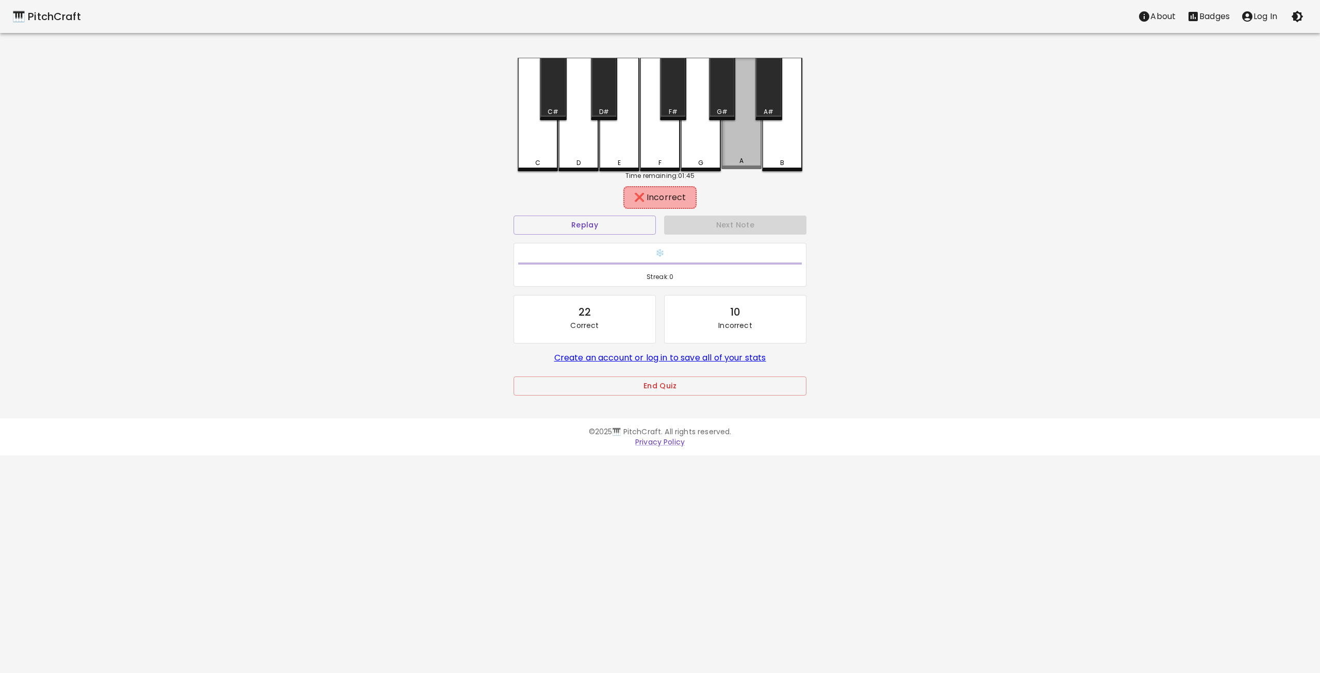
click at [746, 153] on div "A" at bounding box center [741, 113] width 40 height 111
click at [771, 153] on div "B" at bounding box center [782, 113] width 40 height 111
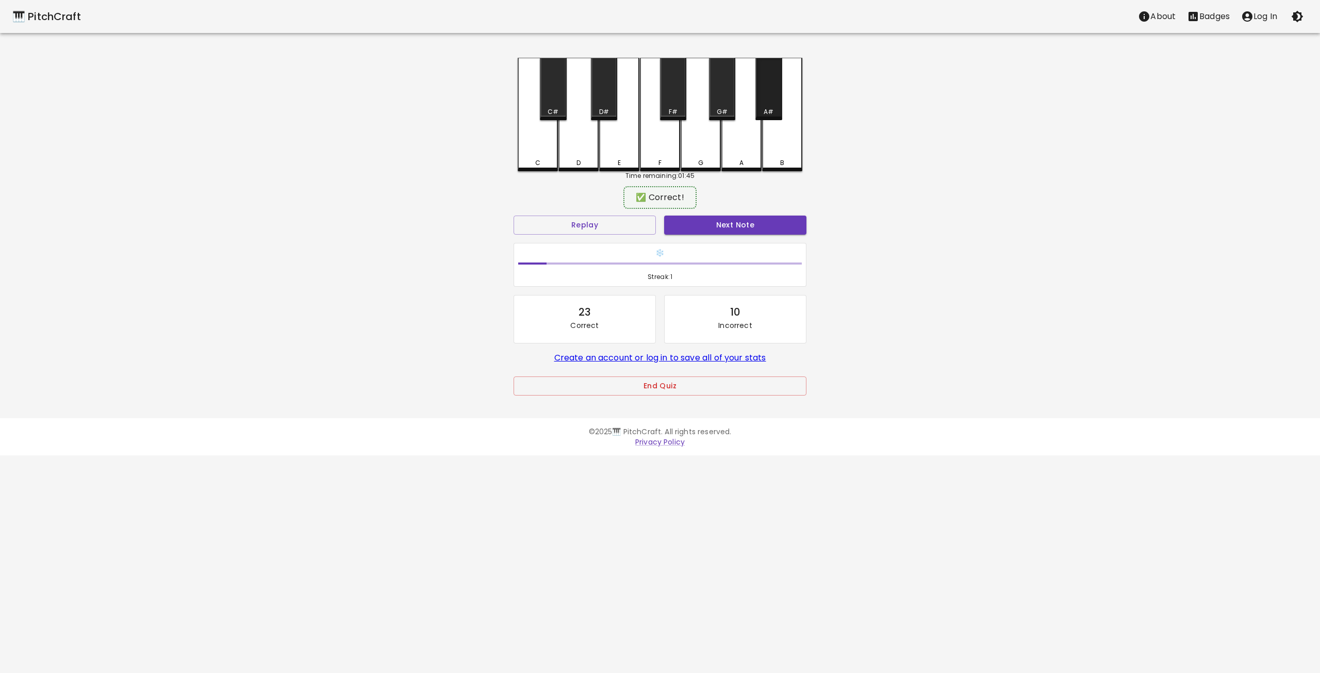
click at [763, 111] on div "A#" at bounding box center [768, 111] width 24 height 9
click at [743, 223] on button "Next Note" at bounding box center [735, 225] width 142 height 19
click at [605, 98] on div "D#" at bounding box center [604, 89] width 26 height 62
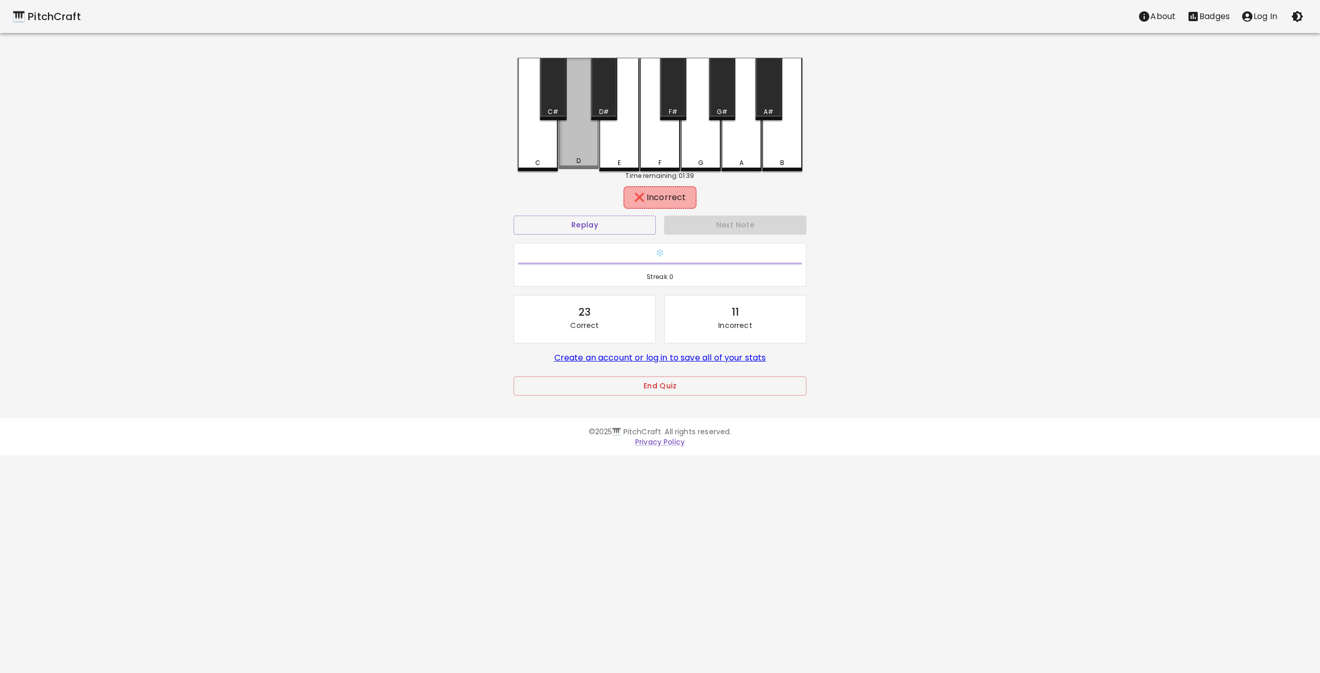
click at [590, 138] on div "D" at bounding box center [578, 113] width 40 height 111
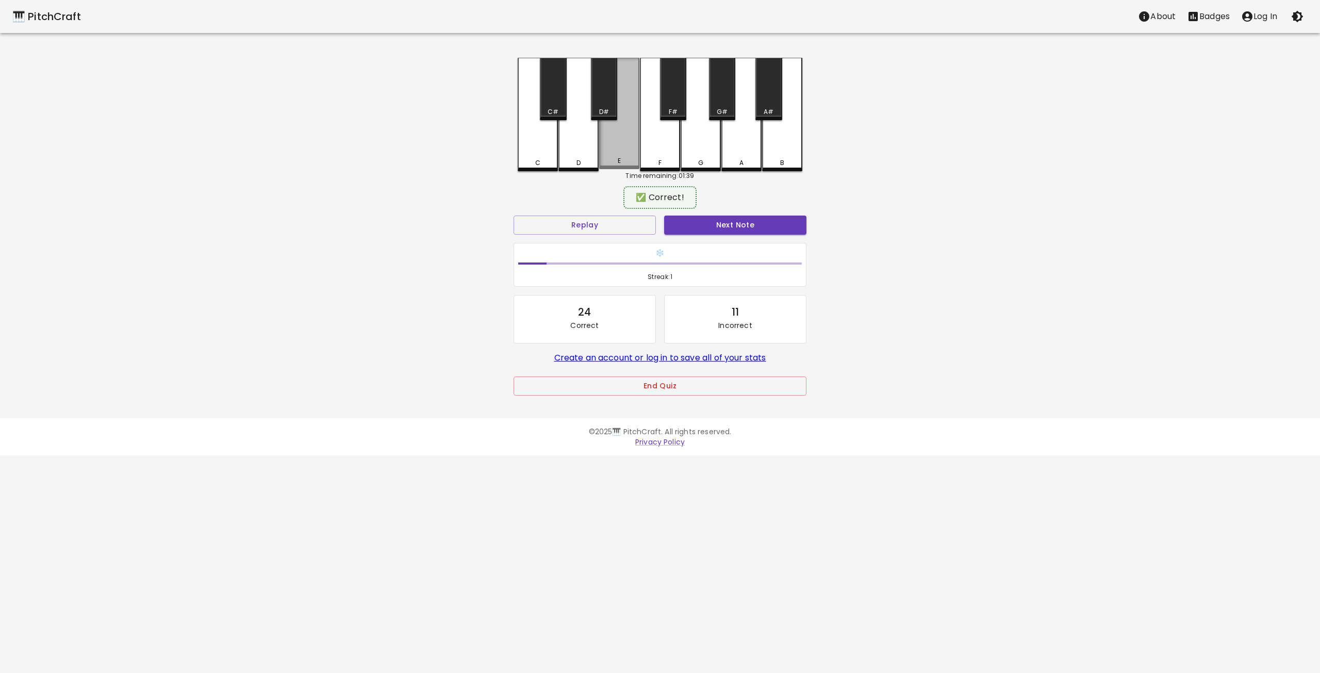
drag, startPoint x: 619, startPoint y: 140, endPoint x: 670, endPoint y: 196, distance: 75.5
click at [621, 143] on div "E" at bounding box center [619, 113] width 40 height 111
click at [729, 223] on button "Next Note" at bounding box center [735, 225] width 142 height 19
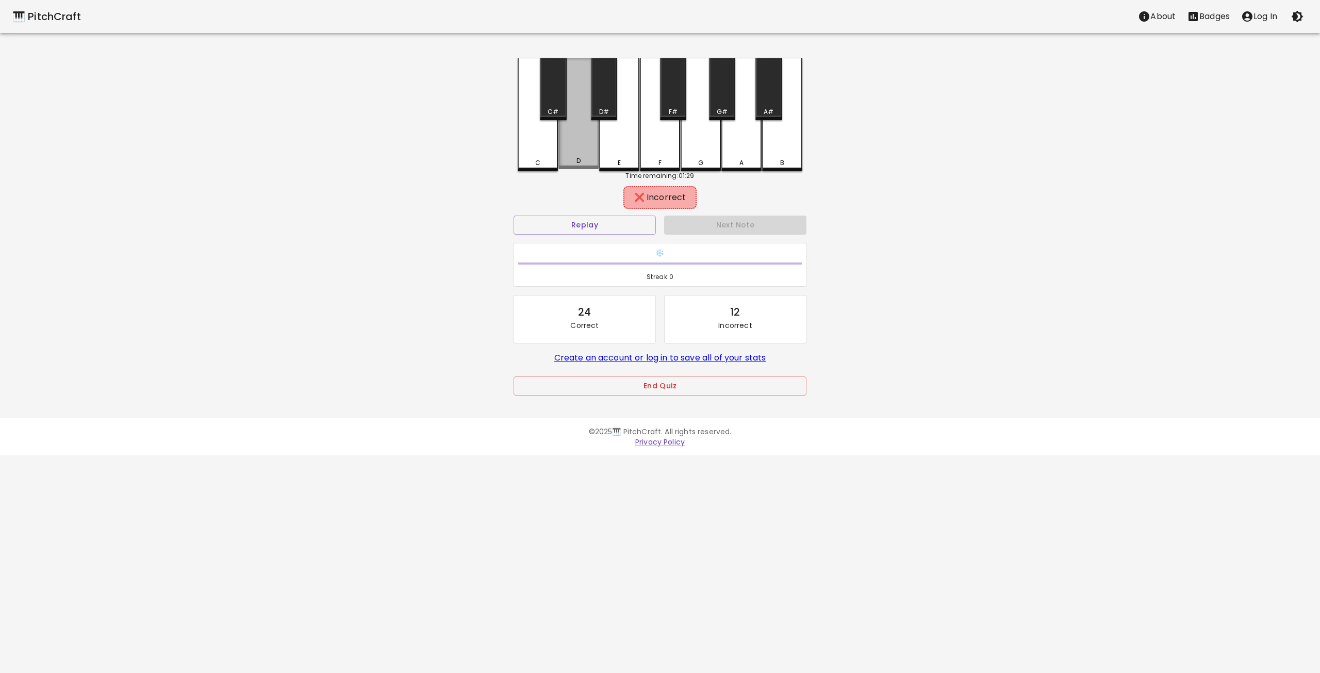
click at [583, 141] on div "D" at bounding box center [578, 113] width 40 height 111
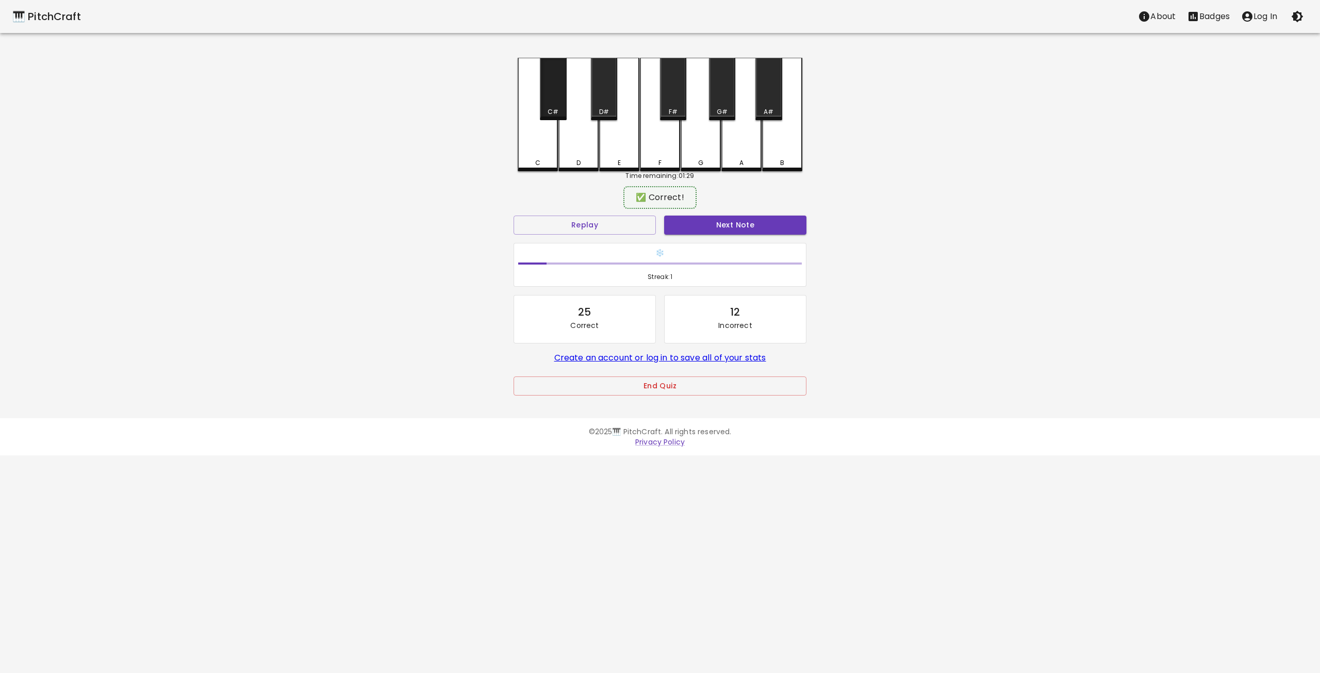
click at [552, 109] on div "C#" at bounding box center [553, 111] width 11 height 9
click at [707, 224] on button "Next Note" at bounding box center [735, 225] width 142 height 19
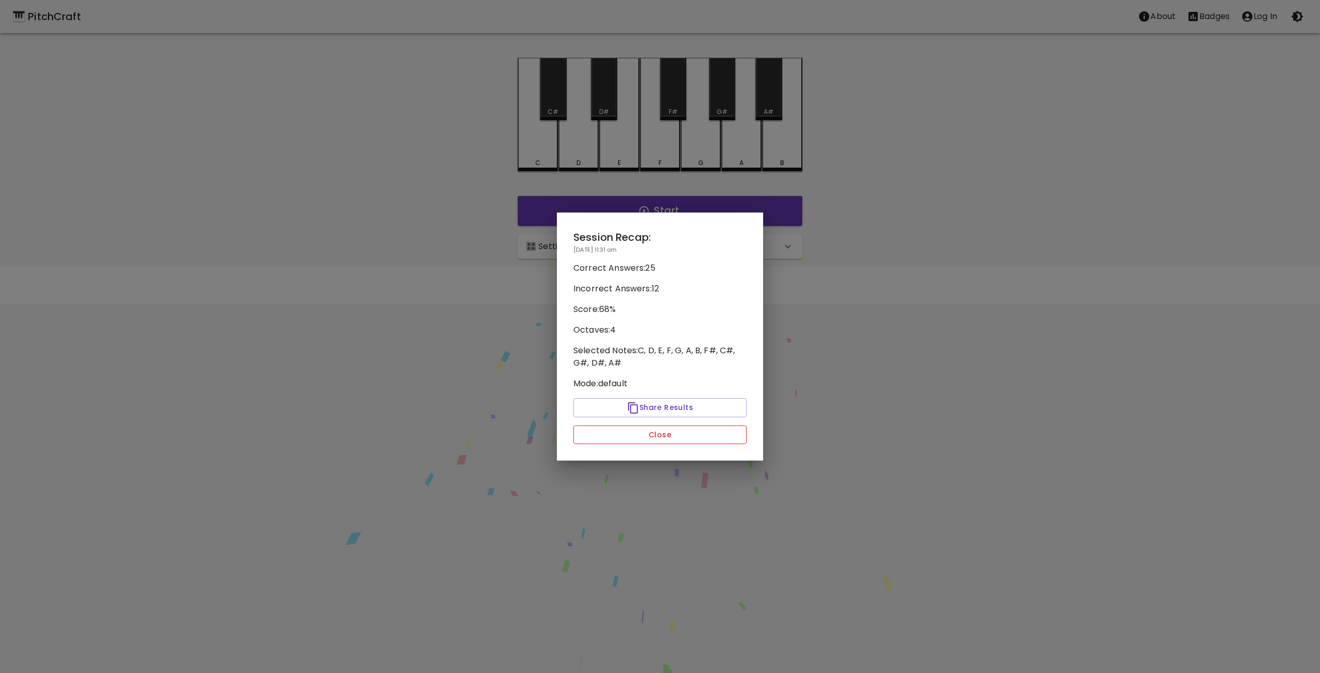
click at [643, 439] on button "Close" at bounding box center [659, 434] width 173 height 19
